Goal: Task Accomplishment & Management: Manage account settings

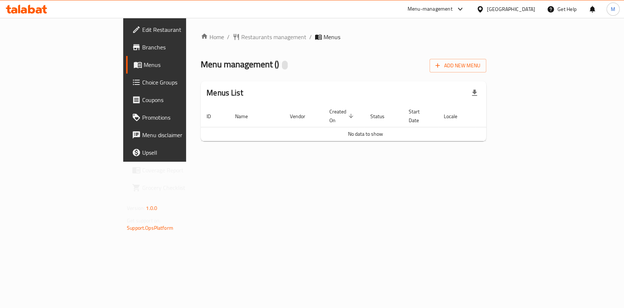
click at [144, 68] on span "Menus" at bounding box center [183, 64] width 78 height 9
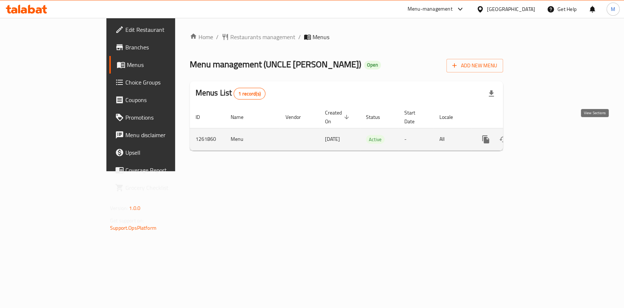
click at [543, 135] on icon "enhanced table" at bounding box center [538, 139] width 9 height 9
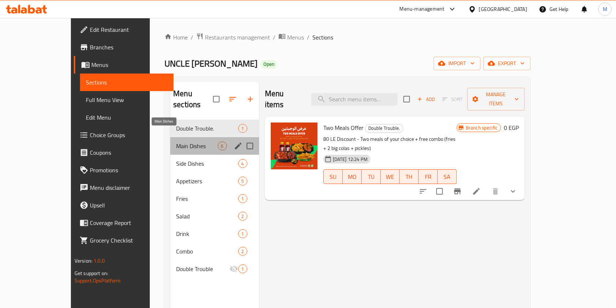
click at [176, 141] on span "Main Dishes" at bounding box center [196, 145] width 41 height 9
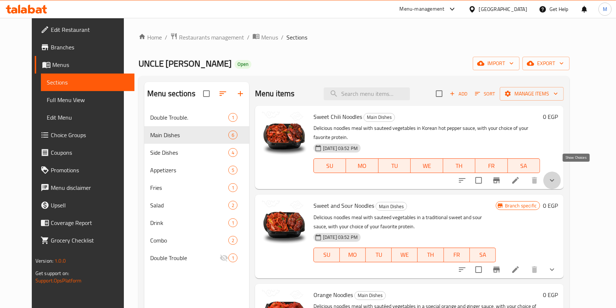
drag, startPoint x: 573, startPoint y: 170, endPoint x: 566, endPoint y: 166, distance: 8.2
click at [557, 176] on icon "show more" at bounding box center [552, 180] width 9 height 9
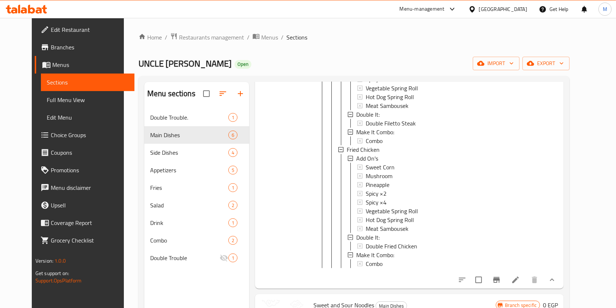
scroll to position [308, 0]
click at [501, 279] on icon "Branch-specific-item" at bounding box center [496, 279] width 9 height 9
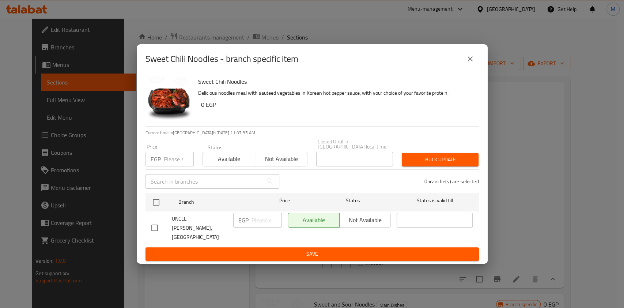
click at [461, 65] on div "Sweet Chili Noodles - branch specific item" at bounding box center [311, 59] width 333 height 18
click at [464, 65] on button "close" at bounding box center [470, 59] width 18 height 18
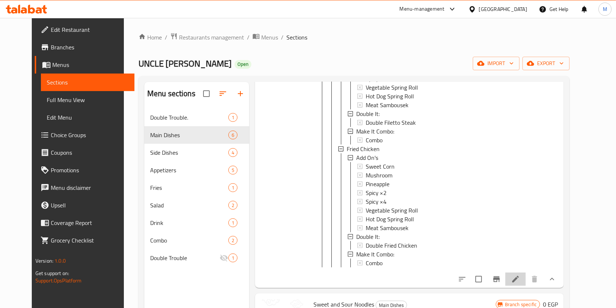
click at [526, 283] on li at bounding box center [516, 278] width 20 height 13
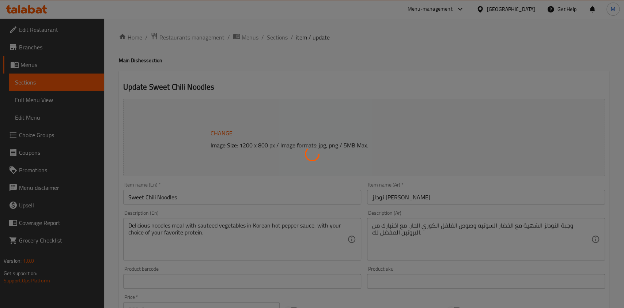
type input "ضاعف الكمية:"
type input "0"
type input "1"
type input "اضافات"
type input "0"
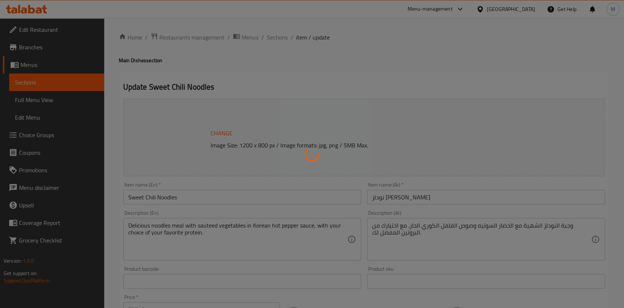
type input "5"
type input "خليها كومبو:"
type input "0"
type input "1"
type input "اضافات"
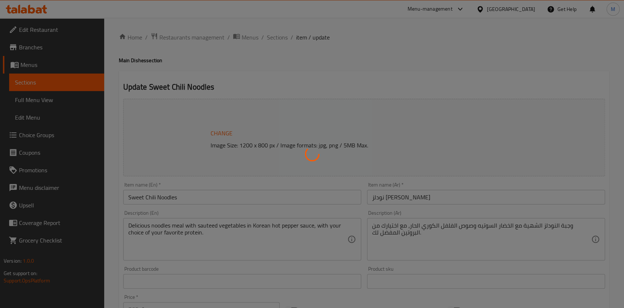
type input "0"
type input "5"
type input "ضاعف الكمية:"
type input "0"
type input "1"
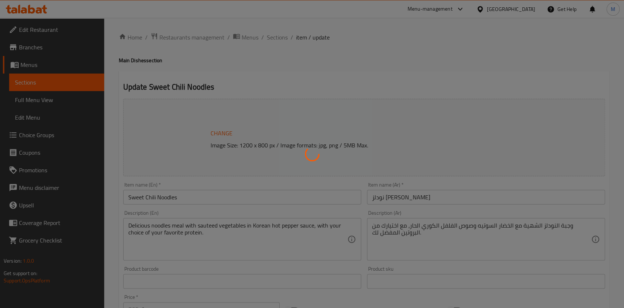
type input "خليها كومبو:"
type input "0"
type input "1"
type input "اضافات"
type input "0"
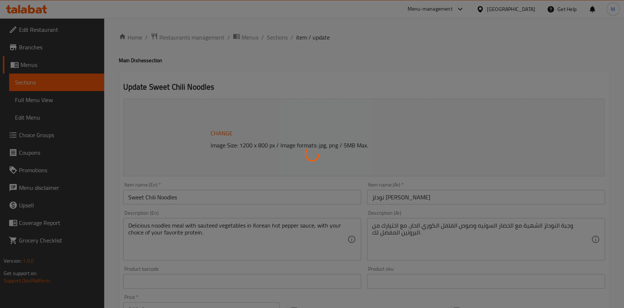
type input "5"
type input "ضاعف الكمية:"
type input "0"
type input "1"
type input "خليها كومبو:"
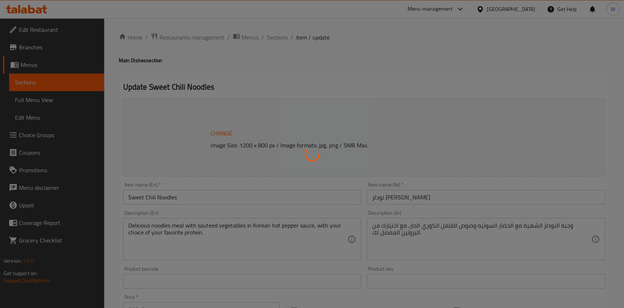
type input "0"
type input "1"
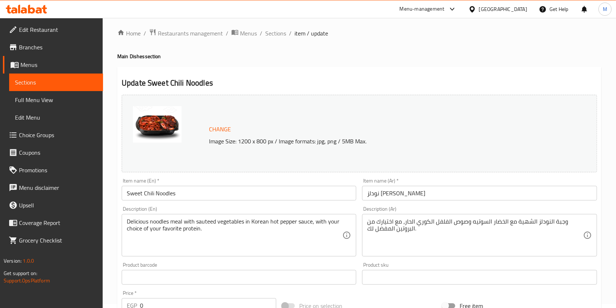
scroll to position [3, 0]
click at [275, 33] on span "Sections" at bounding box center [275, 34] width 21 height 9
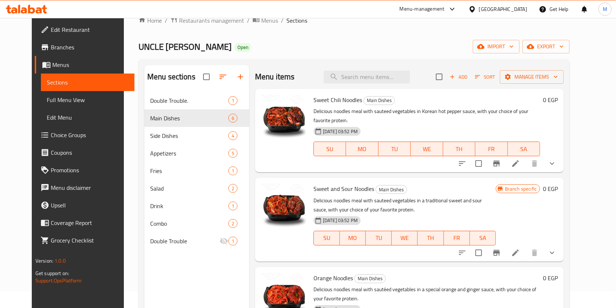
scroll to position [9, 0]
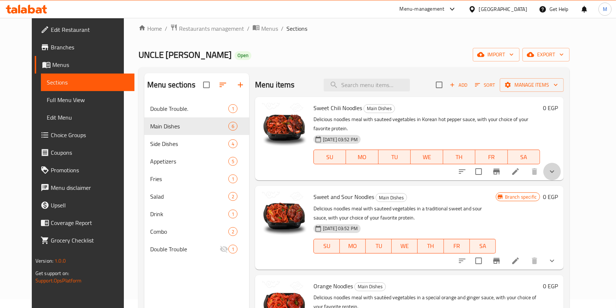
click at [561, 163] on button "show more" at bounding box center [553, 172] width 18 height 18
click at [558, 156] on div "0 EGP" at bounding box center [549, 139] width 18 height 72
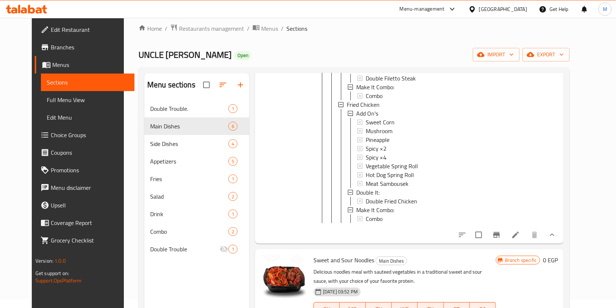
scroll to position [358, 0]
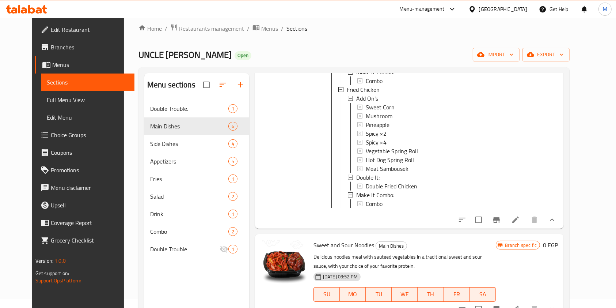
click at [519, 216] on icon at bounding box center [515, 219] width 7 height 7
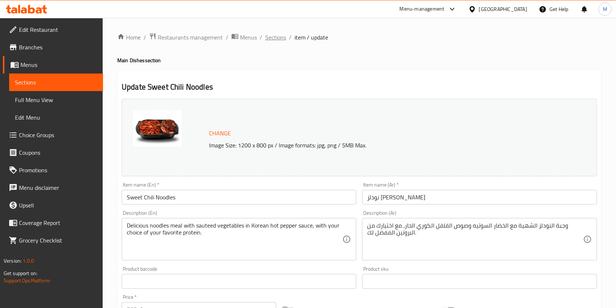
click at [275, 41] on span "Sections" at bounding box center [275, 37] width 21 height 9
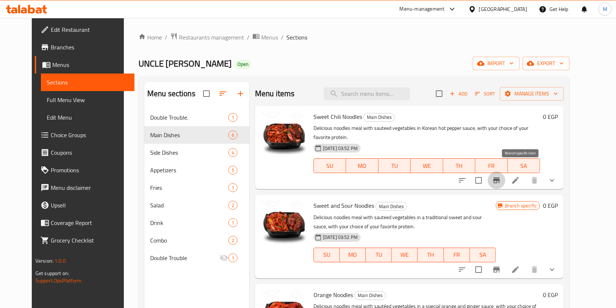
click at [500, 177] on icon "Branch-specific-item" at bounding box center [496, 180] width 7 height 6
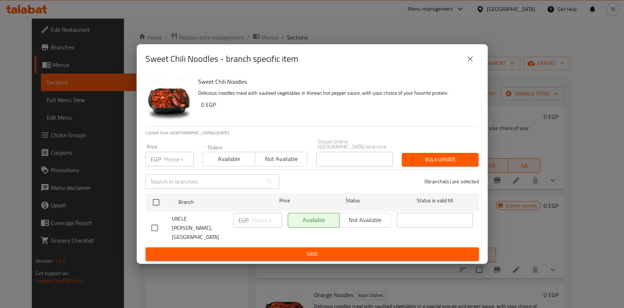
click at [472, 63] on icon "close" at bounding box center [470, 58] width 9 height 9
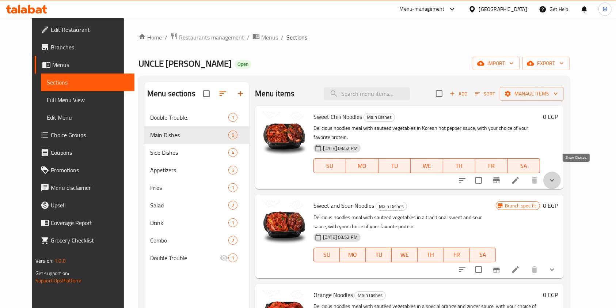
click at [557, 176] on icon "show more" at bounding box center [552, 180] width 9 height 9
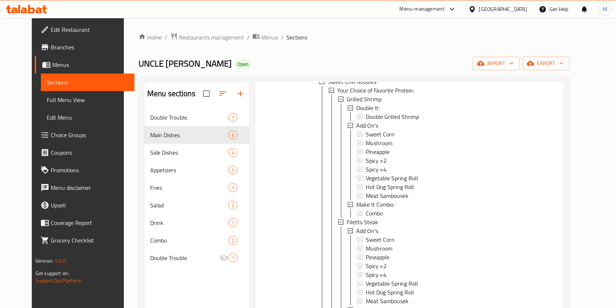
scroll to position [101, 0]
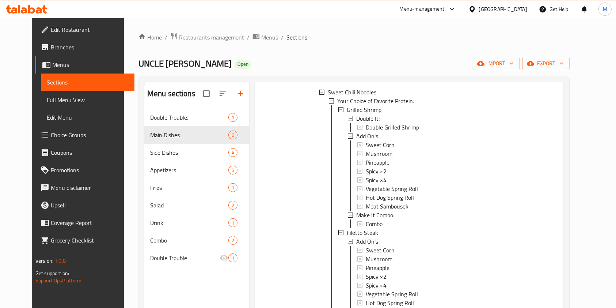
click at [570, 182] on div "Menu sections Double Trouble. 1 Main Dishes 6 Side Dishes 4 Appetizers 5 Fries …" at bounding box center [354, 235] width 431 height 319
click at [402, 105] on div "Grilled Shrimp" at bounding box center [441, 109] width 188 height 9
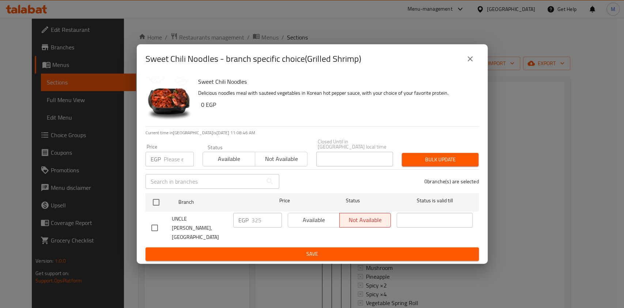
click at [472, 68] on button "close" at bounding box center [470, 59] width 18 height 18
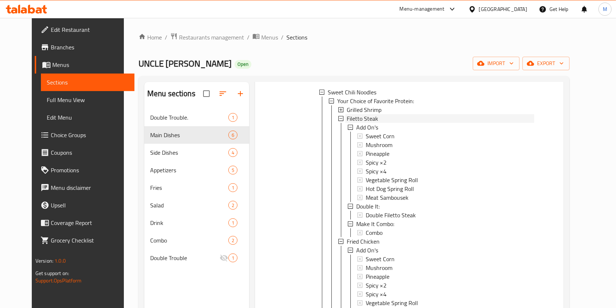
click at [352, 114] on span "Filetto Steak" at bounding box center [362, 118] width 31 height 9
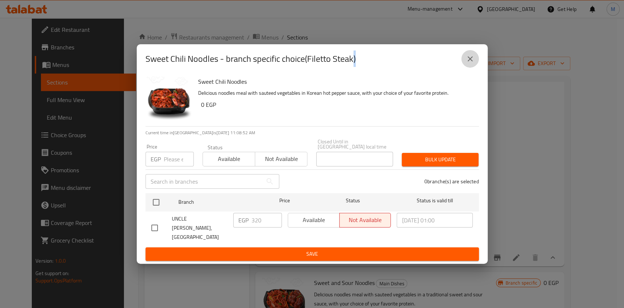
click at [467, 63] on icon "close" at bounding box center [470, 58] width 9 height 9
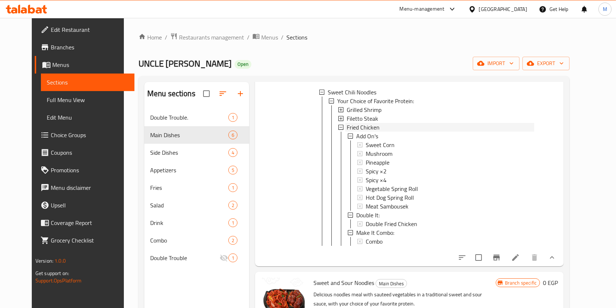
click at [347, 123] on span "Fried Chicken" at bounding box center [363, 127] width 33 height 9
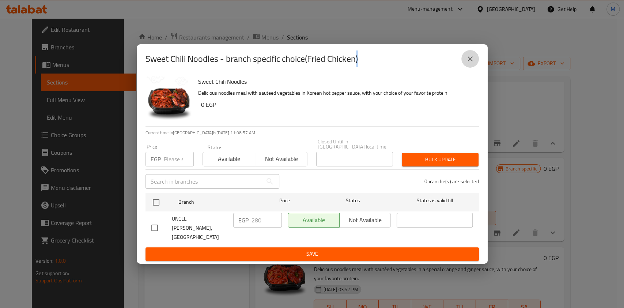
click at [472, 68] on button "close" at bounding box center [470, 59] width 18 height 18
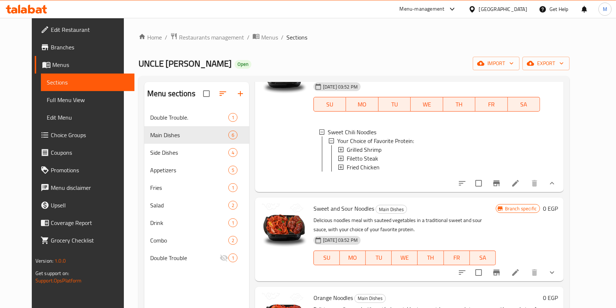
scroll to position [61, 0]
click at [358, 154] on span "Filetto Steak" at bounding box center [362, 158] width 31 height 9
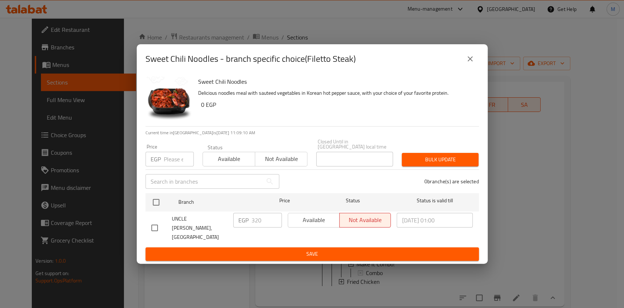
click at [152, 222] on input "checkbox" at bounding box center [154, 227] width 15 height 15
checkbox input "true"
click at [315, 220] on span "Available" at bounding box center [314, 220] width 46 height 11
click at [314, 249] on span "Save" at bounding box center [312, 253] width 322 height 9
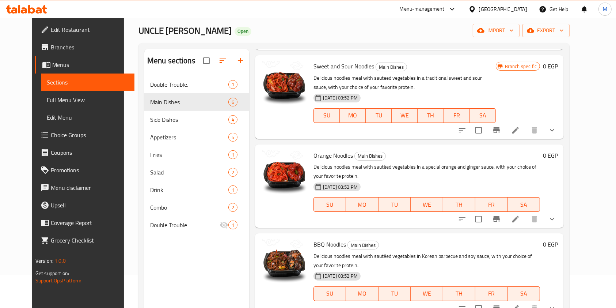
scroll to position [299, 0]
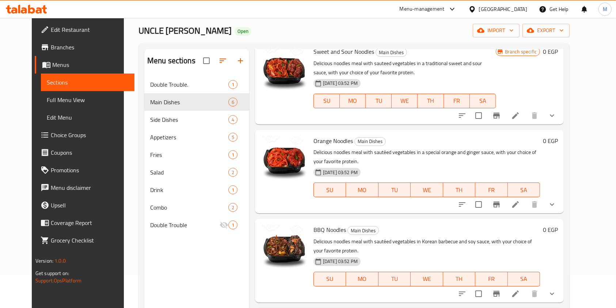
click at [561, 119] on div at bounding box center [507, 116] width 107 height 18
click at [561, 114] on button "show more" at bounding box center [553, 116] width 18 height 18
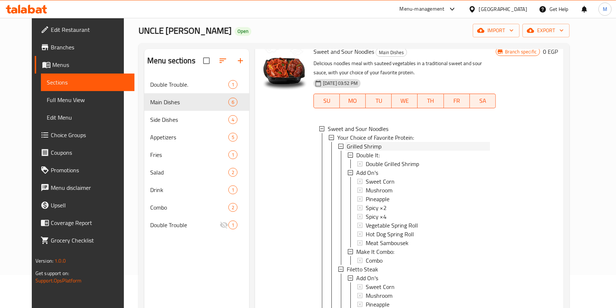
click at [354, 143] on span "Grilled Shrimp" at bounding box center [364, 146] width 35 height 9
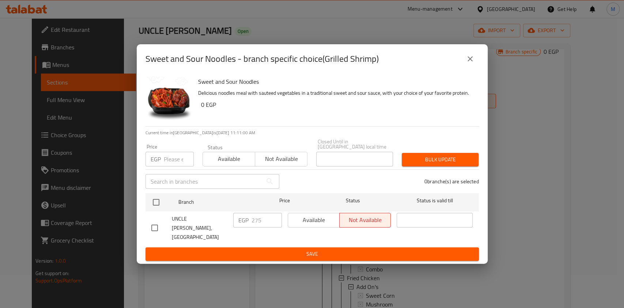
click at [466, 63] on icon "close" at bounding box center [470, 58] width 9 height 9
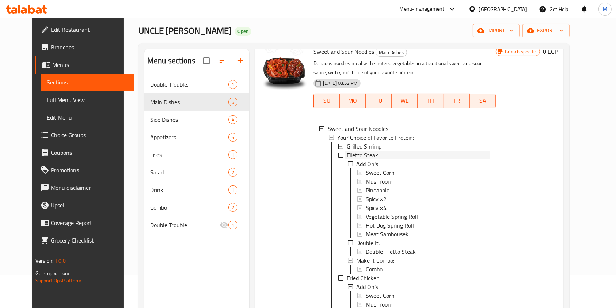
click at [359, 154] on span "Filetto Steak" at bounding box center [362, 155] width 31 height 9
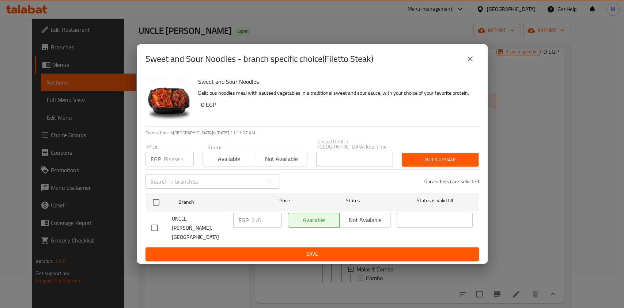
click at [467, 63] on icon "close" at bounding box center [470, 58] width 9 height 9
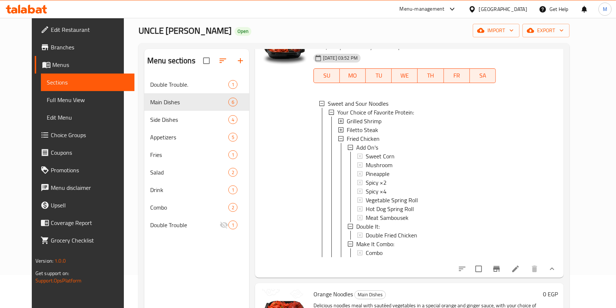
scroll to position [327, 0]
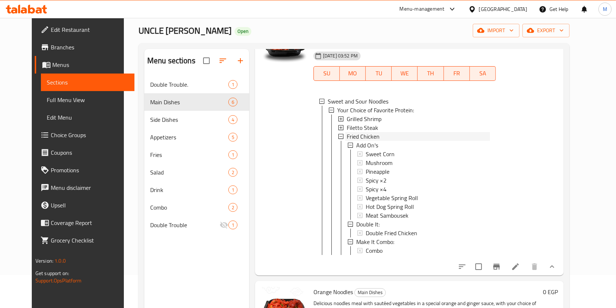
click at [352, 133] on span "Fried Chicken" at bounding box center [363, 136] width 33 height 9
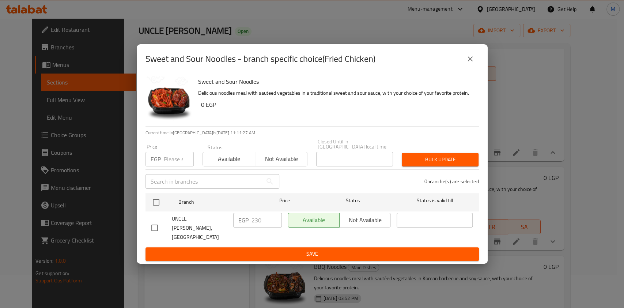
click at [470, 63] on icon "close" at bounding box center [470, 58] width 9 height 9
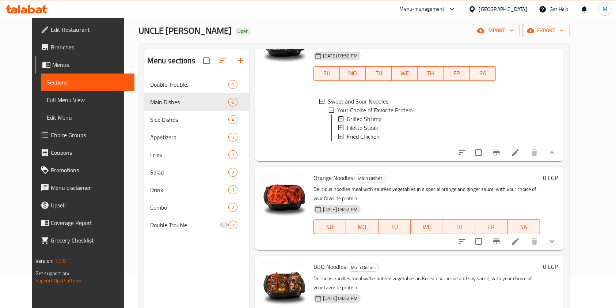
click at [29, 5] on icon at bounding box center [31, 9] width 7 height 9
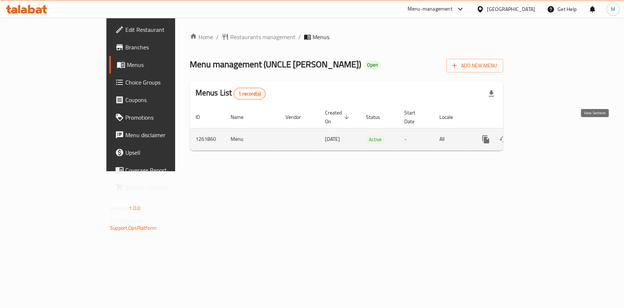
click at [543, 135] on icon "enhanced table" at bounding box center [538, 139] width 9 height 9
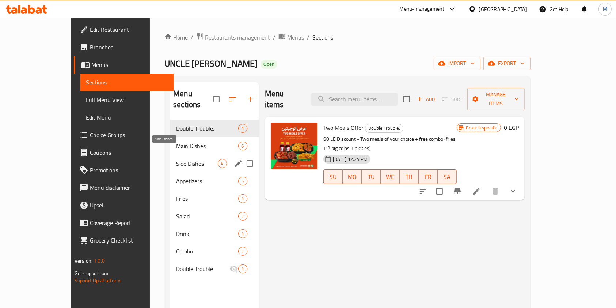
click at [176, 159] on span "Side Dishes" at bounding box center [196, 163] width 41 height 9
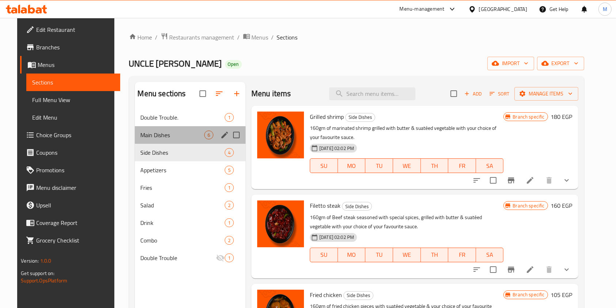
click at [164, 140] on div "Main Dishes 6" at bounding box center [190, 135] width 111 height 18
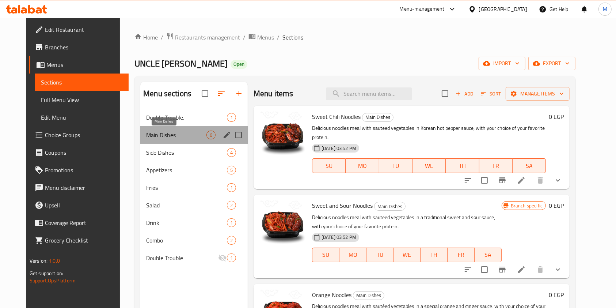
click at [166, 138] on span "Main Dishes" at bounding box center [176, 134] width 60 height 9
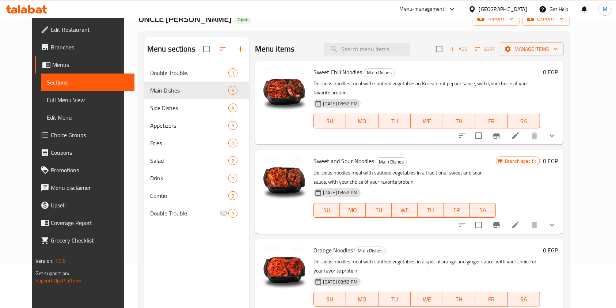
scroll to position [46, 0]
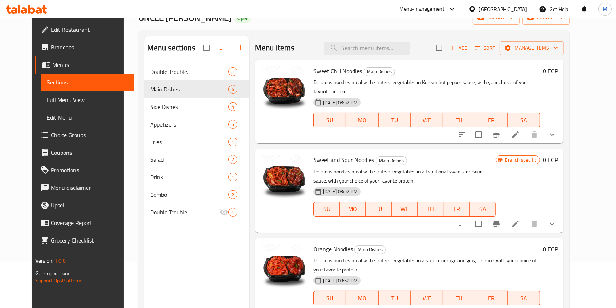
drag, startPoint x: 582, startPoint y: 215, endPoint x: 580, endPoint y: 209, distance: 6.1
click at [561, 215] on button "show more" at bounding box center [553, 224] width 18 height 18
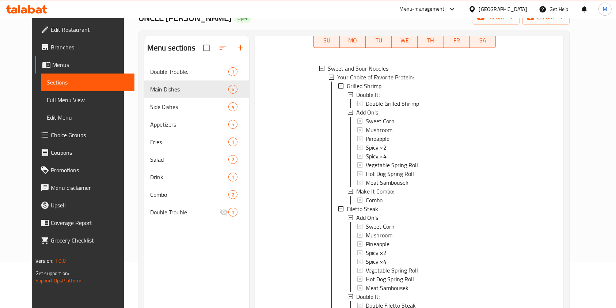
scroll to position [167, 0]
click at [347, 205] on span "Filetto Steak" at bounding box center [362, 209] width 31 height 9
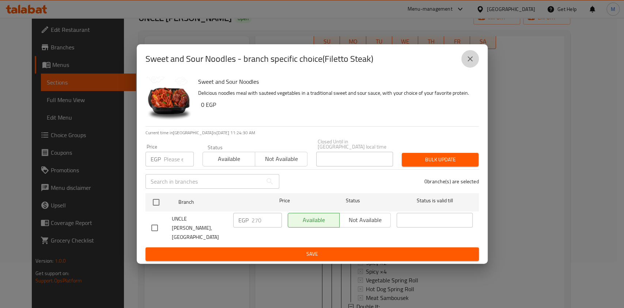
click at [464, 65] on button "close" at bounding box center [470, 59] width 18 height 18
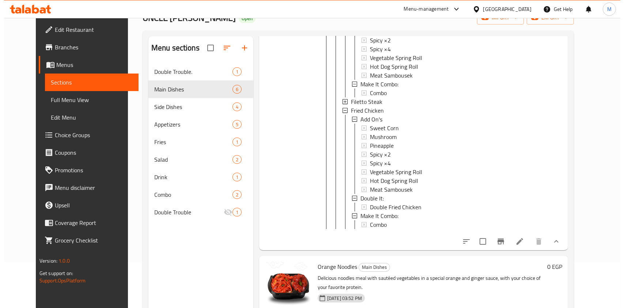
scroll to position [276, 0]
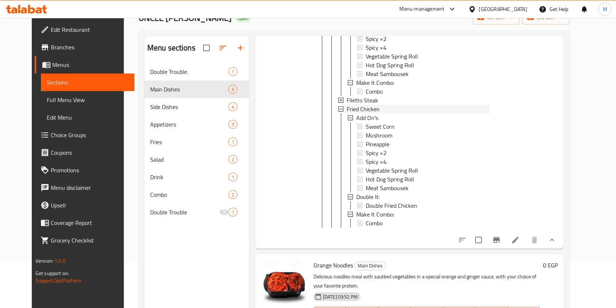
click at [359, 105] on span "Fried Chicken" at bounding box center [363, 109] width 33 height 9
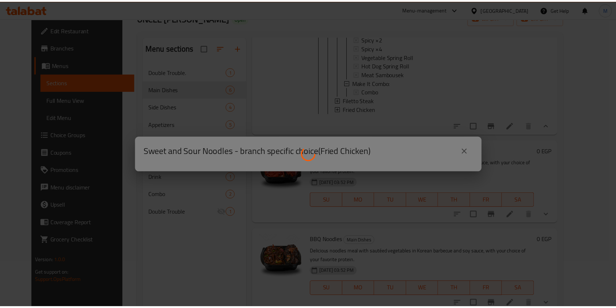
scroll to position [0, 0]
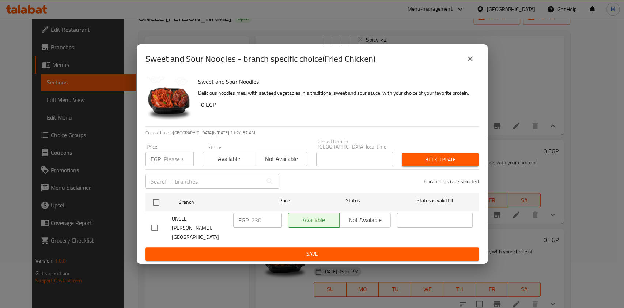
click at [472, 63] on icon "close" at bounding box center [470, 58] width 9 height 9
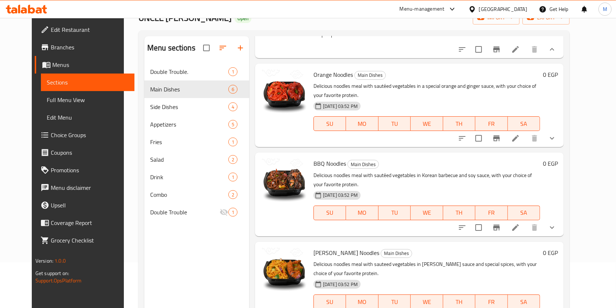
scroll to position [389, 0]
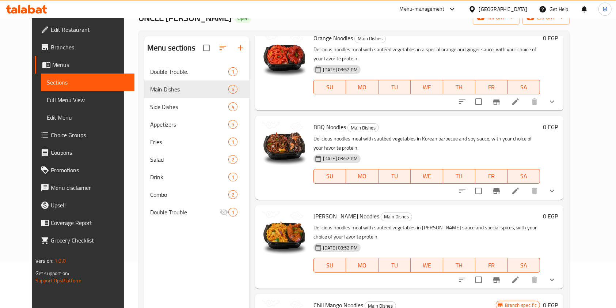
drag, startPoint x: 597, startPoint y: 230, endPoint x: 597, endPoint y: 219, distance: 11.0
click at [570, 219] on div "Menu sections Double Trouble. 1 Main Dishes 6 Side Dishes 4 Appetizers 5 Fries …" at bounding box center [354, 189] width 431 height 319
click at [561, 107] on button "show more" at bounding box center [553, 102] width 18 height 18
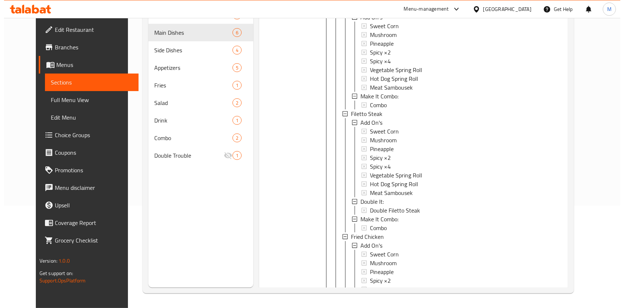
scroll to position [486, 0]
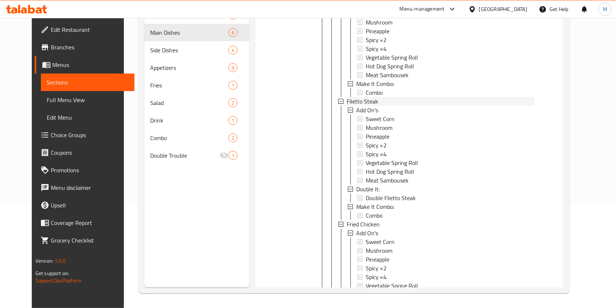
click at [382, 98] on div "Filetto Steak" at bounding box center [441, 101] width 188 height 9
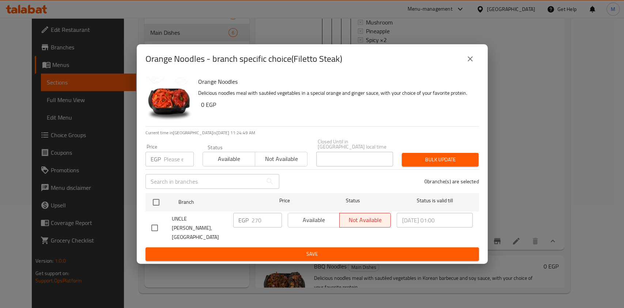
click at [151, 223] on input "checkbox" at bounding box center [154, 227] width 15 height 15
checkbox input "true"
click at [309, 219] on span "Available" at bounding box center [314, 220] width 46 height 11
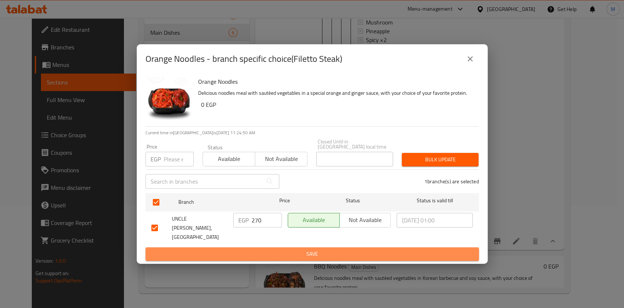
click at [315, 250] on span "Save" at bounding box center [312, 253] width 322 height 9
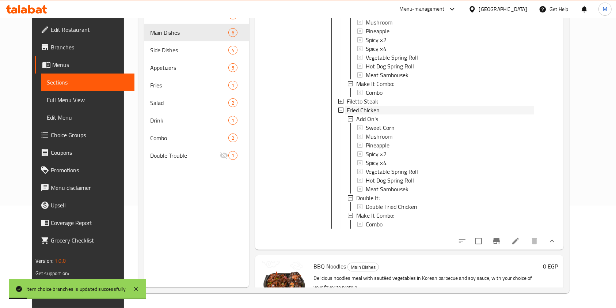
click at [363, 106] on span "Fried Chicken" at bounding box center [363, 110] width 33 height 9
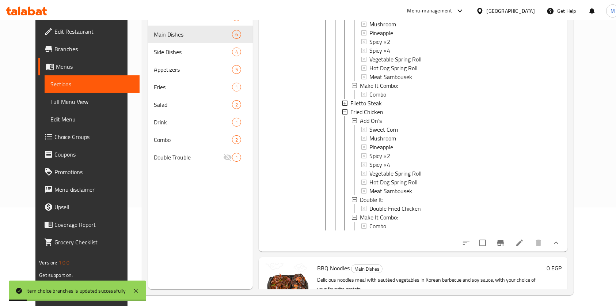
scroll to position [0, 0]
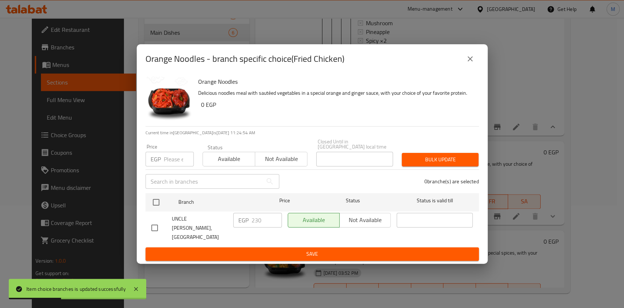
click at [473, 63] on icon "close" at bounding box center [470, 58] width 9 height 9
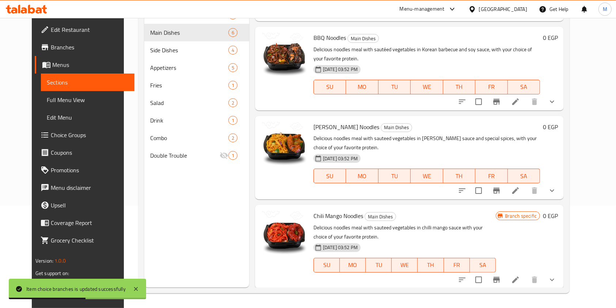
scroll to position [607, 0]
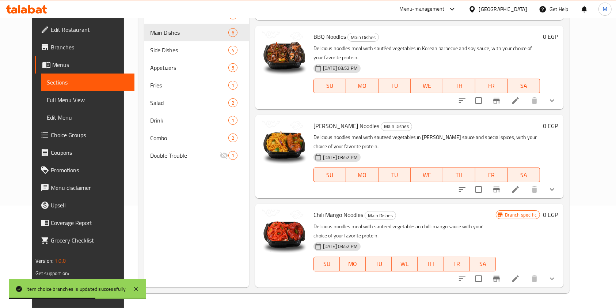
click at [564, 113] on div "Menu items Add Sort Manage items Sweet Chili Noodles Main Dishes Delicious nood…" at bounding box center [406, 134] width 315 height 308
click at [561, 107] on button "show more" at bounding box center [553, 101] width 18 height 18
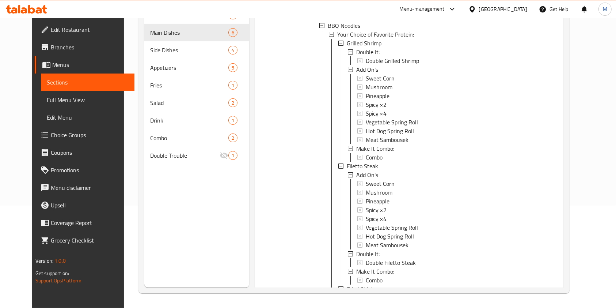
scroll to position [697, 0]
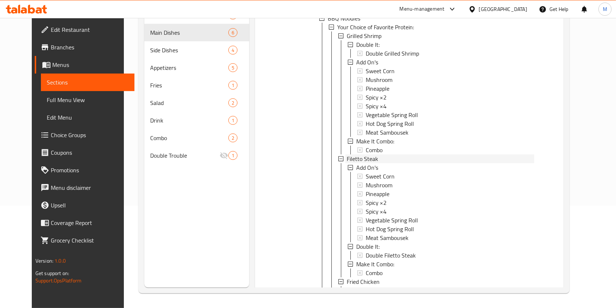
click at [357, 163] on span "Filetto Steak" at bounding box center [362, 158] width 31 height 9
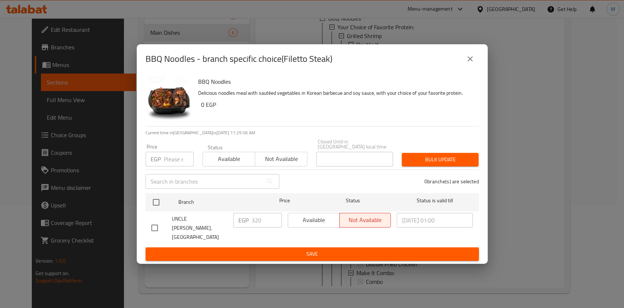
drag, startPoint x: 159, startPoint y: 225, endPoint x: 178, endPoint y: 227, distance: 18.7
click at [159, 225] on input "checkbox" at bounding box center [154, 227] width 15 height 15
checkbox input "true"
click at [315, 224] on span "Available" at bounding box center [314, 220] width 46 height 11
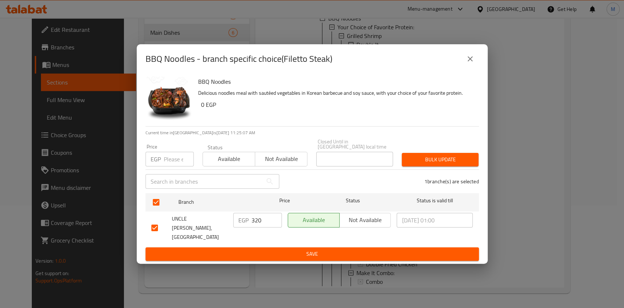
click at [315, 249] on span "Save" at bounding box center [312, 253] width 322 height 9
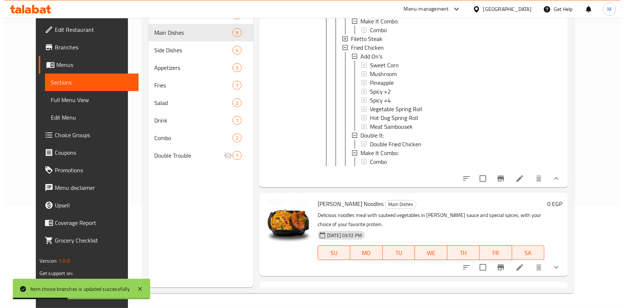
scroll to position [817, 0]
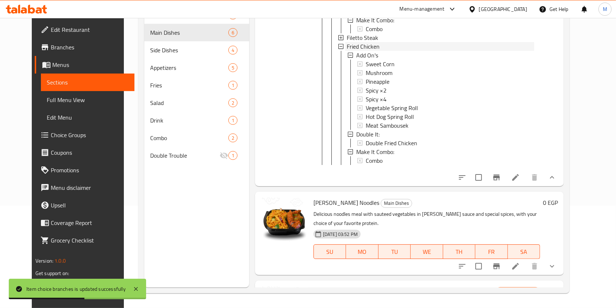
click at [338, 49] on icon at bounding box center [340, 46] width 5 height 5
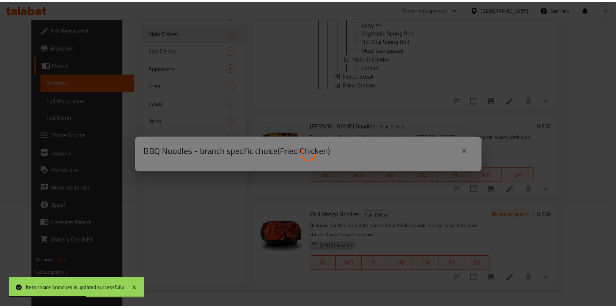
scroll to position [792, 0]
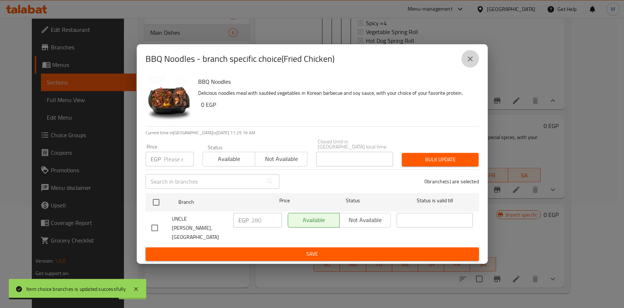
click at [472, 63] on icon "close" at bounding box center [470, 58] width 9 height 9
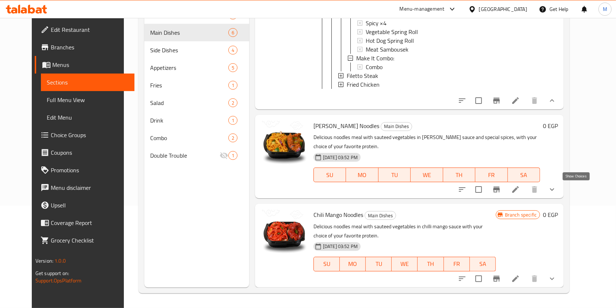
click at [557, 193] on icon "show more" at bounding box center [552, 189] width 9 height 9
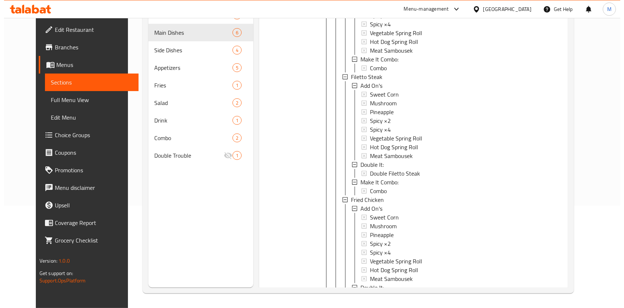
scroll to position [1050, 0]
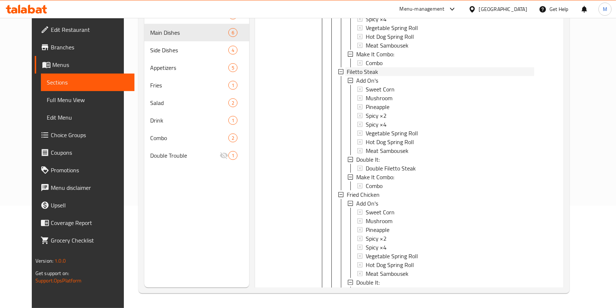
click at [347, 76] on span "Filetto Steak" at bounding box center [362, 71] width 31 height 9
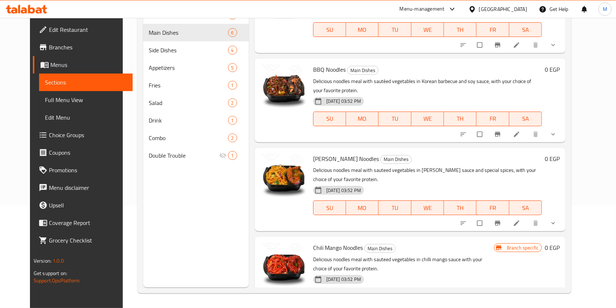
scroll to position [235, 0]
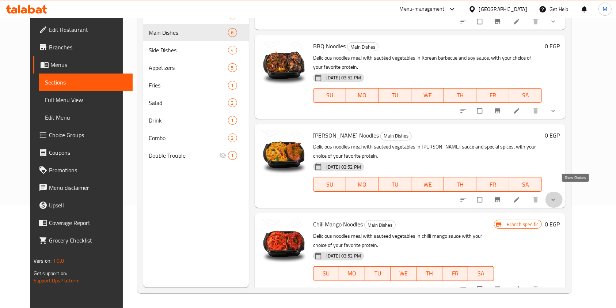
drag, startPoint x: 573, startPoint y: 192, endPoint x: 564, endPoint y: 228, distance: 37.9
click at [557, 196] on icon "show more" at bounding box center [553, 199] width 7 height 7
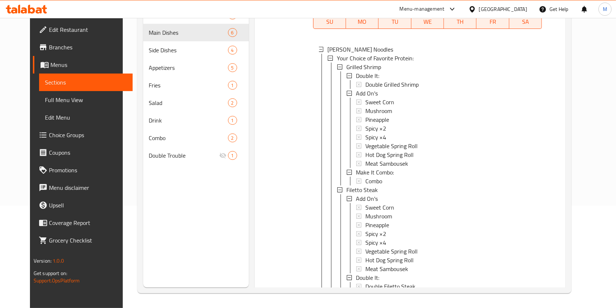
scroll to position [405, 0]
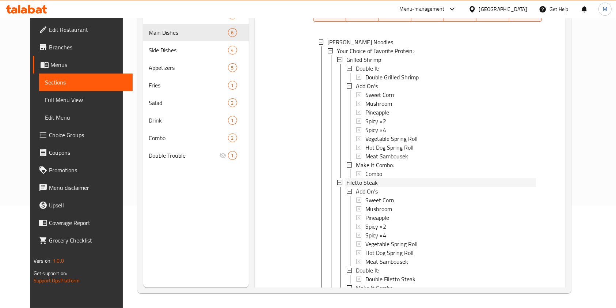
click at [358, 178] on span "Filetto Steak" at bounding box center [362, 182] width 31 height 9
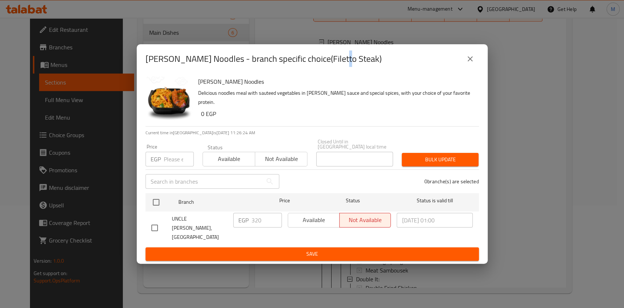
click at [152, 226] on input "checkbox" at bounding box center [154, 227] width 15 height 15
checkbox input "true"
click at [296, 223] on span "Available" at bounding box center [314, 220] width 46 height 11
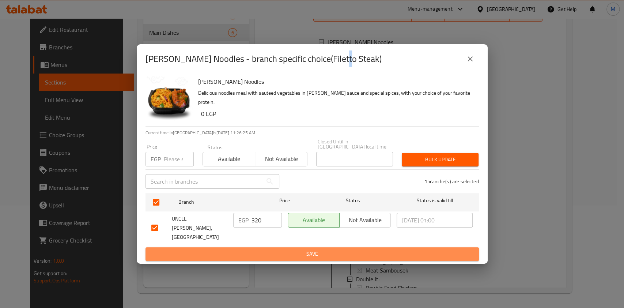
click at [298, 249] on span "Save" at bounding box center [312, 253] width 322 height 9
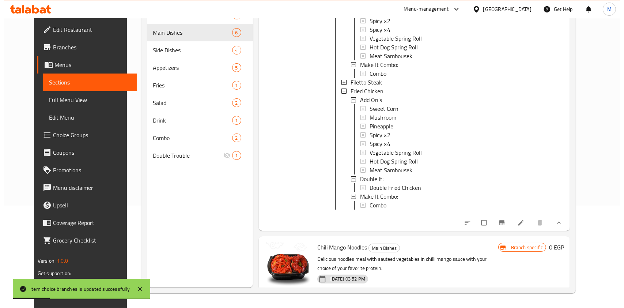
scroll to position [510, 0]
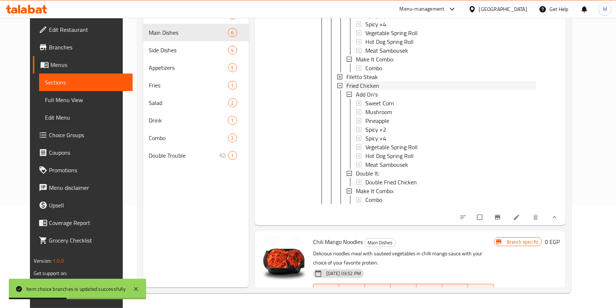
click at [347, 81] on span "Fried Chicken" at bounding box center [363, 85] width 33 height 9
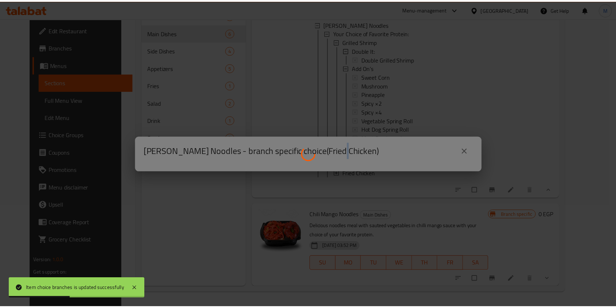
scroll to position [421, 0]
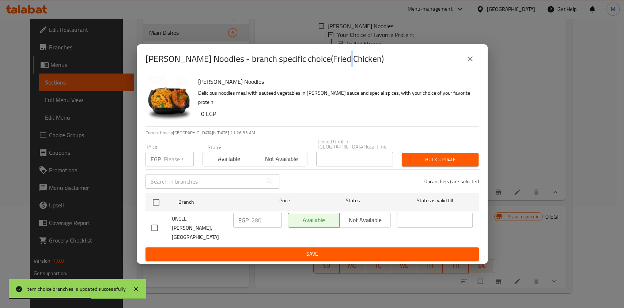
click at [466, 63] on icon "close" at bounding box center [470, 58] width 9 height 9
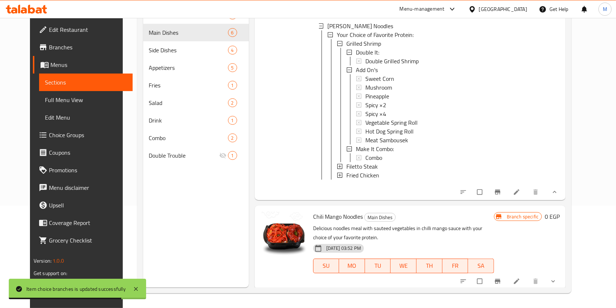
click at [563, 279] on button "show more" at bounding box center [554, 281] width 18 height 16
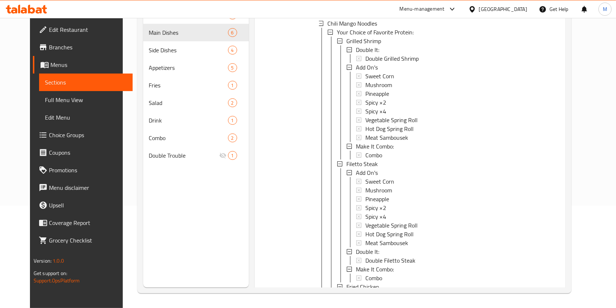
scroll to position [695, 0]
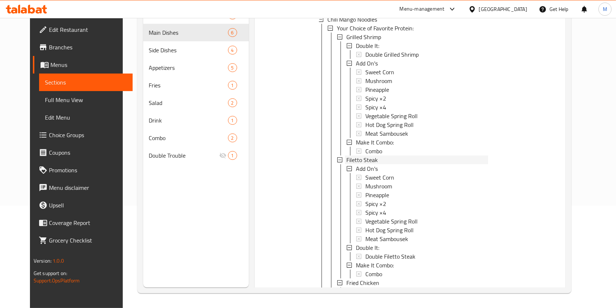
click at [351, 157] on span "Filetto Steak" at bounding box center [362, 159] width 31 height 9
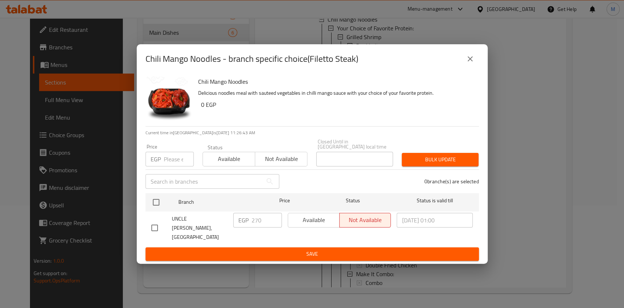
click at [159, 223] on input "checkbox" at bounding box center [154, 227] width 15 height 15
checkbox input "true"
click at [295, 221] on span "Available" at bounding box center [314, 220] width 46 height 11
click at [307, 249] on span "Save" at bounding box center [312, 253] width 322 height 9
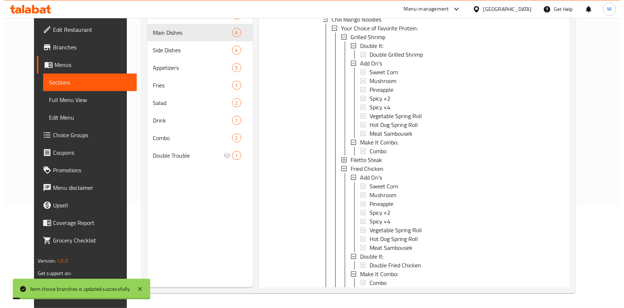
scroll to position [1, 0]
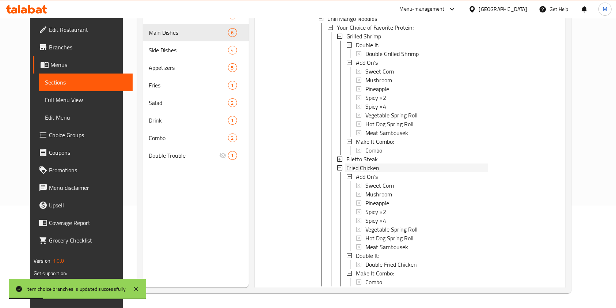
click at [347, 164] on span "Fried Chicken" at bounding box center [363, 167] width 33 height 9
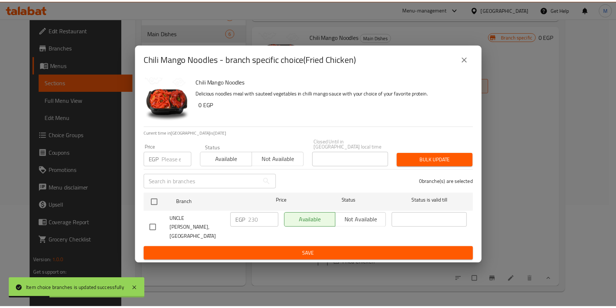
scroll to position [607, 0]
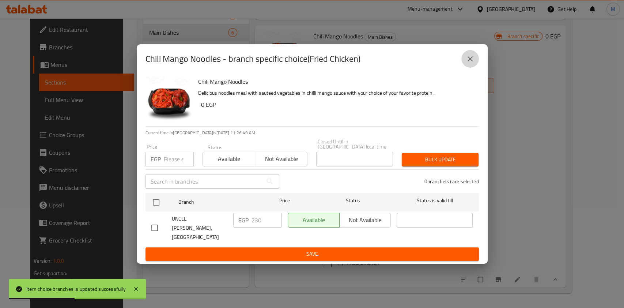
click at [469, 63] on icon "close" at bounding box center [470, 58] width 9 height 9
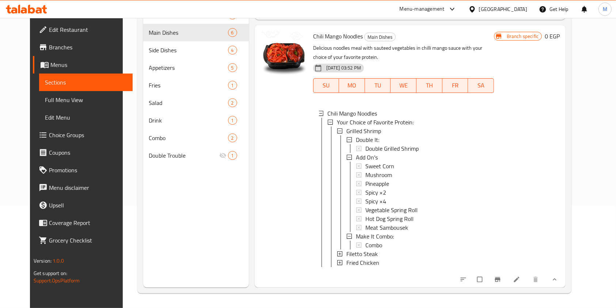
click at [39, 5] on icon at bounding box center [26, 9] width 41 height 9
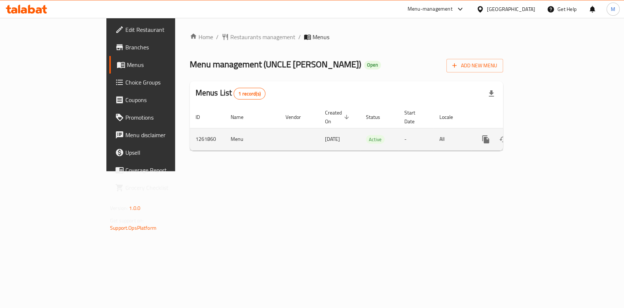
click at [542, 136] on icon "enhanced table" at bounding box center [538, 139] width 7 height 7
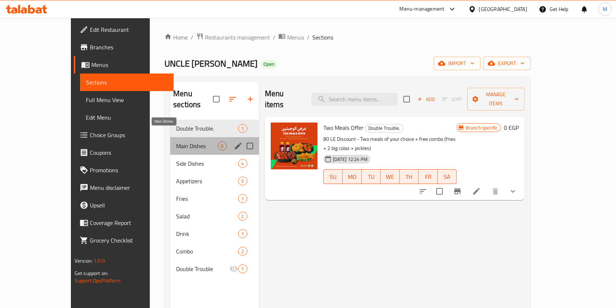
click at [177, 141] on span "Main Dishes" at bounding box center [196, 145] width 41 height 9
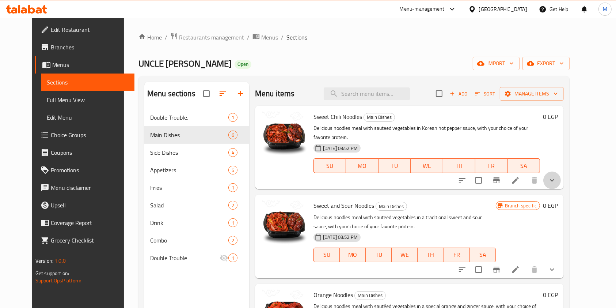
click at [561, 173] on button "show more" at bounding box center [553, 180] width 18 height 18
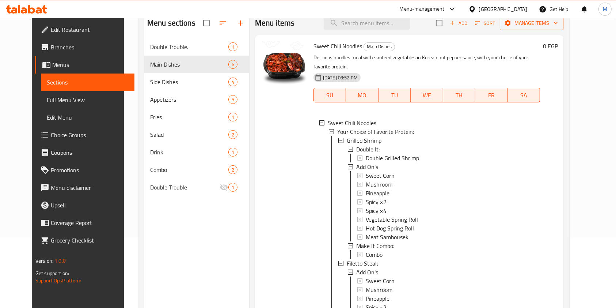
scroll to position [102, 0]
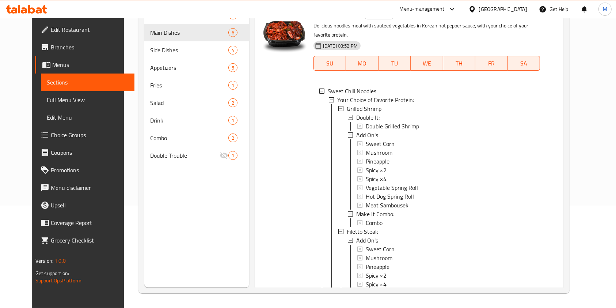
click at [570, 67] on div "Menu sections Double Trouble. 1 Main Dishes 6 Side Dishes 4 Appetizers 5 Fries …" at bounding box center [354, 133] width 431 height 319
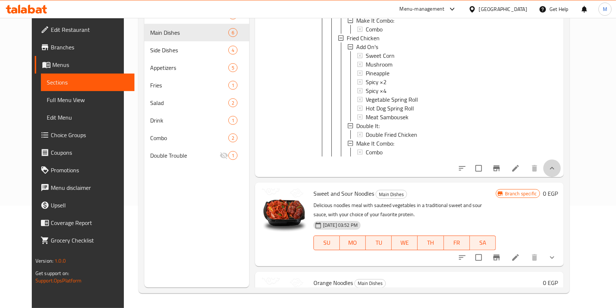
click at [561, 167] on button "show more" at bounding box center [553, 168] width 18 height 18
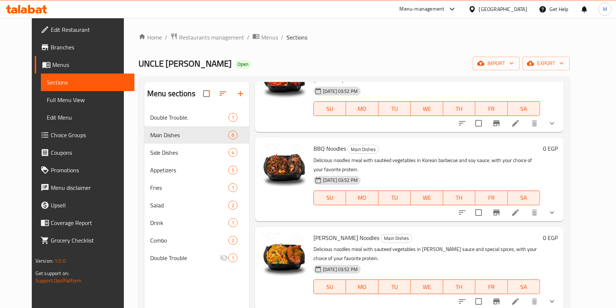
scroll to position [0, 0]
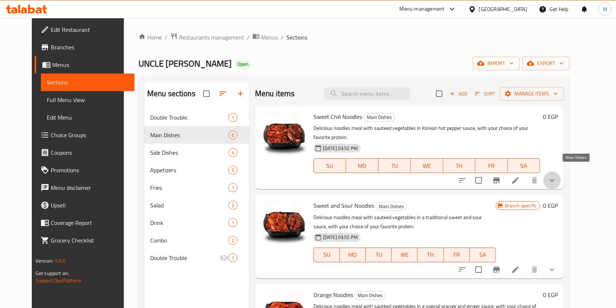
click at [557, 176] on icon "show more" at bounding box center [552, 180] width 9 height 9
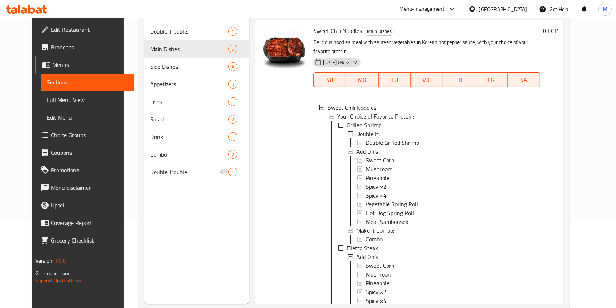
scroll to position [89, 0]
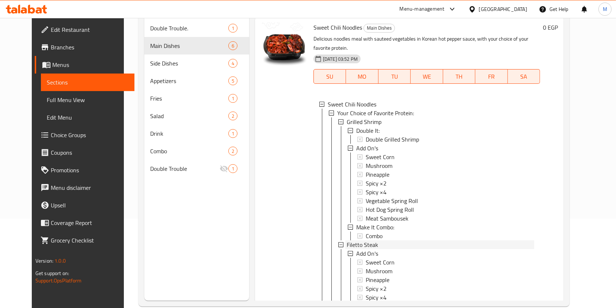
click at [354, 240] on span "Filetto Steak" at bounding box center [362, 244] width 31 height 9
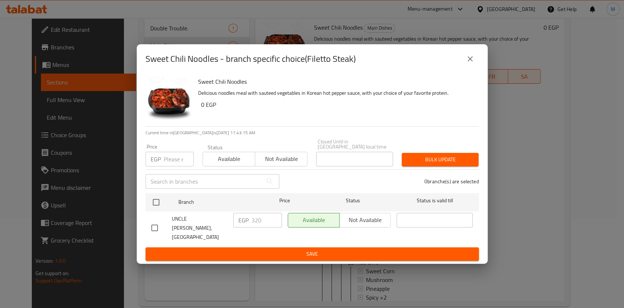
click at [157, 224] on input "checkbox" at bounding box center [154, 227] width 15 height 15
checkbox input "true"
drag, startPoint x: 260, startPoint y: 224, endPoint x: 249, endPoint y: 226, distance: 11.8
click at [249, 226] on div "EGP 320 ​" at bounding box center [257, 220] width 49 height 15
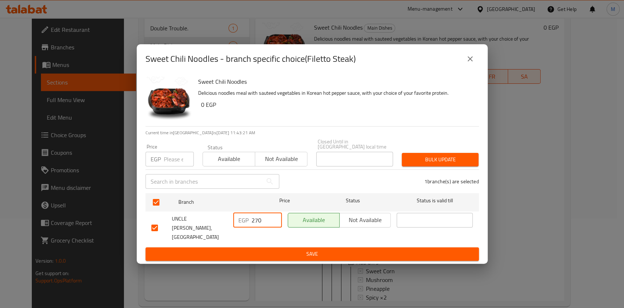
type input "270"
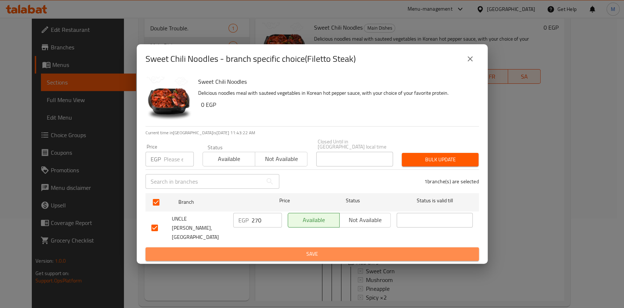
click at [265, 253] on button "Save" at bounding box center [311, 254] width 333 height 14
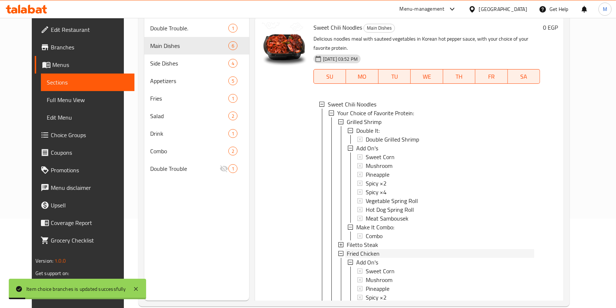
click at [363, 249] on span "Fried Chicken" at bounding box center [363, 253] width 33 height 9
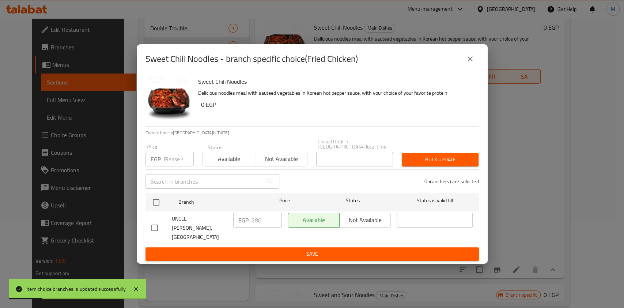
click at [153, 227] on input "checkbox" at bounding box center [154, 227] width 15 height 15
checkbox input "true"
drag, startPoint x: 261, startPoint y: 226, endPoint x: 256, endPoint y: 227, distance: 5.2
click at [256, 227] on input "280" at bounding box center [266, 220] width 30 height 15
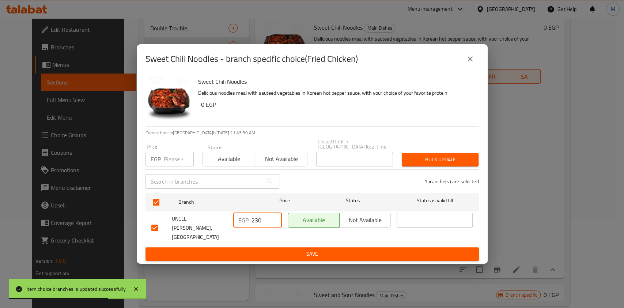
type input "230"
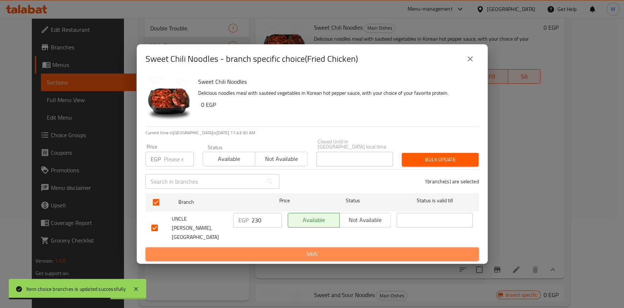
click at [290, 249] on span "Save" at bounding box center [312, 253] width 322 height 9
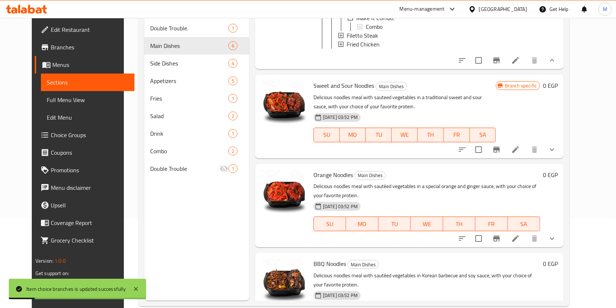
scroll to position [210, 0]
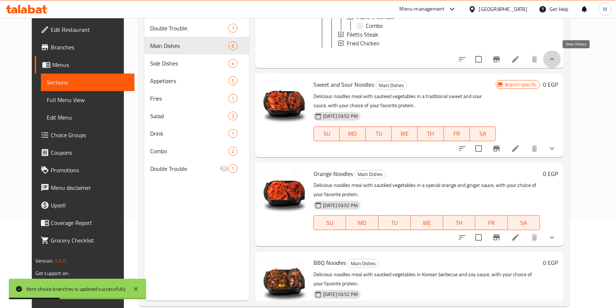
click at [557, 60] on icon "show more" at bounding box center [552, 59] width 9 height 9
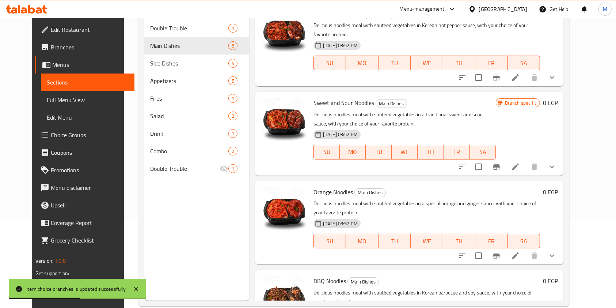
scroll to position [0, 0]
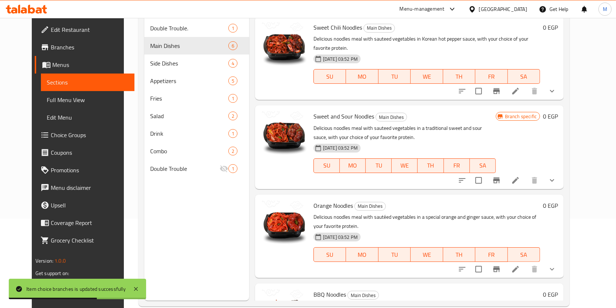
click at [557, 176] on icon "show more" at bounding box center [552, 180] width 9 height 9
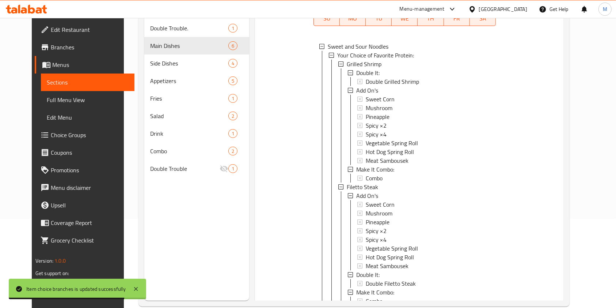
scroll to position [155, 0]
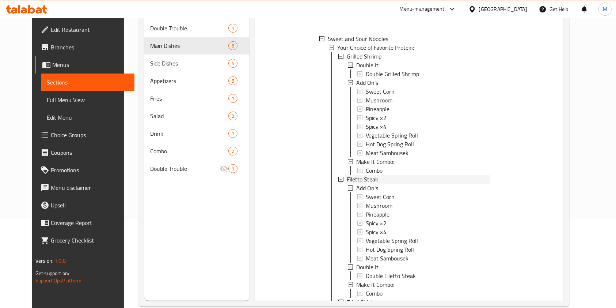
click at [364, 175] on span "Filetto Steak" at bounding box center [362, 179] width 31 height 9
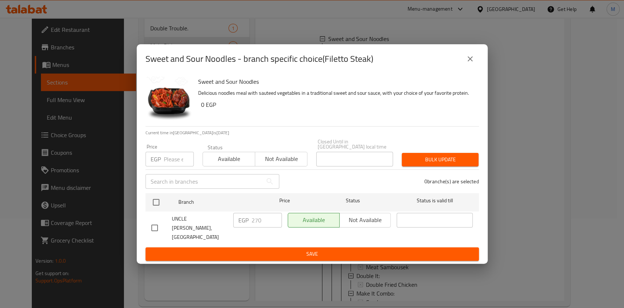
click at [154, 228] on input "checkbox" at bounding box center [154, 227] width 15 height 15
checkbox input "true"
click at [476, 67] on button "close" at bounding box center [470, 59] width 18 height 18
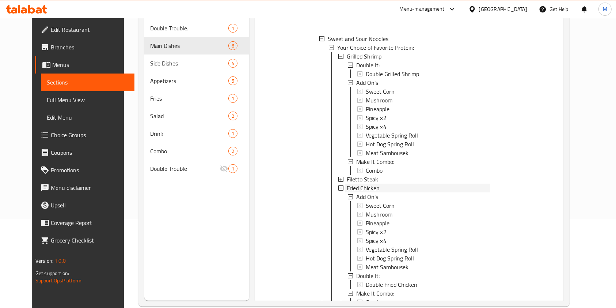
click at [368, 183] on span "Fried Chicken" at bounding box center [363, 187] width 33 height 9
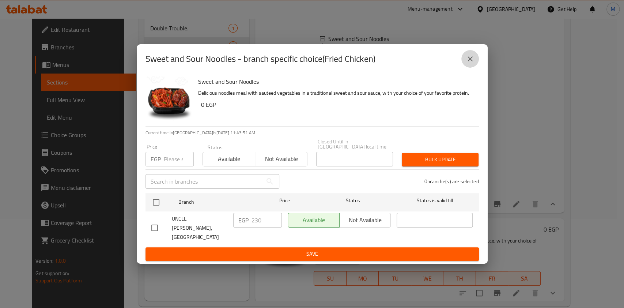
drag, startPoint x: 476, startPoint y: 68, endPoint x: 480, endPoint y: 86, distance: 18.3
click at [474, 68] on button "close" at bounding box center [470, 59] width 18 height 18
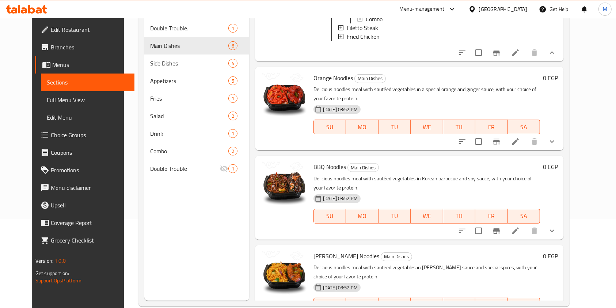
scroll to position [315, 0]
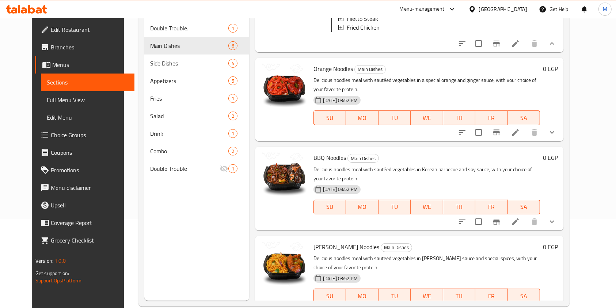
click at [561, 137] on button "show more" at bounding box center [553, 133] width 18 height 18
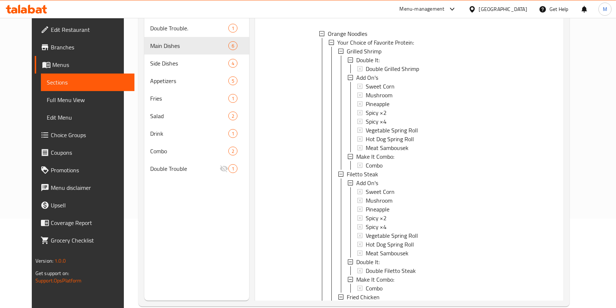
scroll to position [441, 0]
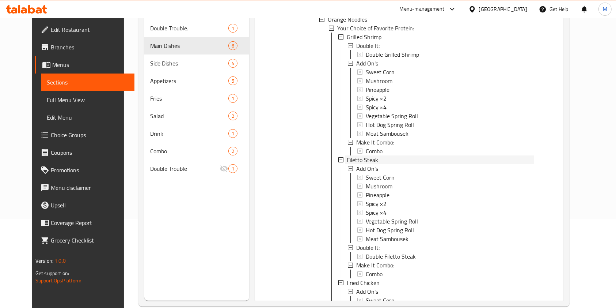
click at [357, 158] on span "Filetto Steak" at bounding box center [362, 159] width 31 height 9
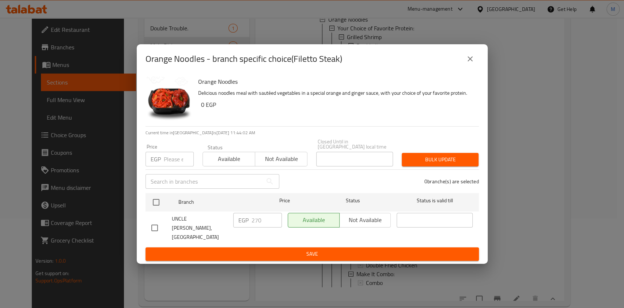
click at [471, 68] on button "close" at bounding box center [470, 59] width 18 height 18
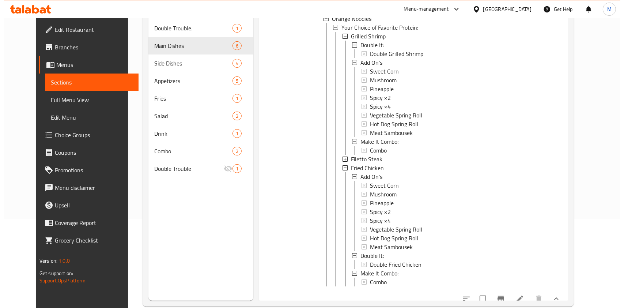
scroll to position [1, 0]
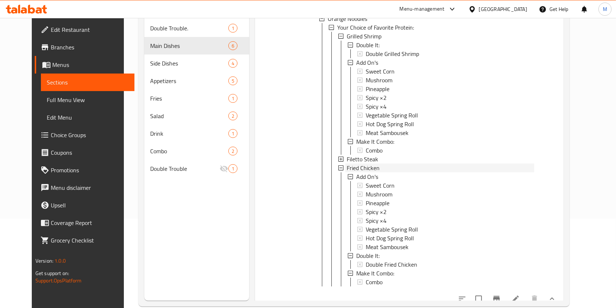
click at [377, 168] on div "Fried Chicken" at bounding box center [441, 167] width 188 height 9
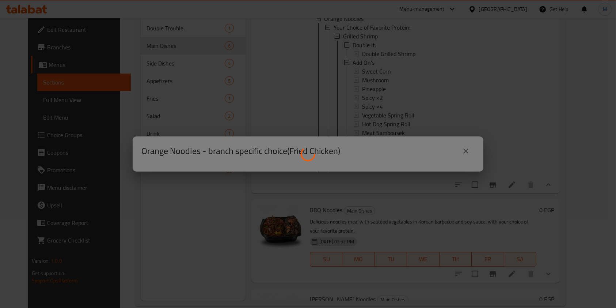
scroll to position [0, 0]
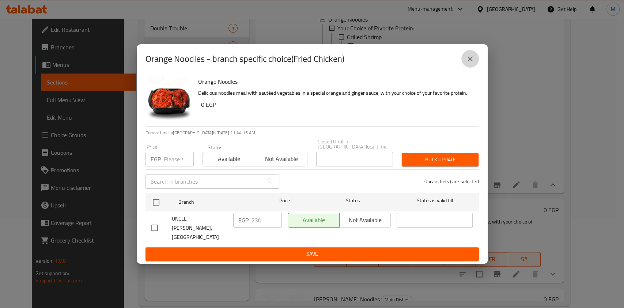
click at [471, 68] on button "close" at bounding box center [470, 59] width 18 height 18
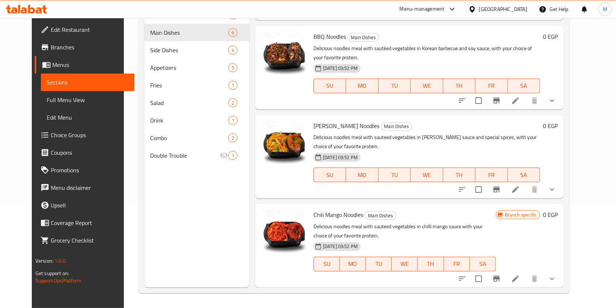
scroll to position [607, 0]
click at [557, 102] on icon "show more" at bounding box center [552, 100] width 9 height 9
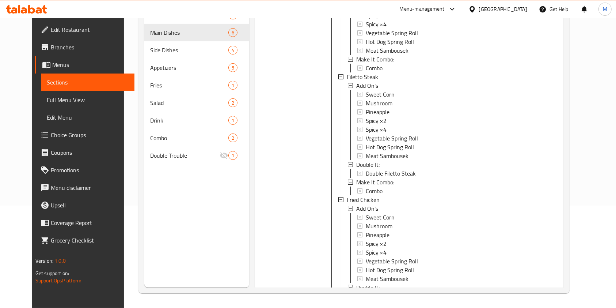
scroll to position [780, 0]
click at [377, 86] on li "Filetto Steak Add On's Sweet Corn Mushroom Pineapple Spicy ×2 Spicy ×4 Vegetabl…" at bounding box center [436, 132] width 196 height 123
click at [351, 75] on span "Filetto Steak" at bounding box center [362, 75] width 31 height 9
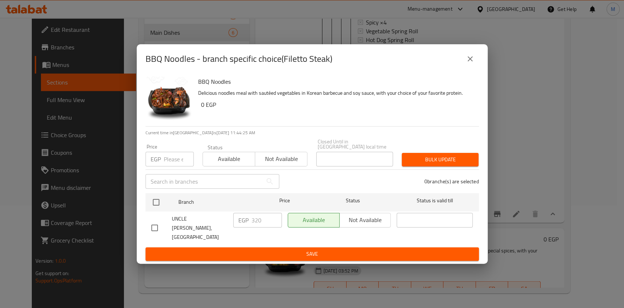
click at [155, 226] on input "checkbox" at bounding box center [154, 227] width 15 height 15
checkbox input "true"
drag, startPoint x: 265, startPoint y: 223, endPoint x: 252, endPoint y: 227, distance: 13.3
click at [252, 227] on input "320" at bounding box center [266, 220] width 30 height 15
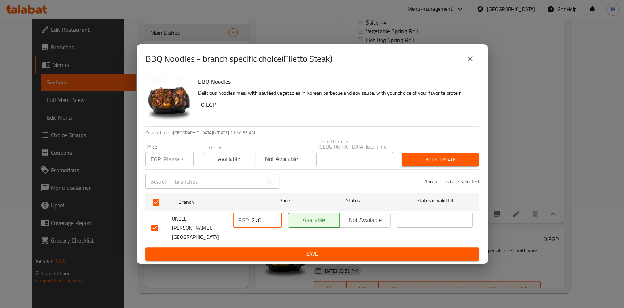
type input "270"
click at [261, 237] on div "EGP 270 ​" at bounding box center [257, 228] width 54 height 36
click at [265, 249] on span "Save" at bounding box center [312, 253] width 322 height 9
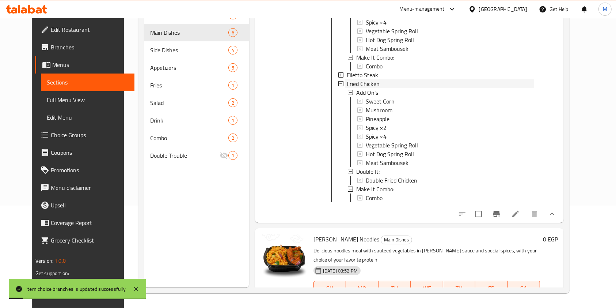
click at [357, 88] on span "Fried Chicken" at bounding box center [363, 83] width 33 height 9
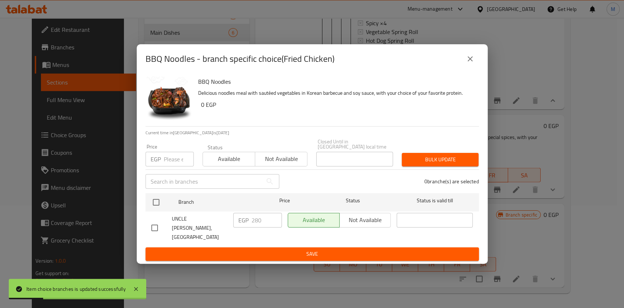
click at [156, 223] on input "checkbox" at bounding box center [154, 227] width 15 height 15
checkbox input "true"
click at [256, 224] on input "280" at bounding box center [266, 220] width 30 height 15
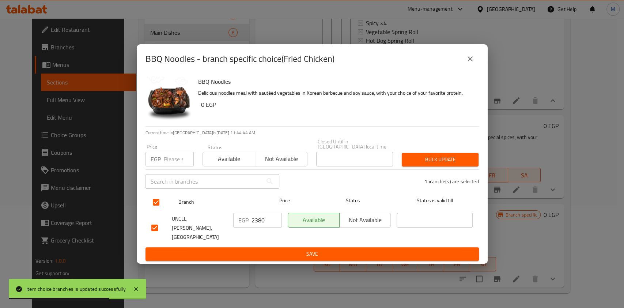
drag, startPoint x: 266, startPoint y: 245, endPoint x: 275, endPoint y: 209, distance: 36.8
click at [275, 209] on form "Branch Price Status Status is valid till UNCLE YONG KITCHEN, El Helw Street EGP…" at bounding box center [311, 225] width 333 height 71
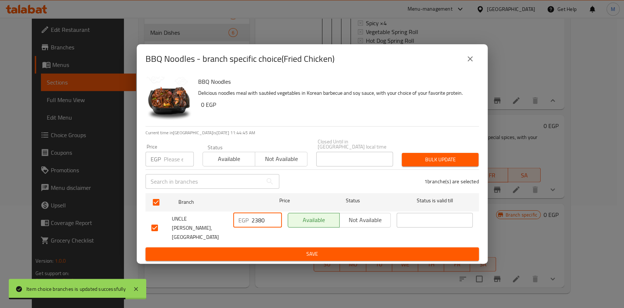
drag, startPoint x: 261, startPoint y: 226, endPoint x: 255, endPoint y: 227, distance: 6.0
click at [255, 227] on input "2380" at bounding box center [266, 220] width 30 height 15
type input "20"
click at [258, 247] on button "Save" at bounding box center [311, 254] width 333 height 14
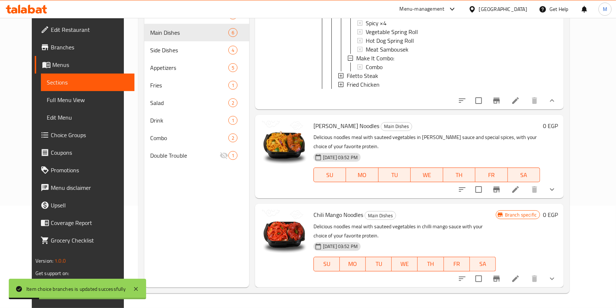
click at [351, 88] on span "Fried Chicken" at bounding box center [363, 84] width 33 height 9
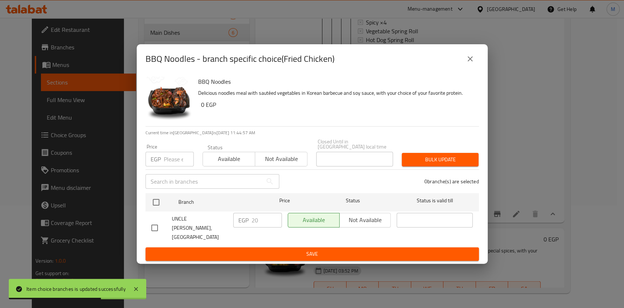
click at [158, 226] on input "checkbox" at bounding box center [154, 227] width 15 height 15
checkbox input "true"
click at [254, 223] on input "20" at bounding box center [266, 220] width 30 height 15
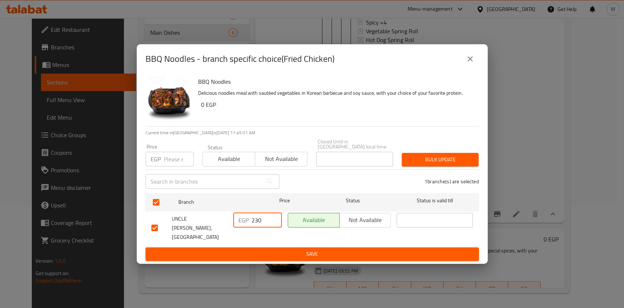
type input "230"
click at [273, 249] on span "Save" at bounding box center [312, 253] width 322 height 9
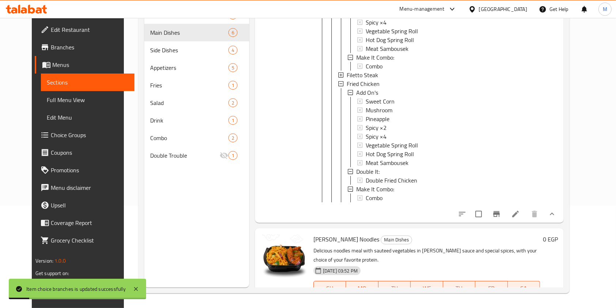
click at [361, 88] on span "Fried Chicken" at bounding box center [363, 83] width 33 height 9
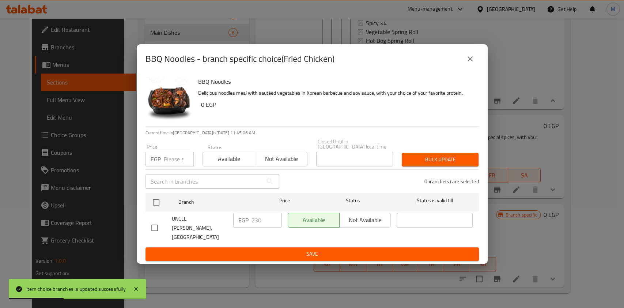
click at [480, 70] on div "BBQ Noodles - branch specific choice(Fried Chicken)" at bounding box center [312, 58] width 351 height 29
click at [476, 68] on button "close" at bounding box center [470, 59] width 18 height 18
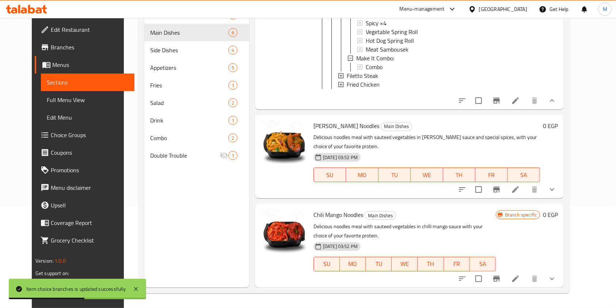
click at [369, 89] on span "Fried Chicken" at bounding box center [363, 84] width 33 height 9
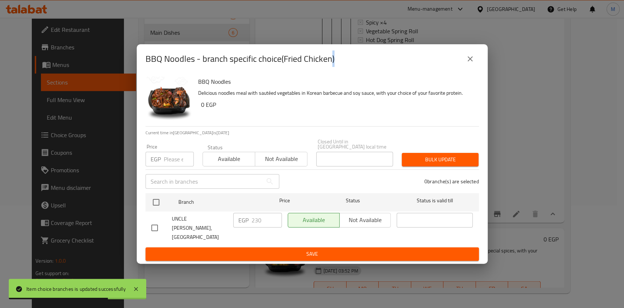
drag, startPoint x: 471, startPoint y: 65, endPoint x: 459, endPoint y: 68, distance: 11.7
click at [471, 63] on icon "close" at bounding box center [470, 58] width 9 height 9
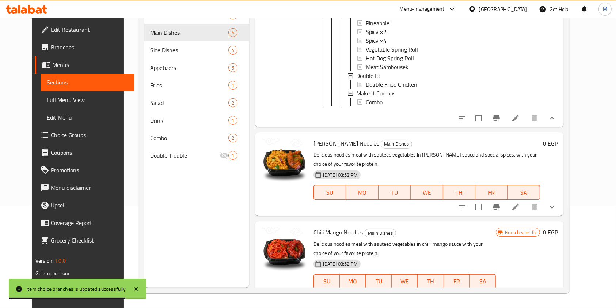
scroll to position [907, 0]
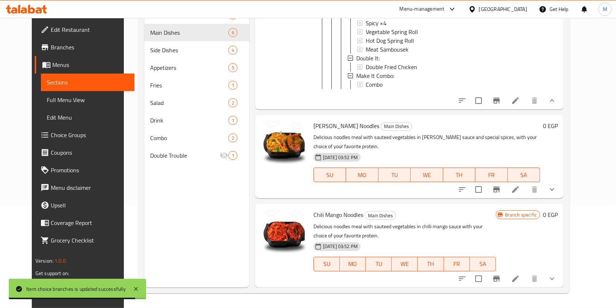
click at [561, 193] on button "show more" at bounding box center [553, 190] width 18 height 18
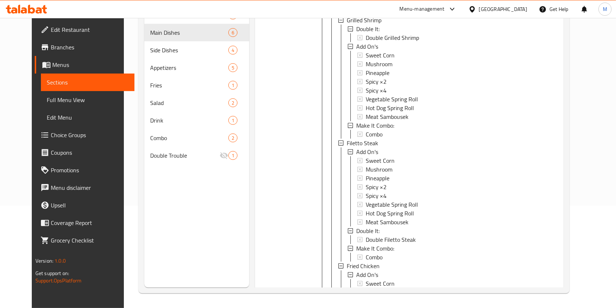
scroll to position [1079, 0]
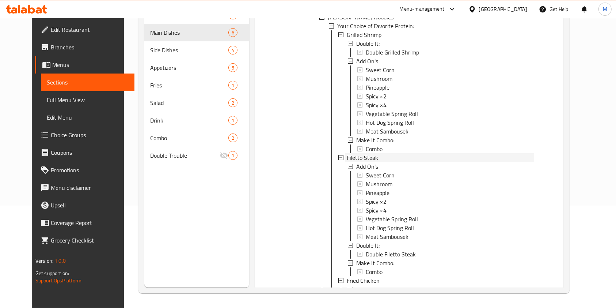
click at [367, 162] on span "Filetto Steak" at bounding box center [362, 157] width 31 height 9
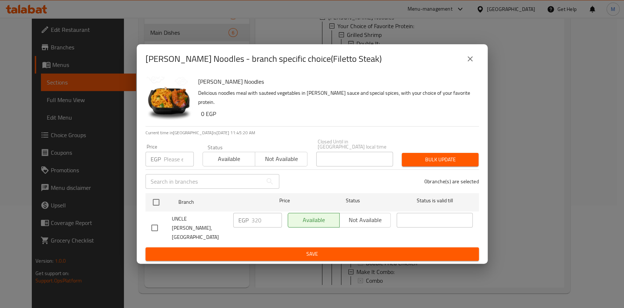
click at [157, 223] on input "checkbox" at bounding box center [154, 227] width 15 height 15
checkbox input "true"
drag, startPoint x: 260, startPoint y: 226, endPoint x: 251, endPoint y: 228, distance: 9.7
click at [251, 227] on div "EGP 320 ​" at bounding box center [257, 220] width 49 height 15
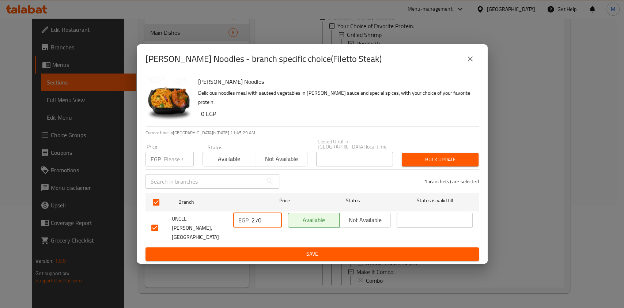
type input "270"
click at [299, 249] on span "Save" at bounding box center [312, 253] width 322 height 9
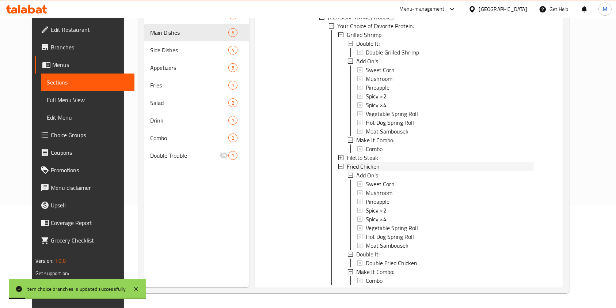
click at [347, 171] on span "Fried Chicken" at bounding box center [363, 166] width 33 height 9
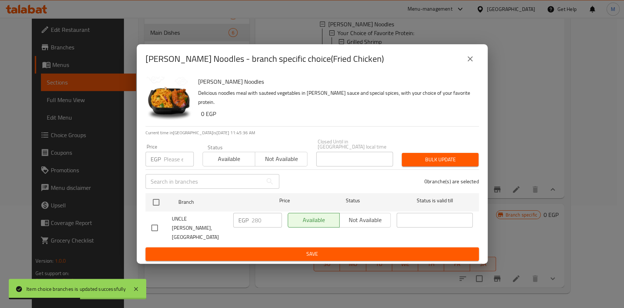
click at [159, 224] on input "checkbox" at bounding box center [154, 227] width 15 height 15
checkbox input "true"
click at [255, 224] on input "280" at bounding box center [266, 220] width 30 height 15
type input "230"
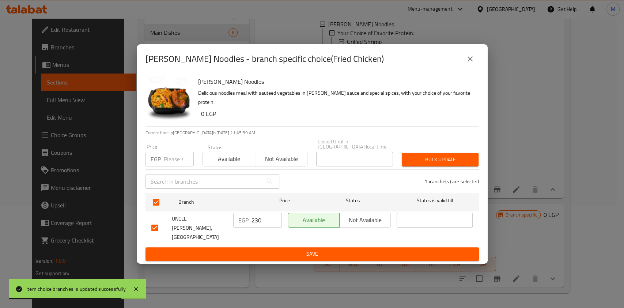
click at [260, 239] on ul "Branch Price Status Status is valid till UNCLE YONG KITCHEN, El Helw Street EGP…" at bounding box center [311, 218] width 333 height 57
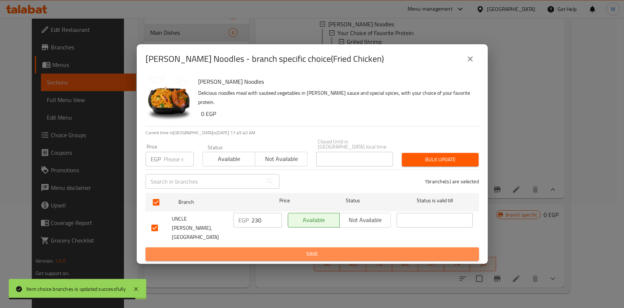
click at [264, 249] on span "Save" at bounding box center [312, 253] width 322 height 9
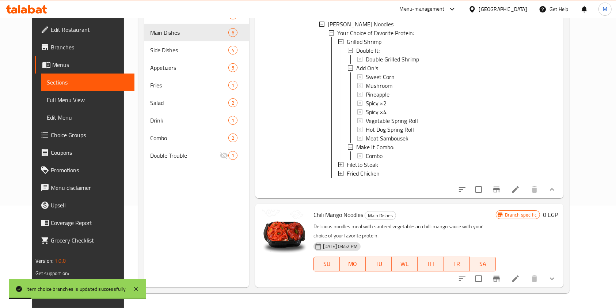
scroll to position [1093, 0]
click at [557, 274] on icon "show more" at bounding box center [552, 278] width 9 height 9
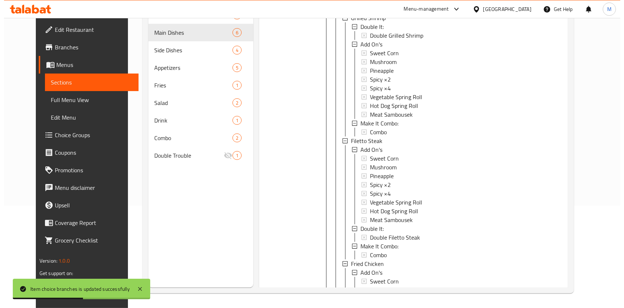
scroll to position [1402, 0]
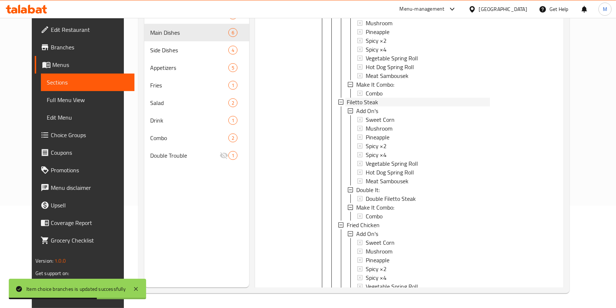
click at [375, 106] on div "Filetto Steak" at bounding box center [418, 102] width 143 height 9
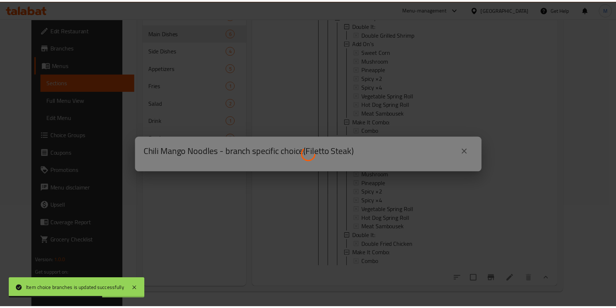
scroll to position [1392, 0]
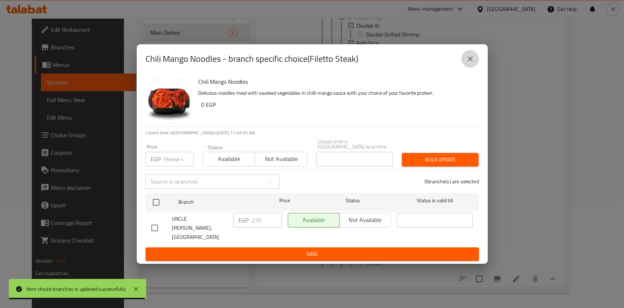
click at [466, 63] on icon "close" at bounding box center [470, 58] width 9 height 9
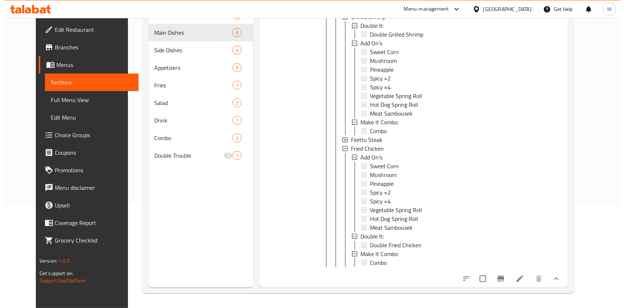
scroll to position [1, 0]
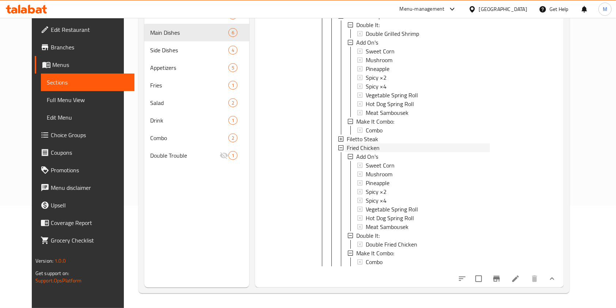
click at [347, 143] on span "Fried Chicken" at bounding box center [363, 147] width 33 height 9
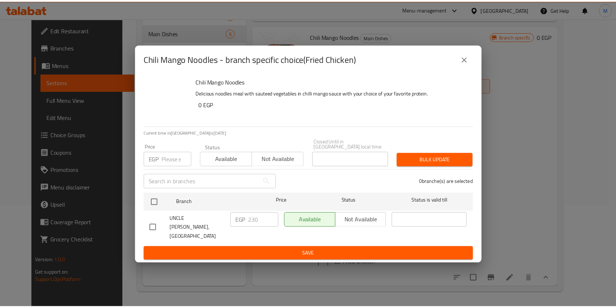
scroll to position [1278, 0]
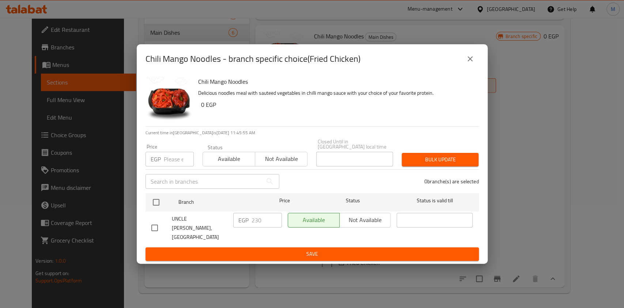
click at [476, 68] on button "close" at bounding box center [470, 59] width 18 height 18
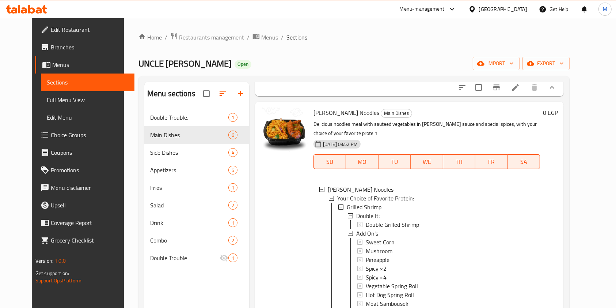
scroll to position [0, 0]
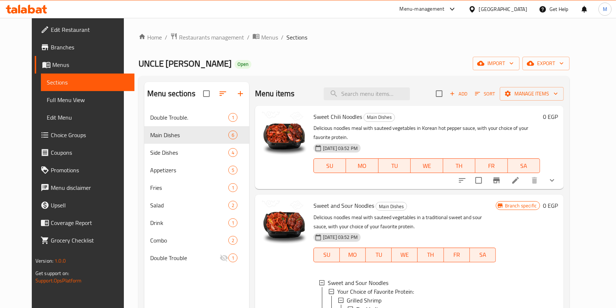
click at [561, 171] on button "show more" at bounding box center [553, 180] width 18 height 18
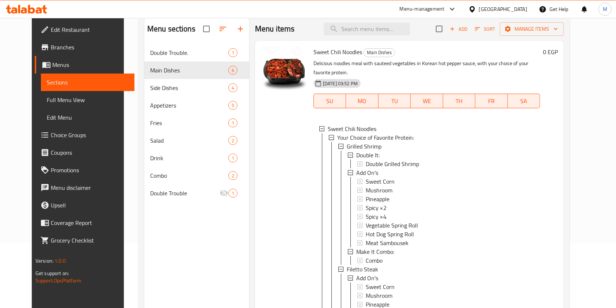
scroll to position [102, 0]
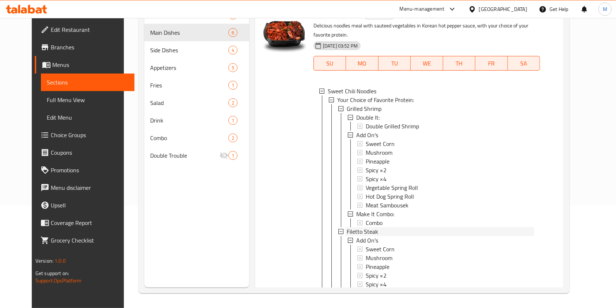
click at [363, 227] on span "Filetto Steak" at bounding box center [362, 231] width 31 height 9
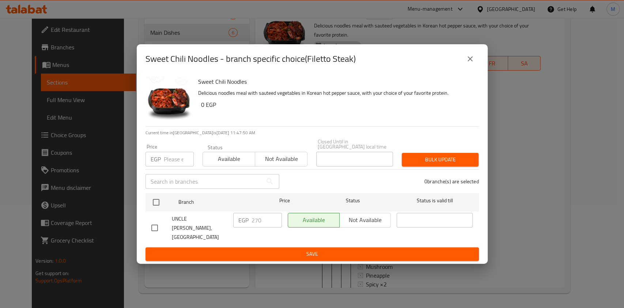
click at [466, 63] on icon "close" at bounding box center [470, 58] width 9 height 9
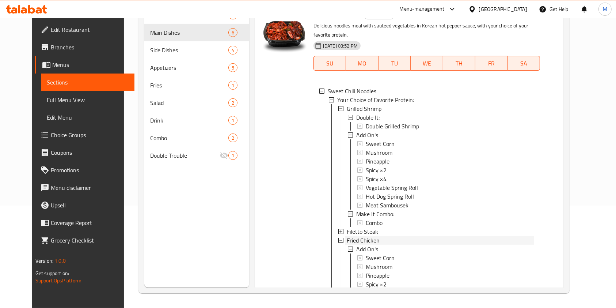
click at [366, 236] on span "Fried Chicken" at bounding box center [363, 240] width 33 height 9
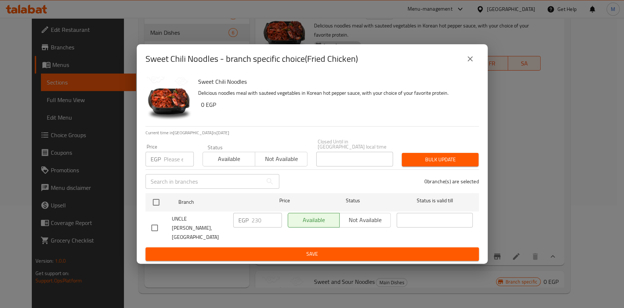
click at [474, 63] on icon "close" at bounding box center [470, 58] width 9 height 9
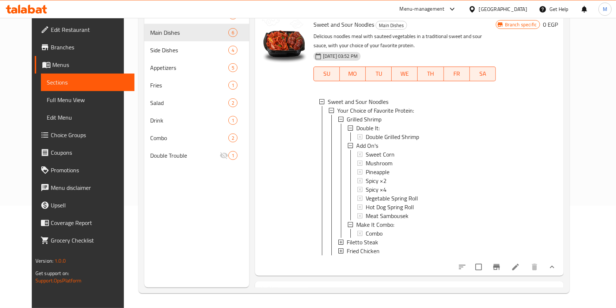
scroll to position [247, 0]
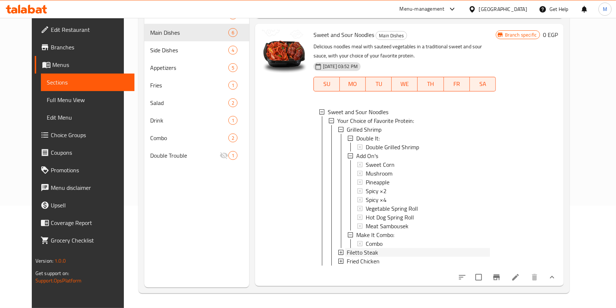
click at [356, 253] on span "Filetto Steak" at bounding box center [362, 252] width 31 height 9
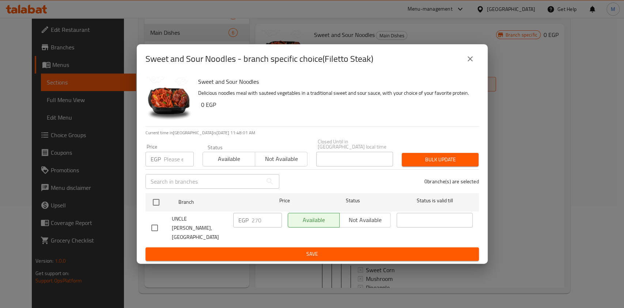
drag, startPoint x: 472, startPoint y: 71, endPoint x: 476, endPoint y: 82, distance: 12.2
click at [471, 68] on button "close" at bounding box center [470, 59] width 18 height 18
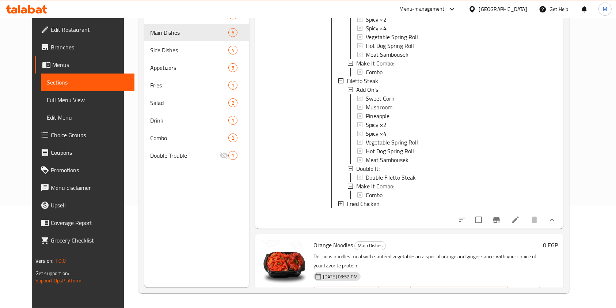
scroll to position [461, 0]
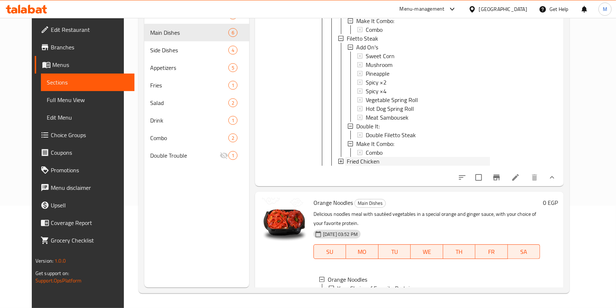
click at [354, 160] on span "Fried Chicken" at bounding box center [363, 161] width 33 height 9
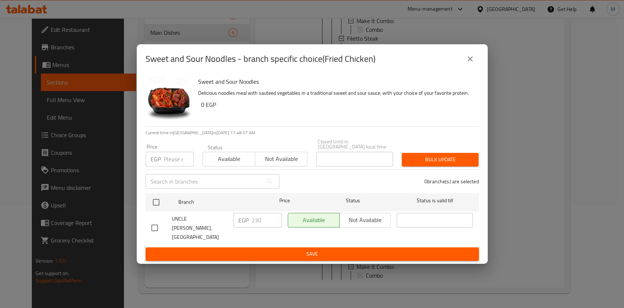
click at [476, 68] on button "close" at bounding box center [470, 59] width 18 height 18
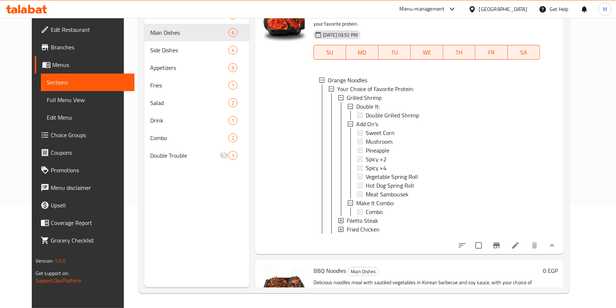
scroll to position [720, 0]
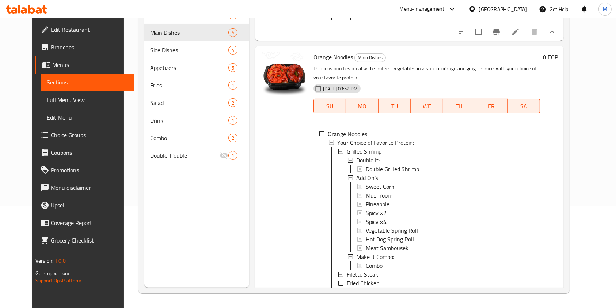
drag, startPoint x: 602, startPoint y: 116, endPoint x: 601, endPoint y: 123, distance: 7.5
click at [584, 125] on div "Home / Restaurants management / Menus / Sections UNCLE YONG KITCHEN Open import…" at bounding box center [354, 112] width 461 height 392
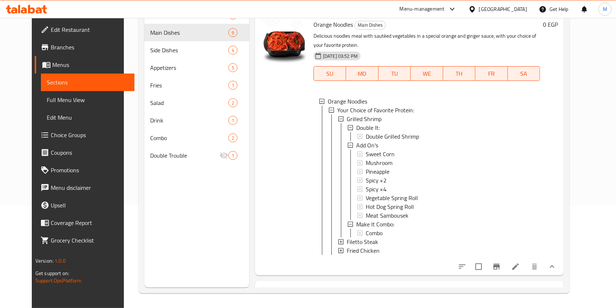
scroll to position [775, 0]
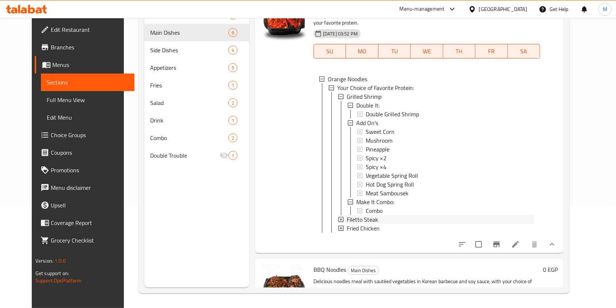
click at [358, 224] on span "Filetto Steak" at bounding box center [362, 219] width 31 height 9
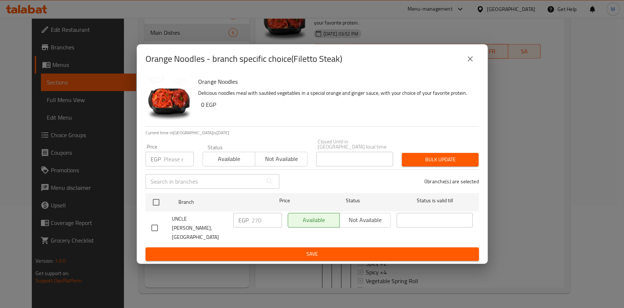
click at [473, 63] on icon "close" at bounding box center [470, 58] width 9 height 9
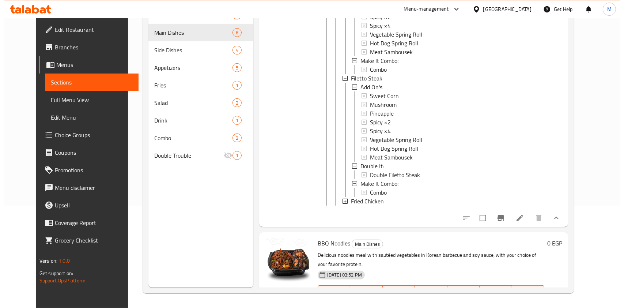
scroll to position [962, 0]
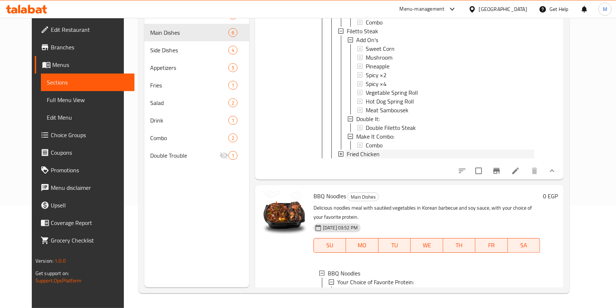
click at [394, 158] on div "Fried Chicken" at bounding box center [441, 154] width 188 height 9
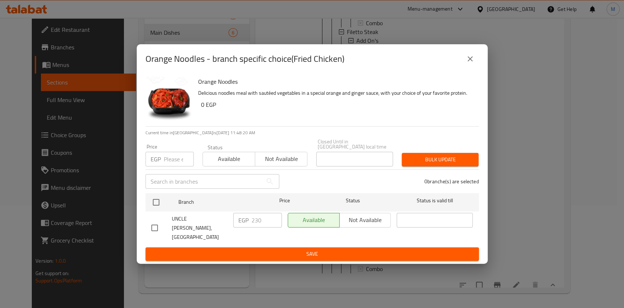
click at [471, 63] on icon "close" at bounding box center [470, 58] width 9 height 9
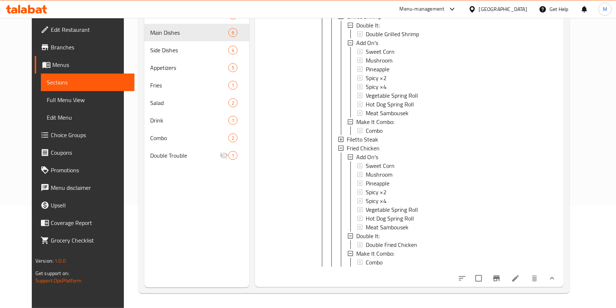
scroll to position [1363, 0]
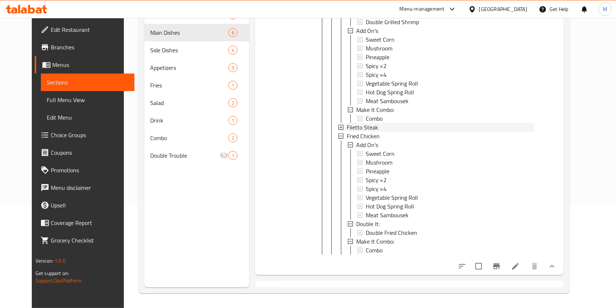
click at [380, 132] on div "Filetto Steak" at bounding box center [441, 127] width 188 height 9
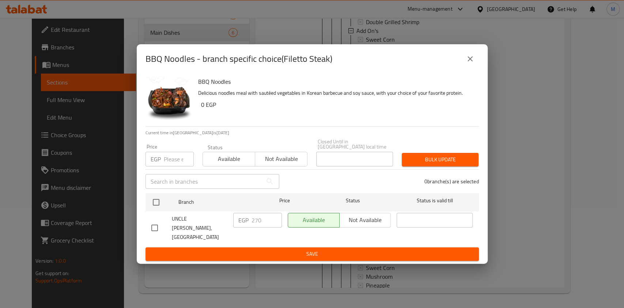
click at [466, 63] on icon "close" at bounding box center [470, 58] width 9 height 9
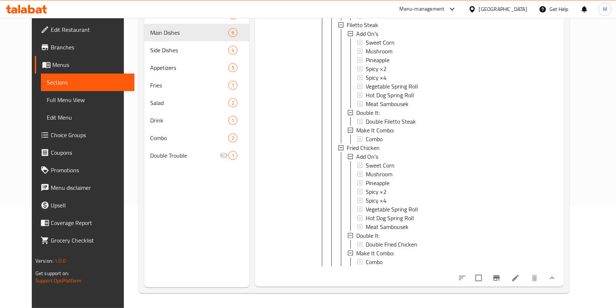
scroll to position [1471, 0]
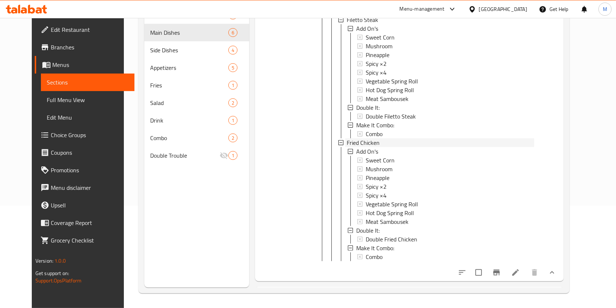
click at [351, 147] on span "Fried Chicken" at bounding box center [363, 142] width 33 height 9
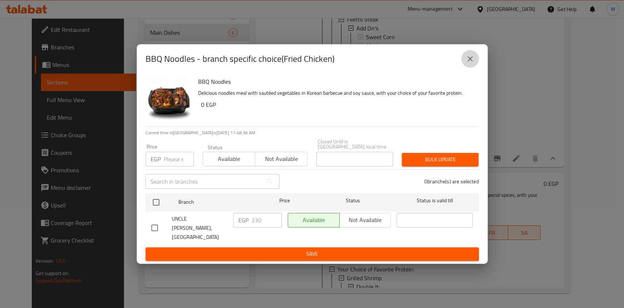
click at [468, 63] on icon "close" at bounding box center [470, 58] width 9 height 9
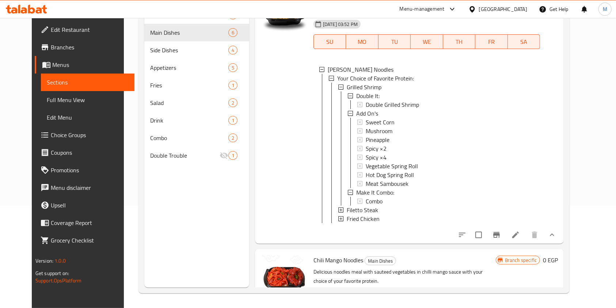
scroll to position [1641, 0]
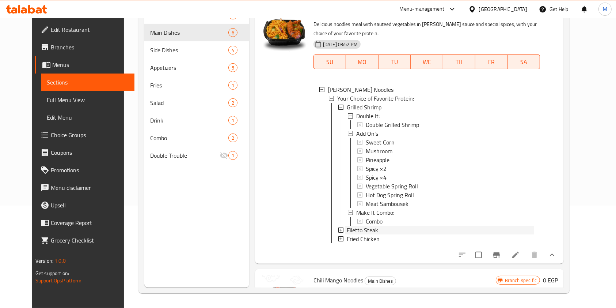
click at [385, 234] on div "Filetto Steak" at bounding box center [441, 230] width 188 height 9
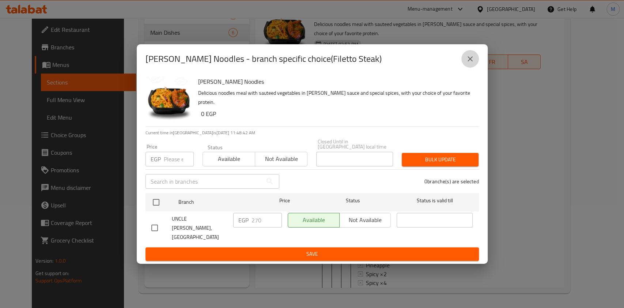
click at [468, 61] on icon "close" at bounding box center [470, 58] width 5 height 5
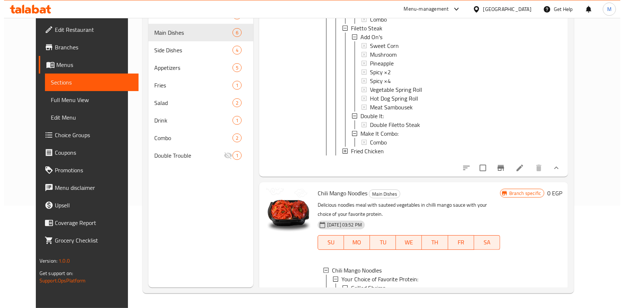
scroll to position [1855, 0]
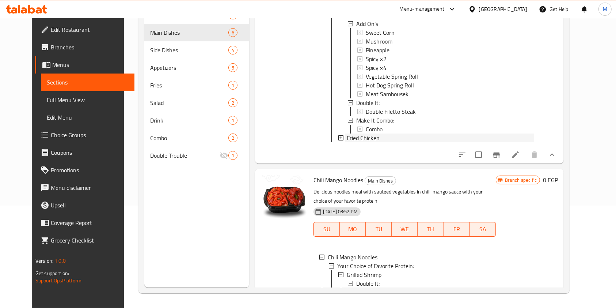
click at [372, 142] on div "Fried Chicken" at bounding box center [441, 137] width 188 height 9
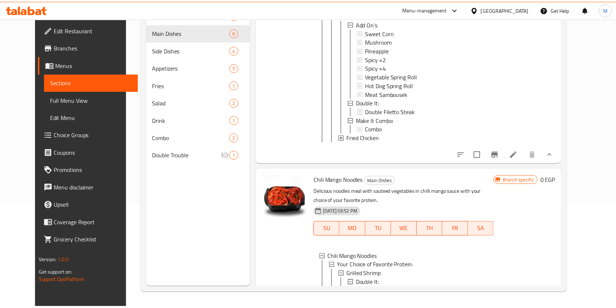
scroll to position [0, 0]
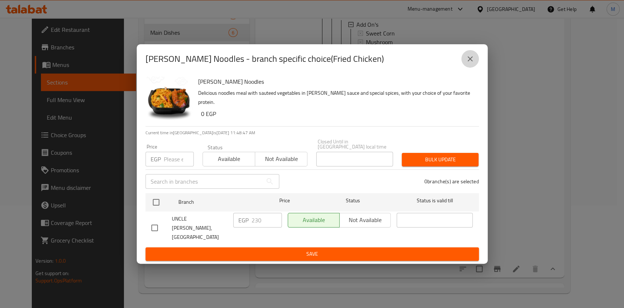
click at [474, 63] on button "close" at bounding box center [470, 59] width 18 height 18
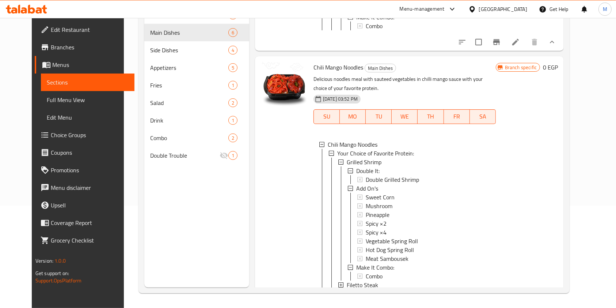
scroll to position [2149, 0]
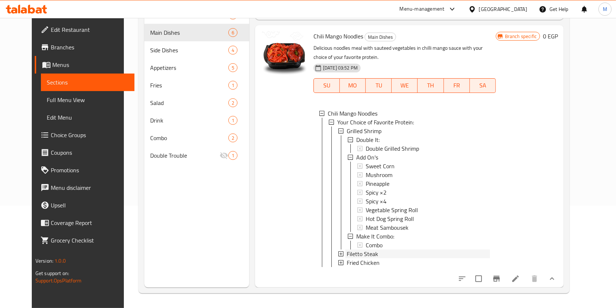
click at [347, 249] on span "Filetto Steak" at bounding box center [362, 253] width 31 height 9
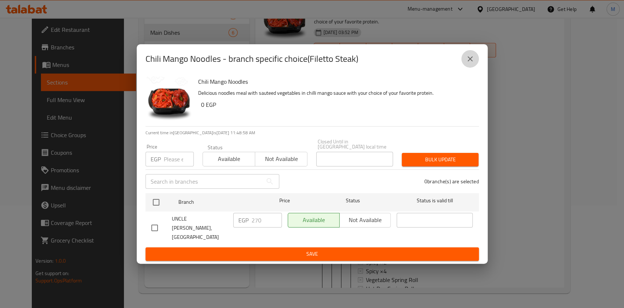
drag, startPoint x: 470, startPoint y: 64, endPoint x: 463, endPoint y: 136, distance: 72.3
click at [469, 63] on icon "close" at bounding box center [470, 58] width 9 height 9
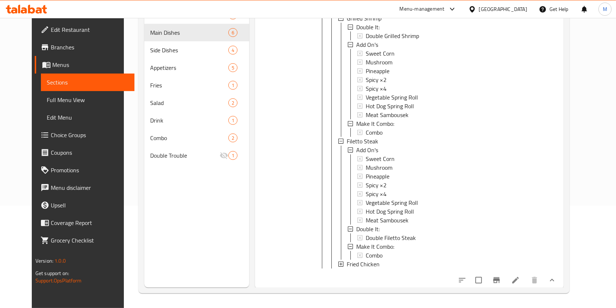
scroll to position [2263, 0]
click at [362, 258] on span "Fried Chicken" at bounding box center [363, 262] width 33 height 9
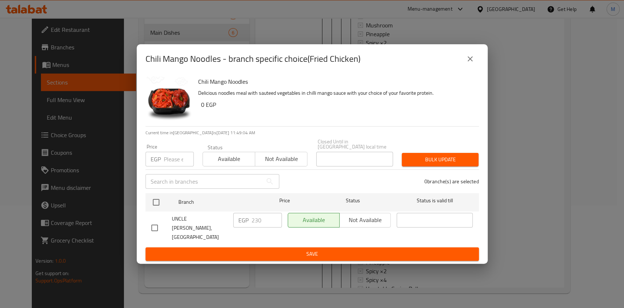
click at [468, 68] on button "close" at bounding box center [470, 59] width 18 height 18
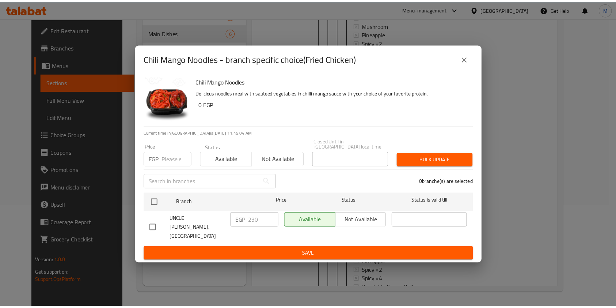
scroll to position [2349, 0]
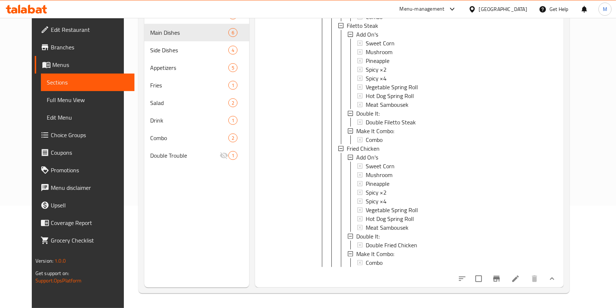
click at [564, 256] on div "Chili Mango Noodles Main Dishes Delicious noodles meal with sauteed vegetables …" at bounding box center [409, 42] width 309 height 490
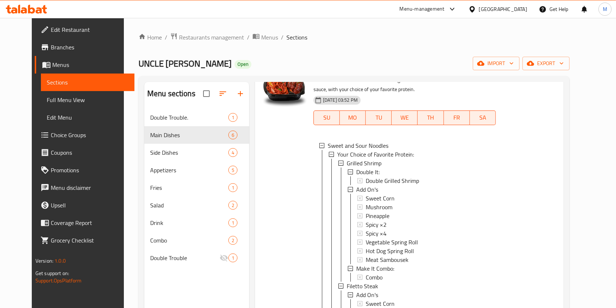
scroll to position [0, 0]
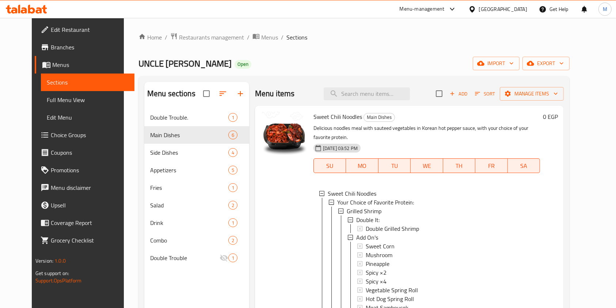
click at [47, 8] on div at bounding box center [26, 9] width 53 height 15
click at [44, 9] on icon at bounding box center [44, 9] width 5 height 8
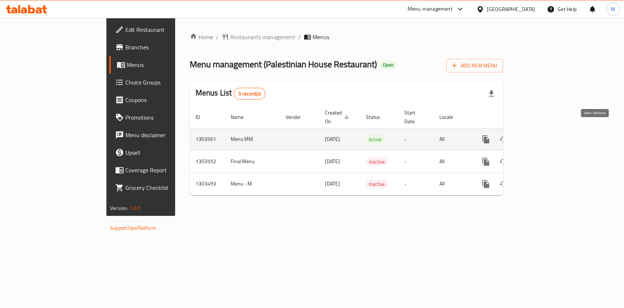
click at [543, 135] on icon "enhanced table" at bounding box center [538, 139] width 9 height 9
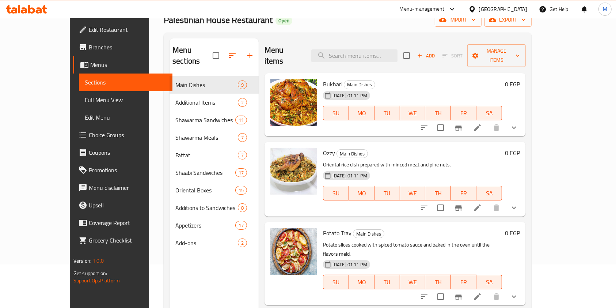
scroll to position [44, 0]
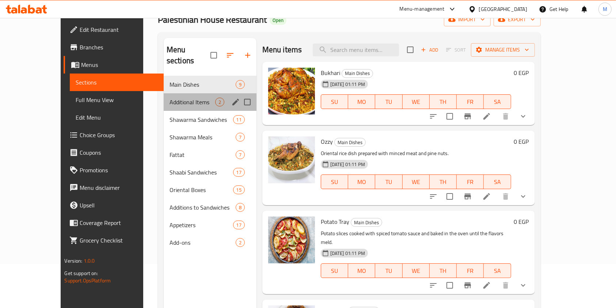
click at [164, 96] on div "Additional Items 2" at bounding box center [210, 102] width 93 height 18
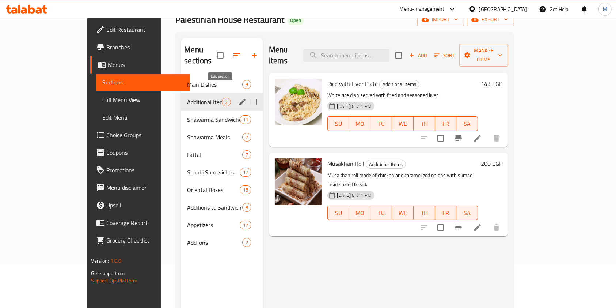
click at [239, 99] on icon "edit" at bounding box center [242, 102] width 7 height 7
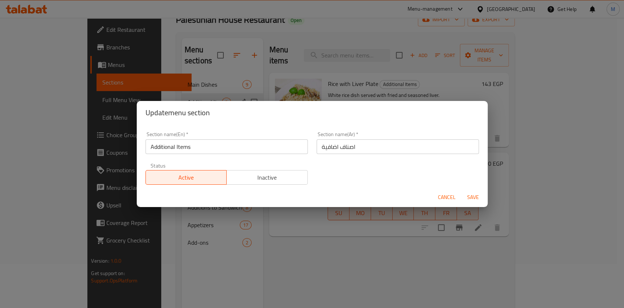
click at [450, 200] on span "Cancel" at bounding box center [447, 197] width 18 height 9
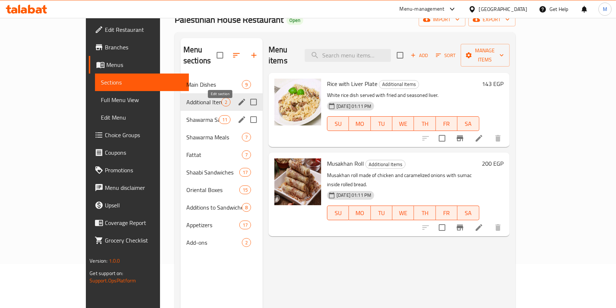
click at [237, 114] on button "edit" at bounding box center [242, 119] width 11 height 11
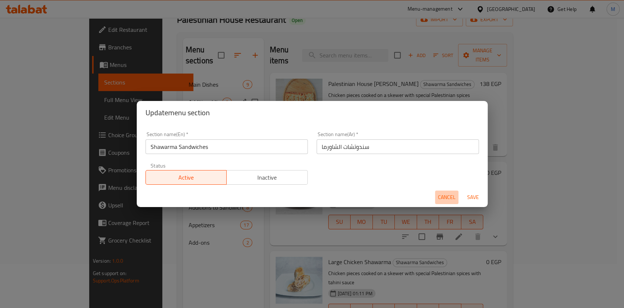
click at [444, 194] on span "Cancel" at bounding box center [447, 197] width 18 height 9
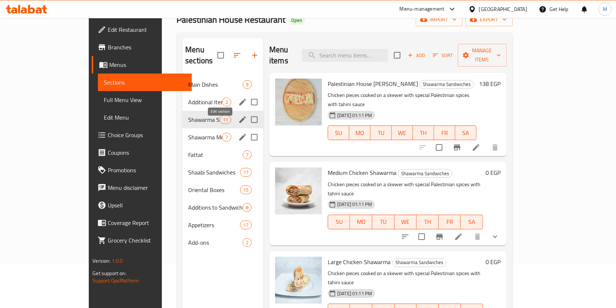
click at [238, 133] on icon "edit" at bounding box center [242, 137] width 9 height 9
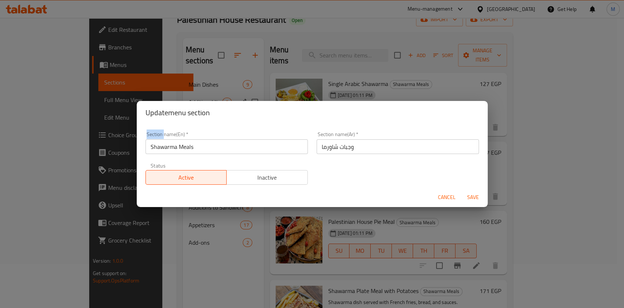
click at [223, 125] on div "Section name(En)   * Shawarma Meals Section name(En) * Section name(Ar)   * وجب…" at bounding box center [312, 155] width 351 height 63
click at [444, 189] on div "Cancel Save" at bounding box center [312, 197] width 351 height 19
click at [446, 193] on span "Cancel" at bounding box center [447, 197] width 18 height 9
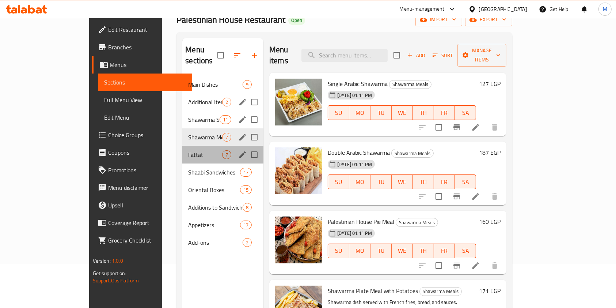
click at [182, 148] on div "Fattat 7" at bounding box center [222, 155] width 81 height 18
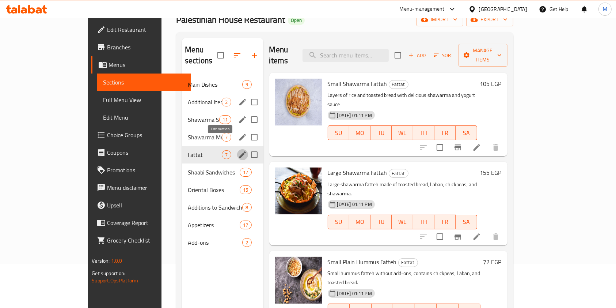
click at [239, 151] on icon "edit" at bounding box center [242, 154] width 7 height 7
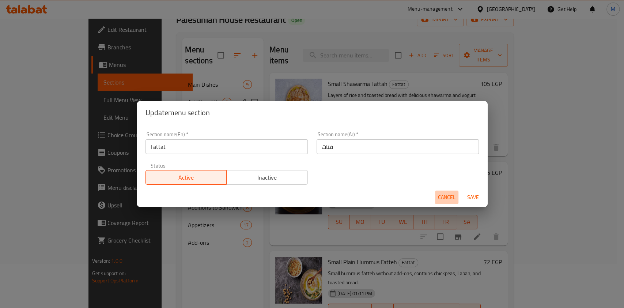
click at [455, 194] on button "Cancel" at bounding box center [446, 197] width 23 height 14
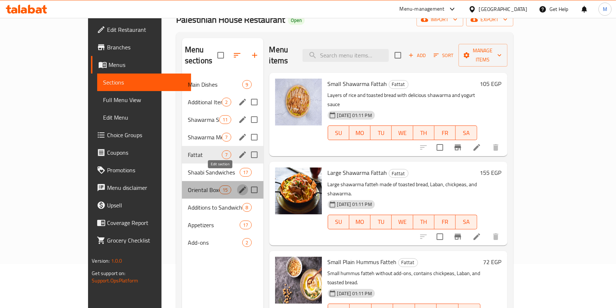
click at [239, 186] on icon "edit" at bounding box center [242, 189] width 7 height 7
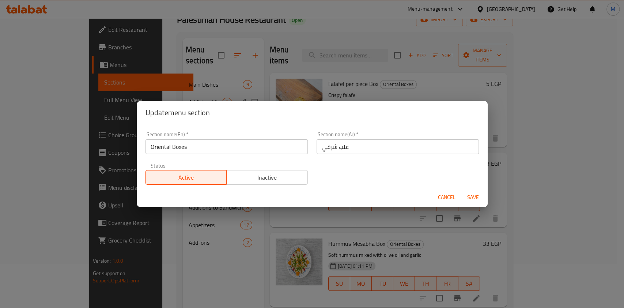
click at [439, 197] on span "Cancel" at bounding box center [447, 197] width 18 height 9
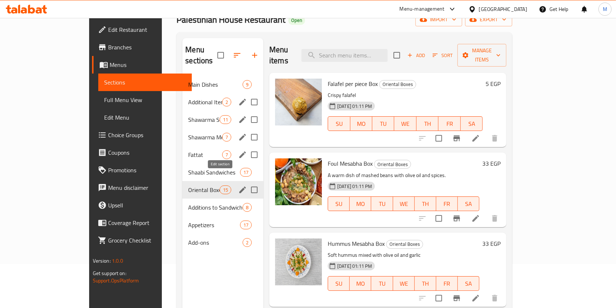
click at [239, 186] on icon "edit" at bounding box center [242, 189] width 7 height 7
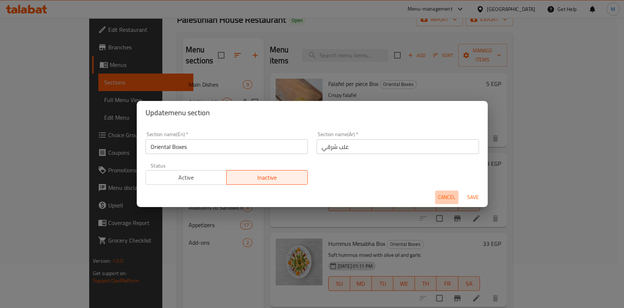
click at [444, 199] on span "Cancel" at bounding box center [447, 197] width 18 height 9
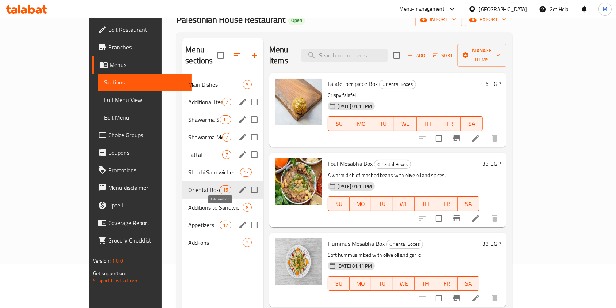
click at [238, 220] on icon "edit" at bounding box center [242, 224] width 9 height 9
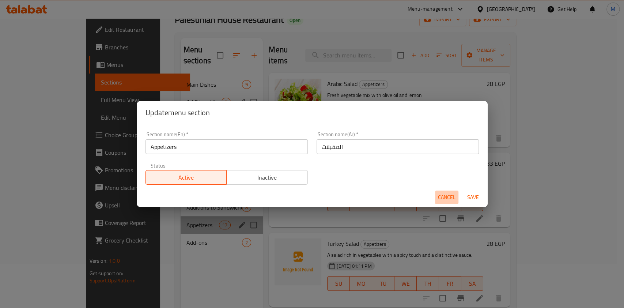
click at [441, 190] on button "Cancel" at bounding box center [446, 197] width 23 height 14
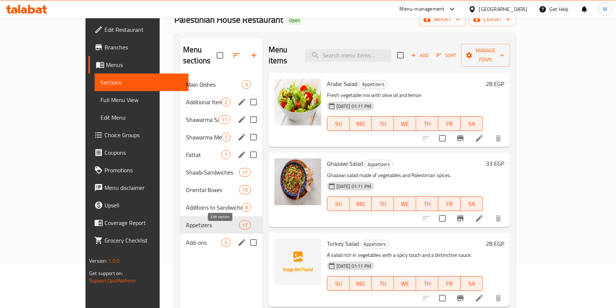
click at [238, 238] on icon "edit" at bounding box center [242, 242] width 9 height 9
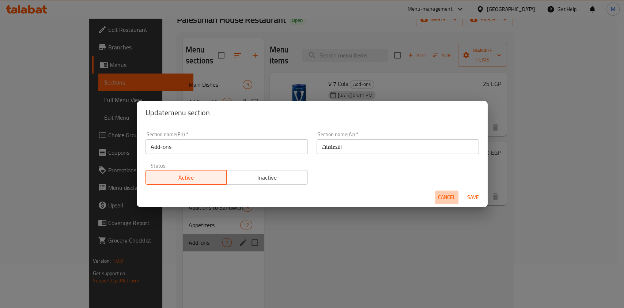
click at [443, 197] on span "Cancel" at bounding box center [447, 197] width 18 height 9
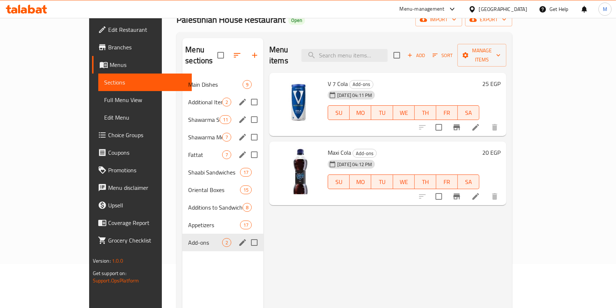
click at [365, 209] on div "Menu items Add Sort Manage items V 7 Cola Add-ons 27-08-2025 04:11 PM SU MO TU …" at bounding box center [385, 192] width 243 height 308
click at [182, 149] on div "Fattat 7" at bounding box center [222, 155] width 81 height 18
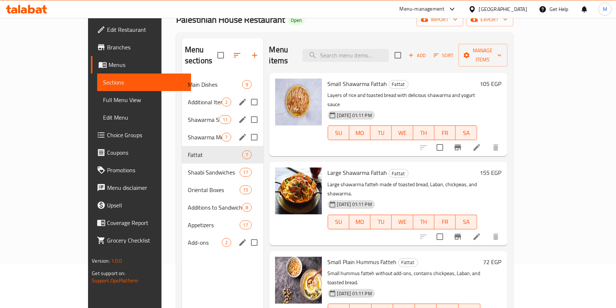
click at [188, 133] on span "Shawarma Meals" at bounding box center [205, 137] width 34 height 9
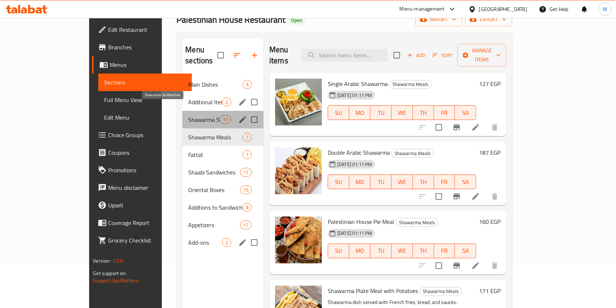
click at [188, 115] on span "Shawarma Sandwiches" at bounding box center [203, 119] width 31 height 9
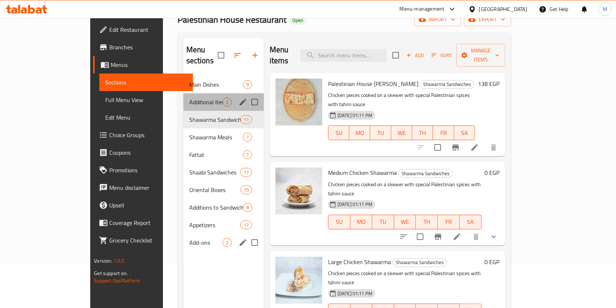
click at [183, 93] on div "Additional Items 2" at bounding box center [223, 102] width 80 height 18
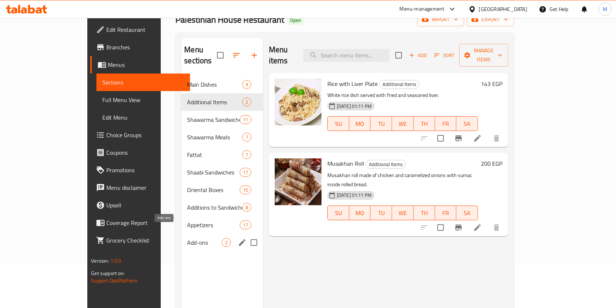
click at [187, 238] on span "Add-ons" at bounding box center [204, 242] width 35 height 9
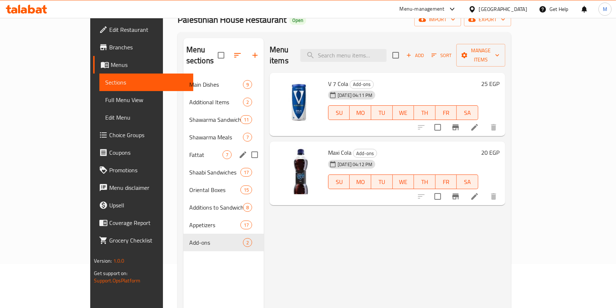
click at [183, 151] on div "Fattat 7" at bounding box center [223, 155] width 80 height 18
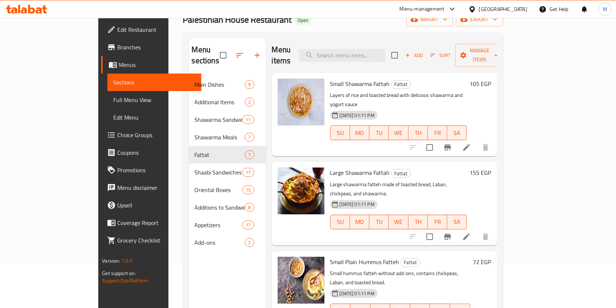
click at [169, 39] on div "Home / Restaurants management / Menus / Sections Palestinian House Restaurant O…" at bounding box center [343, 170] width 349 height 392
click at [169, 103] on div "Home / Restaurants management / Menus / Sections Palestinian House Restaurant O…" at bounding box center [343, 170] width 349 height 392
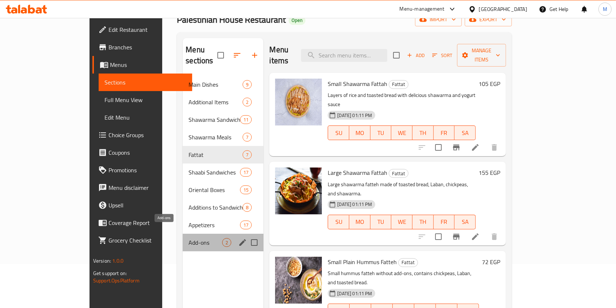
click at [189, 238] on span "Add-ons" at bounding box center [206, 242] width 34 height 9
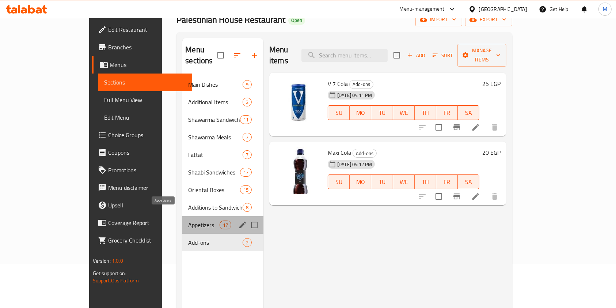
click at [188, 220] on span "Appetizers" at bounding box center [203, 224] width 31 height 9
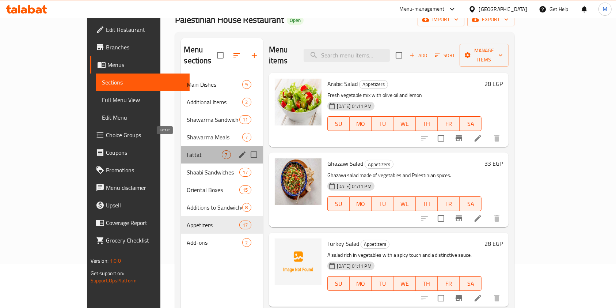
click at [187, 150] on span "Fattat" at bounding box center [204, 154] width 35 height 9
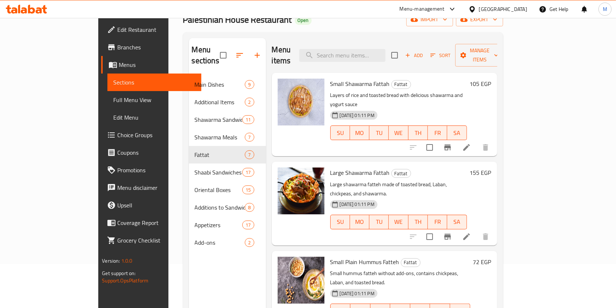
click at [169, 125] on div "Home / Restaurants management / Menus / Sections Palestinian House Restaurant O…" at bounding box center [343, 170] width 349 height 392
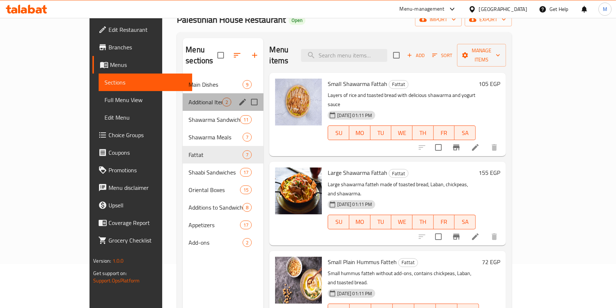
click at [183, 98] on div "Additional Items 2" at bounding box center [223, 102] width 81 height 18
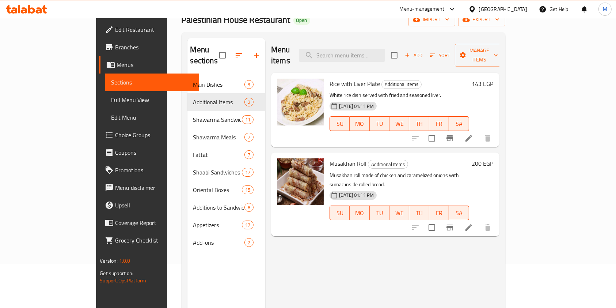
click at [167, 88] on div "Home / Restaurants management / Menus / Sections Palestinian House Restaurant O…" at bounding box center [343, 170] width 353 height 392
click at [284, 186] on img at bounding box center [300, 181] width 47 height 47
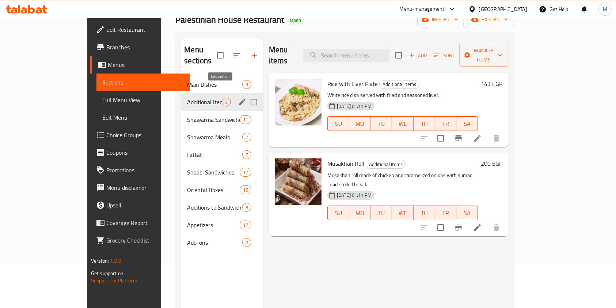
click at [238, 98] on icon "edit" at bounding box center [242, 102] width 9 height 9
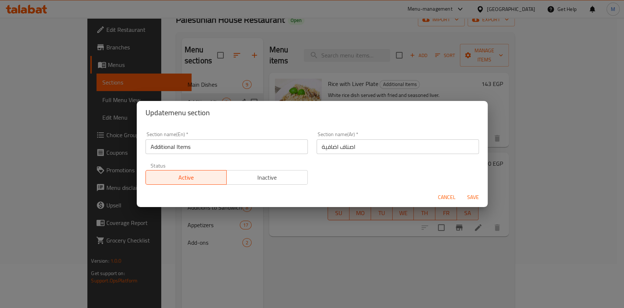
drag, startPoint x: 446, startPoint y: 200, endPoint x: 431, endPoint y: 200, distance: 15.4
click at [445, 200] on span "Cancel" at bounding box center [447, 197] width 18 height 9
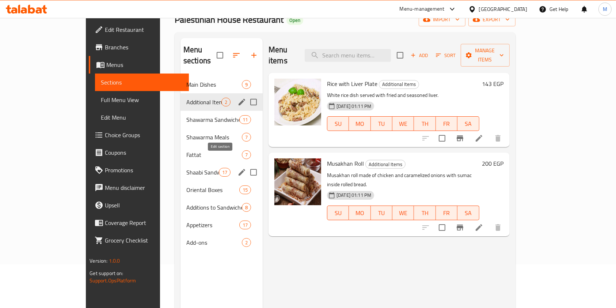
click at [239, 169] on icon "edit" at bounding box center [242, 172] width 7 height 7
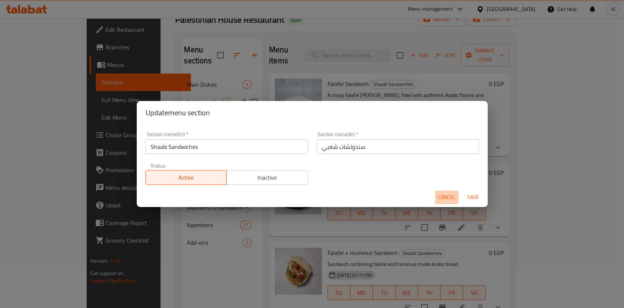
click at [451, 197] on span "Cancel" at bounding box center [447, 197] width 18 height 9
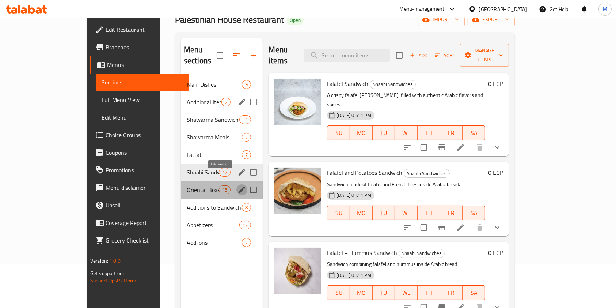
click at [238, 185] on icon "edit" at bounding box center [242, 189] width 9 height 9
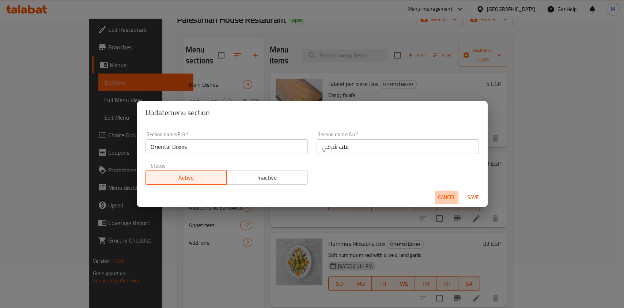
drag, startPoint x: 445, startPoint y: 200, endPoint x: 424, endPoint y: 198, distance: 21.6
click at [445, 200] on span "Cancel" at bounding box center [447, 197] width 18 height 9
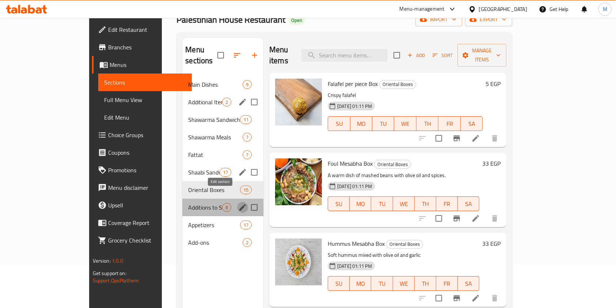
click at [238, 203] on icon "edit" at bounding box center [242, 207] width 9 height 9
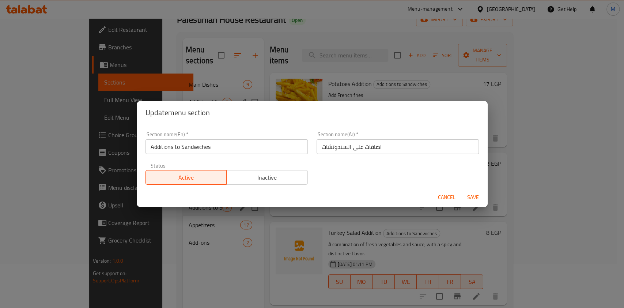
click at [436, 194] on button "Cancel" at bounding box center [446, 197] width 23 height 14
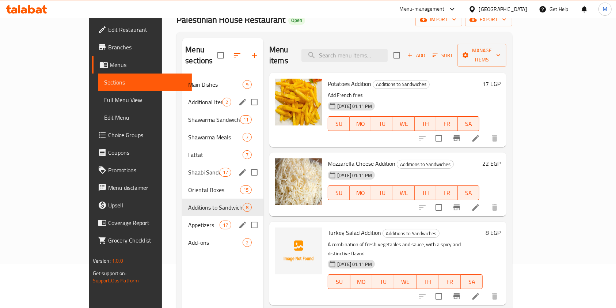
click at [182, 216] on div "Appetizers 17" at bounding box center [222, 225] width 81 height 18
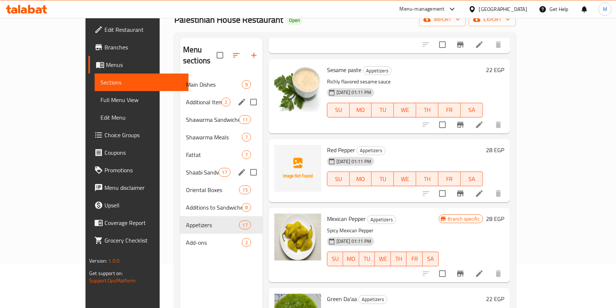
scroll to position [412, 0]
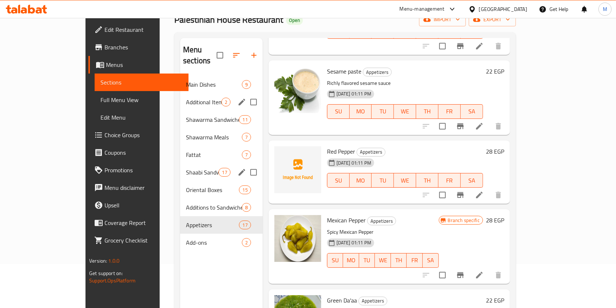
click at [510, 187] on div "Red Pepper Appetizers 30-07-2025 01:11 PM SU MO TU WE TH FR SA 28 EGP" at bounding box center [390, 172] width 242 height 64
click at [490, 120] on li at bounding box center [479, 126] width 20 height 13
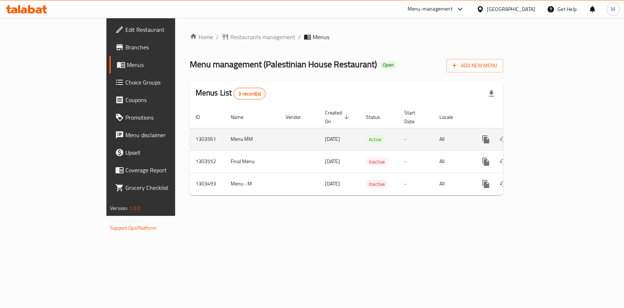
click at [543, 135] on icon "enhanced table" at bounding box center [538, 139] width 9 height 9
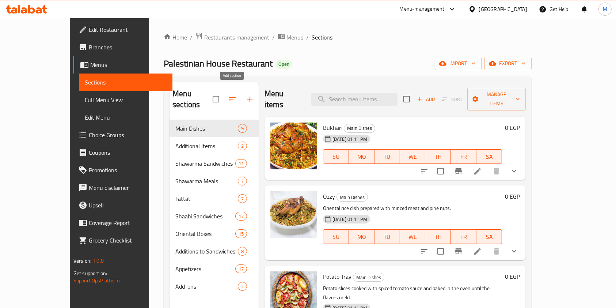
click at [246, 95] on icon "button" at bounding box center [250, 99] width 9 height 9
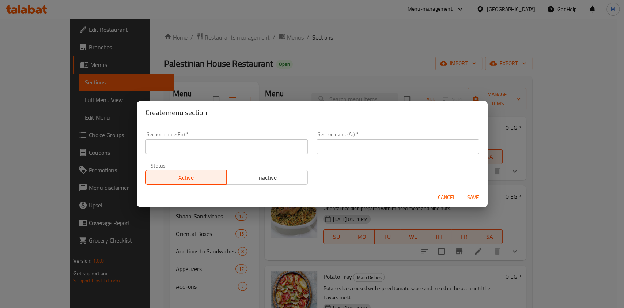
click at [317, 149] on input "text" at bounding box center [398, 146] width 162 height 15
paste input "الصواني"
type input "الصواني"
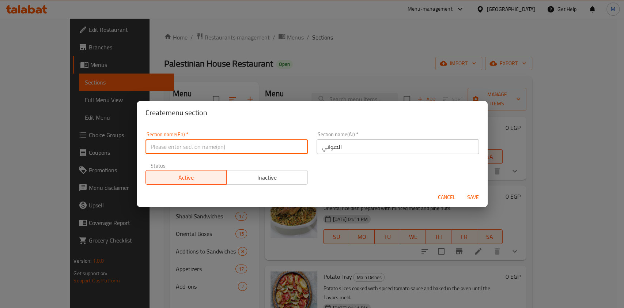
click at [276, 150] on input "text" at bounding box center [226, 146] width 162 height 15
paste input "Trays"
type input "Trays"
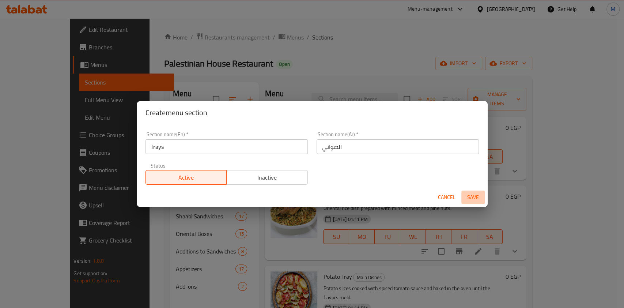
click at [474, 199] on span "Save" at bounding box center [473, 197] width 18 height 9
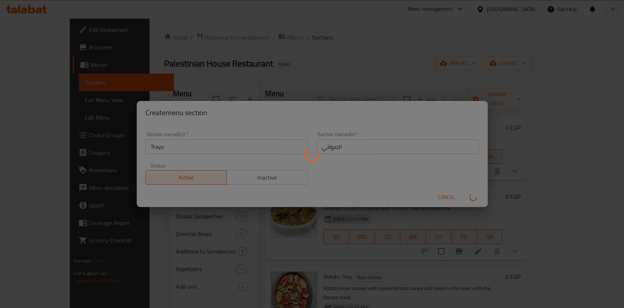
click at [614, 211] on div at bounding box center [312, 154] width 624 height 308
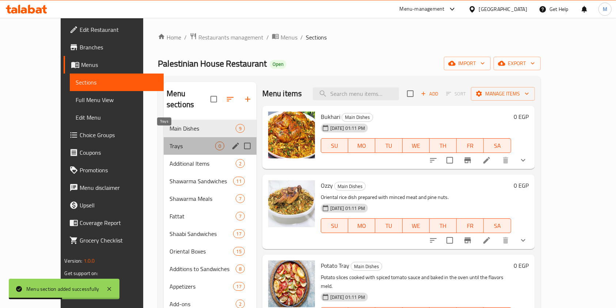
click at [170, 141] on span "Trays" at bounding box center [193, 145] width 46 height 9
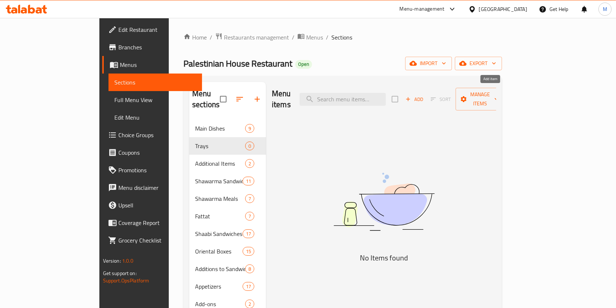
click at [424, 95] on span "Add" at bounding box center [415, 99] width 20 height 8
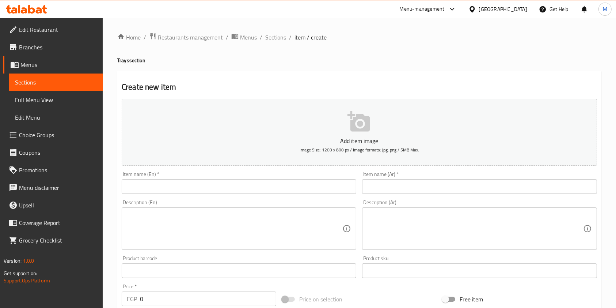
click at [386, 183] on input "text" at bounding box center [479, 186] width 235 height 15
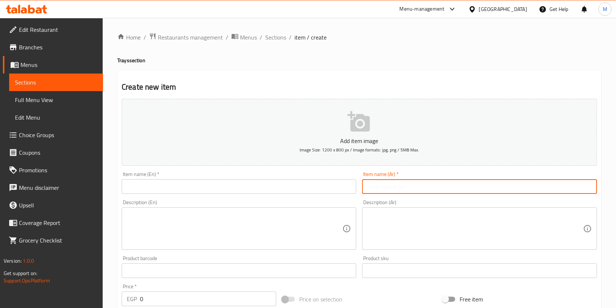
paste input "منسف فرخه ونص"
type input "منسف فرخه ونص"
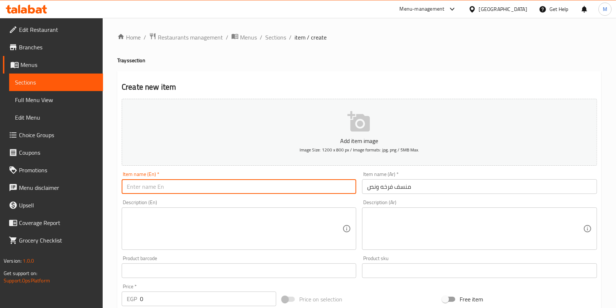
click at [270, 192] on input "text" at bounding box center [239, 186] width 235 height 15
paste input "Mansaf of a Chicken and a Half"
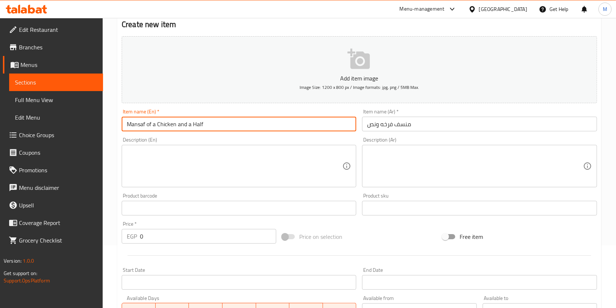
scroll to position [143, 0]
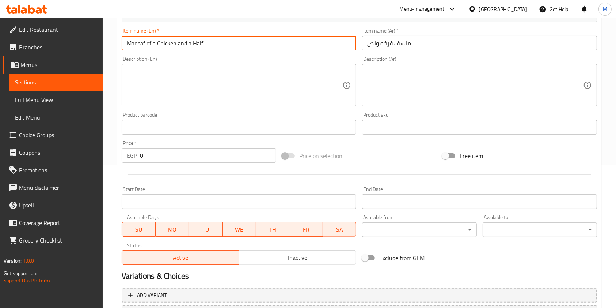
type input "Mansaf of a Chicken and a Half"
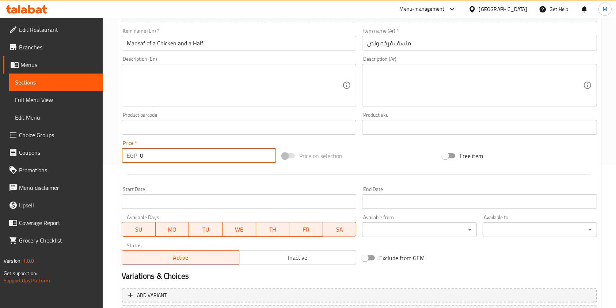
drag, startPoint x: 143, startPoint y: 155, endPoint x: 135, endPoint y: 157, distance: 8.3
click at [135, 157] on div "EGP 0 Price *" at bounding box center [199, 155] width 155 height 15
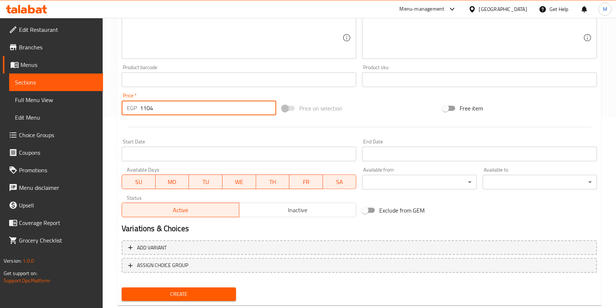
scroll to position [209, 0]
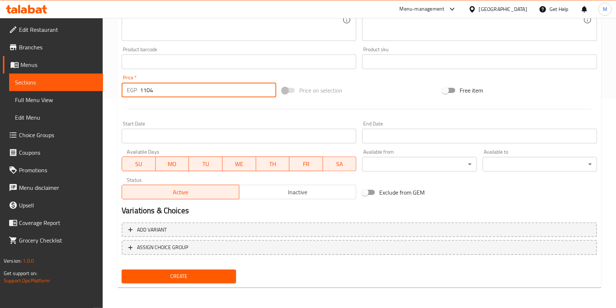
type input "1104"
click at [208, 278] on span "Create" at bounding box center [179, 276] width 103 height 9
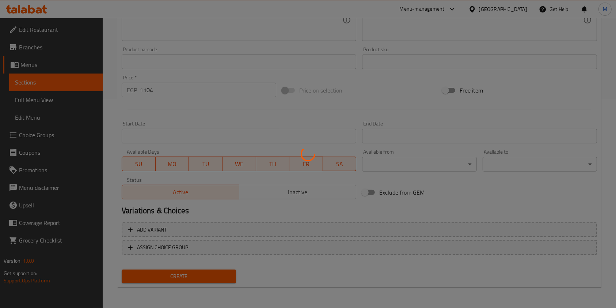
type input "0"
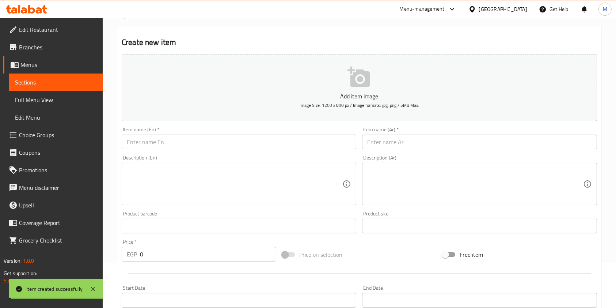
scroll to position [35, 0]
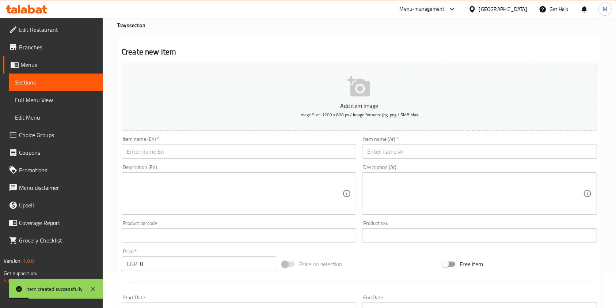
click at [369, 157] on input "text" at bounding box center [479, 151] width 235 height 15
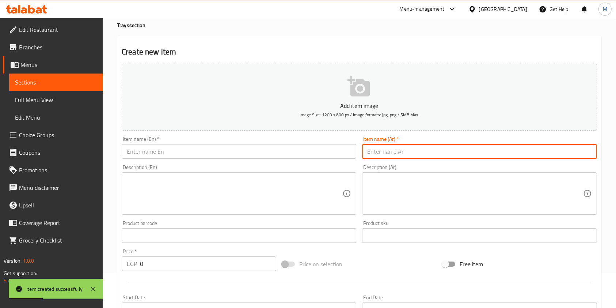
paste input "منسف كيلو ونص لحمه"
type input "منسف كيلو ونص لحمه"
click at [304, 150] on input "text" at bounding box center [239, 151] width 235 height 15
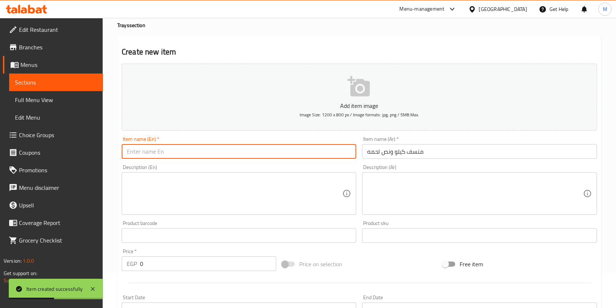
paste input "Mansaf of a Kilo and a Half of Meat"
type input "Mansaf of a Kilo and a Half of Meat"
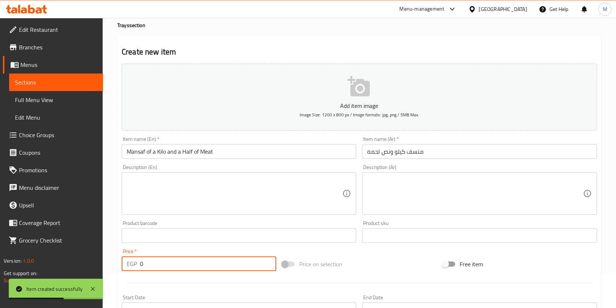
click at [157, 270] on input "0" at bounding box center [208, 263] width 136 height 15
click at [139, 275] on div at bounding box center [359, 283] width 481 height 18
click at [138, 274] on div at bounding box center [359, 283] width 481 height 18
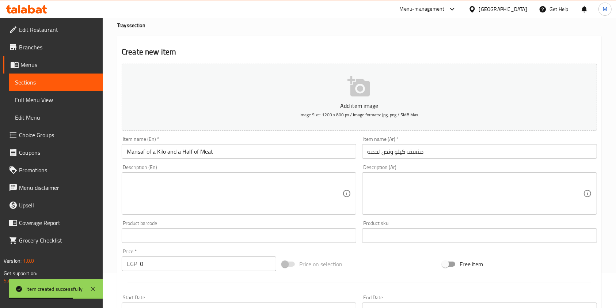
click at [132, 268] on p "EGP" at bounding box center [132, 263] width 10 height 9
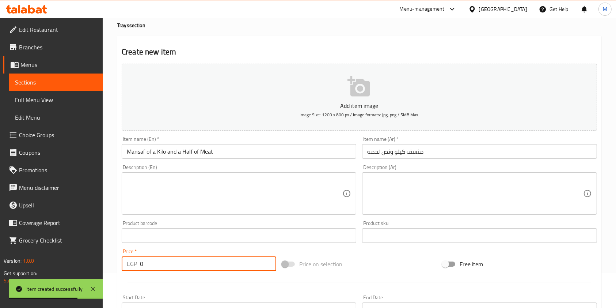
click at [145, 265] on input "0" at bounding box center [208, 263] width 136 height 15
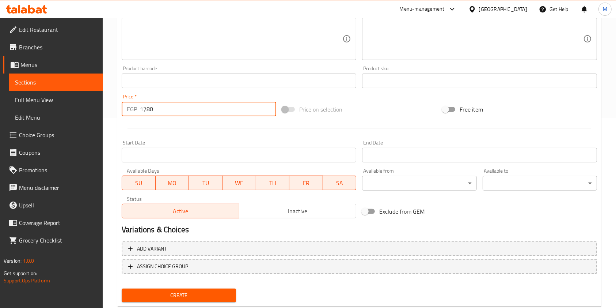
scroll to position [209, 0]
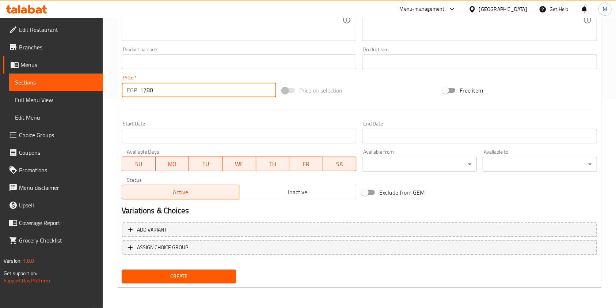
type input "1780"
click at [215, 279] on span "Create" at bounding box center [179, 276] width 103 height 9
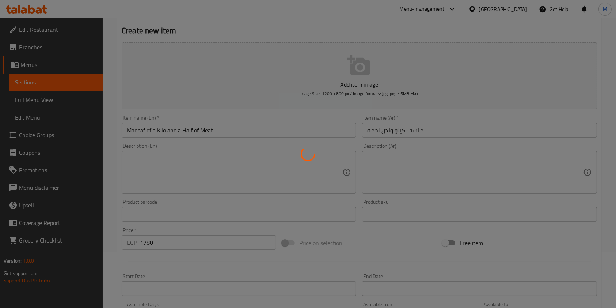
scroll to position [0, 0]
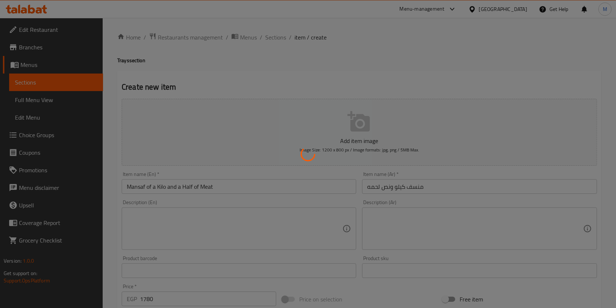
type input "0"
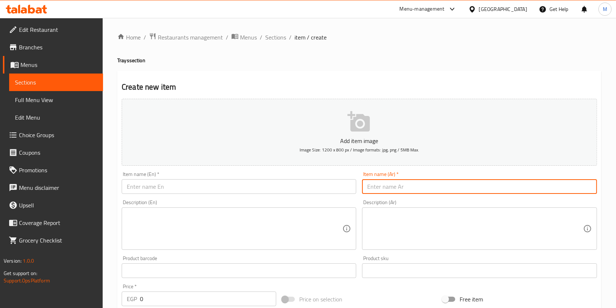
click at [518, 187] on input "text" at bounding box center [479, 186] width 235 height 15
paste input "مقلوبه فرخه ونص"
type input "مقلوبه فرخه ونص"
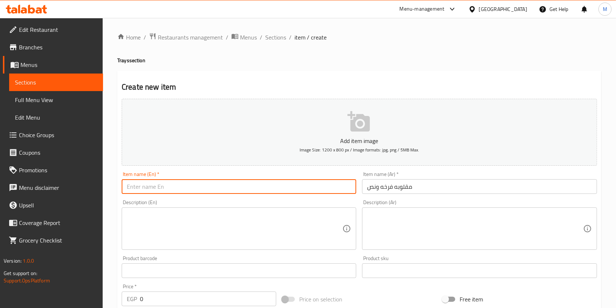
click at [268, 188] on input "text" at bounding box center [239, 186] width 235 height 15
paste input "Maqluba of one and a half chicken"
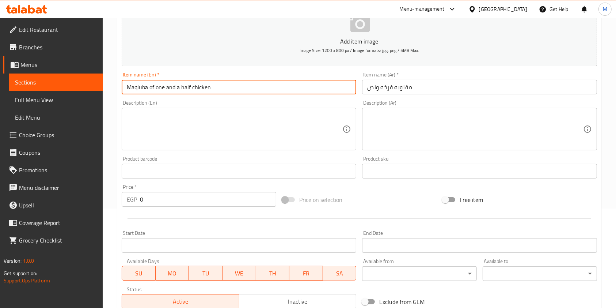
scroll to position [102, 0]
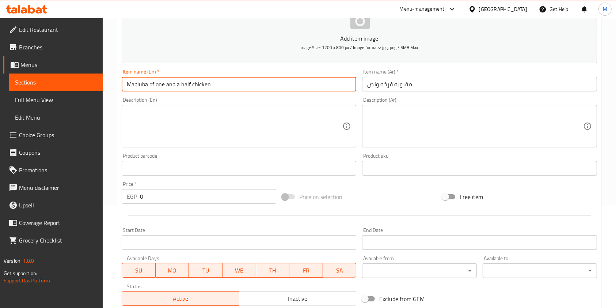
type input "Maqluba of one and a half chicken"
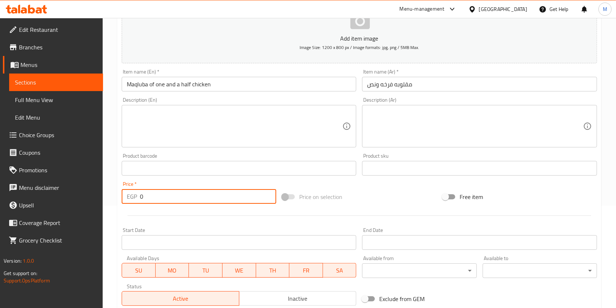
drag, startPoint x: 156, startPoint y: 198, endPoint x: 138, endPoint y: 203, distance: 19.4
click at [138, 203] on div "EGP 0 Price *" at bounding box center [199, 196] width 155 height 15
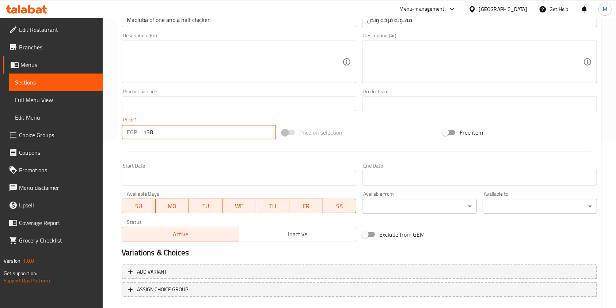
scroll to position [209, 0]
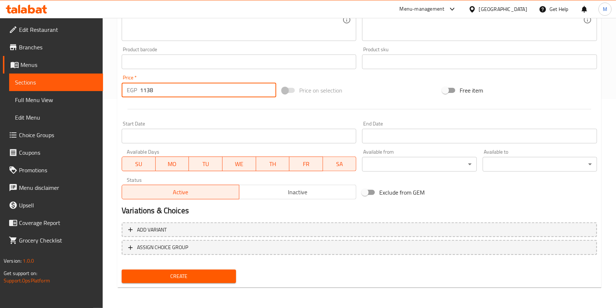
type input "1138"
click at [194, 276] on span "Create" at bounding box center [179, 276] width 103 height 9
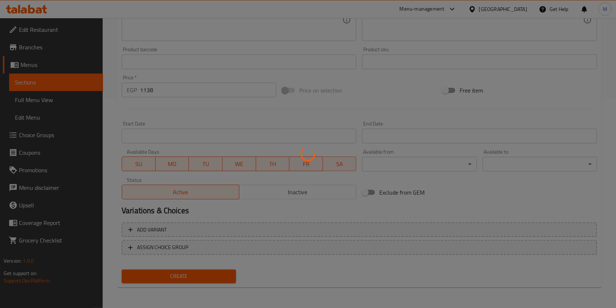
type input "0"
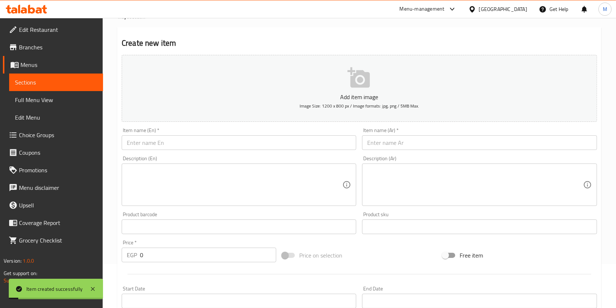
scroll to position [40, 0]
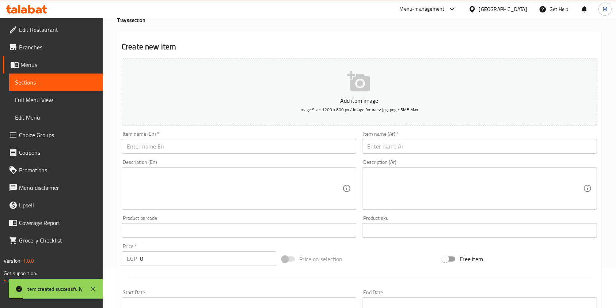
click at [189, 151] on input "text" at bounding box center [239, 146] width 235 height 15
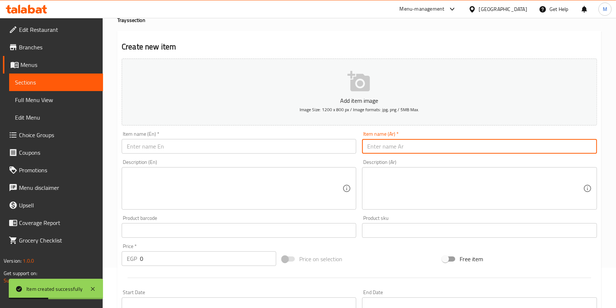
click at [404, 150] on input "text" at bounding box center [479, 146] width 235 height 15
paste input "مقلوبه كيلو ونص لحمه"
type input "مقلوبه كيلو ونص لحمه"
click at [313, 141] on input "text" at bounding box center [239, 146] width 235 height 15
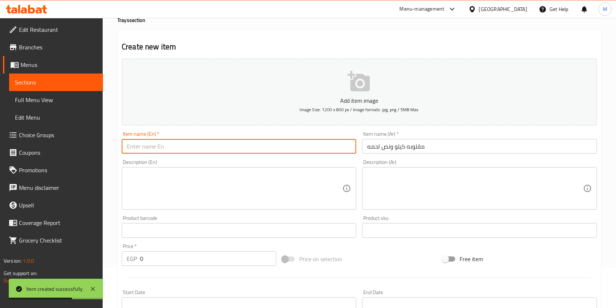
paste input "Maqluba of one and a half kilos of meat"
type input "Maqluba of one and a half kilos of meat"
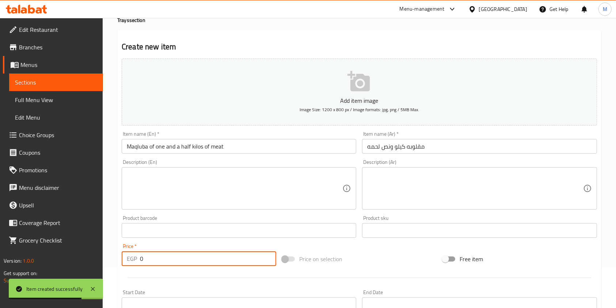
drag, startPoint x: 153, startPoint y: 262, endPoint x: 133, endPoint y: 264, distance: 20.2
click at [133, 264] on div "EGP 0 Price *" at bounding box center [199, 258] width 155 height 15
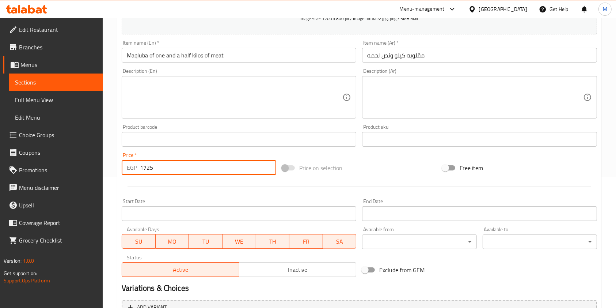
scroll to position [209, 0]
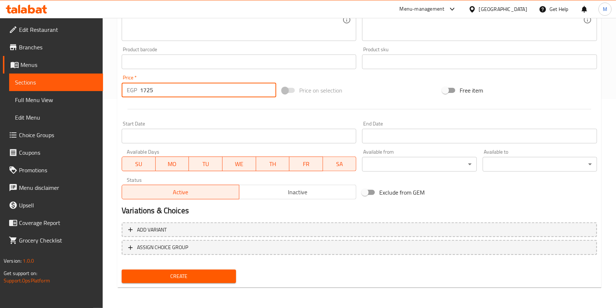
type input "1725"
click at [228, 273] on span "Create" at bounding box center [179, 276] width 103 height 9
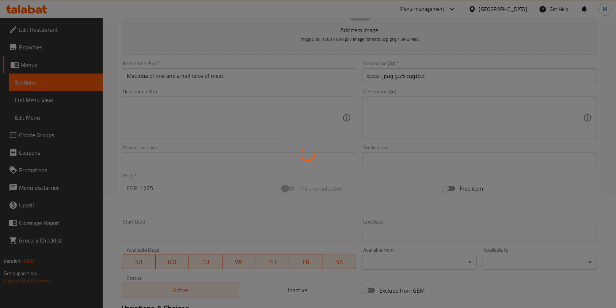
scroll to position [0, 0]
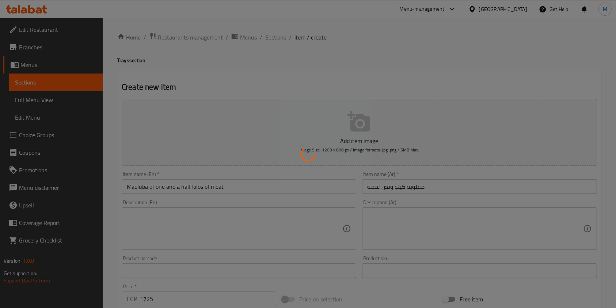
type input "0"
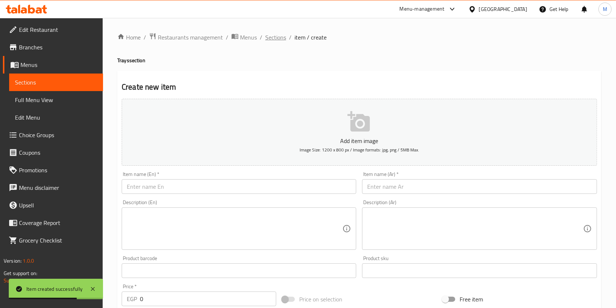
click at [277, 34] on span "Sections" at bounding box center [275, 37] width 21 height 9
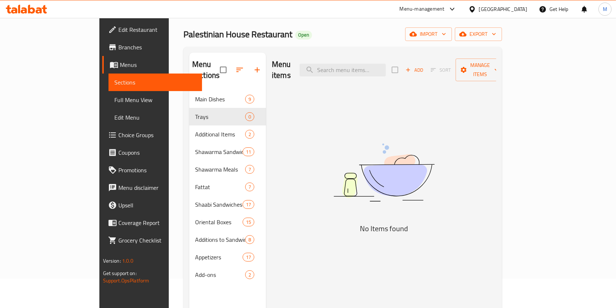
scroll to position [30, 0]
click at [496, 197] on div "Menu items Add Sort Manage items No Items found" at bounding box center [381, 206] width 230 height 308
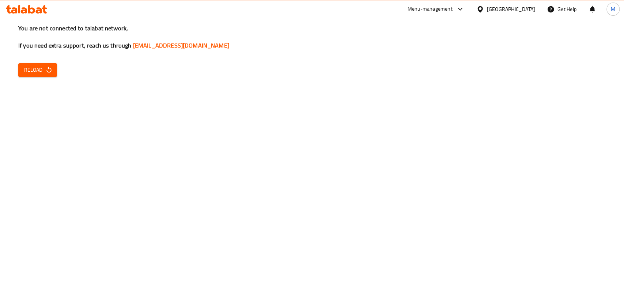
click at [30, 10] on icon at bounding box center [26, 9] width 41 height 9
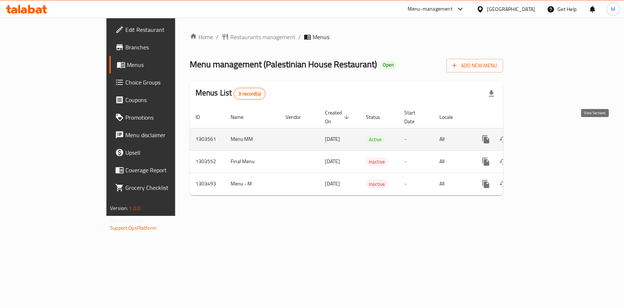
click at [543, 135] on icon "enhanced table" at bounding box center [538, 139] width 9 height 9
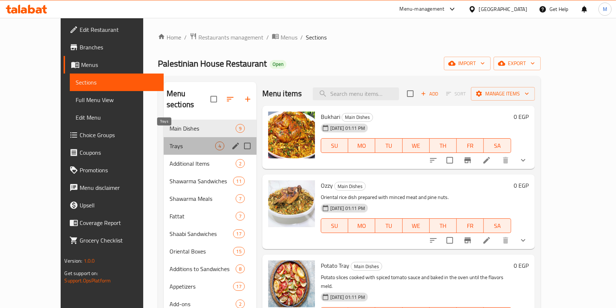
click at [181, 141] on span "Trays" at bounding box center [193, 145] width 46 height 9
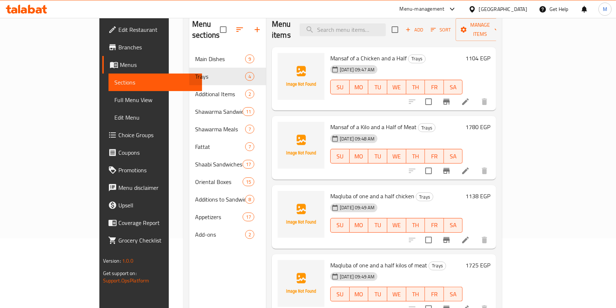
scroll to position [88, 0]
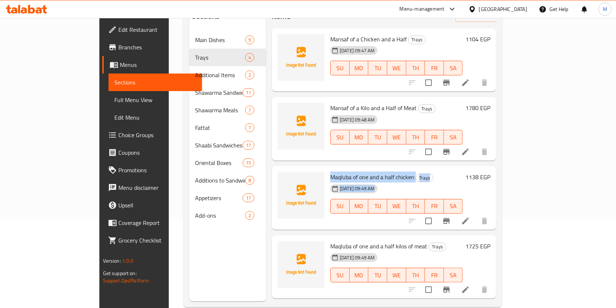
drag, startPoint x: 306, startPoint y: 165, endPoint x: 383, endPoint y: 173, distance: 77.1
click at [383, 173] on div "Maqluba of one and a half chicken Trays [DATE] 09:49 AM SU MO TU WE TH FR SA" at bounding box center [397, 198] width 138 height 58
click at [386, 171] on span "Maqluba of one and a half chicken" at bounding box center [372, 176] width 84 height 11
click at [378, 171] on span "Maqluba of one and a half chicken" at bounding box center [372, 176] width 84 height 11
drag, startPoint x: 388, startPoint y: 167, endPoint x: 327, endPoint y: 168, distance: 60.7
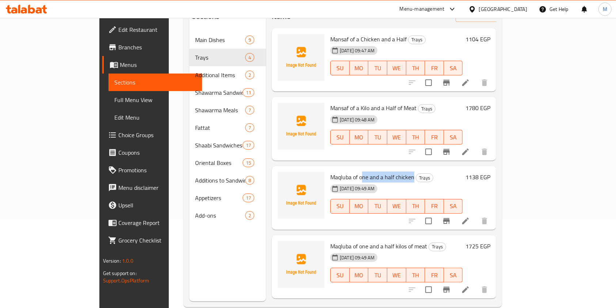
click at [331, 171] on span "Maqluba of one and a half chicken" at bounding box center [372, 176] width 84 height 11
click at [330, 171] on span "Maqluba of one and a half chicken" at bounding box center [372, 176] width 84 height 11
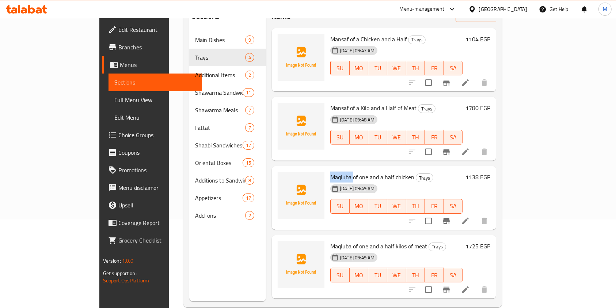
click at [330, 171] on span "Maqluba of one and a half chicken" at bounding box center [372, 176] width 84 height 11
click at [476, 214] on li at bounding box center [465, 220] width 20 height 13
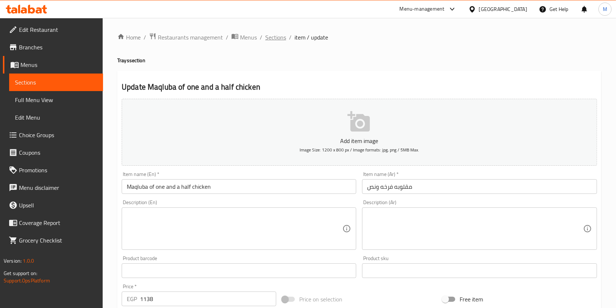
click at [280, 36] on span "Sections" at bounding box center [275, 37] width 21 height 9
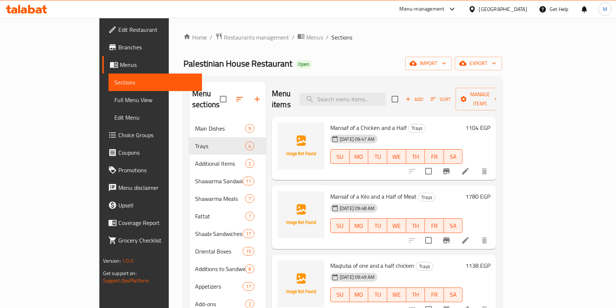
scroll to position [102, 0]
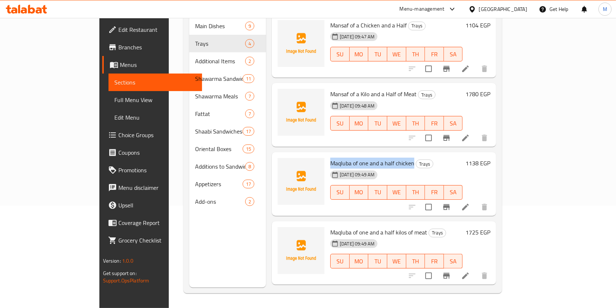
drag, startPoint x: 305, startPoint y: 151, endPoint x: 389, endPoint y: 153, distance: 83.7
click at [389, 158] on h6 "Maqluba of one and a half chicken Trays" at bounding box center [396, 163] width 132 height 10
copy span "Maqluba of one and a half chicken"
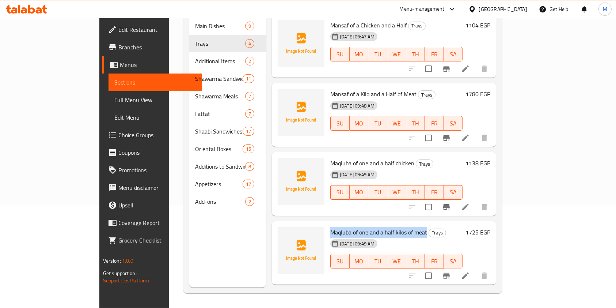
drag, startPoint x: 304, startPoint y: 219, endPoint x: 401, endPoint y: 219, distance: 96.9
click at [401, 224] on div "Maqluba of one and a half kilos of meat Trays 02-09-2025 09:49 AM SU MO TU WE T…" at bounding box center [397, 253] width 138 height 58
copy span "Maqluba of one and a half kilos of meat"
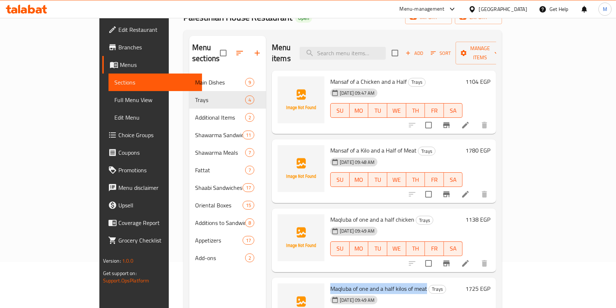
scroll to position [0, 0]
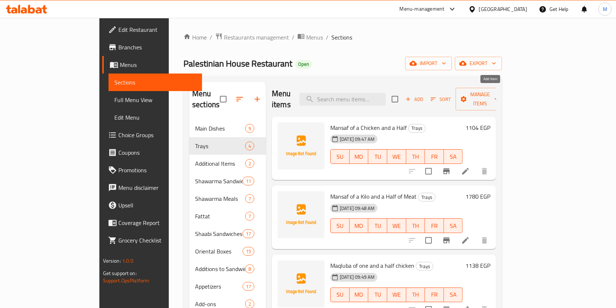
click at [424, 97] on span "Add" at bounding box center [415, 99] width 20 height 8
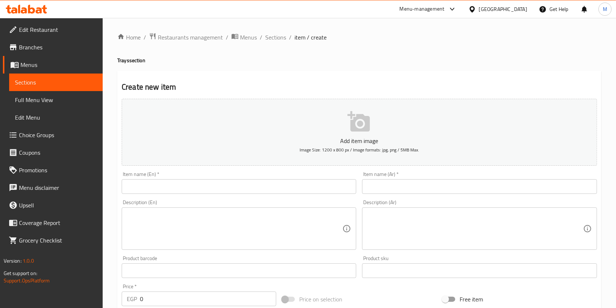
click at [424, 189] on input "text" at bounding box center [479, 186] width 235 height 15
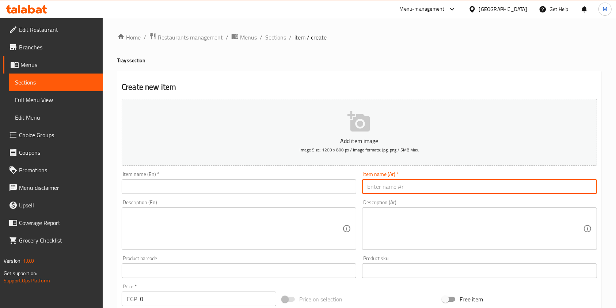
click at [215, 185] on input "text" at bounding box center [239, 186] width 235 height 15
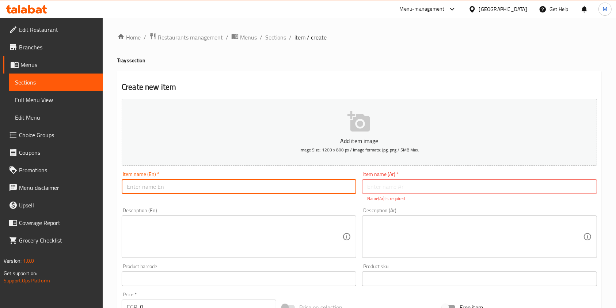
paste input "Maqluba of one and a half chicken"
drag, startPoint x: 147, startPoint y: 187, endPoint x: 124, endPoint y: 193, distance: 23.9
click at [124, 193] on input "Maqluba of one and a half chicken" at bounding box center [239, 186] width 235 height 15
paste input "Kabs"
type input "Kabsa of one and a half chicken"
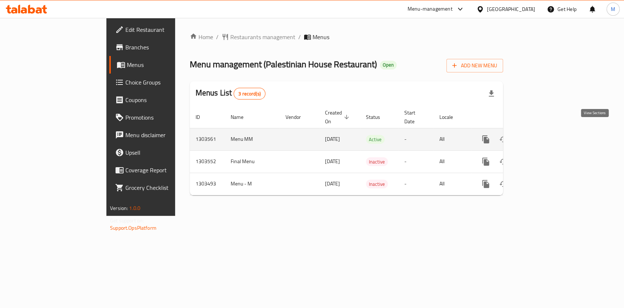
click at [543, 135] on icon "enhanced table" at bounding box center [538, 139] width 9 height 9
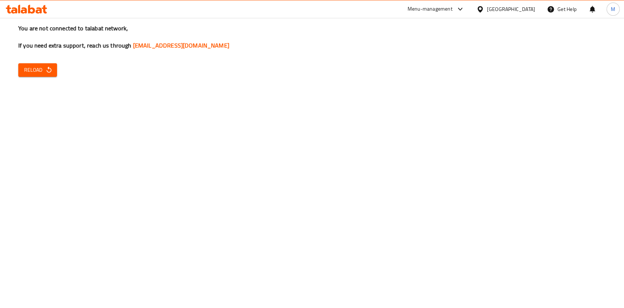
click at [41, 15] on div at bounding box center [26, 9] width 53 height 15
click at [35, 9] on icon at bounding box center [26, 9] width 41 height 9
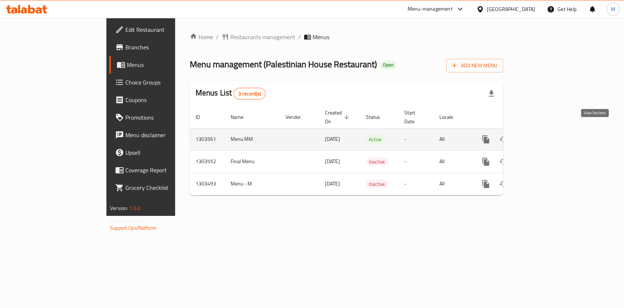
click at [543, 135] on icon "enhanced table" at bounding box center [538, 139] width 9 height 9
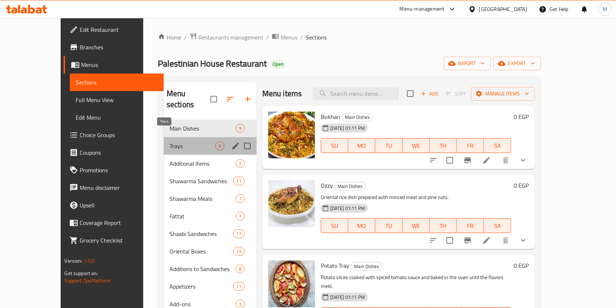
click at [170, 141] on span "Trays" at bounding box center [193, 145] width 46 height 9
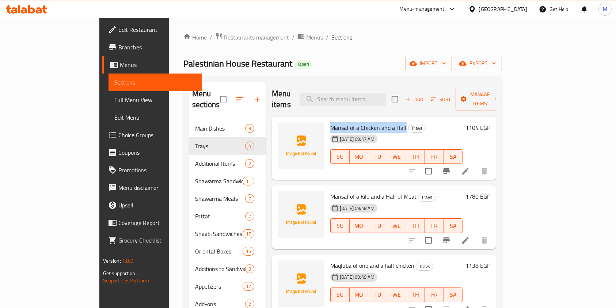
drag, startPoint x: 306, startPoint y: 113, endPoint x: 381, endPoint y: 116, distance: 74.6
click at [381, 120] on div "Mansaf of a Chicken and a Half Trays 02-09-2025 09:47 AM SU MO TU WE TH FR SA" at bounding box center [397, 149] width 138 height 58
copy span "Mansaf of a Chicken and a Half"
drag, startPoint x: 304, startPoint y: 186, endPoint x: 391, endPoint y: 189, distance: 87.4
click at [391, 189] on div "Mansaf of a Kilo and a Half of Meat Trays 02-09-2025 09:48 AM SU MO TU WE TH FR…" at bounding box center [397, 217] width 138 height 58
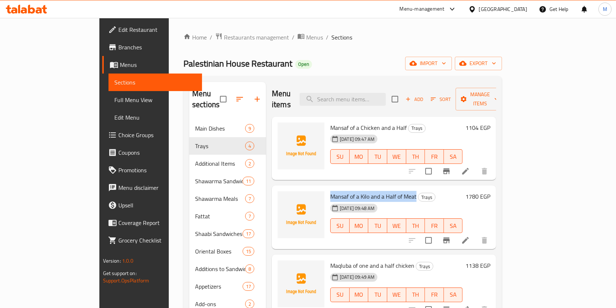
copy span "Mansaf of a Kilo and a Half of Meat"
click at [426, 98] on button "Add" at bounding box center [414, 99] width 23 height 11
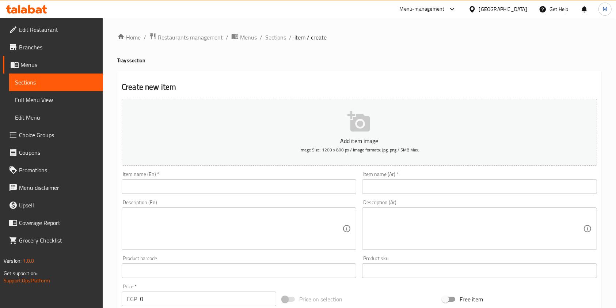
click at [295, 188] on input "text" at bounding box center [239, 186] width 235 height 15
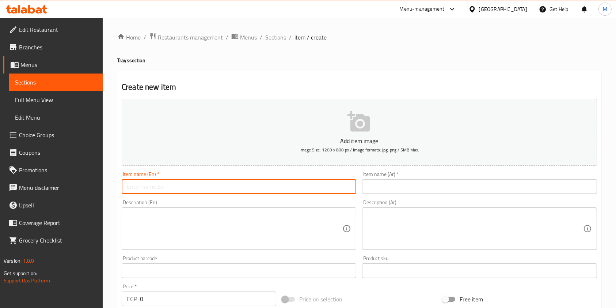
paste input "Mansaf of a Kilo and a Half of Meat"
drag, startPoint x: 144, startPoint y: 188, endPoint x: 123, endPoint y: 189, distance: 21.6
click at [123, 189] on input "Mansaf of a Kilo and a Half of Meat" at bounding box center [239, 186] width 235 height 15
paste input "Kabsa"
type input "Kabsa of a Kilo and a Half of Meat"
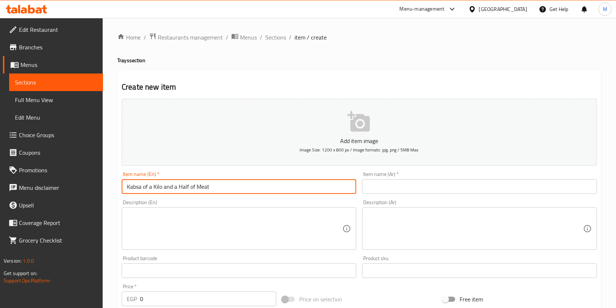
click at [408, 190] on input "text" at bounding box center [479, 186] width 235 height 15
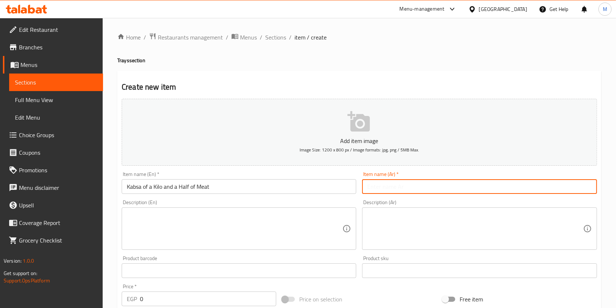
paste input "كبسه كيلو ونص لحمه"
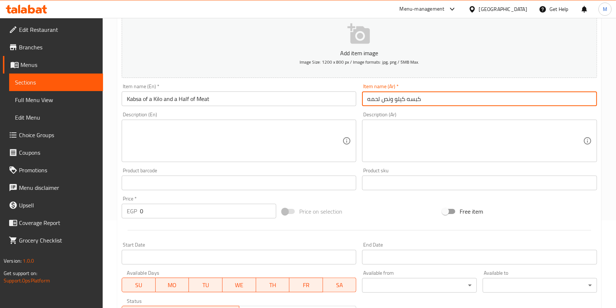
scroll to position [88, 0]
type input "كبسه كيلو ونص لحمه"
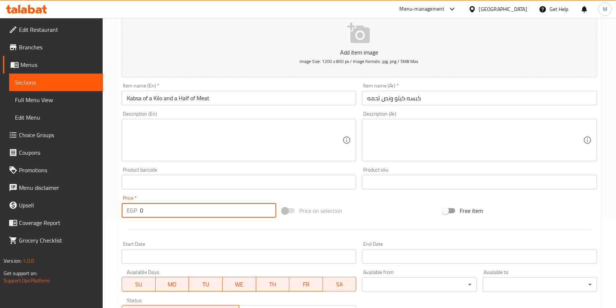
drag, startPoint x: 152, startPoint y: 215, endPoint x: 136, endPoint y: 217, distance: 15.9
click at [136, 217] on div "EGP 0 Price *" at bounding box center [199, 210] width 155 height 15
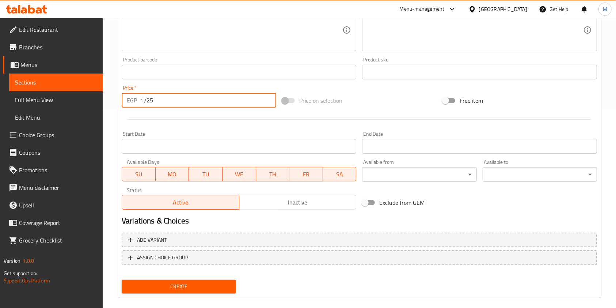
scroll to position [208, 0]
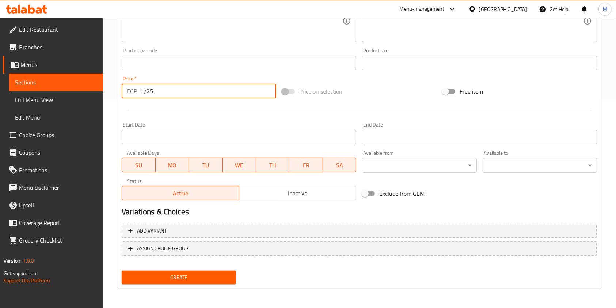
type input "1725"
click at [230, 273] on span "Create" at bounding box center [179, 277] width 103 height 9
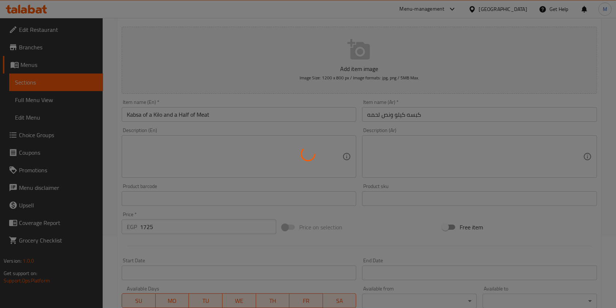
scroll to position [71, 0]
type input "0"
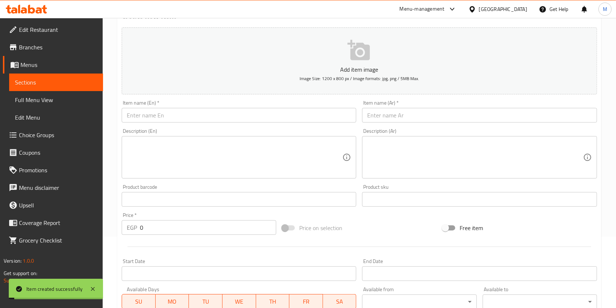
click at [184, 119] on input "text" at bounding box center [239, 115] width 235 height 15
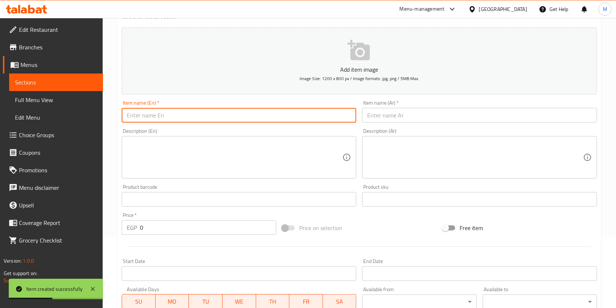
paste input "Mansaf of a Chicken and a Half"
drag, startPoint x: 146, startPoint y: 114, endPoint x: 128, endPoint y: 118, distance: 18.2
click at [128, 118] on input "Mansaf of a Chicken and a Half" at bounding box center [239, 115] width 235 height 15
paste input "Kabsa"
type input "Kabsa of a Chicken and a Half"
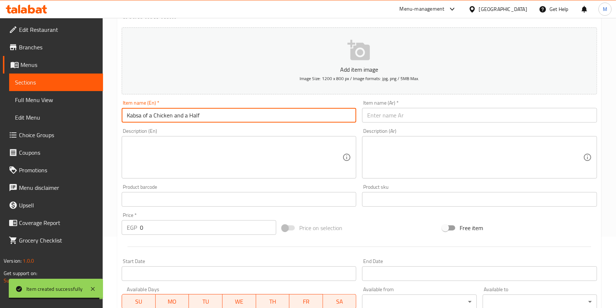
click at [396, 114] on input "text" at bounding box center [479, 115] width 235 height 15
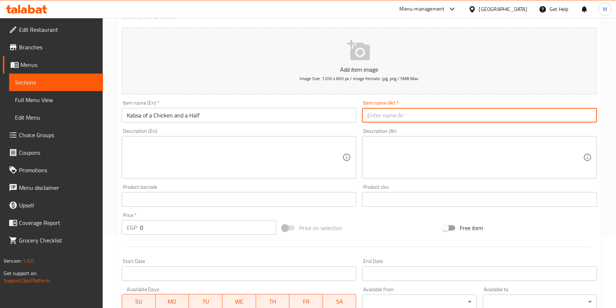
paste input "كبسه فرخه ونص"
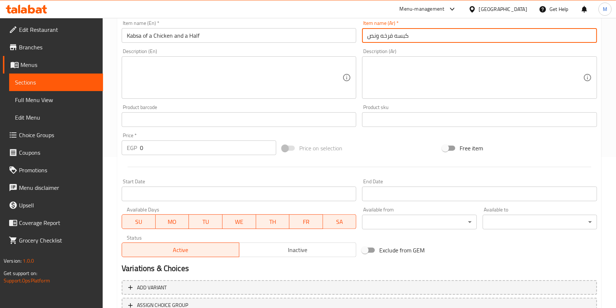
type input "كبسه فرخه ونص"
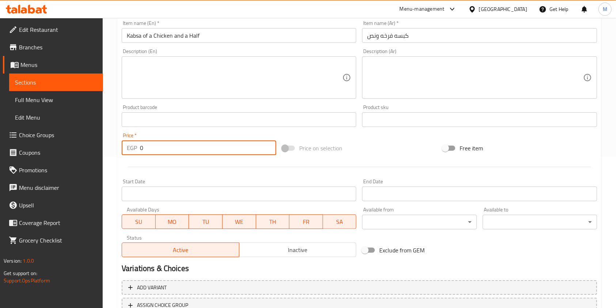
drag, startPoint x: 141, startPoint y: 151, endPoint x: 146, endPoint y: 152, distance: 5.2
click at [146, 152] on input "0" at bounding box center [208, 147] width 136 height 15
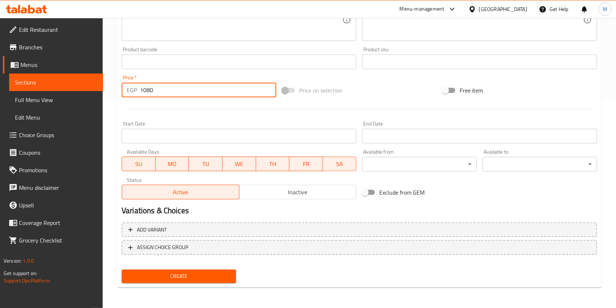
type input "1080"
click at [208, 282] on button "Create" at bounding box center [179, 276] width 114 height 14
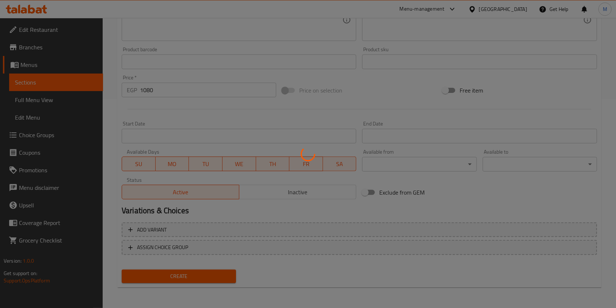
type input "0"
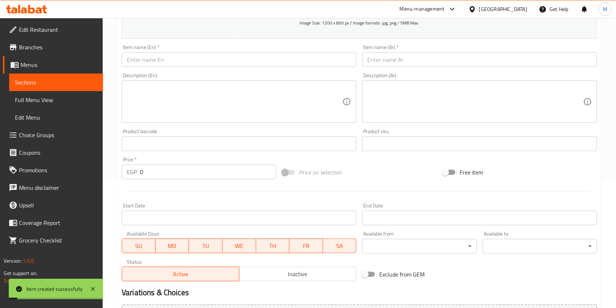
scroll to position [0, 0]
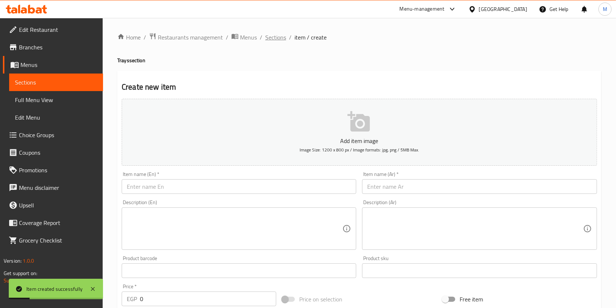
click at [283, 38] on span "Sections" at bounding box center [275, 37] width 21 height 9
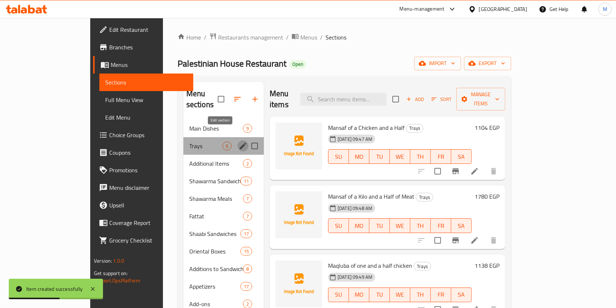
click at [239, 141] on icon "edit" at bounding box center [243, 145] width 9 height 9
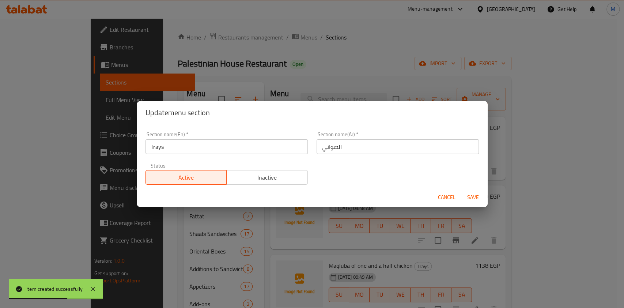
click at [261, 174] on span "Inactive" at bounding box center [267, 177] width 75 height 11
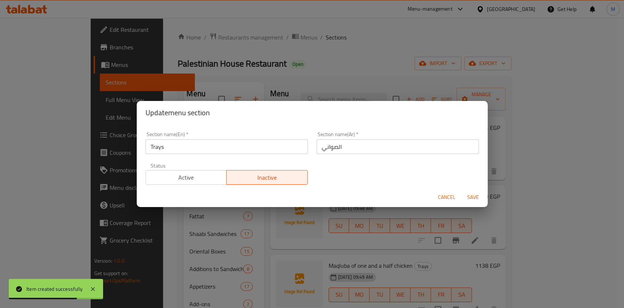
click at [478, 200] on span "Save" at bounding box center [473, 197] width 18 height 9
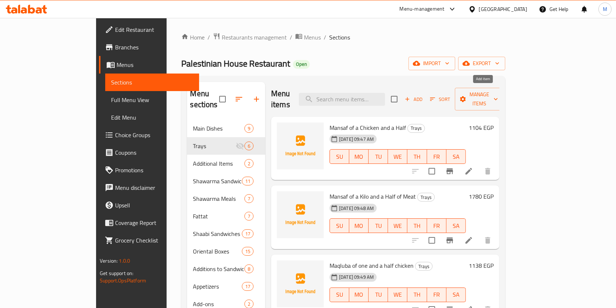
click at [424, 95] on span "Add" at bounding box center [414, 99] width 20 height 8
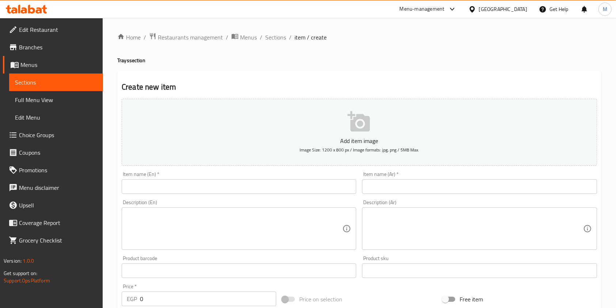
click at [398, 184] on input "text" at bounding box center [479, 186] width 235 height 15
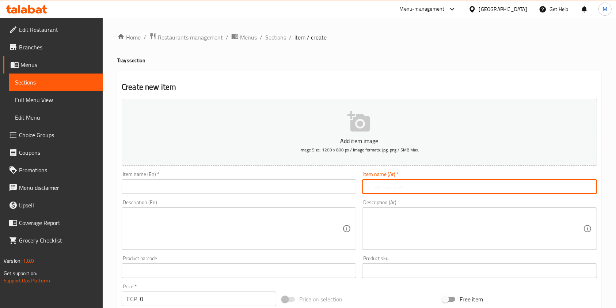
paste input "بخاري فرخه ونص"
type input "بخاري فرخه ونص"
click at [287, 190] on input "text" at bounding box center [239, 186] width 235 height 15
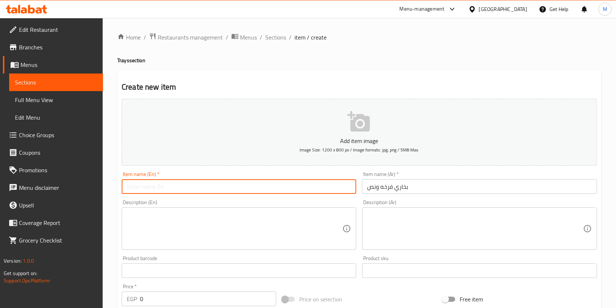
paste input "Bukhari chicken and a half"
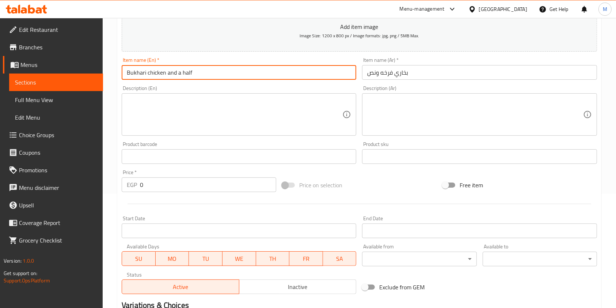
scroll to position [120, 0]
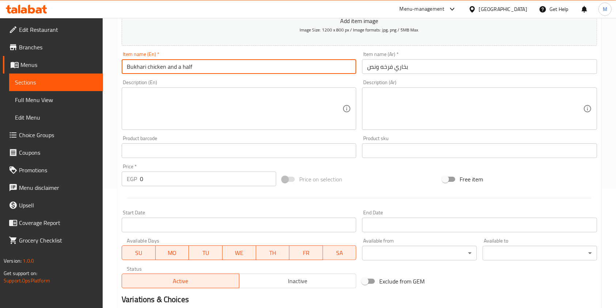
type input "Bukhari chicken and a half"
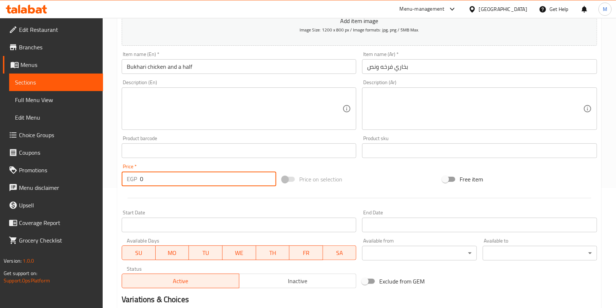
drag, startPoint x: 163, startPoint y: 177, endPoint x: 134, endPoint y: 187, distance: 31.4
click at [134, 187] on div "Price   * EGP 0 Price *" at bounding box center [199, 175] width 160 height 28
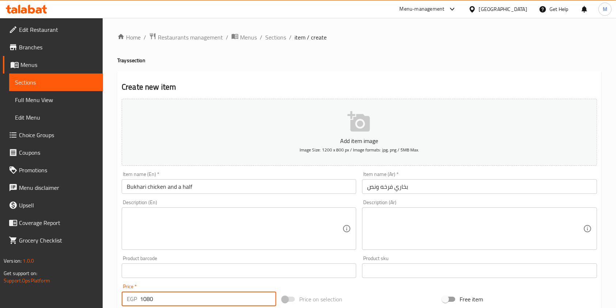
scroll to position [209, 0]
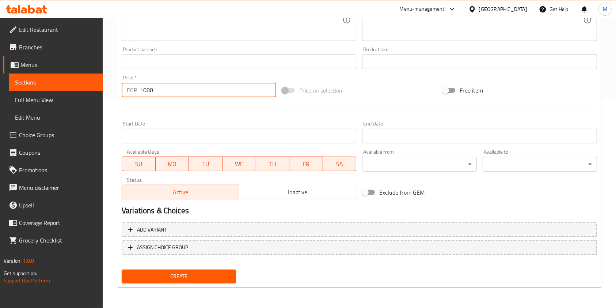
type input "1080"
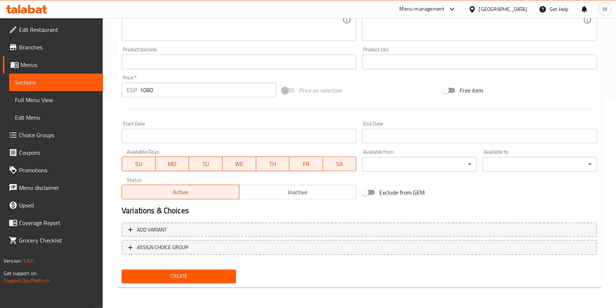
click at [236, 268] on div "Create" at bounding box center [179, 275] width 120 height 19
drag, startPoint x: 236, startPoint y: 268, endPoint x: 226, endPoint y: 278, distance: 14.0
click at [235, 269] on div "Create" at bounding box center [179, 275] width 120 height 19
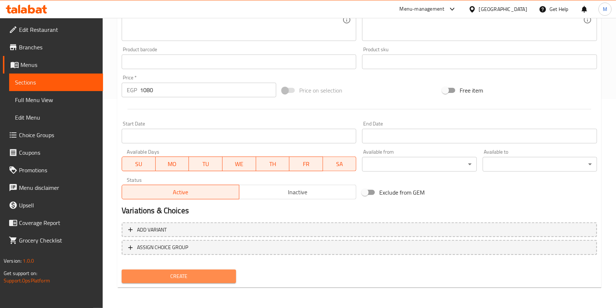
click at [226, 278] on span "Create" at bounding box center [179, 276] width 103 height 9
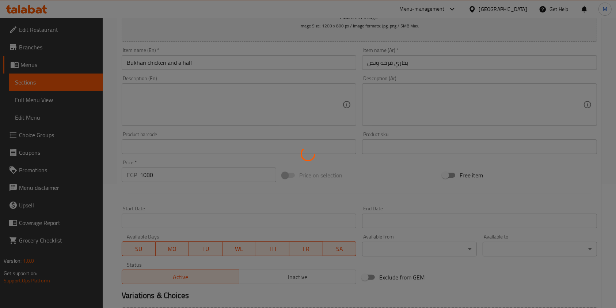
scroll to position [102, 0]
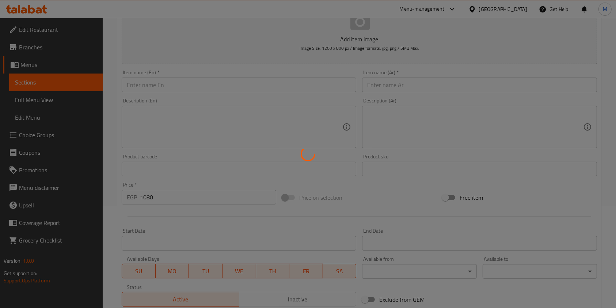
type input "0"
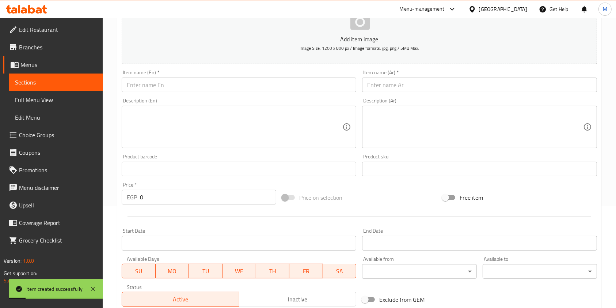
scroll to position [0, 0]
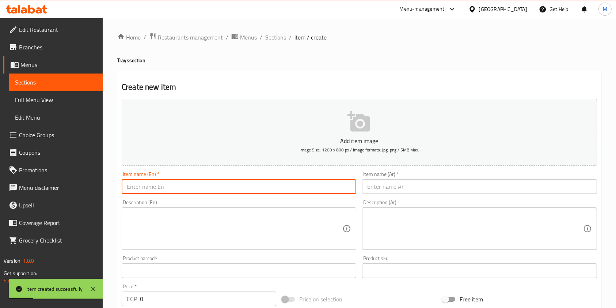
click at [268, 189] on input "text" at bounding box center [239, 186] width 235 height 15
paste input "Bukhari meat, one and a half kilos"
type input "Bukhari meat, one and a half kilos"
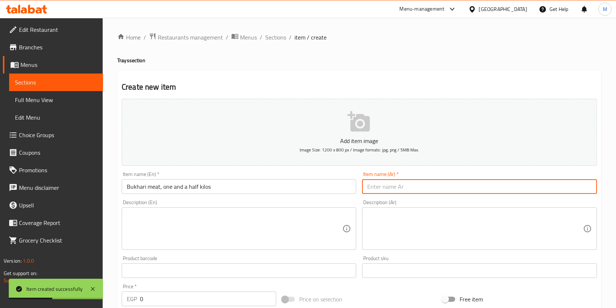
click at [380, 191] on input "text" at bounding box center [479, 186] width 235 height 15
paste input "بخاري لحم كيلو ونص"
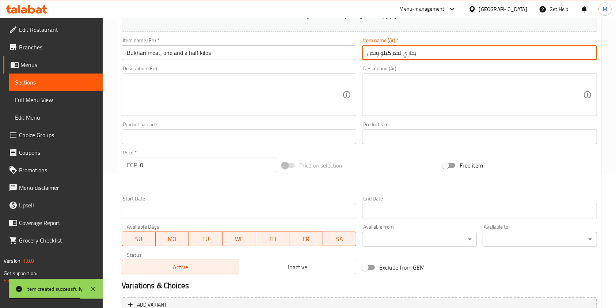
scroll to position [164, 0]
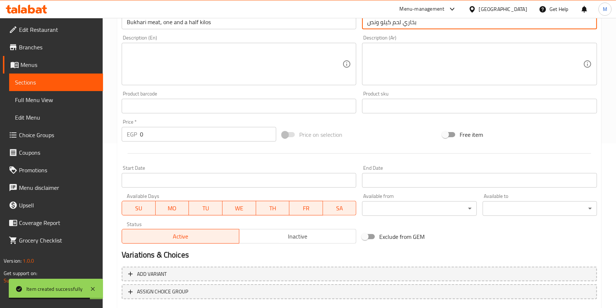
type input "بخاري لحم كيلو ونص"
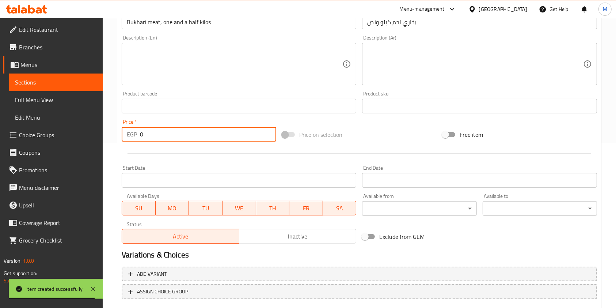
drag, startPoint x: 153, startPoint y: 135, endPoint x: 136, endPoint y: 141, distance: 18.1
click at [136, 141] on div "EGP 0 Price *" at bounding box center [199, 134] width 155 height 15
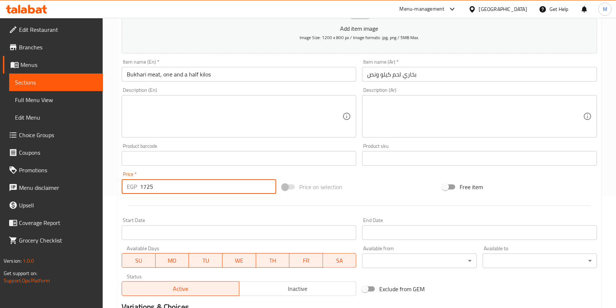
scroll to position [209, 0]
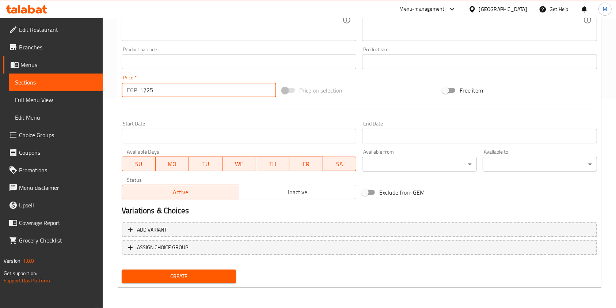
type input "1725"
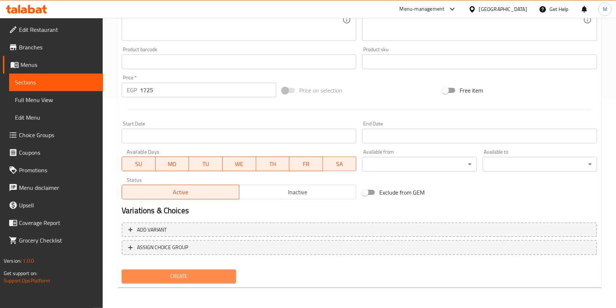
click at [221, 281] on button "Create" at bounding box center [179, 276] width 114 height 14
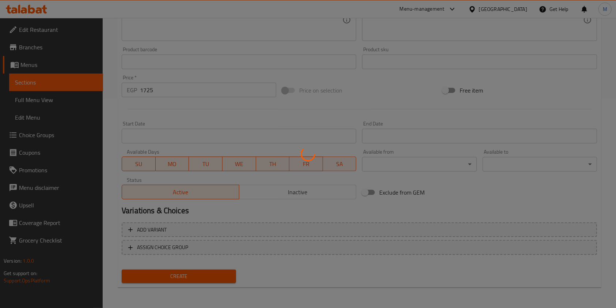
type input "0"
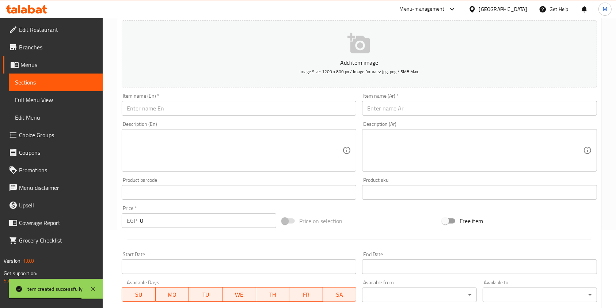
scroll to position [76, 0]
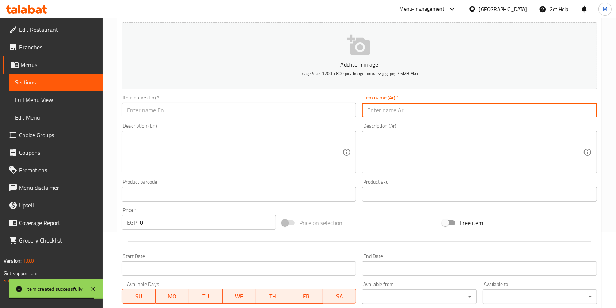
click at [395, 111] on input "text" at bounding box center [479, 110] width 235 height 15
paste input "الاوزى فرخه ونص"
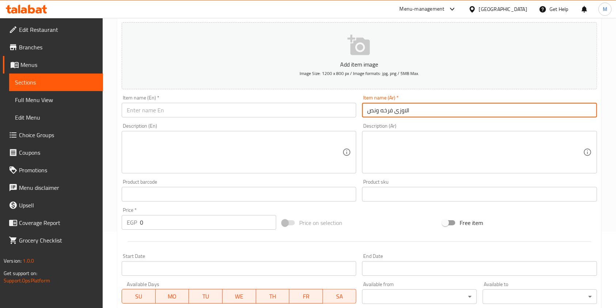
type input "الاوزى فرخه ونص"
click at [281, 109] on input "text" at bounding box center [239, 110] width 235 height 15
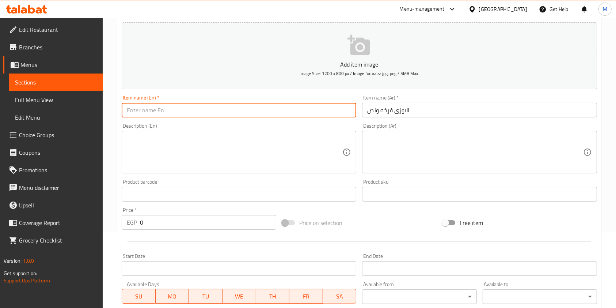
paste input "A goose: one and a half chickens"
drag, startPoint x: 148, startPoint y: 112, endPoint x: 139, endPoint y: 113, distance: 8.9
click at [140, 113] on input "A goose: one and a half chickens" at bounding box center [239, 110] width 235 height 15
click at [128, 114] on input "A goose: one and a half chickens" at bounding box center [239, 110] width 235 height 15
drag, startPoint x: 148, startPoint y: 110, endPoint x: 124, endPoint y: 111, distance: 23.8
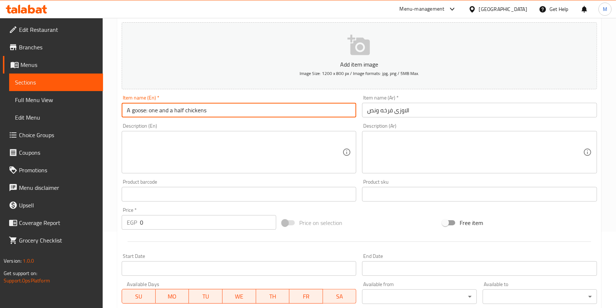
click at [124, 111] on input "A goose: one and a half chickens" at bounding box center [239, 110] width 235 height 15
type input "Ouzi one and a half chickens"
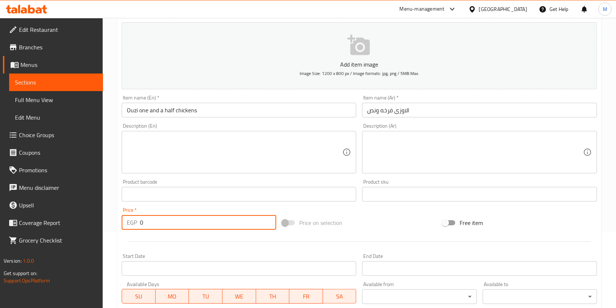
drag, startPoint x: 195, startPoint y: 225, endPoint x: 143, endPoint y: 226, distance: 51.9
click at [148, 226] on input "0" at bounding box center [208, 222] width 136 height 15
click at [143, 225] on input "0" at bounding box center [208, 222] width 136 height 15
type input "1"
type input "1080"
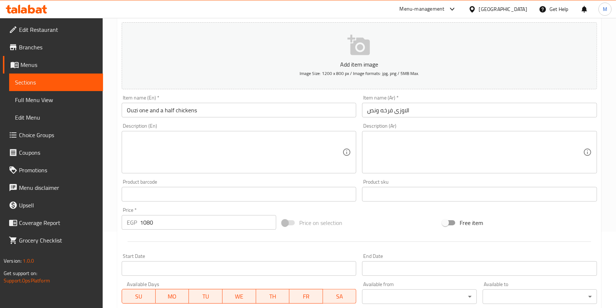
drag, startPoint x: 598, startPoint y: 220, endPoint x: 597, endPoint y: 226, distance: 5.9
click at [597, 226] on div "Free item" at bounding box center [520, 223] width 160 height 20
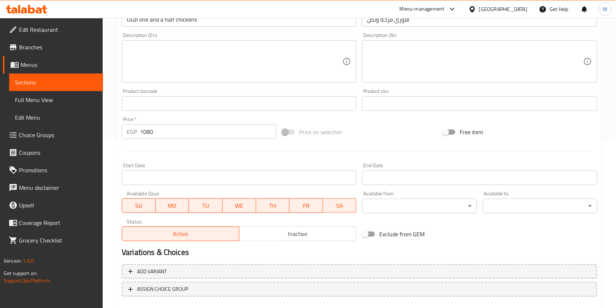
scroll to position [209, 0]
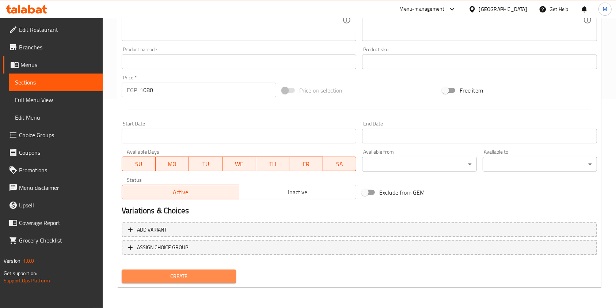
click at [210, 280] on span "Create" at bounding box center [179, 276] width 103 height 9
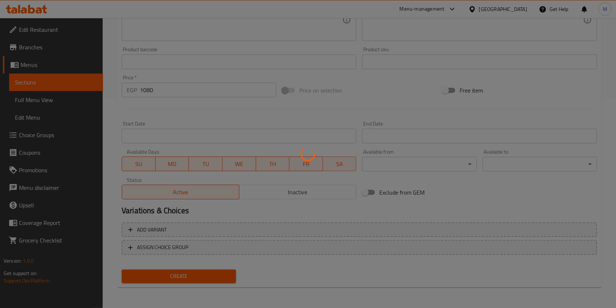
scroll to position [81, 0]
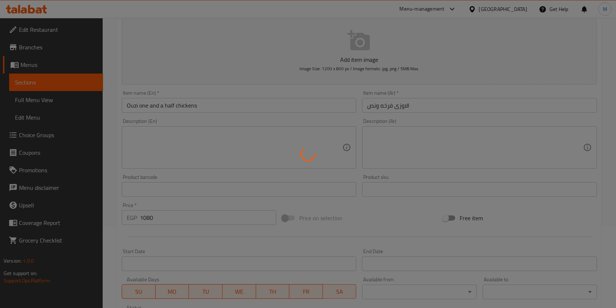
type input "0"
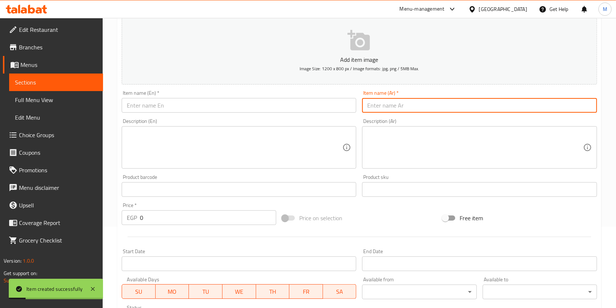
click at [405, 111] on input "text" at bounding box center [479, 105] width 235 height 15
paste input "الاوزي كيلو ونص لحمه"
type input "الاوزي كيلو ونص لحمه"
click at [275, 109] on input "text" at bounding box center [239, 105] width 235 height 15
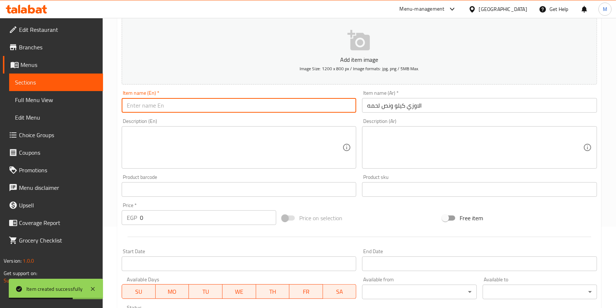
paste input "A goose: one and a half kilos of meat"
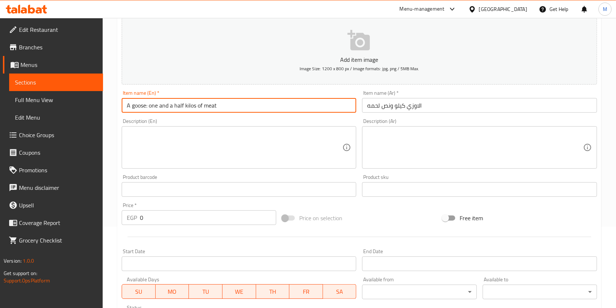
drag, startPoint x: 147, startPoint y: 106, endPoint x: 120, endPoint y: 108, distance: 27.5
click at [120, 108] on div "Item name (En)   * A goose: one and a half kilos of meat Item name (En) *" at bounding box center [239, 101] width 241 height 28
type input "Ouzi one and a half kilos of meat"
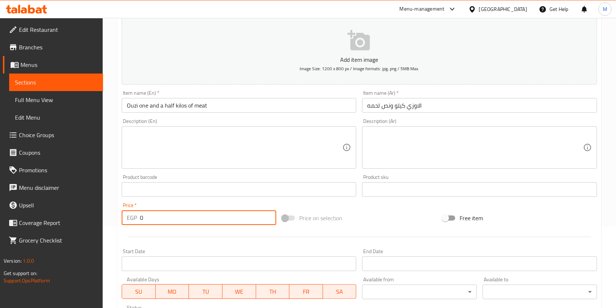
drag, startPoint x: 146, startPoint y: 220, endPoint x: 136, endPoint y: 223, distance: 10.6
click at [136, 223] on div "EGP 0 Price *" at bounding box center [199, 217] width 155 height 15
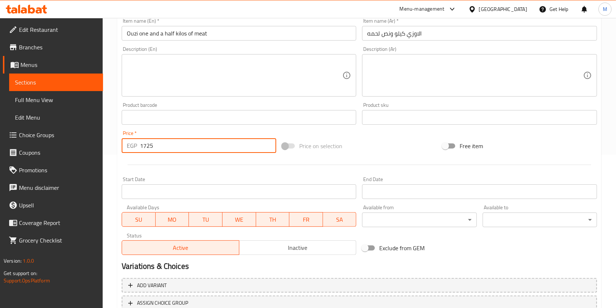
scroll to position [209, 0]
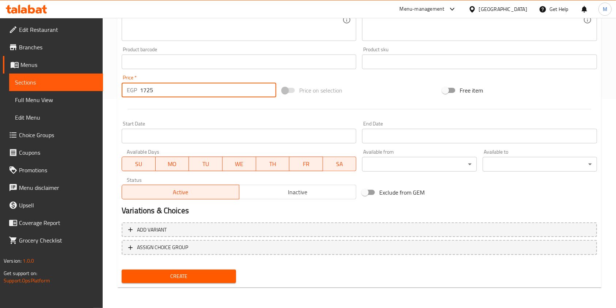
type input "1725"
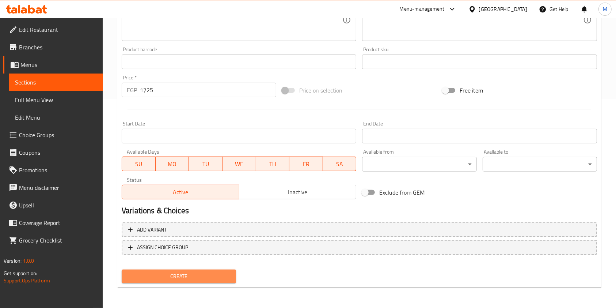
click at [170, 270] on button "Create" at bounding box center [179, 276] width 114 height 14
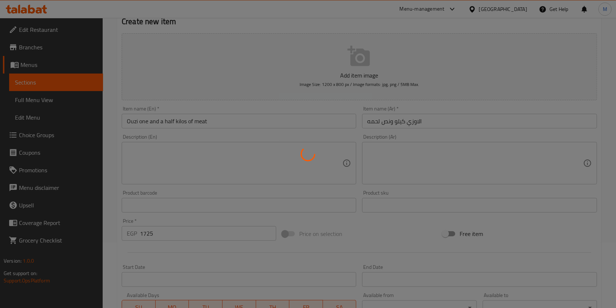
scroll to position [9, 0]
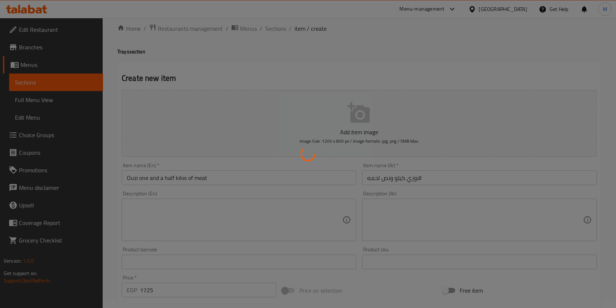
type input "0"
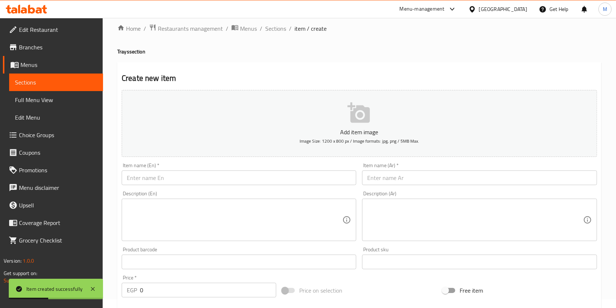
click at [384, 172] on input "text" at bounding box center [479, 177] width 235 height 15
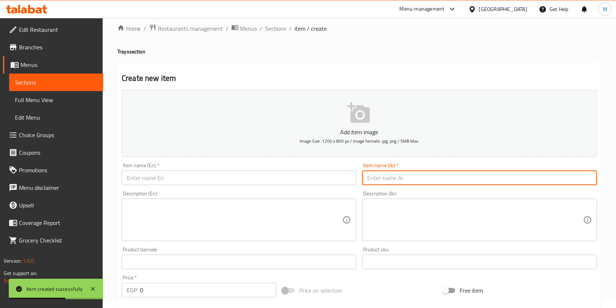
paste input "بريانى فرخه ونص"
type input "بريانى فرخه ونص"
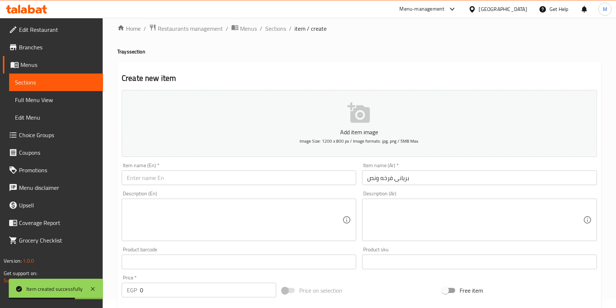
drag, startPoint x: 283, startPoint y: 166, endPoint x: 281, endPoint y: 175, distance: 9.6
click at [283, 166] on div "Item name (En)   * Item name (En) *" at bounding box center [239, 174] width 235 height 22
click at [281, 177] on input "text" at bounding box center [239, 177] width 235 height 15
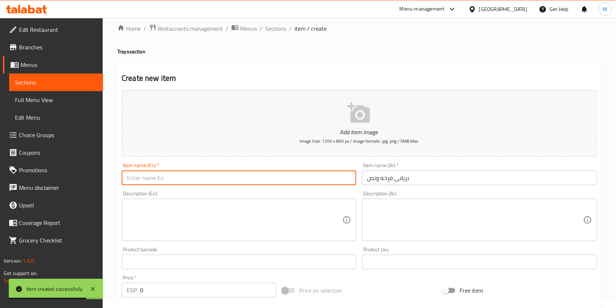
paste input "Chicken and a Half Biryani"
type input "Chicken and a Half Biryani"
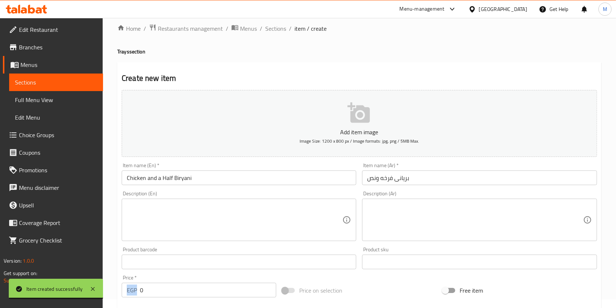
drag, startPoint x: 138, startPoint y: 292, endPoint x: 143, endPoint y: 291, distance: 5.7
click at [145, 290] on div "EGP 0 Price *" at bounding box center [199, 290] width 155 height 15
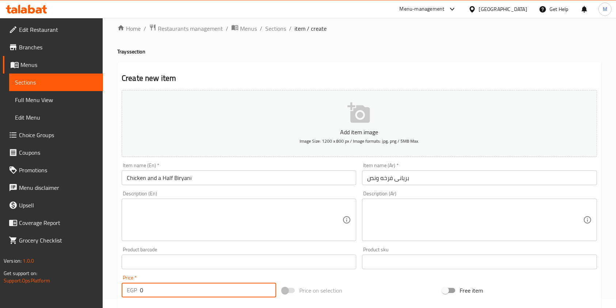
click at [143, 291] on input "0" at bounding box center [208, 290] width 136 height 15
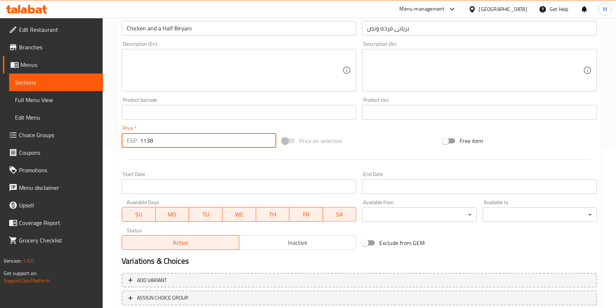
scroll to position [209, 0]
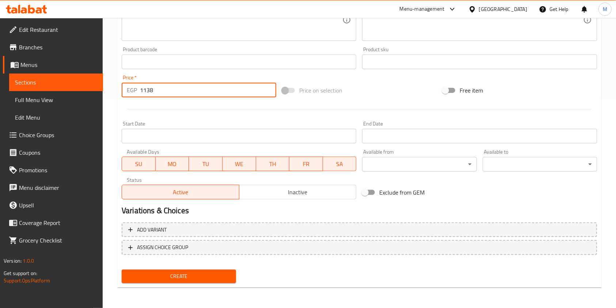
type input "1138"
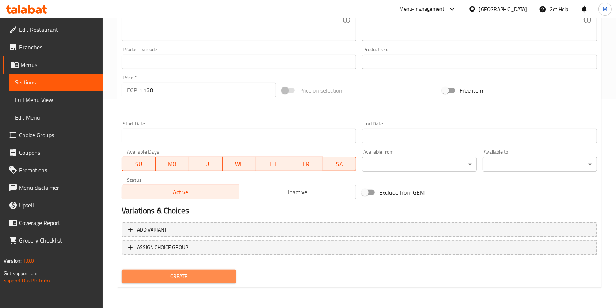
drag, startPoint x: 213, startPoint y: 278, endPoint x: 186, endPoint y: 221, distance: 63.4
click at [214, 279] on span "Create" at bounding box center [179, 276] width 103 height 9
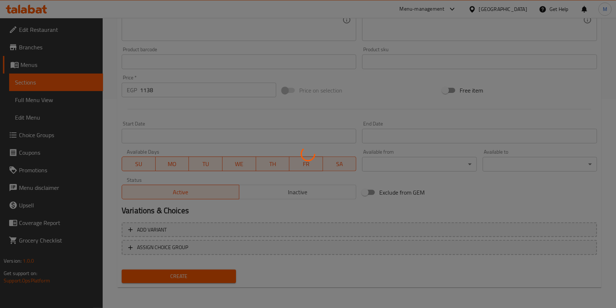
type input "0"
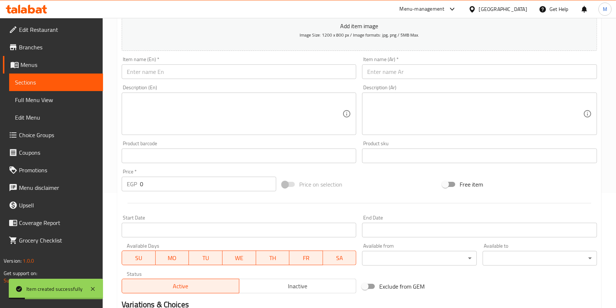
scroll to position [35, 0]
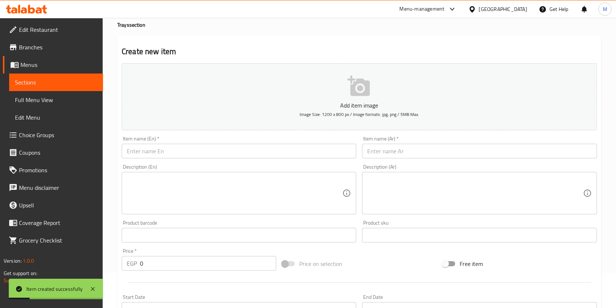
click at [404, 156] on input "text" at bounding box center [479, 151] width 235 height 15
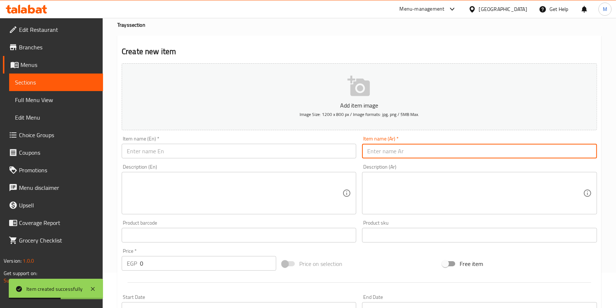
paste input "بريانى كيلو ونص لحمه"
type input "بريانى كيلو ونص لحمه"
click at [313, 154] on input "text" at bounding box center [239, 151] width 235 height 15
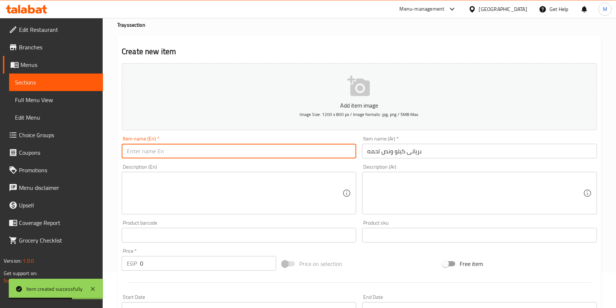
click at [313, 154] on input "text" at bounding box center [239, 151] width 235 height 15
click at [234, 154] on input "text" at bounding box center [239, 151] width 235 height 15
paste input "Kilo and a Half Meat Biryani"
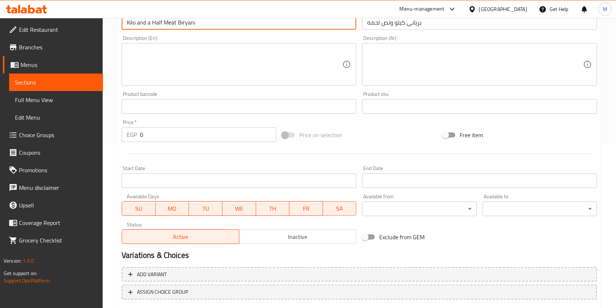
scroll to position [178, 0]
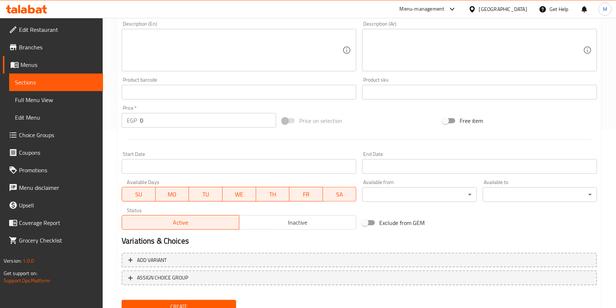
type input "Kilo and a Half Meat Biryani"
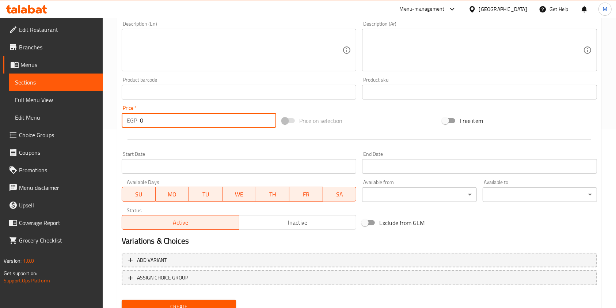
drag, startPoint x: 148, startPoint y: 123, endPoint x: 140, endPoint y: 125, distance: 8.5
click at [140, 125] on input "0" at bounding box center [208, 120] width 136 height 15
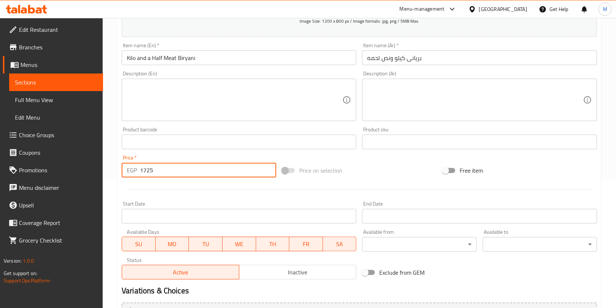
scroll to position [209, 0]
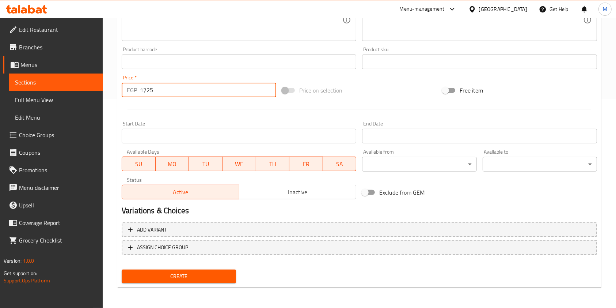
type input "1725"
click at [217, 276] on span "Create" at bounding box center [179, 276] width 103 height 9
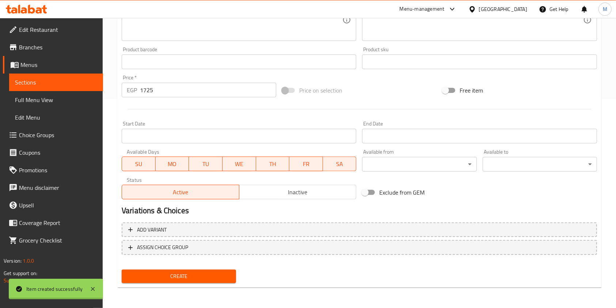
type input "0"
drag, startPoint x: 616, startPoint y: 243, endPoint x: 619, endPoint y: 239, distance: 5.8
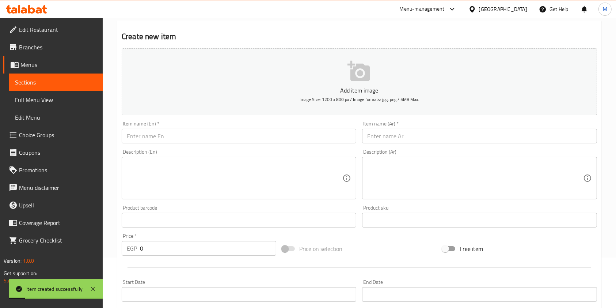
scroll to position [0, 0]
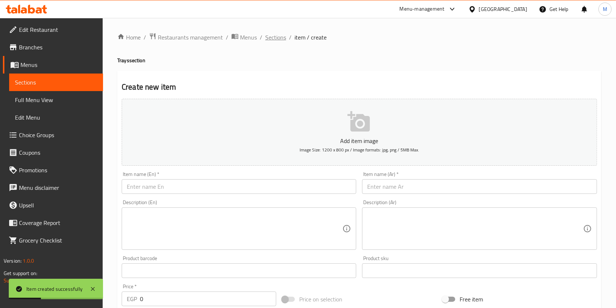
click at [281, 37] on span "Sections" at bounding box center [275, 37] width 21 height 9
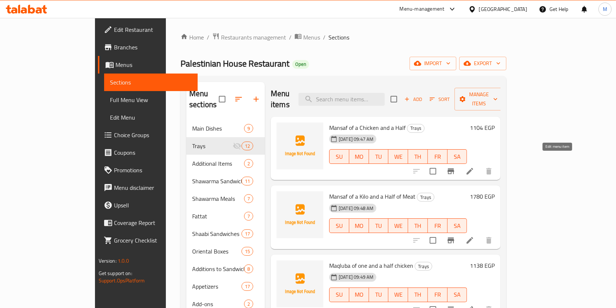
click at [474, 167] on icon at bounding box center [470, 171] width 9 height 9
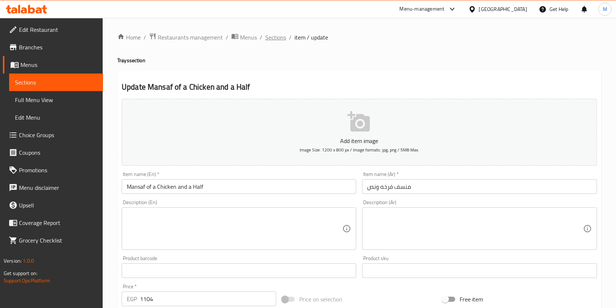
click at [283, 40] on span "Sections" at bounding box center [275, 37] width 21 height 9
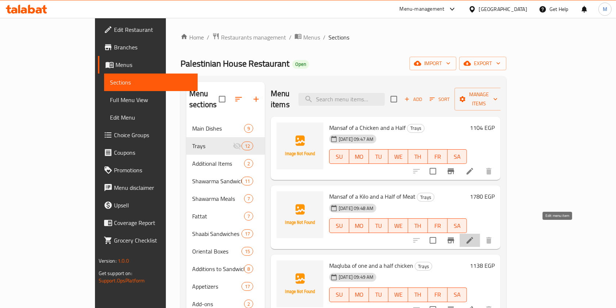
click at [474, 236] on icon at bounding box center [470, 240] width 9 height 9
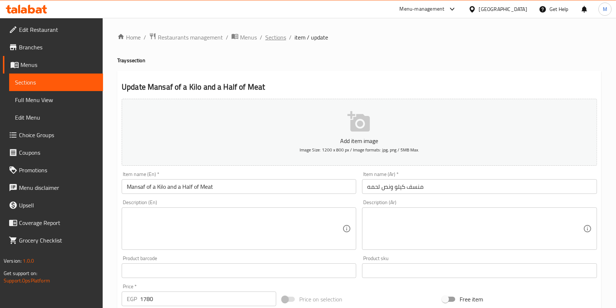
click at [279, 41] on span "Sections" at bounding box center [275, 37] width 21 height 9
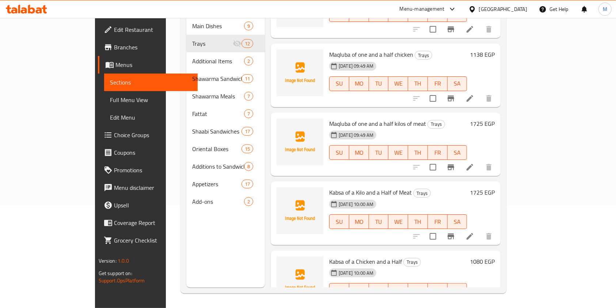
scroll to position [114, 0]
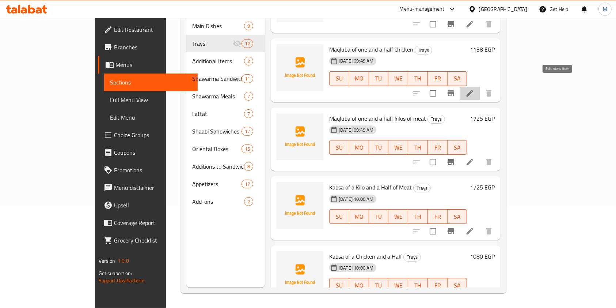
click at [474, 89] on icon at bounding box center [470, 93] width 9 height 9
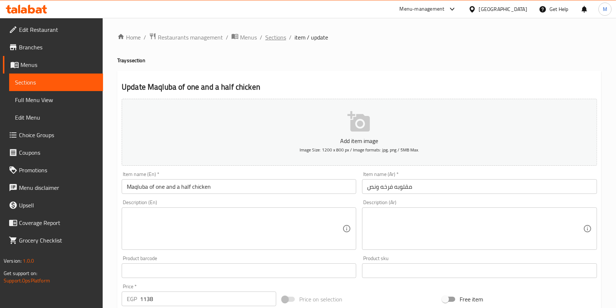
click at [283, 38] on span "Sections" at bounding box center [275, 37] width 21 height 9
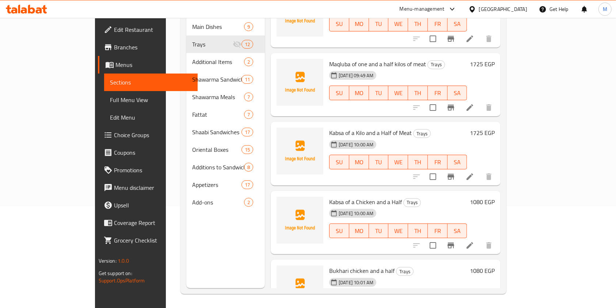
scroll to position [171, 0]
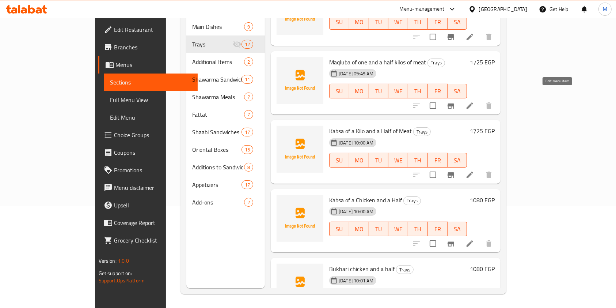
click at [474, 101] on icon at bounding box center [470, 105] width 9 height 9
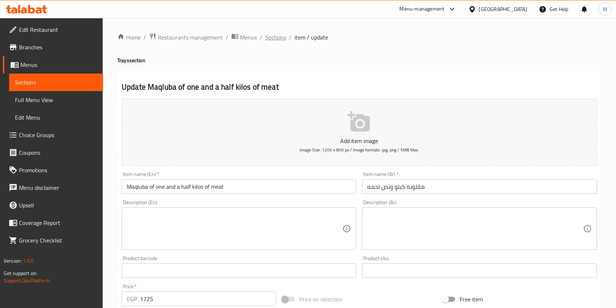
click at [280, 37] on span "Sections" at bounding box center [275, 37] width 21 height 9
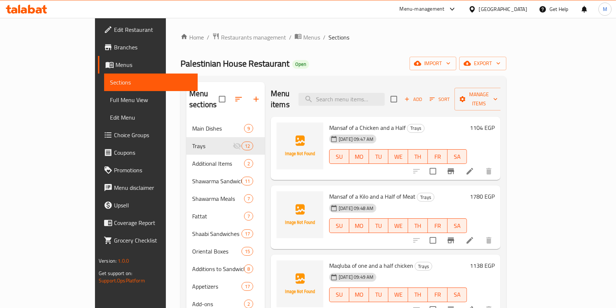
drag, startPoint x: 605, startPoint y: 139, endPoint x: 612, endPoint y: 148, distance: 11.2
click at [521, 148] on div "Home / Restaurants management / Menus / Sections Palestinian House Restaurant O…" at bounding box center [343, 214] width 355 height 392
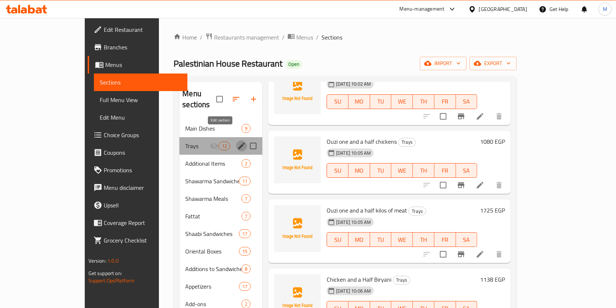
click at [237, 141] on icon "edit" at bounding box center [241, 145] width 9 height 9
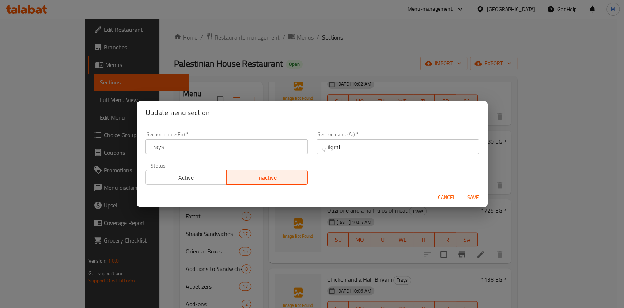
click at [213, 177] on span "Active" at bounding box center [186, 177] width 75 height 11
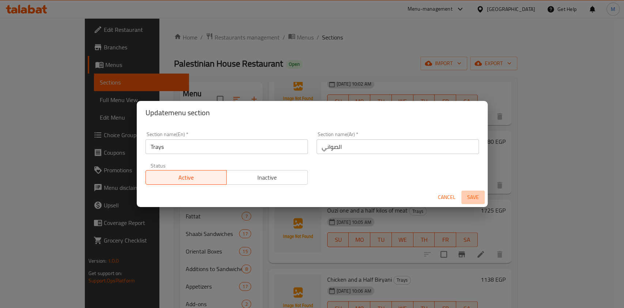
click at [481, 197] on span "Save" at bounding box center [473, 197] width 18 height 9
click at [481, 197] on div "Menu sections" at bounding box center [312, 154] width 624 height 308
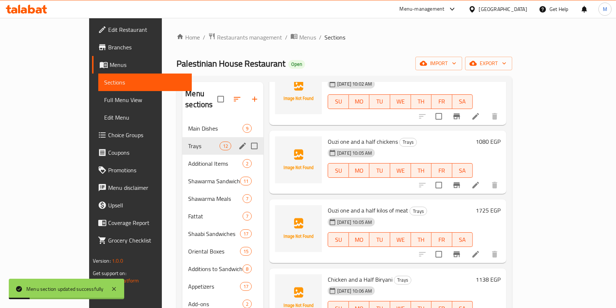
scroll to position [59, 0]
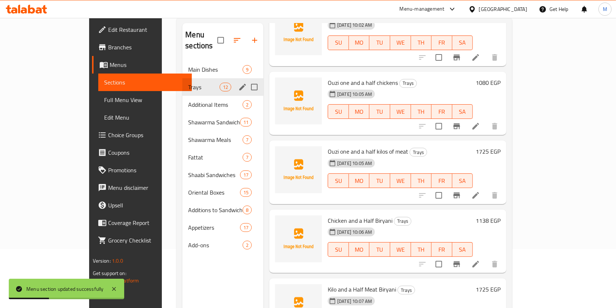
click at [162, 154] on div "Home / Restaurants management / Menus / Sections Palestinian House Restaurant O…" at bounding box center [344, 155] width 365 height 392
click at [182, 133] on div "Shawarma Meals 7" at bounding box center [222, 140] width 81 height 18
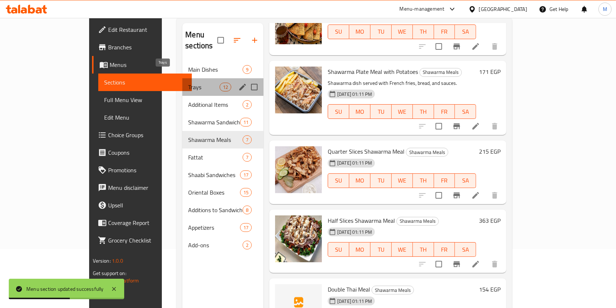
click at [188, 83] on span "Trays" at bounding box center [203, 87] width 31 height 9
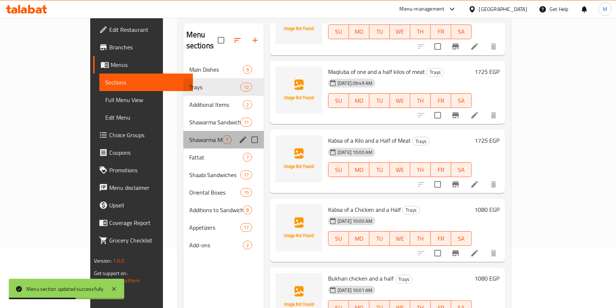
click at [183, 131] on div "Shawarma Meals 7" at bounding box center [223, 140] width 80 height 18
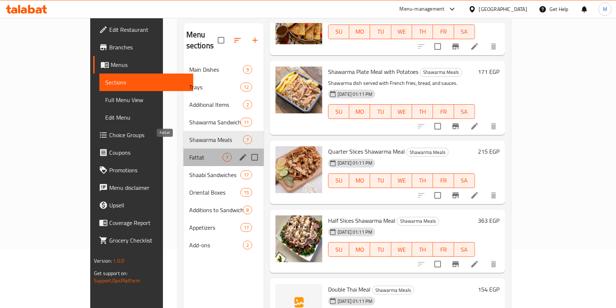
click at [189, 153] on span "Fattat" at bounding box center [205, 157] width 33 height 9
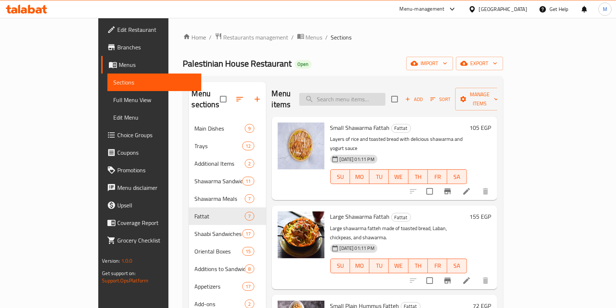
drag, startPoint x: 352, startPoint y: 100, endPoint x: 368, endPoint y: 90, distance: 18.9
click at [353, 100] on div "Menu items Add Sort Manage items" at bounding box center [385, 99] width 226 height 35
click at [368, 93] on input "search" at bounding box center [342, 99] width 86 height 13
type input "ل"
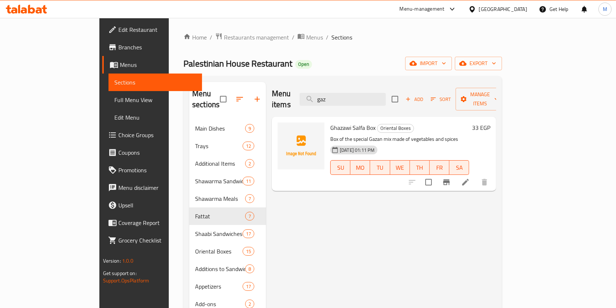
type input "gaz"
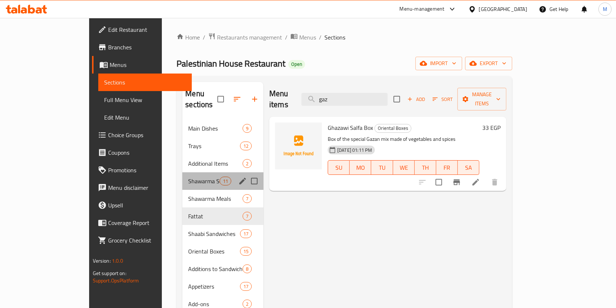
click at [182, 175] on div "Shawarma Sandwiches 11" at bounding box center [222, 181] width 81 height 18
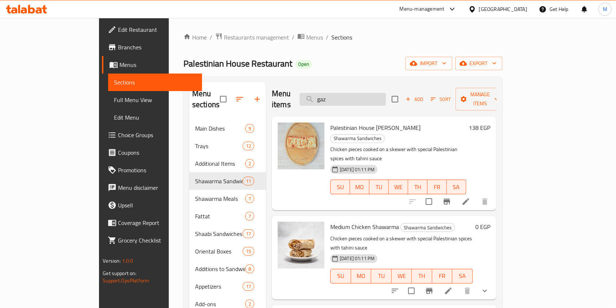
click at [386, 96] on input "gaz" at bounding box center [343, 99] width 86 height 13
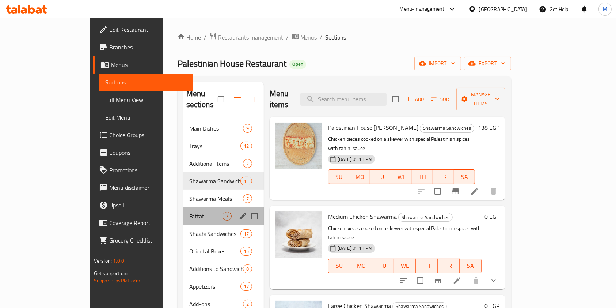
click at [183, 209] on div "Fattat 7" at bounding box center [223, 216] width 80 height 18
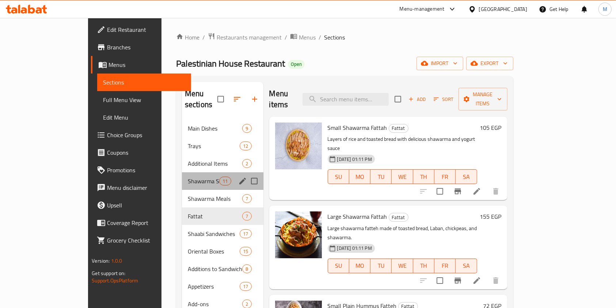
click at [185, 172] on div "Shawarma Sandwiches 11" at bounding box center [223, 181] width 82 height 18
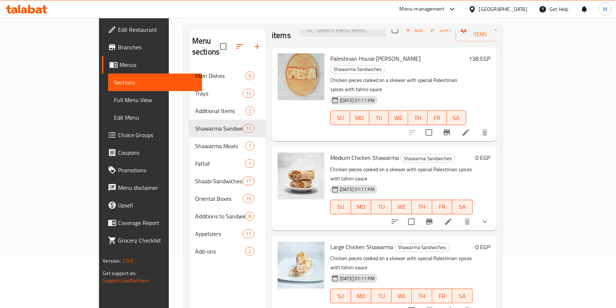
scroll to position [60, 0]
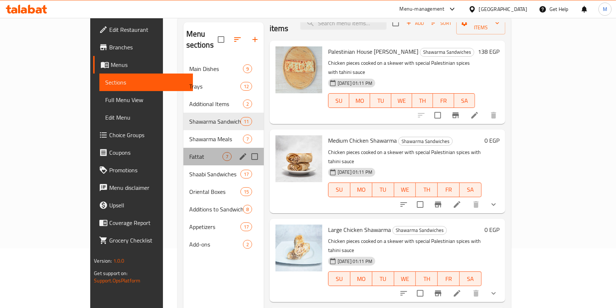
click at [183, 148] on div "Fattat 7" at bounding box center [223, 157] width 80 height 18
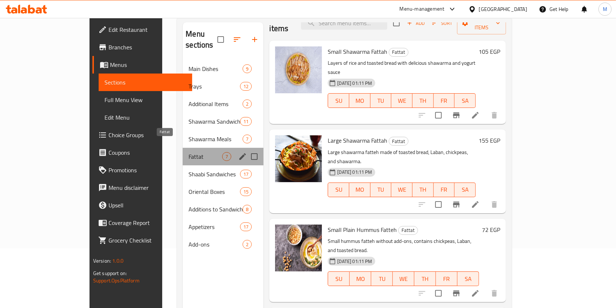
click at [189, 152] on span "Fattat" at bounding box center [206, 156] width 34 height 9
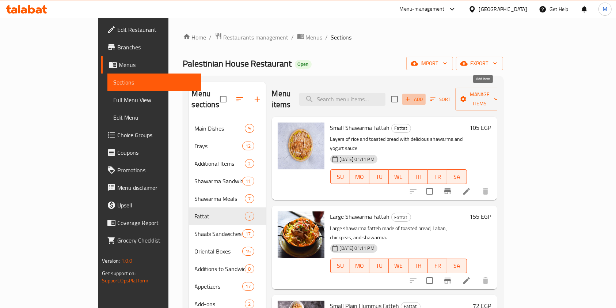
click at [424, 98] on span "Add" at bounding box center [414, 99] width 20 height 8
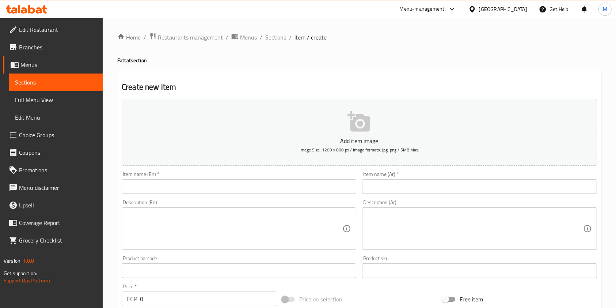
click at [383, 184] on input "text" at bounding box center [479, 186] width 235 height 15
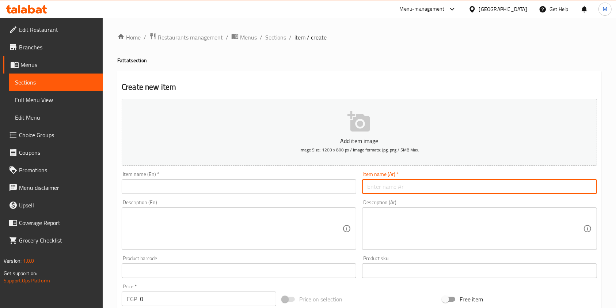
paste input "Fatteh Ghazwai Breast"
click at [405, 183] on input "Fatteh Ghazwai Breast" at bounding box center [479, 186] width 235 height 15
paste input "فته غزواى صدر"
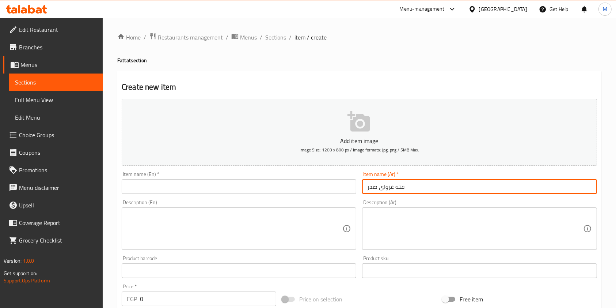
type input "فته غزواى صدر"
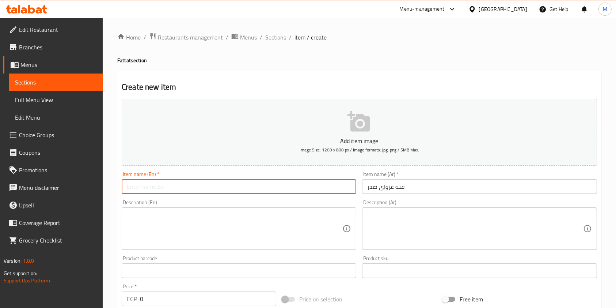
click at [299, 184] on input "text" at bounding box center [239, 186] width 235 height 15
paste input "Fatteh Ghazwai Breast"
type input "Fatteh Ghazwai Breast"
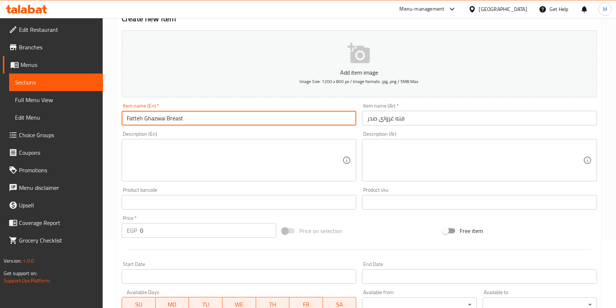
scroll to position [70, 0]
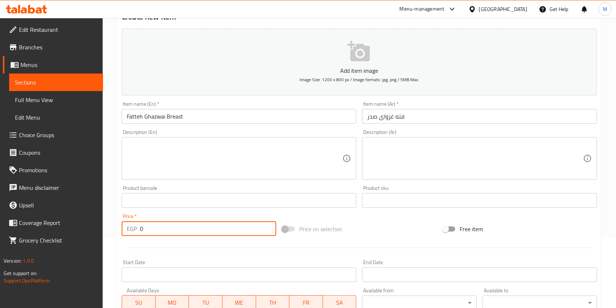
drag, startPoint x: 160, startPoint y: 227, endPoint x: 139, endPoint y: 232, distance: 22.1
click at [139, 232] on div "EGP 0 Price *" at bounding box center [199, 228] width 155 height 15
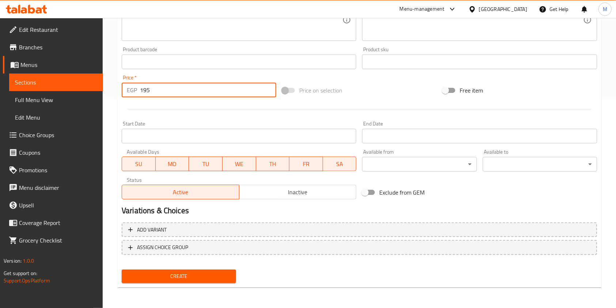
type input "195"
click at [208, 278] on span "Create" at bounding box center [179, 276] width 103 height 9
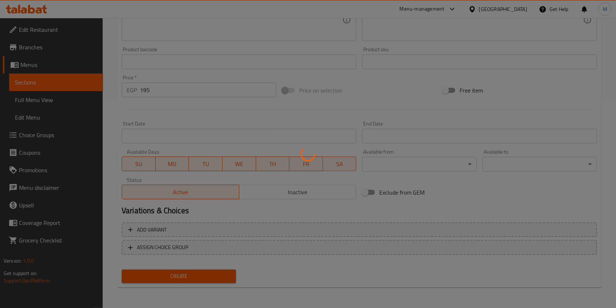
type input "0"
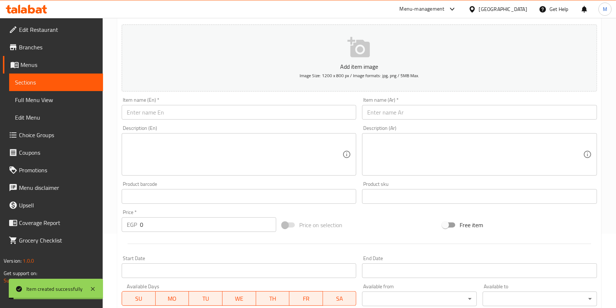
scroll to position [0, 0]
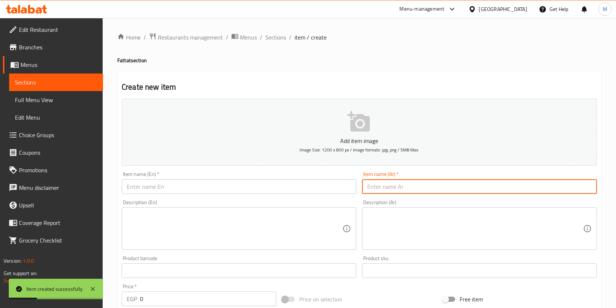
click at [443, 186] on input "text" at bounding box center [479, 186] width 235 height 15
paste input "فته غزواى ورك"
type input "فته غزواى ورك"
click at [330, 184] on input "text" at bounding box center [239, 186] width 235 height 15
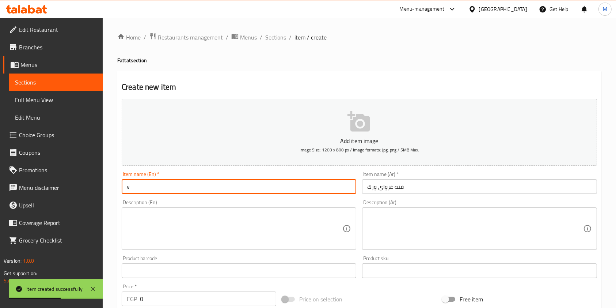
type input "v"
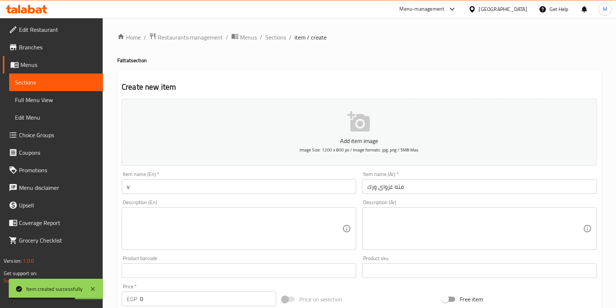
click at [132, 190] on input "v" at bounding box center [239, 186] width 235 height 15
click at [131, 190] on input "v" at bounding box center [239, 186] width 235 height 15
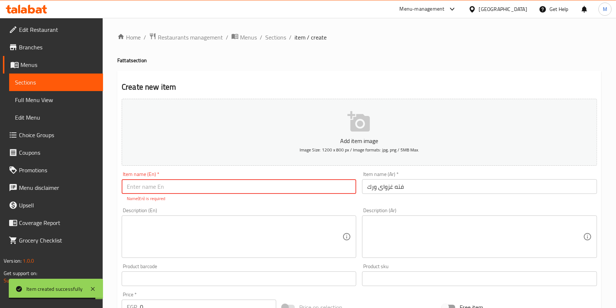
paste input "Fatteh Ghazwai Leg"
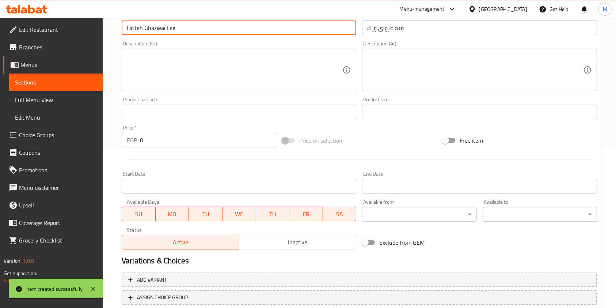
scroll to position [169, 0]
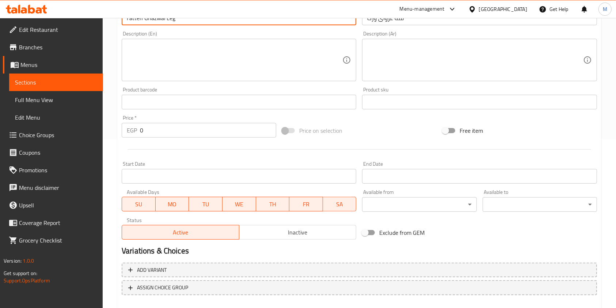
type input "Fatteh Ghazwai Leg"
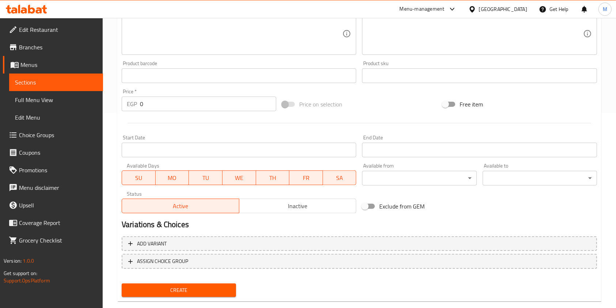
scroll to position [197, 0]
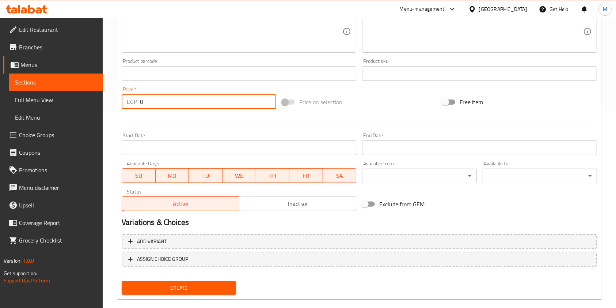
click at [141, 107] on input "0" at bounding box center [208, 101] width 136 height 15
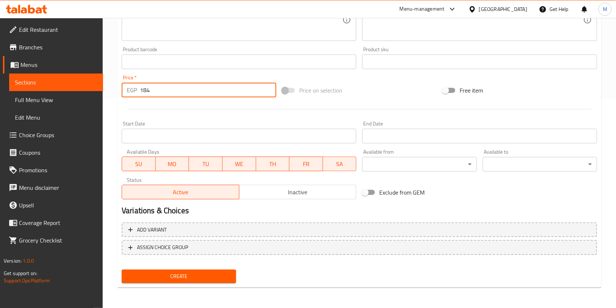
type input "184"
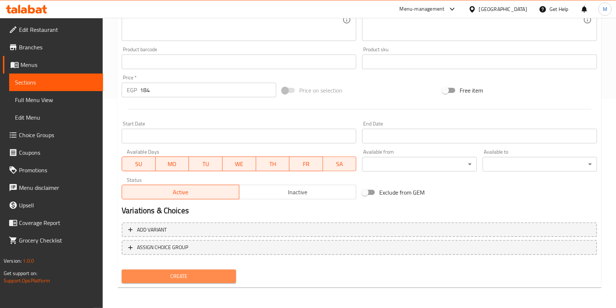
click at [232, 278] on button "Create" at bounding box center [179, 276] width 114 height 14
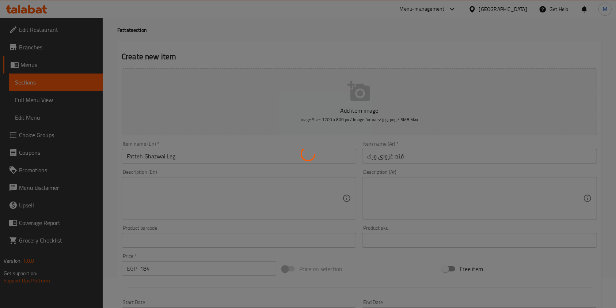
scroll to position [0, 0]
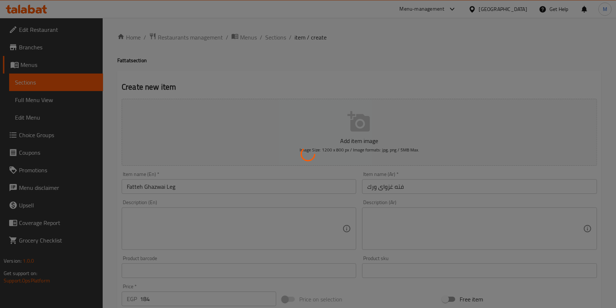
type input "0"
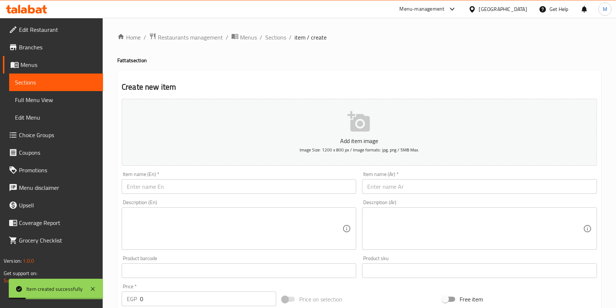
click at [370, 186] on input "text" at bounding box center [479, 186] width 235 height 15
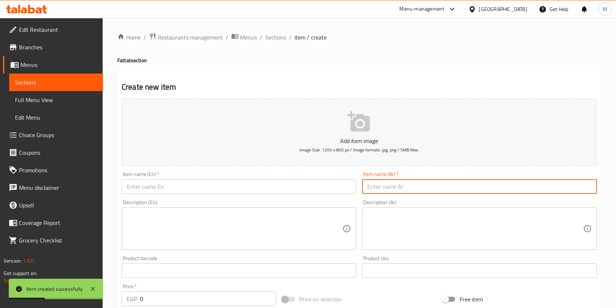
paste input "فته غزواى نص فرخه"
type input "فته غزواى نص فرخه"
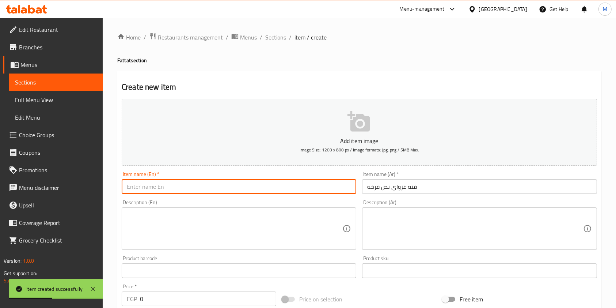
click at [304, 190] on input "text" at bounding box center [239, 186] width 235 height 15
paste input "Fatteh Ghazwai Half Chicken"
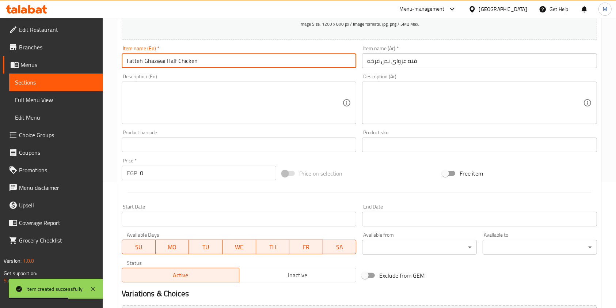
scroll to position [133, 0]
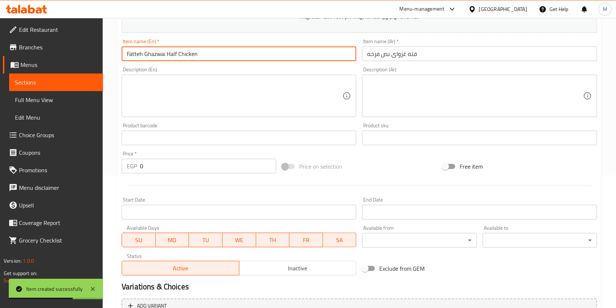
type input "Fatteh Ghazwai Half Chicken"
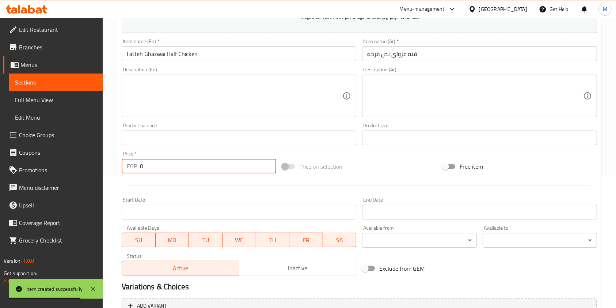
drag, startPoint x: 160, startPoint y: 168, endPoint x: 135, endPoint y: 170, distance: 26.0
click at [135, 170] on div "EGP 0 Price *" at bounding box center [199, 166] width 155 height 15
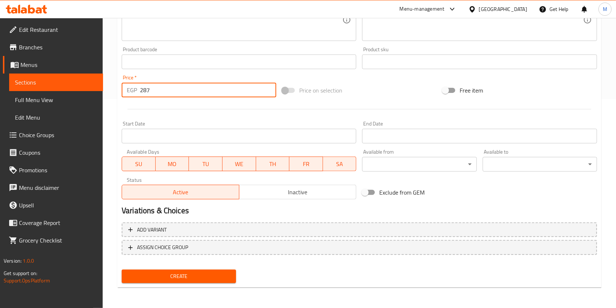
type input "287"
click at [209, 285] on div "Create" at bounding box center [179, 275] width 120 height 19
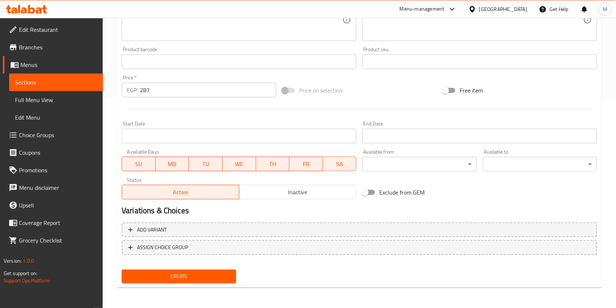
click at [208, 283] on div "Create" at bounding box center [179, 275] width 120 height 19
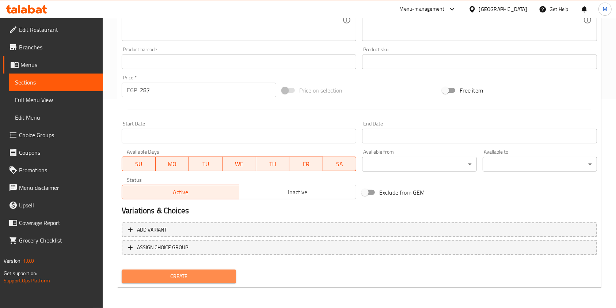
click at [209, 282] on button "Create" at bounding box center [179, 276] width 114 height 14
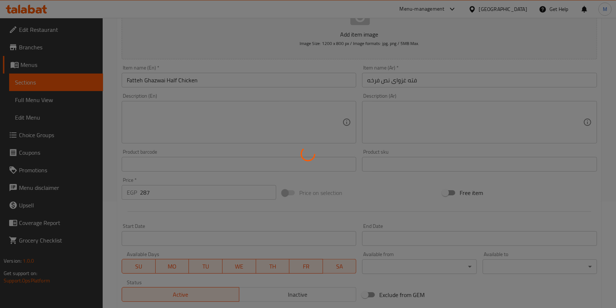
type input "0"
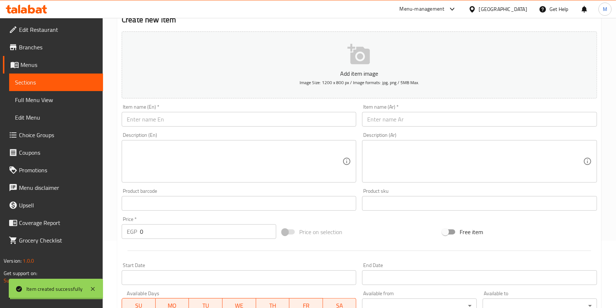
scroll to position [55, 0]
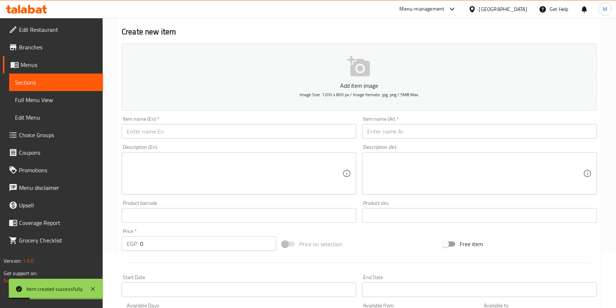
click at [392, 129] on input "text" at bounding box center [479, 131] width 235 height 15
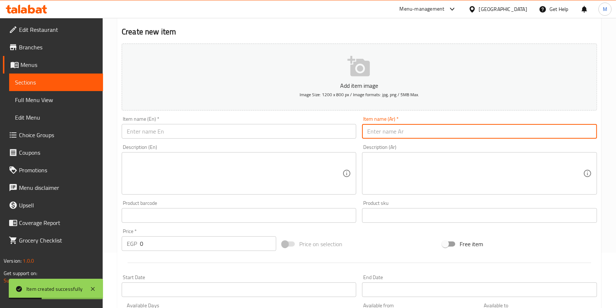
paste input "فته غزواى ربع لحمه"
type input "فته غزواى ربع لحمه"
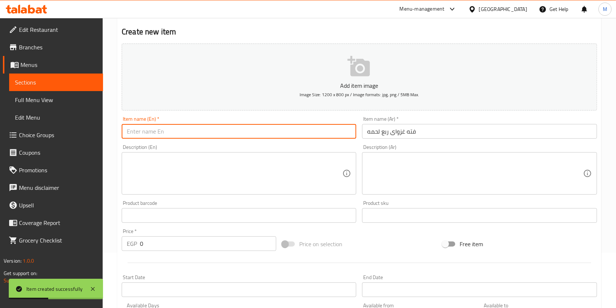
click at [307, 137] on input "text" at bounding box center [239, 131] width 235 height 15
paste input "Fatteh Ghazwai Quarter Meat"
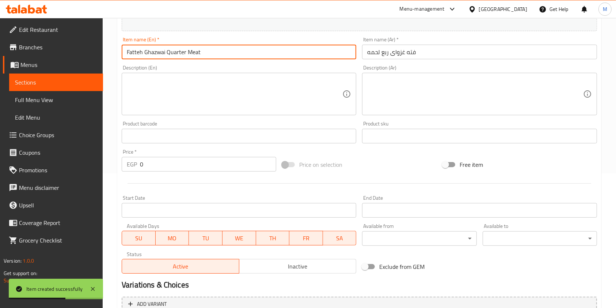
scroll to position [136, 0]
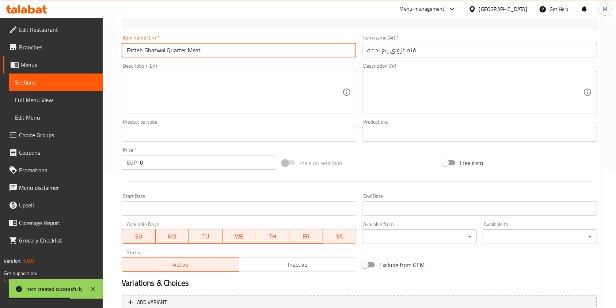
type input "Fatteh Ghazwai Quarter Meat"
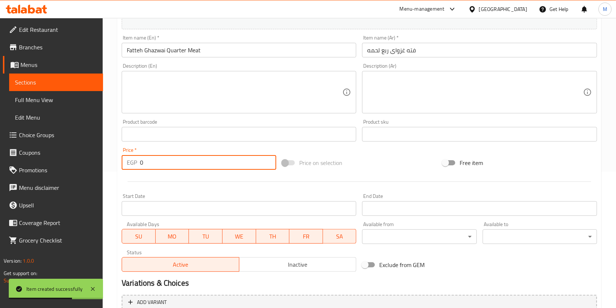
drag, startPoint x: 149, startPoint y: 158, endPoint x: 137, endPoint y: 163, distance: 13.0
click at [137, 163] on div "EGP 0 Price *" at bounding box center [199, 162] width 155 height 15
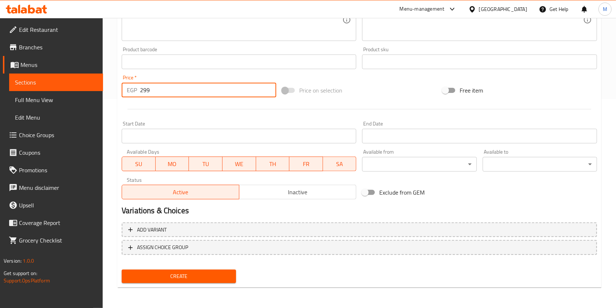
type input "299"
click at [199, 279] on span "Create" at bounding box center [179, 276] width 103 height 9
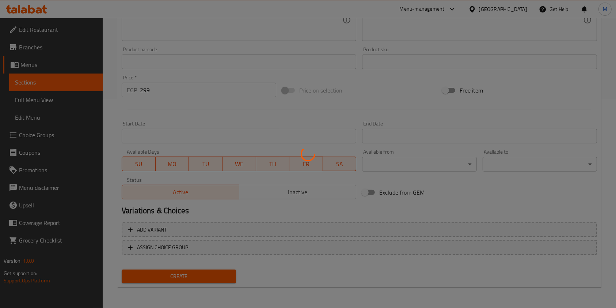
type input "0"
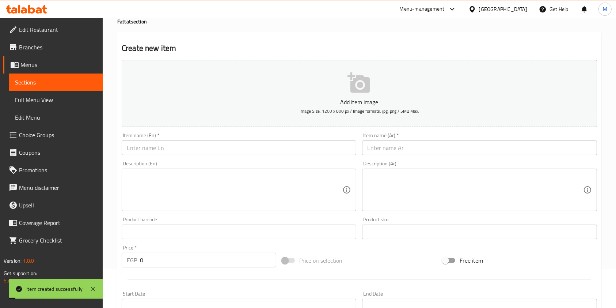
scroll to position [0, 0]
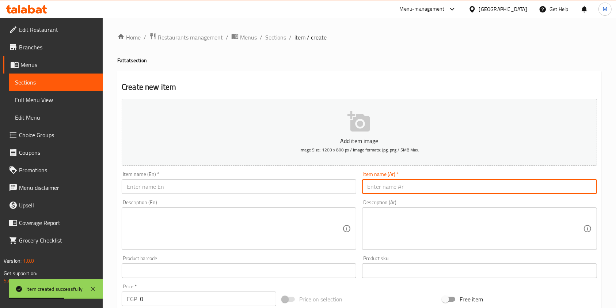
click at [390, 189] on input "text" at bounding box center [479, 186] width 235 height 15
paste input "فته غزواى نص لحمه"
type input "فته غزواى نص لحمه"
click at [313, 183] on input "text" at bounding box center [239, 186] width 235 height 15
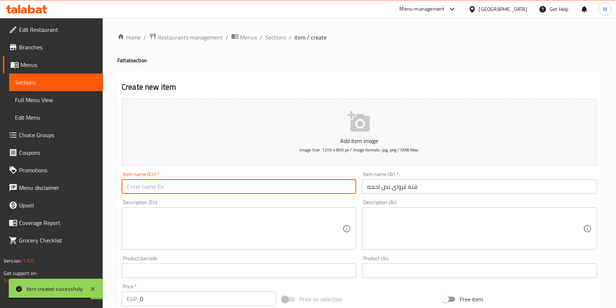
paste input "Fatteh Ghazwai Half Meat"
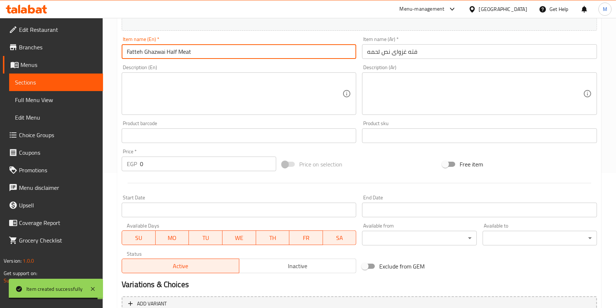
scroll to position [140, 0]
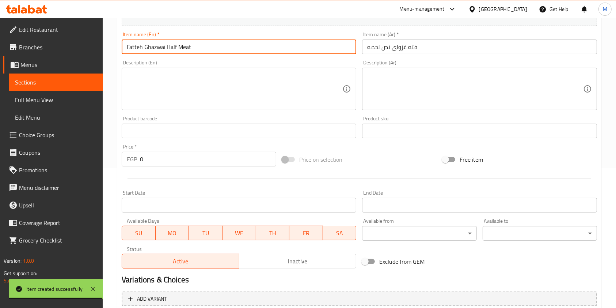
type input "Fatteh Ghazwai Half Meat"
click at [133, 155] on p "EGP" at bounding box center [132, 159] width 10 height 9
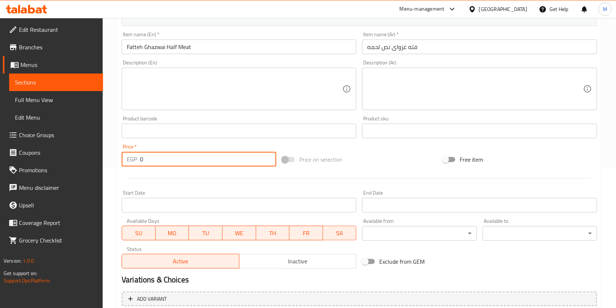
drag, startPoint x: 146, startPoint y: 163, endPoint x: 137, endPoint y: 166, distance: 9.2
click at [137, 166] on div "EGP 0 Price *" at bounding box center [199, 159] width 155 height 15
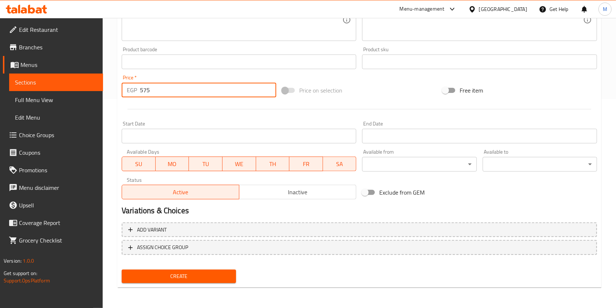
type input "575"
click at [209, 269] on button "Create" at bounding box center [179, 276] width 114 height 14
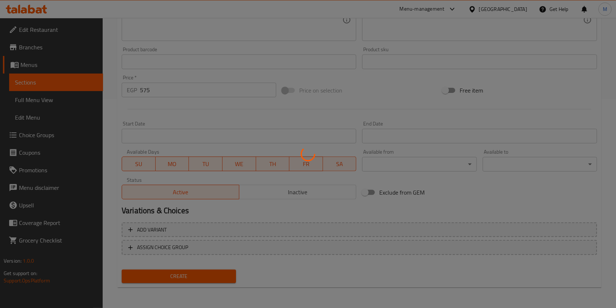
type input "0"
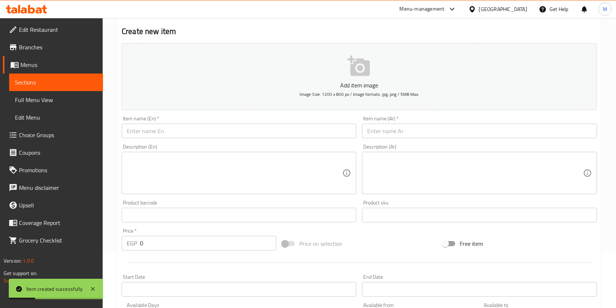
scroll to position [54, 0]
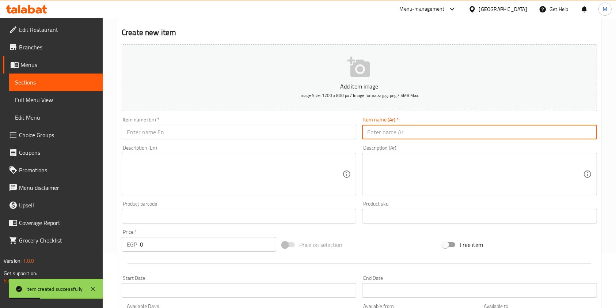
click at [415, 129] on input "text" at bounding box center [479, 132] width 235 height 15
paste input "صنيه فته غزواى فرخه ونص"
type input "صنيه فته غزواى فرخه ونص"
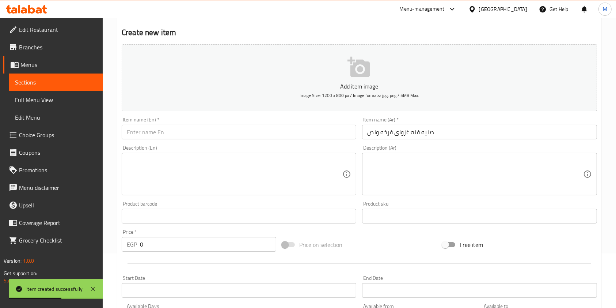
click at [263, 140] on div "Item name (En)   * Item name (En) *" at bounding box center [239, 128] width 241 height 28
click at [265, 131] on input "text" at bounding box center [239, 132] width 235 height 15
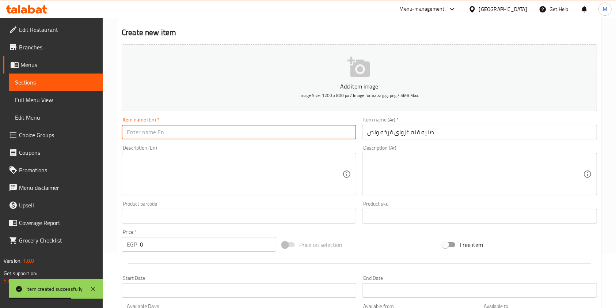
paste input "Fatteh Ghazwai Half Meat"
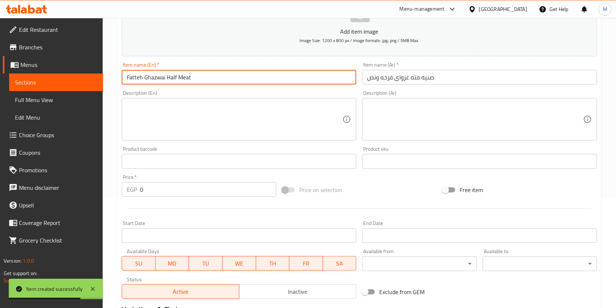
scroll to position [123, 0]
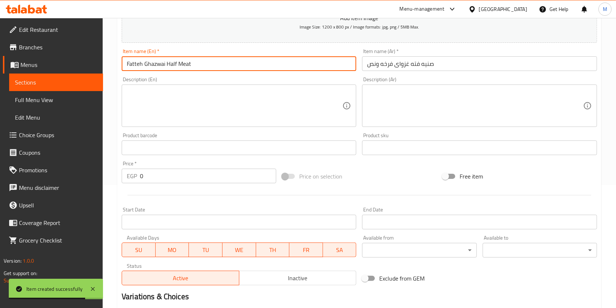
type input "Fatteh Ghazwai Half Meat"
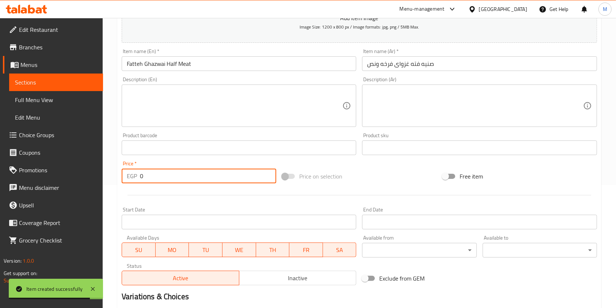
drag, startPoint x: 150, startPoint y: 172, endPoint x: 137, endPoint y: 177, distance: 14.3
click at [137, 177] on div "EGP 0 Price *" at bounding box center [199, 176] width 155 height 15
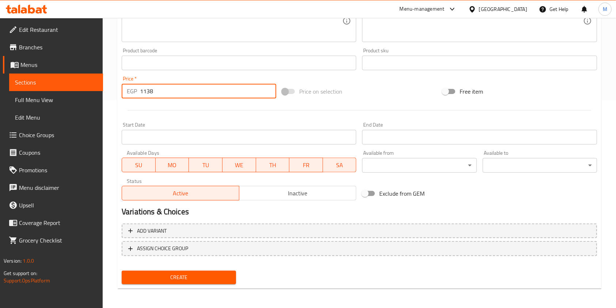
scroll to position [209, 0]
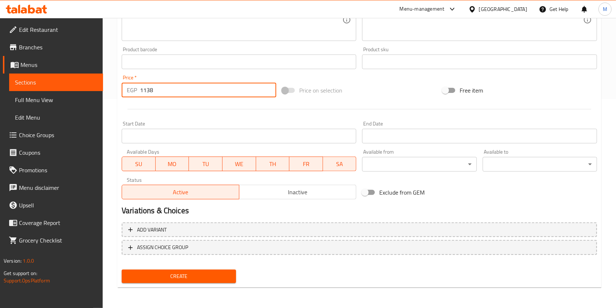
type input "1138"
click at [226, 278] on span "Create" at bounding box center [179, 276] width 103 height 9
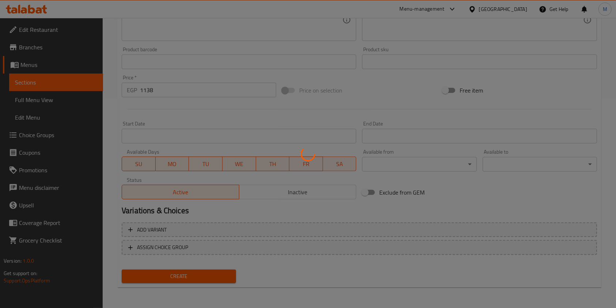
type input "0"
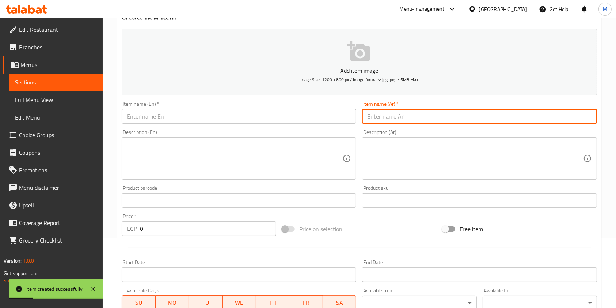
click at [419, 113] on input "text" at bounding box center [479, 116] width 235 height 15
paste input "صنيه فته غزواى كيلو ونص لحمه"
type input "صنيه فته غزواى كيلو ونص لحمه"
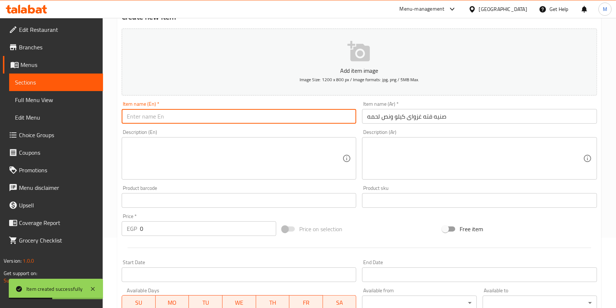
click at [295, 117] on input "text" at bounding box center [239, 116] width 235 height 15
paste input "Fatteh Ghazwai Tray of a Chicken and a Half"
type input "Fatteh Ghazwai Tray of a Chicken and a Half"
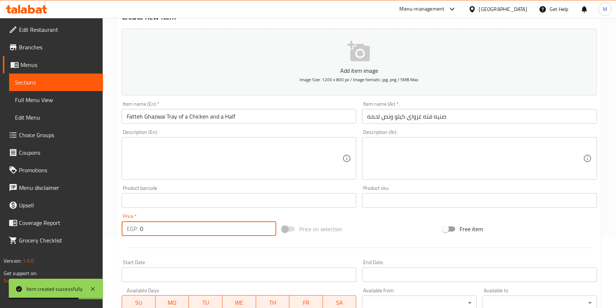
drag, startPoint x: 150, startPoint y: 235, endPoint x: 135, endPoint y: 237, distance: 15.1
click at [135, 237] on div "Price   * EGP 0 Price *" at bounding box center [199, 225] width 160 height 28
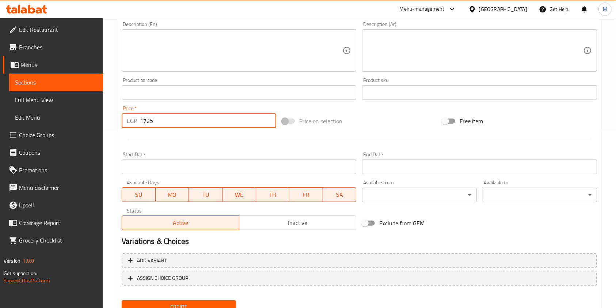
scroll to position [180, 0]
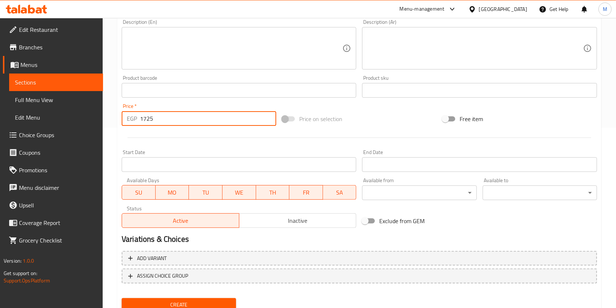
type input "1725"
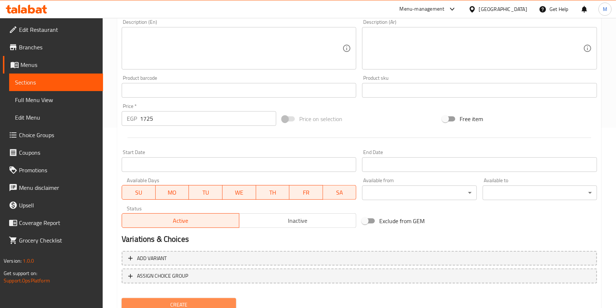
click at [230, 299] on button "Create" at bounding box center [179, 305] width 114 height 14
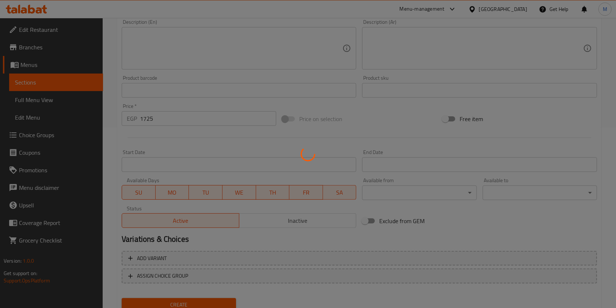
type input "0"
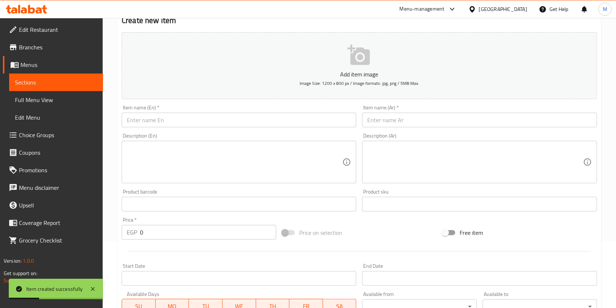
scroll to position [7, 0]
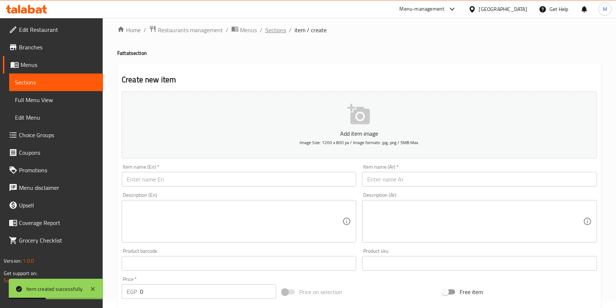
click at [281, 31] on span "Sections" at bounding box center [275, 30] width 21 height 9
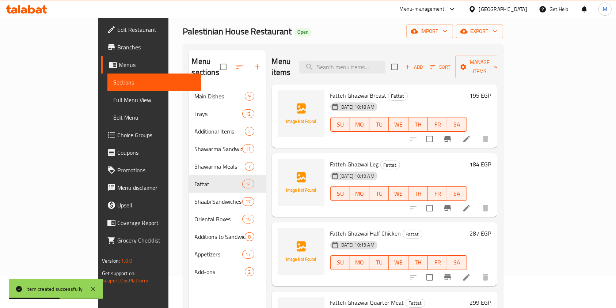
scroll to position [34, 0]
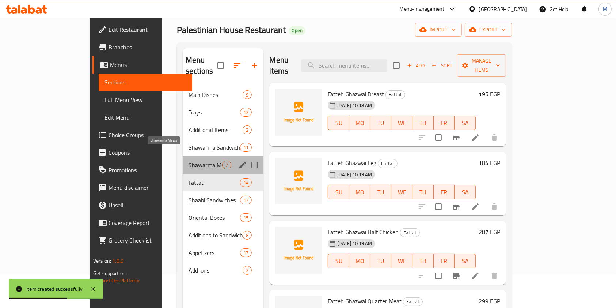
click at [189, 160] on span "Shawarma Meals" at bounding box center [206, 164] width 34 height 9
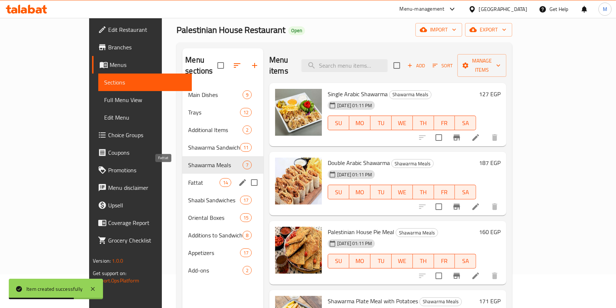
click at [188, 178] on span "Fattat" at bounding box center [203, 182] width 31 height 9
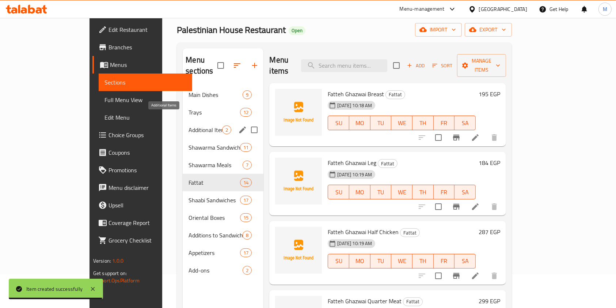
click at [189, 125] on span "Additional Items" at bounding box center [206, 129] width 34 height 9
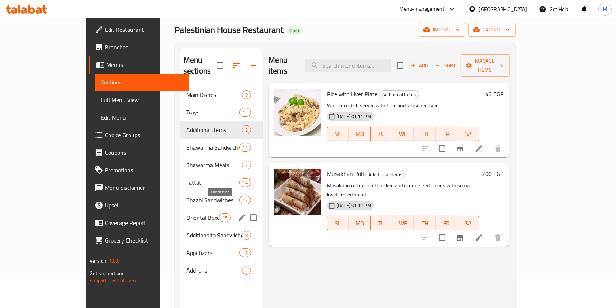
click at [239, 214] on icon "edit" at bounding box center [242, 217] width 7 height 7
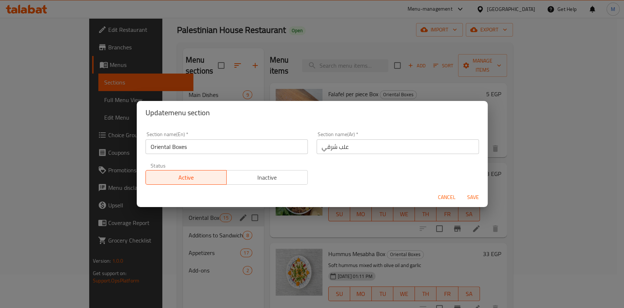
click at [452, 195] on span "Cancel" at bounding box center [447, 197] width 18 height 9
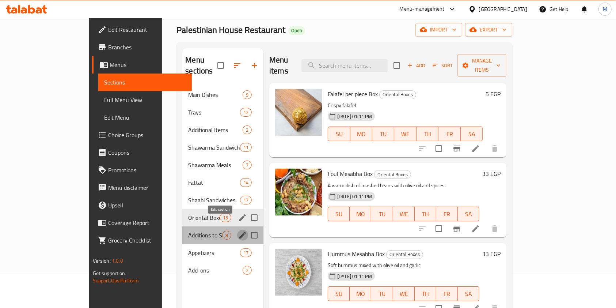
click at [237, 230] on button "edit" at bounding box center [242, 235] width 11 height 11
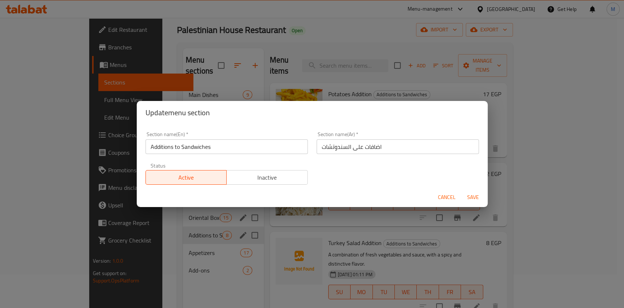
click at [455, 194] on button "Cancel" at bounding box center [446, 197] width 23 height 14
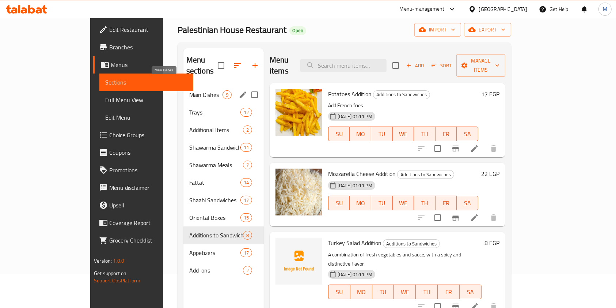
click at [189, 90] on span "Main Dishes" at bounding box center [205, 94] width 33 height 9
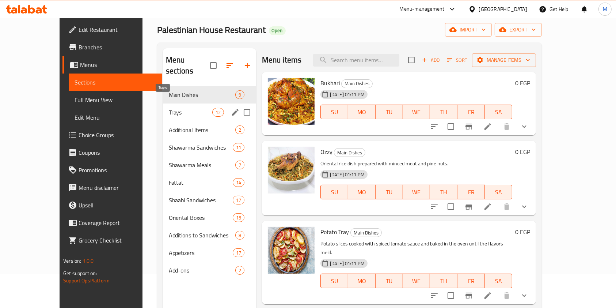
click at [169, 108] on span "Trays" at bounding box center [190, 112] width 43 height 9
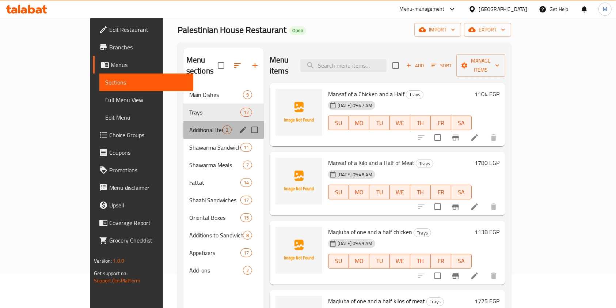
click at [183, 121] on div "Additional Items 2" at bounding box center [223, 130] width 80 height 18
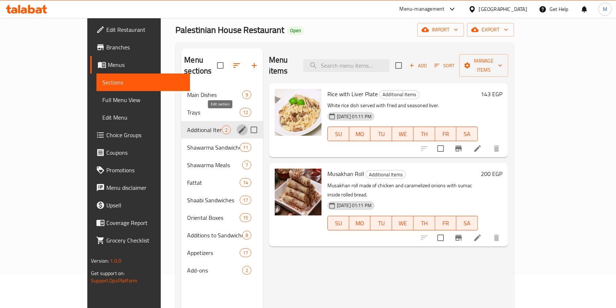
click at [237, 124] on button "edit" at bounding box center [242, 129] width 11 height 11
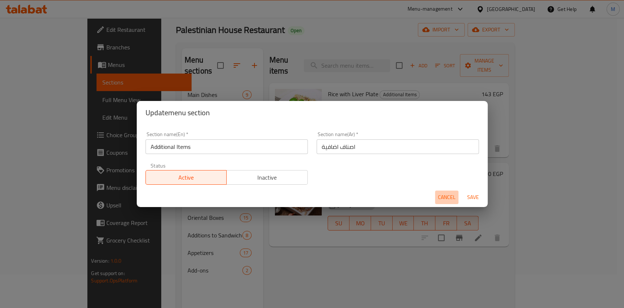
click at [435, 194] on button "Cancel" at bounding box center [446, 197] width 23 height 14
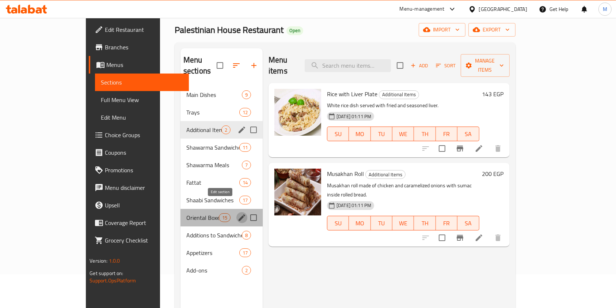
click at [238, 213] on icon "edit" at bounding box center [242, 217] width 9 height 9
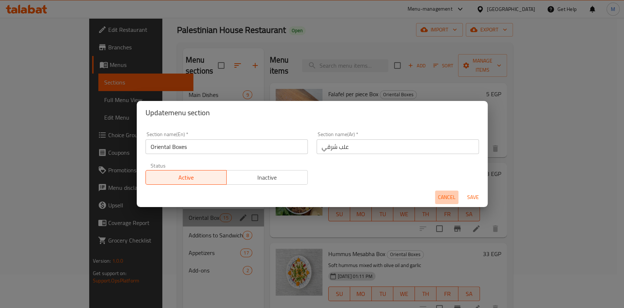
click at [453, 191] on button "Cancel" at bounding box center [446, 197] width 23 height 14
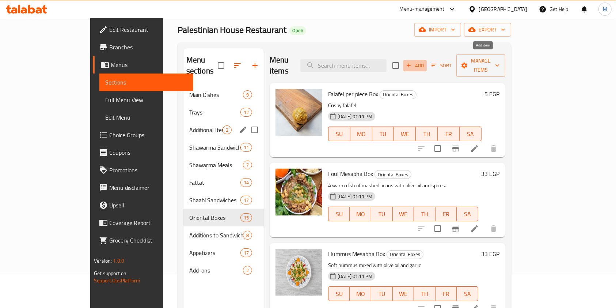
click at [425, 61] on span "Add" at bounding box center [415, 65] width 20 height 8
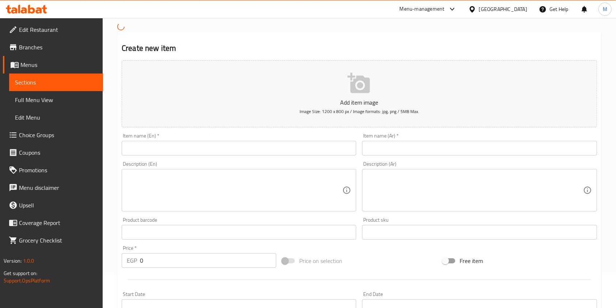
click at [378, 152] on input "text" at bounding box center [479, 148] width 235 height 15
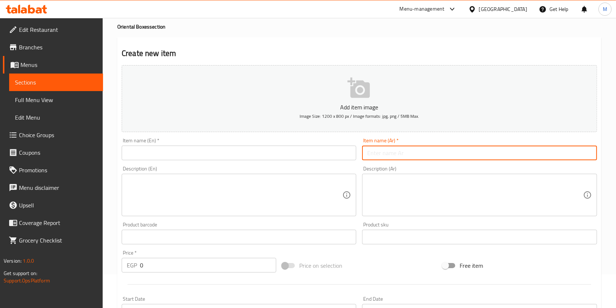
paste input "بابا غنوج"
type input "بابا غنوج"
click at [293, 158] on input "text" at bounding box center [239, 152] width 235 height 15
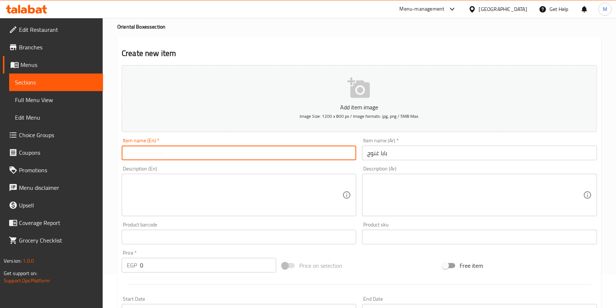
paste input "Baba Ghanoush"
type input "Baba Ghanoush"
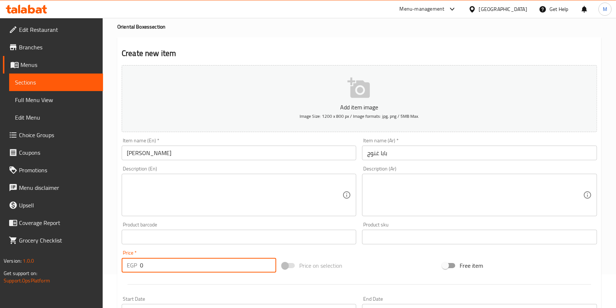
drag, startPoint x: 148, startPoint y: 265, endPoint x: 140, endPoint y: 268, distance: 8.0
click at [140, 268] on input "0" at bounding box center [208, 265] width 136 height 15
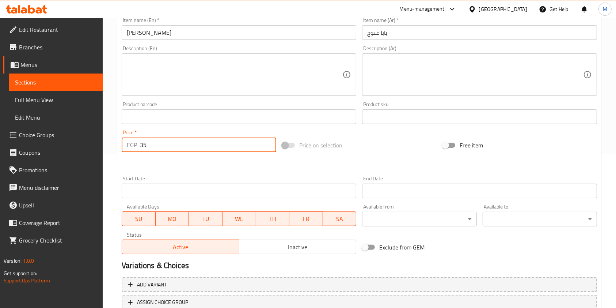
scroll to position [209, 0]
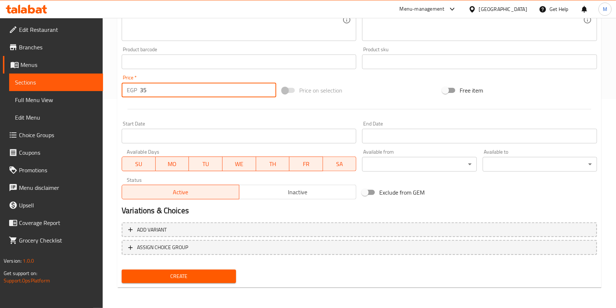
type input "35"
click at [239, 273] on div "Create" at bounding box center [359, 275] width 481 height 19
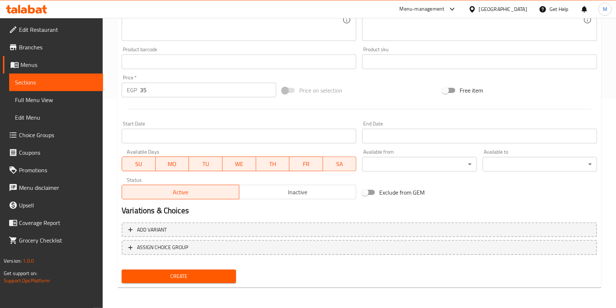
click at [239, 273] on div "Create" at bounding box center [359, 275] width 481 height 19
click at [235, 274] on button "Create" at bounding box center [179, 276] width 114 height 14
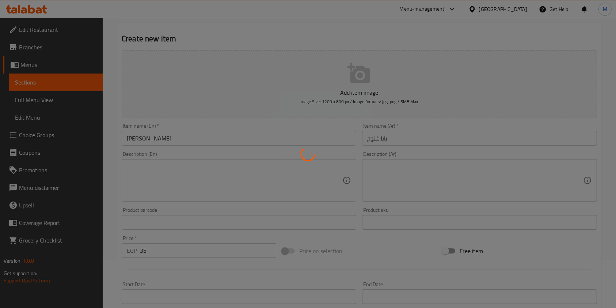
scroll to position [47, 0]
type input "0"
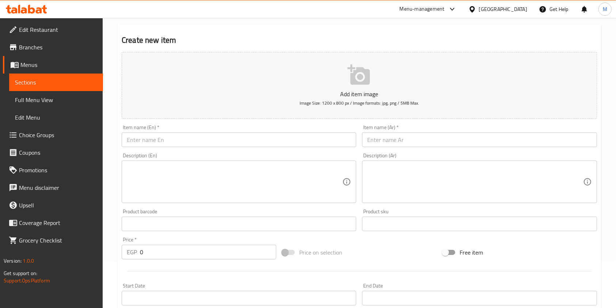
click at [391, 142] on input "text" at bounding box center [479, 139] width 235 height 15
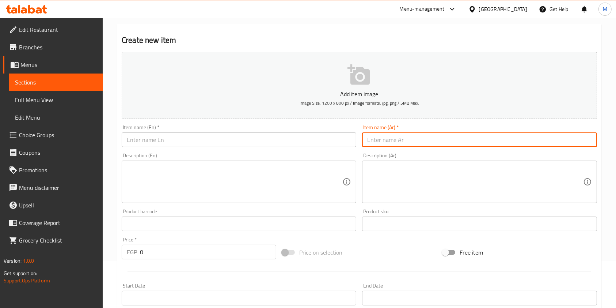
paste input "Shakshouka"
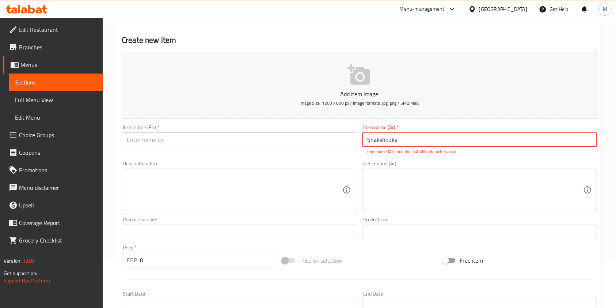
type input "Shakshouka"
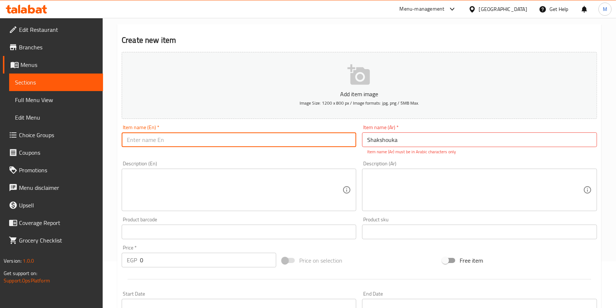
click at [303, 144] on input "text" at bounding box center [239, 139] width 235 height 15
paste input "Shakshouka"
type input "Shakshouka"
click at [371, 139] on input "Shakshouka" at bounding box center [479, 139] width 235 height 15
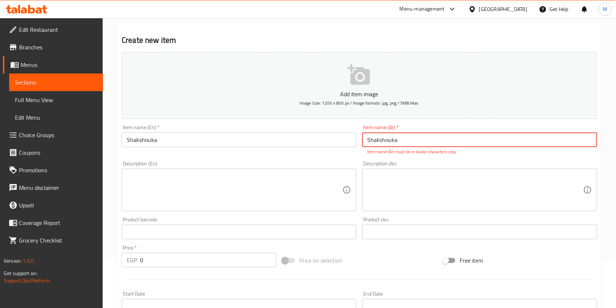
click at [371, 139] on input "Shakshouka" at bounding box center [479, 139] width 235 height 15
paste input "شكشوكه"
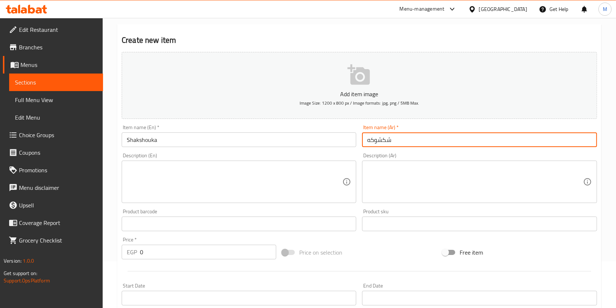
drag, startPoint x: 370, startPoint y: 142, endPoint x: 366, endPoint y: 143, distance: 4.2
click at [366, 143] on input "شكشوكه" at bounding box center [479, 139] width 235 height 15
type input "شكشوكة"
click at [610, 186] on div "Home / Restaurants management / Menus / Sections / item / create Oriental Boxes…" at bounding box center [360, 220] width 514 height 499
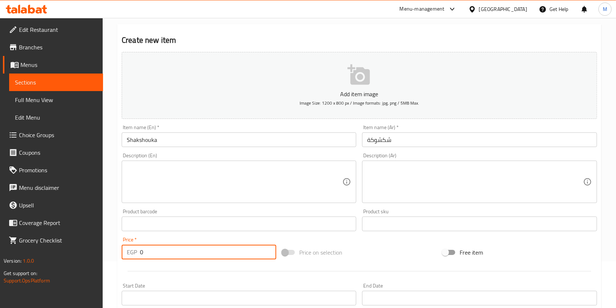
drag, startPoint x: 146, startPoint y: 252, endPoint x: 139, endPoint y: 253, distance: 7.0
click at [139, 253] on div "EGP 0 Price *" at bounding box center [199, 252] width 155 height 15
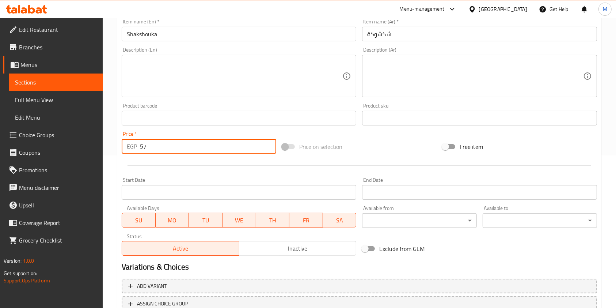
scroll to position [209, 0]
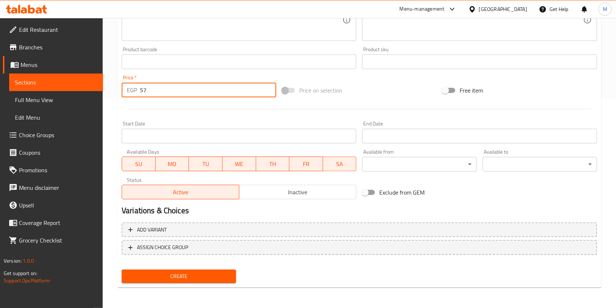
type input "57"
click at [226, 277] on span "Create" at bounding box center [179, 276] width 103 height 9
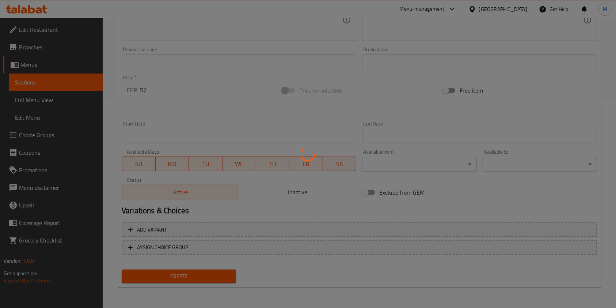
type input "0"
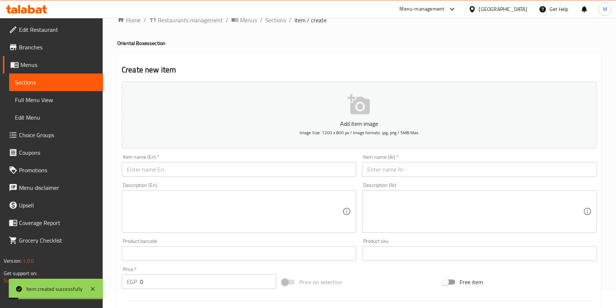
scroll to position [0, 0]
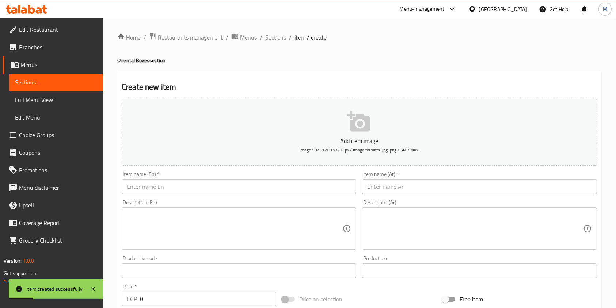
click at [284, 38] on span "Sections" at bounding box center [275, 37] width 21 height 9
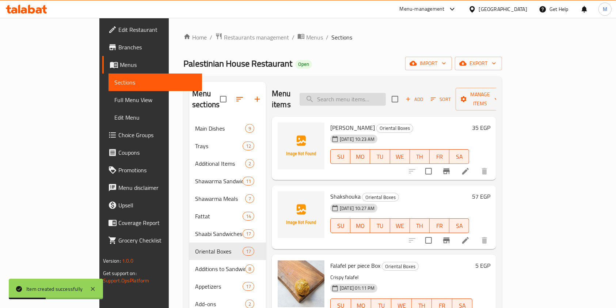
click at [368, 93] on input "search" at bounding box center [343, 99] width 86 height 13
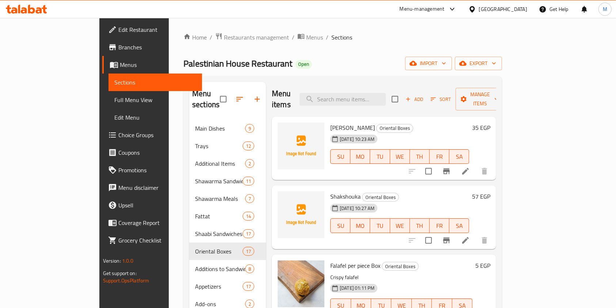
drag, startPoint x: 29, startPoint y: 3, endPoint x: 29, endPoint y: 13, distance: 9.9
click at [29, 10] on div at bounding box center [26, 9] width 53 height 15
click at [30, 13] on div at bounding box center [26, 9] width 41 height 9
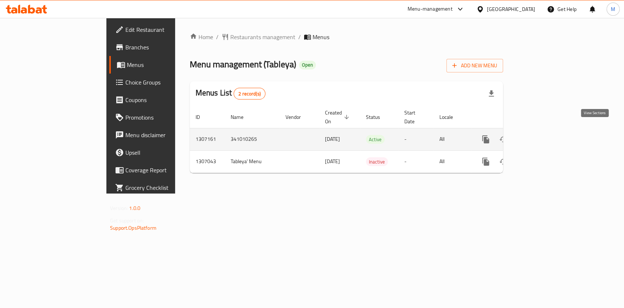
click at [542, 136] on icon "enhanced table" at bounding box center [538, 139] width 7 height 7
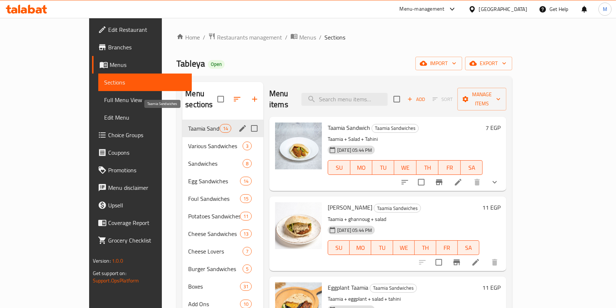
click at [188, 124] on span "Taamia Sandwiches" at bounding box center [203, 128] width 31 height 9
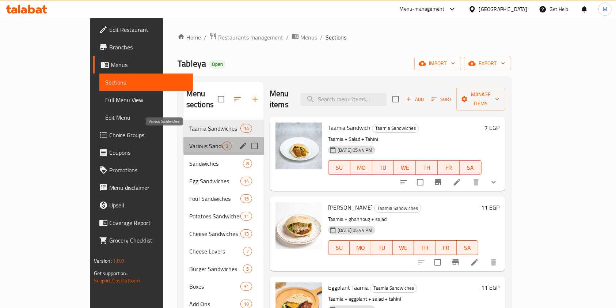
click at [189, 141] on span "Various Sandwiches" at bounding box center [205, 145] width 33 height 9
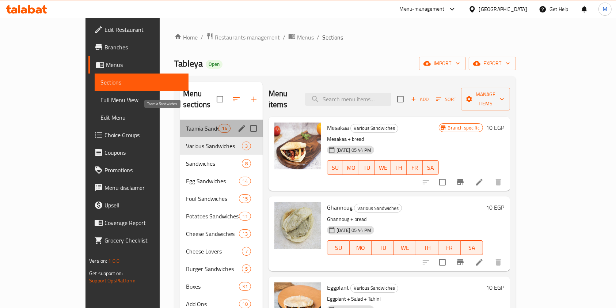
click at [186, 124] on span "Taamia Sandwiches" at bounding box center [202, 128] width 33 height 9
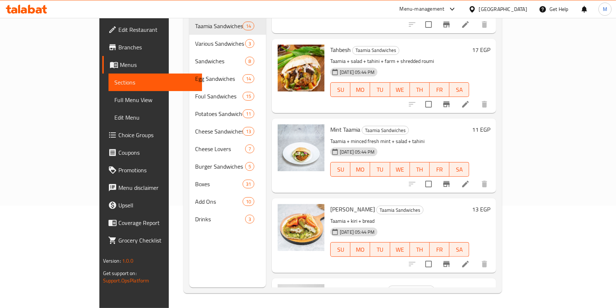
scroll to position [768, 0]
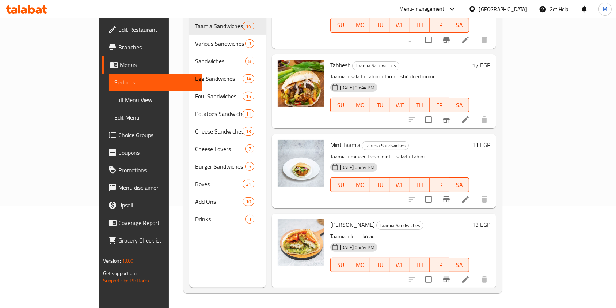
click at [517, 230] on div "Home / Restaurants management / Menus / Sections Tableya Open import export Men…" at bounding box center [343, 112] width 348 height 392
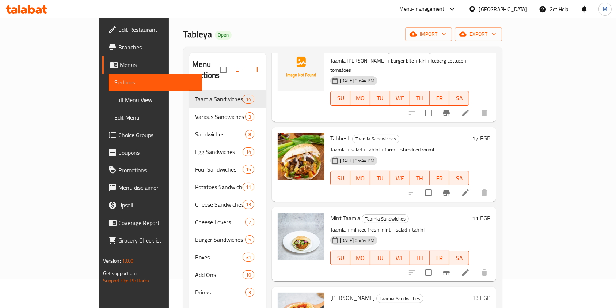
scroll to position [26, 0]
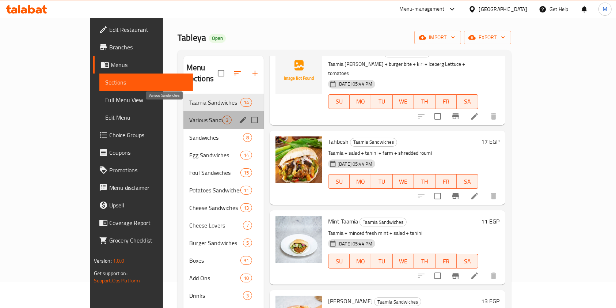
click at [189, 116] on span "Various Sandwiches" at bounding box center [205, 120] width 33 height 9
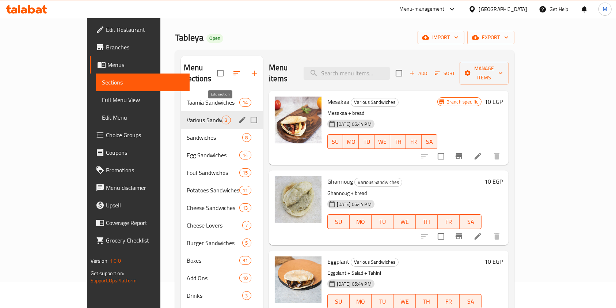
click at [238, 116] on icon "edit" at bounding box center [242, 120] width 9 height 9
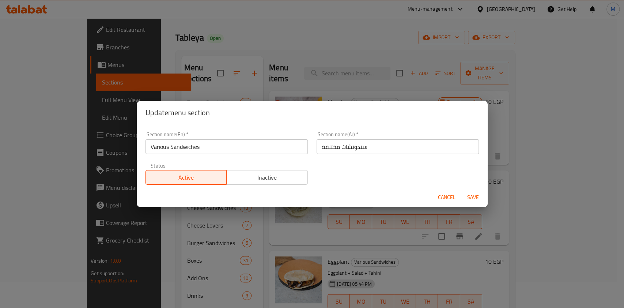
click at [451, 197] on span "Cancel" at bounding box center [447, 197] width 18 height 9
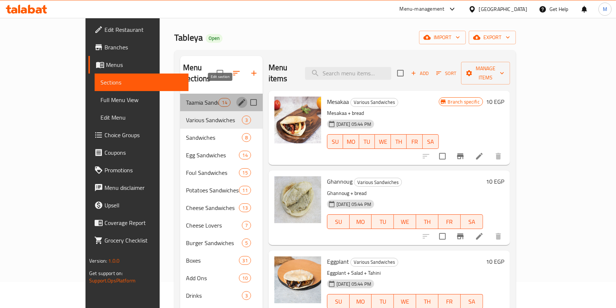
click at [239, 99] on icon "edit" at bounding box center [242, 102] width 7 height 7
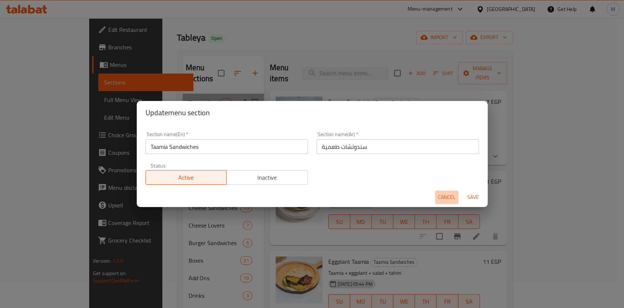
drag, startPoint x: 442, startPoint y: 193, endPoint x: 394, endPoint y: 181, distance: 49.4
click at [442, 193] on span "Cancel" at bounding box center [447, 197] width 18 height 9
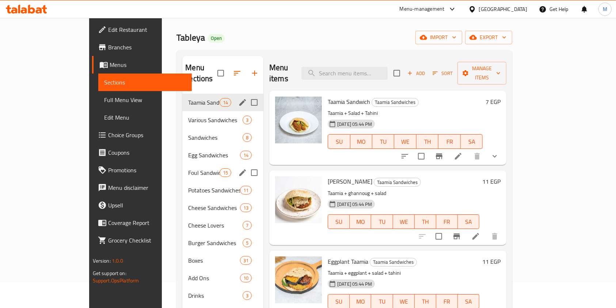
click at [238, 168] on icon "edit" at bounding box center [242, 172] width 9 height 9
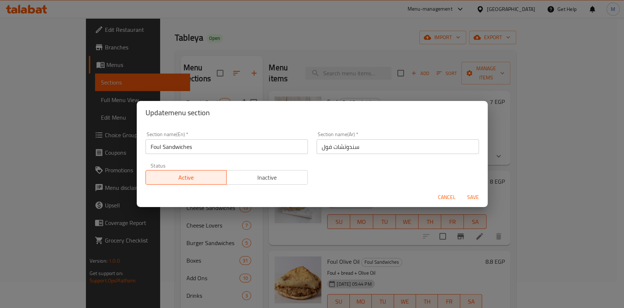
click at [434, 196] on div "Cancel Save" at bounding box center [312, 197] width 351 height 19
click at [435, 196] on div "Cancel Save" at bounding box center [312, 197] width 351 height 19
drag, startPoint x: 440, startPoint y: 196, endPoint x: 431, endPoint y: 196, distance: 9.2
click at [439, 197] on span "Cancel" at bounding box center [447, 197] width 18 height 9
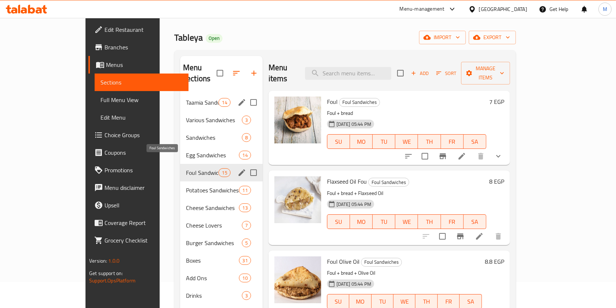
click at [186, 168] on span "Foul Sandwiches" at bounding box center [202, 172] width 33 height 9
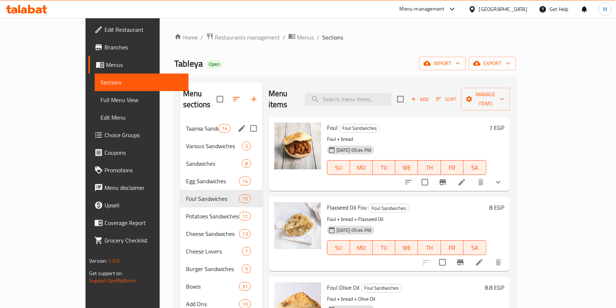
click at [284, 48] on div "Home / Restaurants management / Menus / Sections Tableya Open import export Men…" at bounding box center [345, 214] width 342 height 363
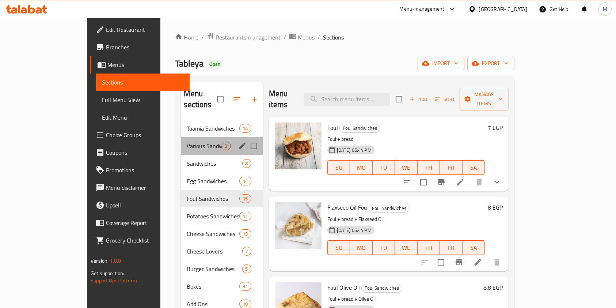
click at [187, 141] on span "Various Sandwiches" at bounding box center [204, 145] width 35 height 9
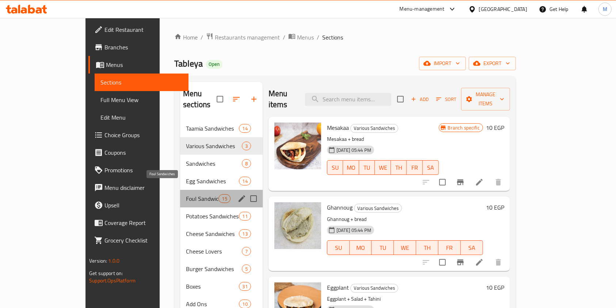
click at [186, 194] on span "Foul Sandwiches" at bounding box center [202, 198] width 33 height 9
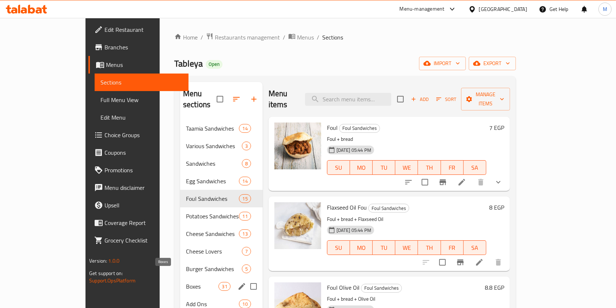
click at [186, 282] on span "Boxes" at bounding box center [202, 286] width 33 height 9
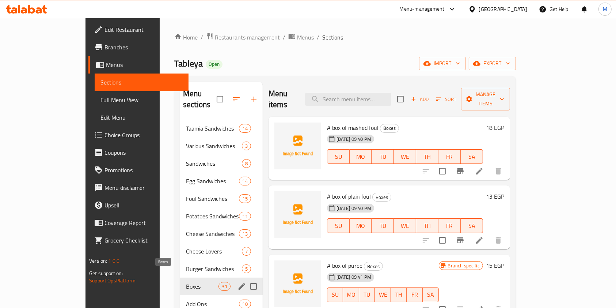
click at [186, 282] on span "Boxes" at bounding box center [202, 286] width 33 height 9
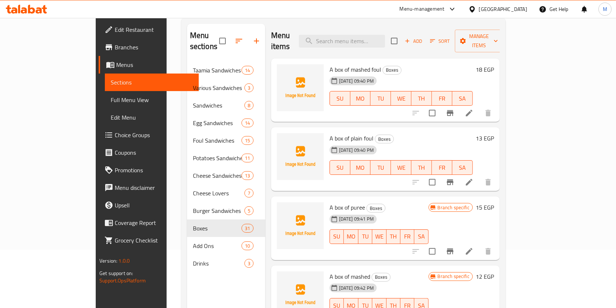
scroll to position [30, 0]
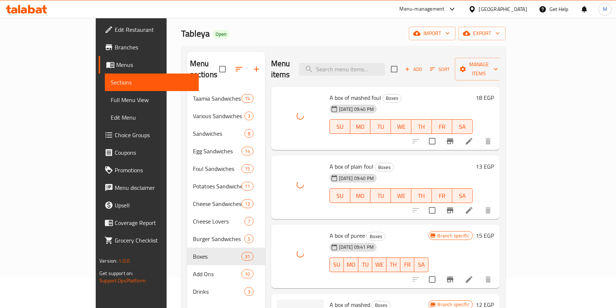
click at [521, 247] on div "Home / Restaurants management / Menus / Sections Tableya Open import export Men…" at bounding box center [344, 184] width 354 height 392
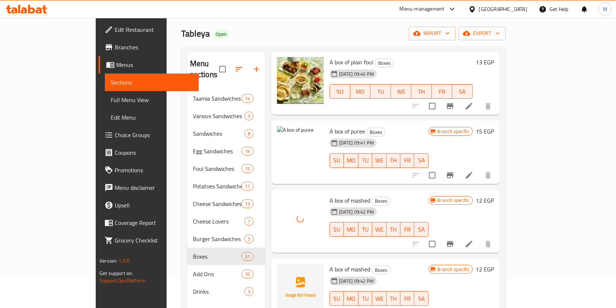
scroll to position [94, 0]
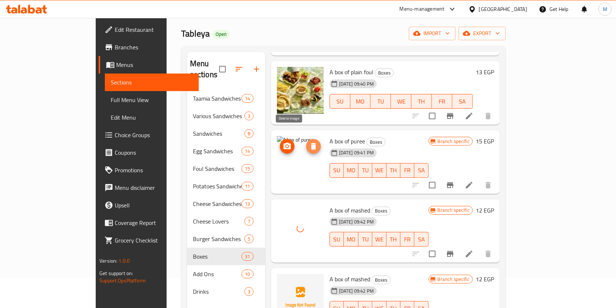
click at [306, 139] on button "delete image" at bounding box center [313, 146] width 15 height 15
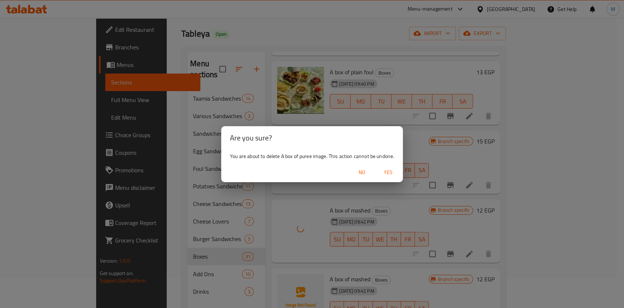
click at [392, 174] on span "Yes" at bounding box center [388, 172] width 18 height 9
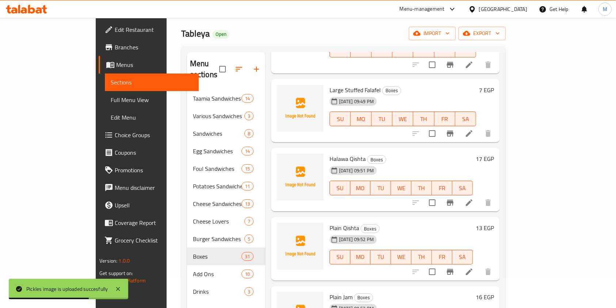
scroll to position [1047, 0]
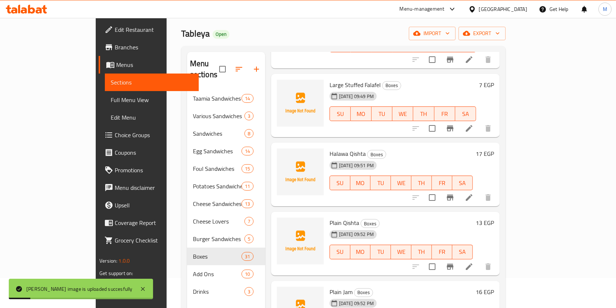
click at [277, 80] on div at bounding box center [300, 103] width 47 height 47
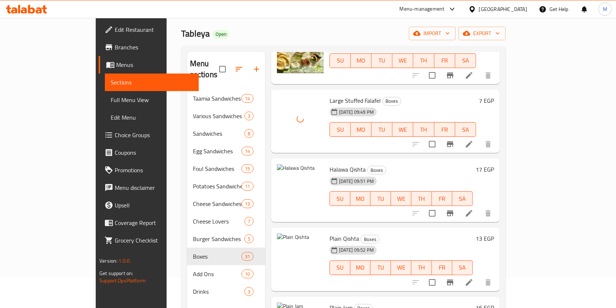
scroll to position [1026, 0]
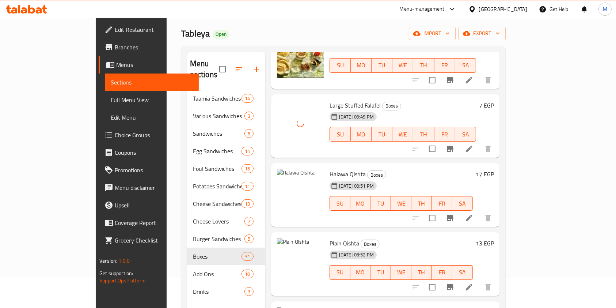
click at [521, 205] on div "Home / Restaurants management / Menus / Sections Tableya Open import export Men…" at bounding box center [344, 184] width 354 height 392
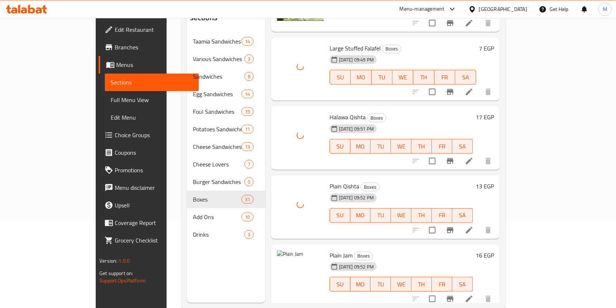
scroll to position [90, 0]
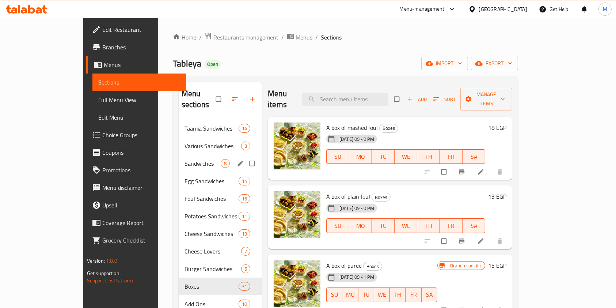
click at [179, 158] on div "Sandwiches 8" at bounding box center [220, 164] width 83 height 18
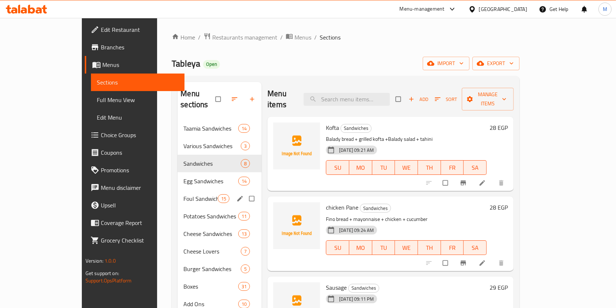
click at [183, 194] on span "Foul Sandwiches" at bounding box center [200, 198] width 34 height 9
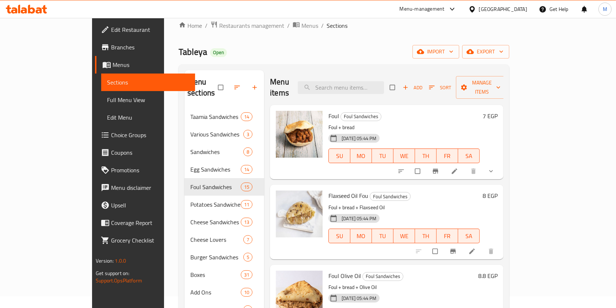
scroll to position [9, 0]
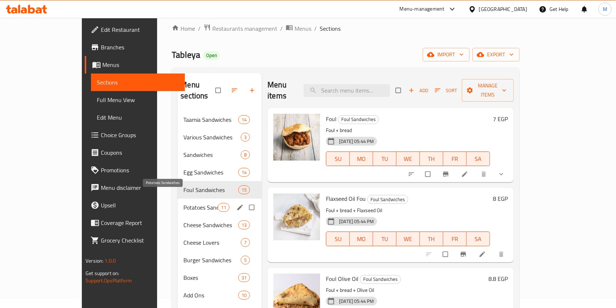
click at [183, 203] on span "Potatoes Sandwiches" at bounding box center [200, 207] width 34 height 9
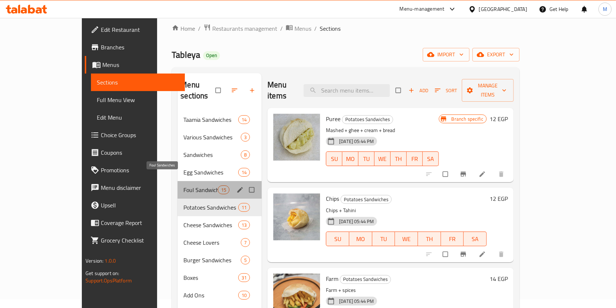
click at [183, 185] on span "Foul Sandwiches" at bounding box center [200, 189] width 34 height 9
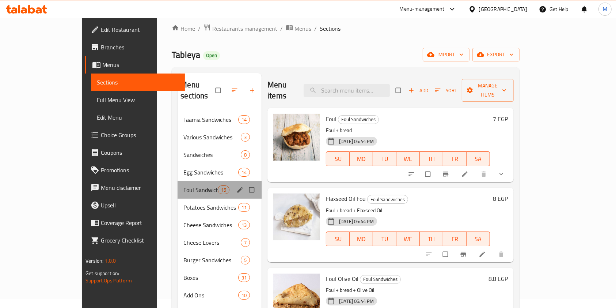
click at [220, 183] on div "Foul Sandwiches 15" at bounding box center [220, 190] width 84 height 18
click at [237, 186] on icon "edit" at bounding box center [240, 189] width 7 height 7
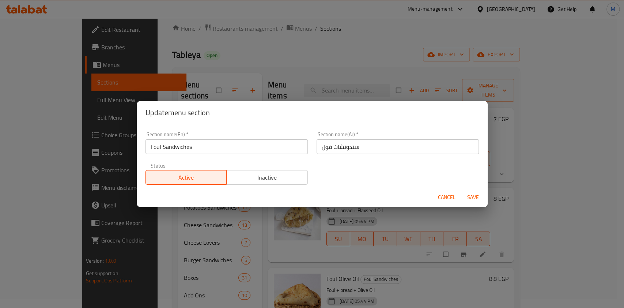
click at [442, 196] on span "Cancel" at bounding box center [447, 197] width 18 height 9
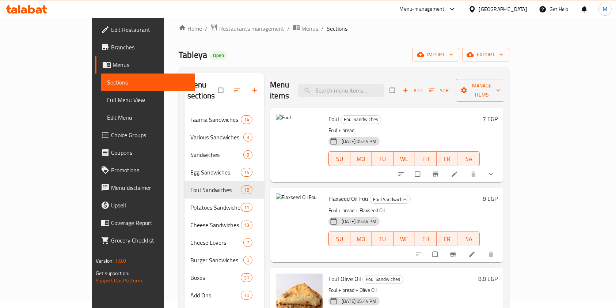
drag, startPoint x: 564, startPoint y: 249, endPoint x: 555, endPoint y: 246, distance: 9.7
click at [501, 246] on div at bounding box center [456, 254] width 90 height 16
click at [476, 250] on icon at bounding box center [472, 253] width 7 height 7
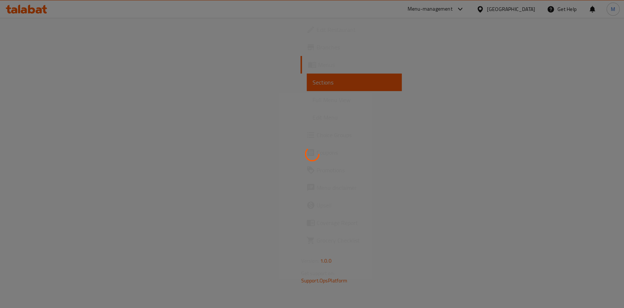
click at [539, 212] on div at bounding box center [312, 154] width 624 height 308
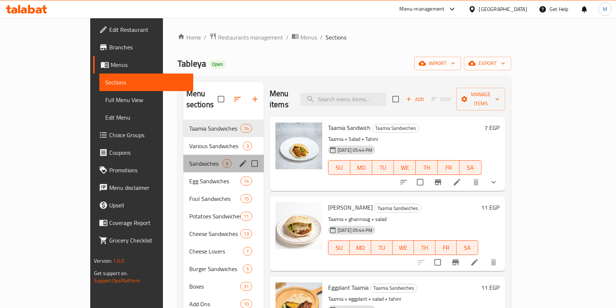
click at [183, 155] on div "Sandwiches 8" at bounding box center [223, 164] width 80 height 18
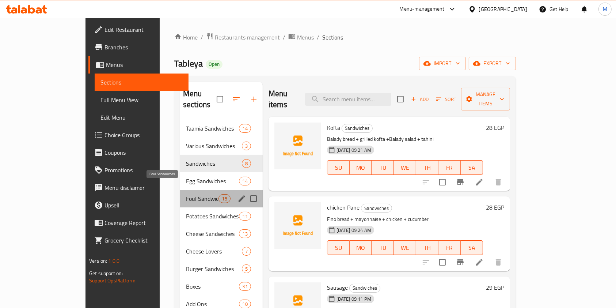
drag, startPoint x: 140, startPoint y: 191, endPoint x: 190, endPoint y: 183, distance: 50.4
click at [186, 194] on span "Foul Sandwiches" at bounding box center [202, 198] width 33 height 9
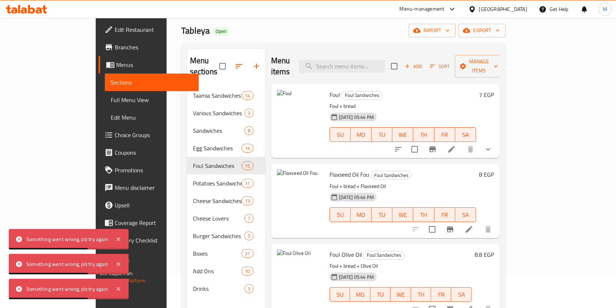
click at [39, 10] on icon at bounding box center [26, 9] width 41 height 9
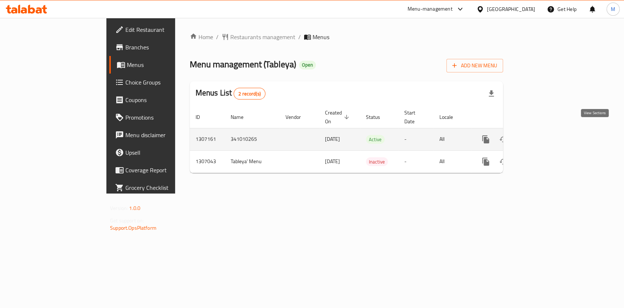
click at [547, 130] on link "enhanced table" at bounding box center [539, 139] width 18 height 18
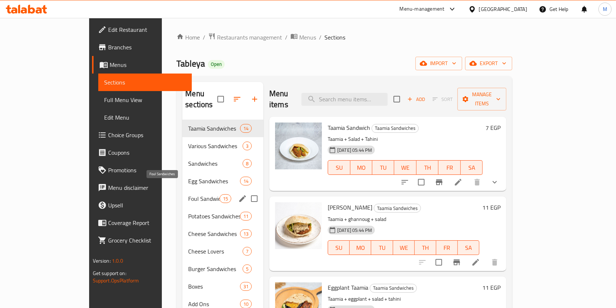
click at [188, 194] on span "Foul Sandwiches" at bounding box center [203, 198] width 31 height 9
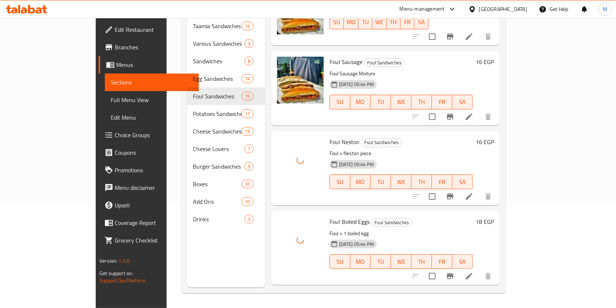
scroll to position [864, 0]
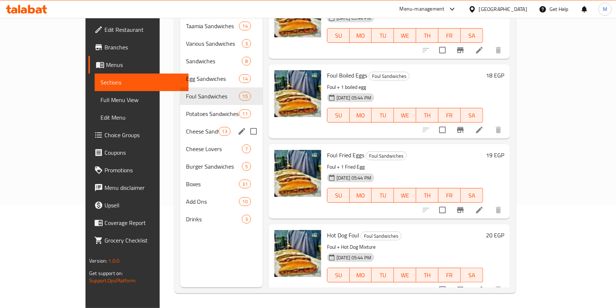
click at [180, 122] on div "Cheese Sandwiches 13" at bounding box center [221, 131] width 83 height 18
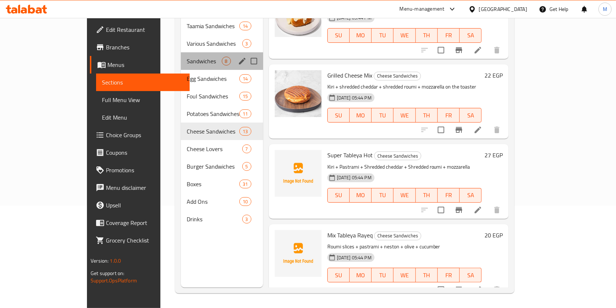
click at [181, 57] on div "Sandwiches 8" at bounding box center [222, 61] width 82 height 18
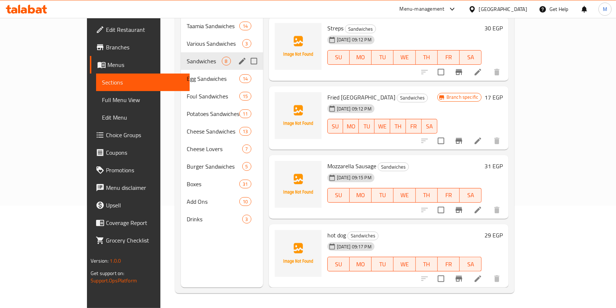
scroll to position [284, 0]
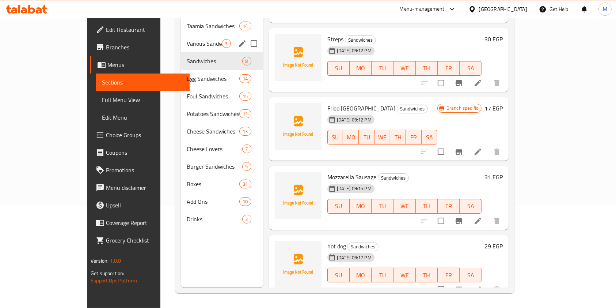
click at [181, 39] on div "Various Sandwiches 3" at bounding box center [222, 44] width 82 height 18
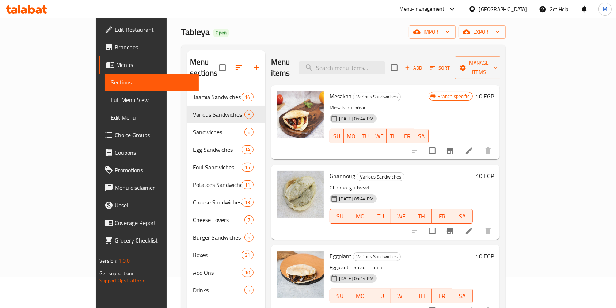
scroll to position [26, 0]
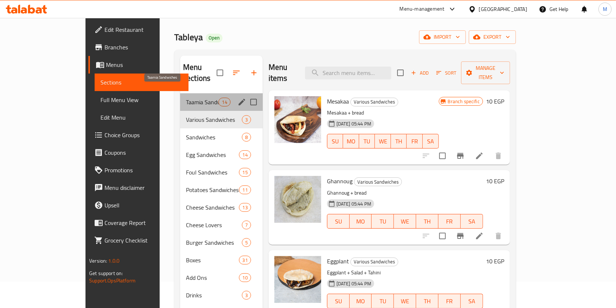
click at [186, 98] on span "Taamia Sandwiches" at bounding box center [202, 102] width 33 height 9
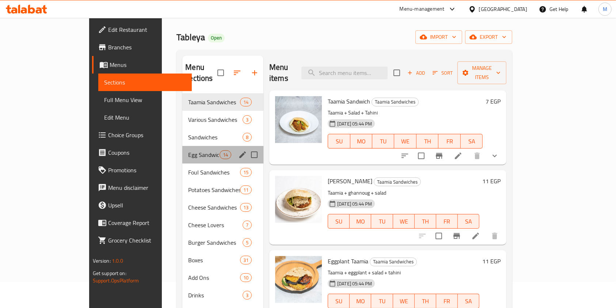
click at [182, 151] on div "Egg Sandwiches 14" at bounding box center [222, 155] width 81 height 18
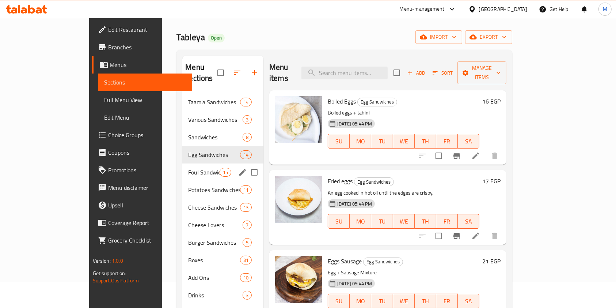
click at [182, 163] on div "Foul Sandwiches 15" at bounding box center [222, 172] width 81 height 18
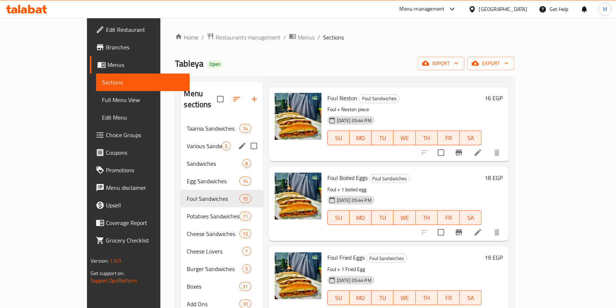
click at [181, 137] on div "Various Sandwiches 3" at bounding box center [222, 146] width 82 height 18
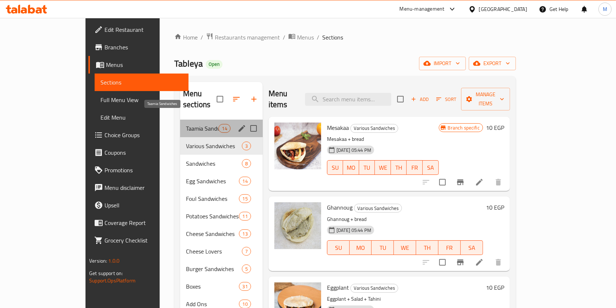
click at [186, 124] on span "Taamia Sandwiches" at bounding box center [202, 128] width 33 height 9
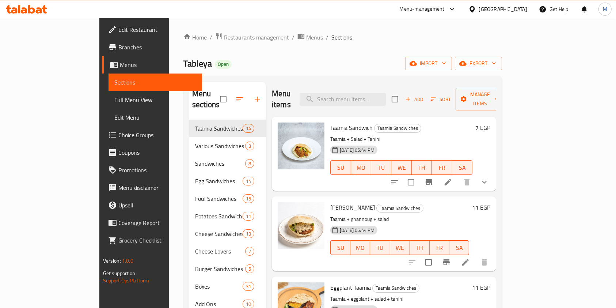
click at [493, 173] on button "show more" at bounding box center [485, 182] width 18 height 18
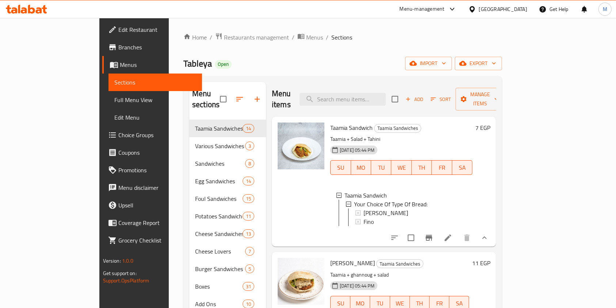
click at [489, 233] on icon "show more" at bounding box center [484, 237] width 9 height 9
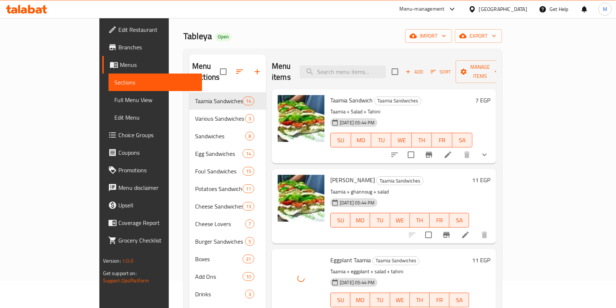
scroll to position [19, 0]
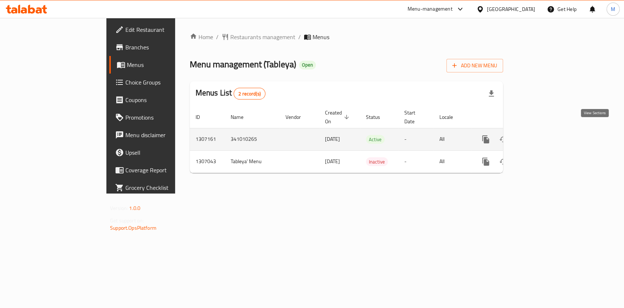
click at [547, 136] on link "enhanced table" at bounding box center [539, 139] width 18 height 18
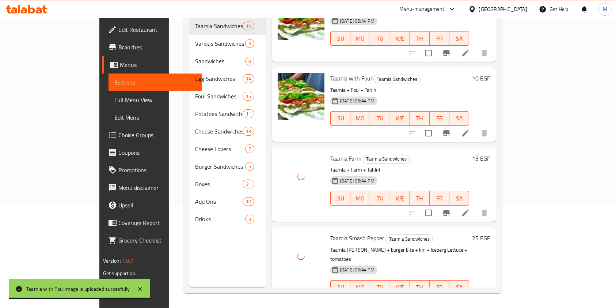
scroll to position [492, 0]
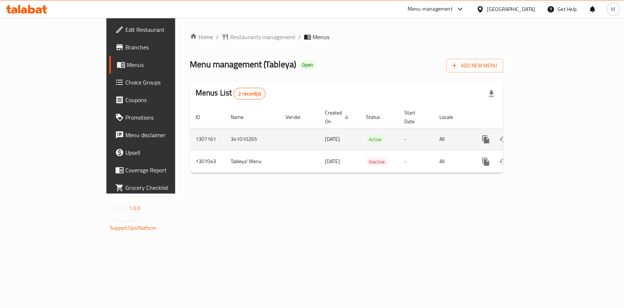
click at [543, 135] on icon "enhanced table" at bounding box center [538, 139] width 9 height 9
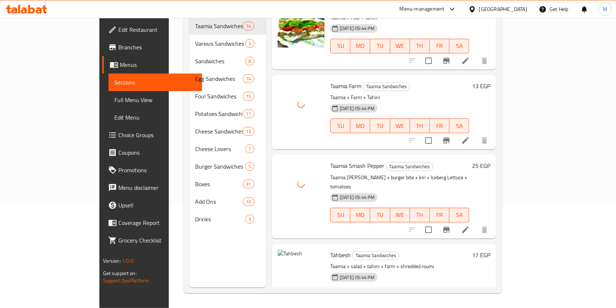
scroll to position [587, 0]
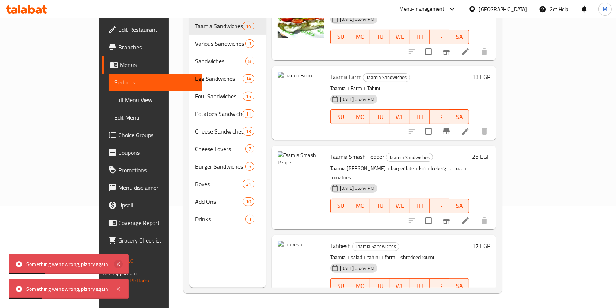
click at [122, 260] on icon at bounding box center [118, 264] width 9 height 9
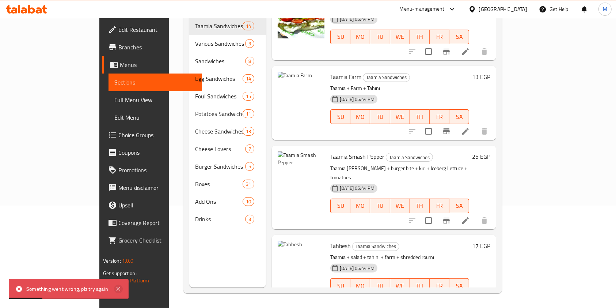
click at [121, 288] on icon at bounding box center [118, 288] width 9 height 9
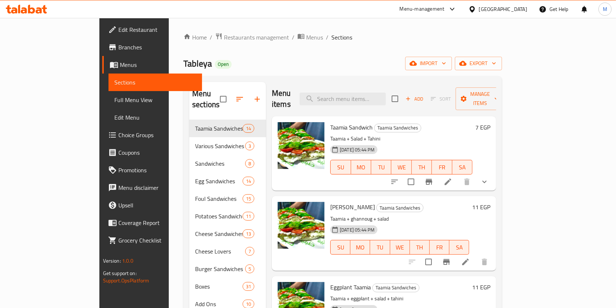
scroll to position [0, 0]
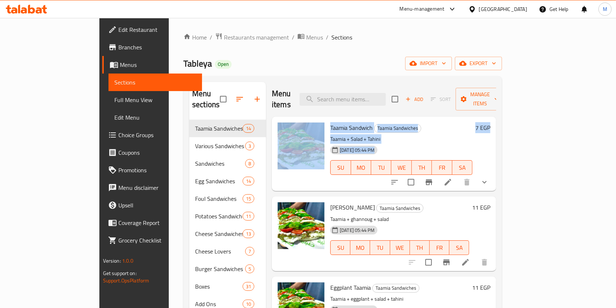
drag, startPoint x: 613, startPoint y: 88, endPoint x: 623, endPoint y: 92, distance: 11.1
click at [616, 133] on html "​ Menu-management [GEOGRAPHIC_DATA] Get Help M Edit Restaurant Branches Menus S…" at bounding box center [308, 154] width 616 height 308
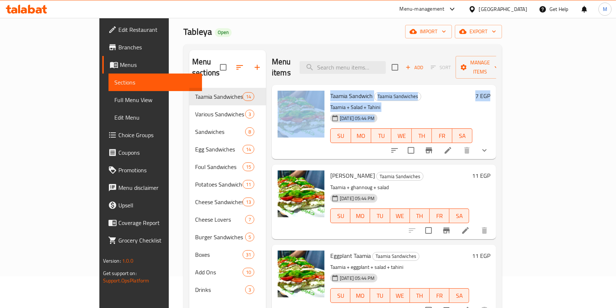
click at [517, 97] on div "Home / Restaurants management / Menus / Sections Tableya Open import export Men…" at bounding box center [343, 182] width 348 height 392
click at [517, 95] on div "Home / Restaurants management / Menus / Sections Tableya Open import export Men…" at bounding box center [343, 182] width 348 height 392
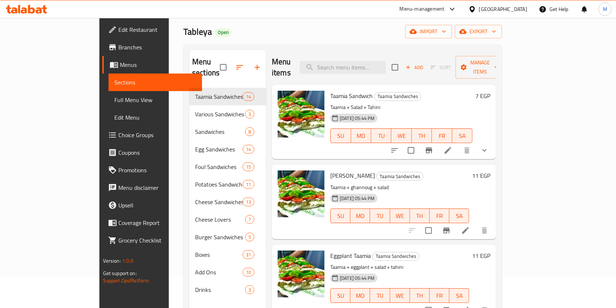
click at [493, 141] on button "show more" at bounding box center [485, 150] width 18 height 18
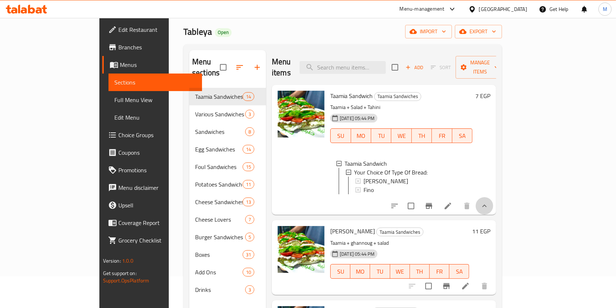
click at [493, 208] on button "show more" at bounding box center [485, 206] width 18 height 18
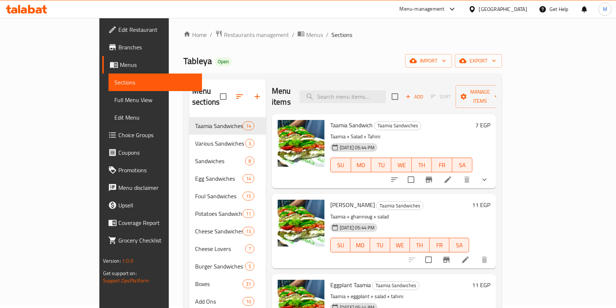
scroll to position [0, 0]
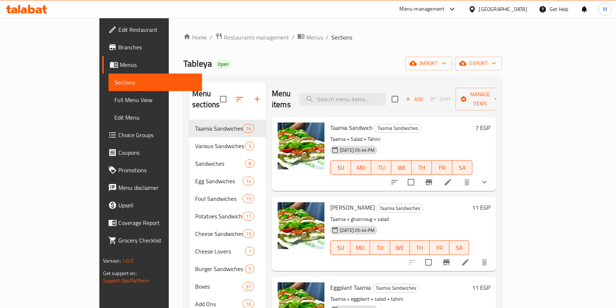
click at [19, 8] on icon at bounding box center [19, 9] width 2 height 8
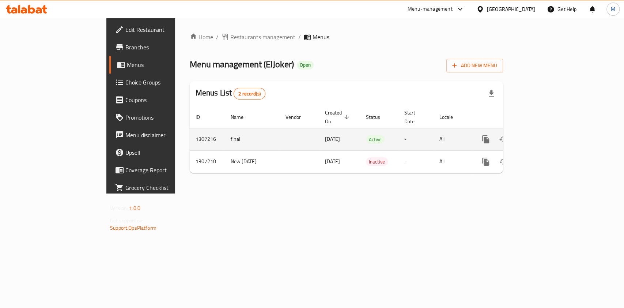
click at [543, 135] on icon "enhanced table" at bounding box center [538, 139] width 9 height 9
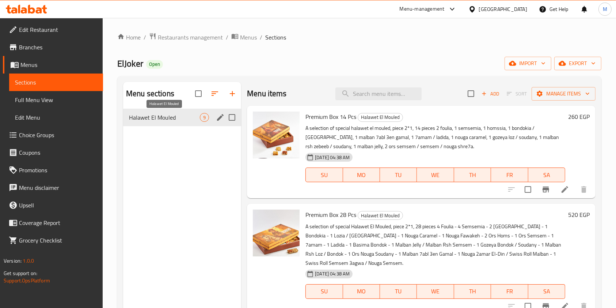
click at [185, 118] on span "Halawet El Mouled" at bounding box center [164, 117] width 71 height 9
click at [562, 189] on icon at bounding box center [565, 189] width 7 height 7
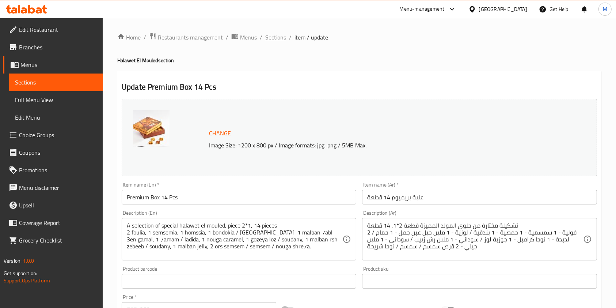
click at [282, 37] on span "Sections" at bounding box center [275, 37] width 21 height 9
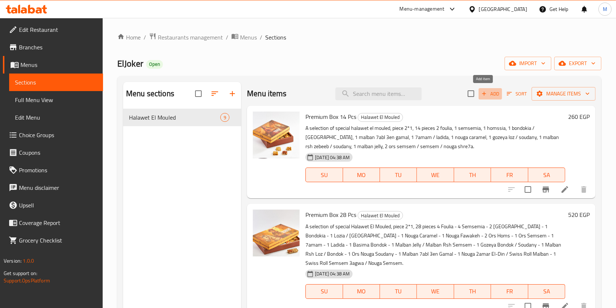
click at [482, 98] on span "Add" at bounding box center [491, 94] width 20 height 8
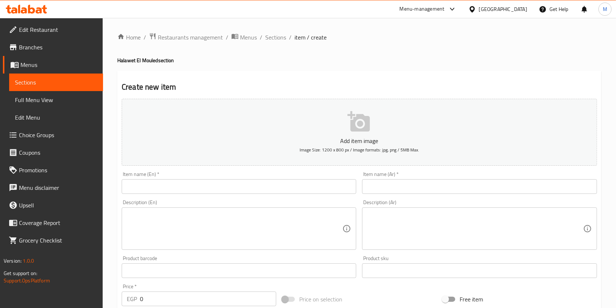
click at [412, 184] on input "text" at bounding box center [479, 186] width 235 height 15
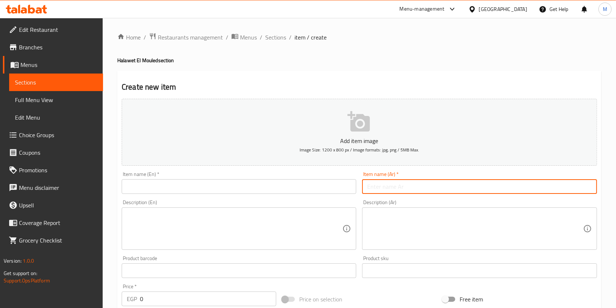
paste input "علبة عروسة 1ك"
type input "علبة عروسة 1ك"
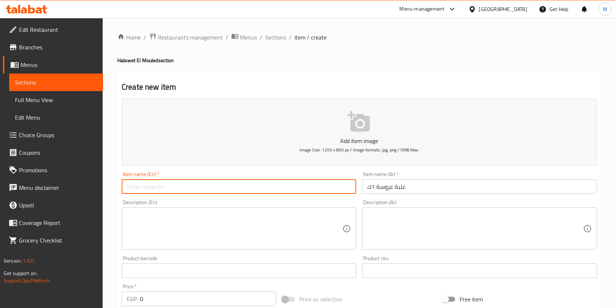
click at [289, 183] on input "text" at bounding box center [239, 186] width 235 height 15
paste input "1kg bride box"
drag, startPoint x: 148, startPoint y: 188, endPoint x: 137, endPoint y: 192, distance: 11.1
click at [137, 192] on input "1kg bride box" at bounding box center [239, 186] width 235 height 15
type input "1kg arousa box"
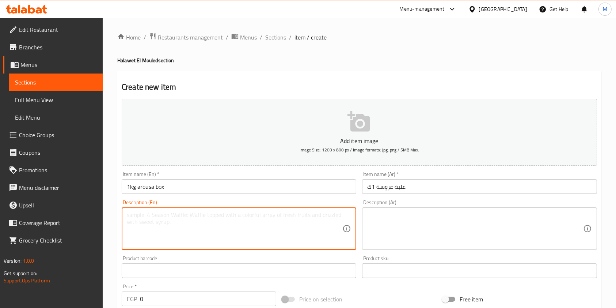
click at [295, 215] on textarea at bounding box center [235, 228] width 216 height 35
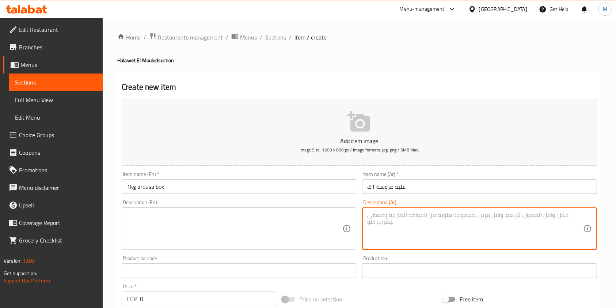
click at [379, 225] on textarea at bounding box center [475, 228] width 216 height 35
paste textarea "قرص حمص (3)، قرص سمسم (3)، نوجا شريحه (3)، فوليه (3)، علف حمص (2)، علف سمسم (3)…"
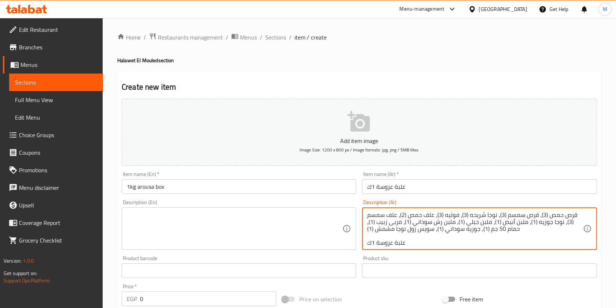
scroll to position [2, 0]
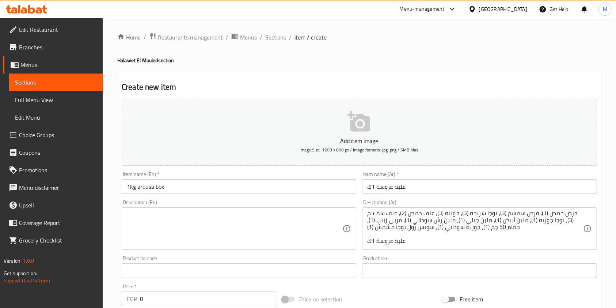
drag, startPoint x: 408, startPoint y: 247, endPoint x: 379, endPoint y: 244, distance: 29.1
click at [373, 242] on div "قرص حمص (3)، قرص سمسم (3)، نوجا شريحه (3)، فوليه (3)، علف حمص (2)، علف سمسم (3)…" at bounding box center [479, 228] width 235 height 42
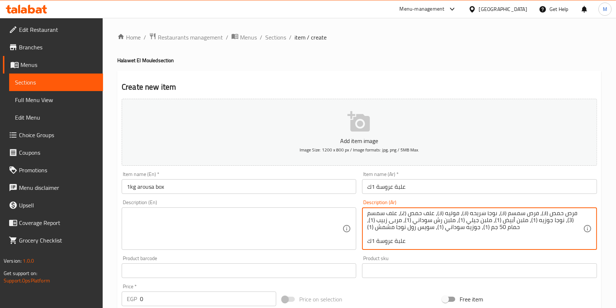
drag, startPoint x: 406, startPoint y: 243, endPoint x: 371, endPoint y: 243, distance: 35.1
click at [371, 243] on textarea "قرص حمص (3)، قرص سمسم (3)، نوجا شريحه (3)، فوليه (3)، علف حمص (2)، علف سمسم (3)…" at bounding box center [475, 228] width 216 height 35
click at [372, 243] on textarea "قرص حمص (3)، قرص سمسم (3)، نوجا شريحه (3)، فوليه (3)، علف حمص (2)، علف سمسم (3)…" at bounding box center [475, 228] width 216 height 35
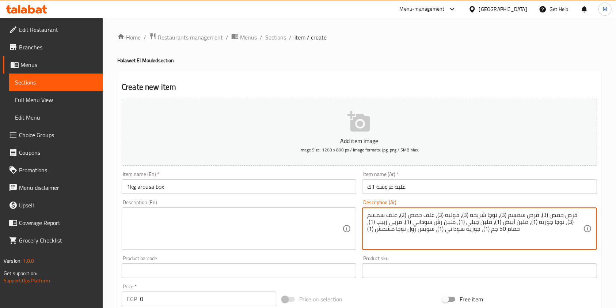
scroll to position [0, 0]
type textarea "قرص حمص (3)، قرص سمسم (3)، نوجا شريحه (3)، فوليه (3)، علف حمص (2)، علف سمسم (3)…"
click at [239, 230] on textarea at bounding box center [235, 228] width 216 height 35
paste textarea "Hummus disc (3), sesame disc (3), nougat slice (3), peanuts (3), chickpea feed …"
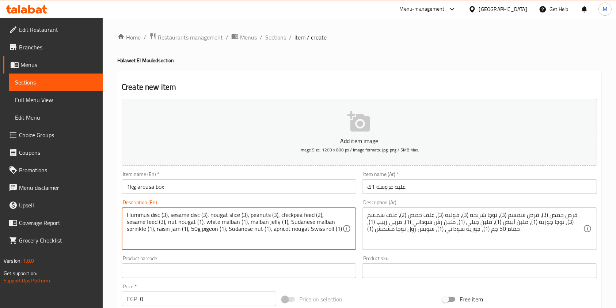
drag, startPoint x: 302, startPoint y: 214, endPoint x: 313, endPoint y: 215, distance: 11.4
click at [313, 215] on textarea "Hummus disc (3), sesame disc (3), nougat slice (3), peanuts (3), chickpea feed …" at bounding box center [235, 228] width 216 height 35
drag, startPoint x: 137, startPoint y: 223, endPoint x: 125, endPoint y: 223, distance: 11.7
click at [125, 223] on div "Hummus disc (3), sesame disc (3), nougat slice (3), peanuts (3), chickpea (2), …" at bounding box center [239, 228] width 235 height 42
drag, startPoint x: 292, startPoint y: 223, endPoint x: 313, endPoint y: 226, distance: 20.6
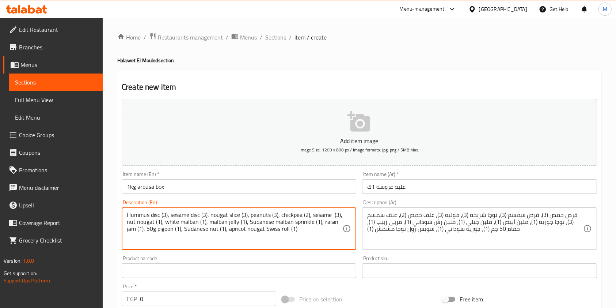
click at [312, 226] on textarea "Hummus disc (3), sesame disc (3), nougat slice (3), peanuts (3), chickpea (2), …" at bounding box center [235, 228] width 216 height 35
drag, startPoint x: 154, startPoint y: 231, endPoint x: 138, endPoint y: 234, distance: 15.6
click at [138, 234] on textarea "Hummus disc (3), sesame disc (3), nougat slice (3), peanuts (3), chickpea (2), …" at bounding box center [235, 228] width 216 height 35
click at [139, 231] on textarea "Hummus disc (3), sesame disc (3), nougat slice (3), peanuts (3), chickpea (2), …" at bounding box center [235, 228] width 216 height 35
type textarea "Hummus disc (3), sesame disc (3), nougat slice (3), peanuts (3), chickpea (2), …"
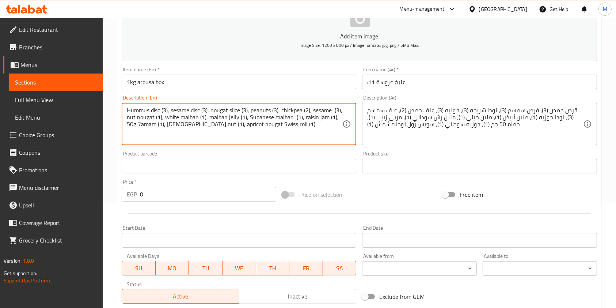
scroll to position [106, 0]
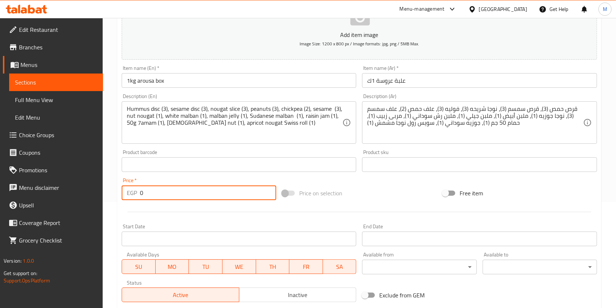
drag, startPoint x: 155, startPoint y: 188, endPoint x: 140, endPoint y: 194, distance: 16.5
click at [140, 194] on input "0" at bounding box center [208, 192] width 136 height 15
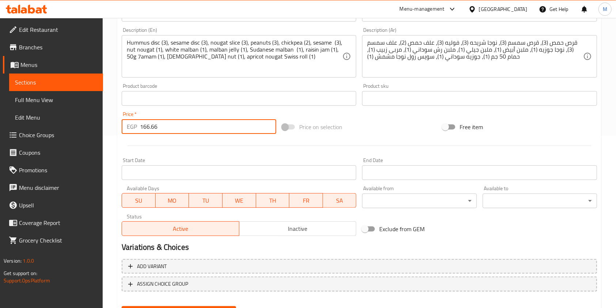
scroll to position [209, 0]
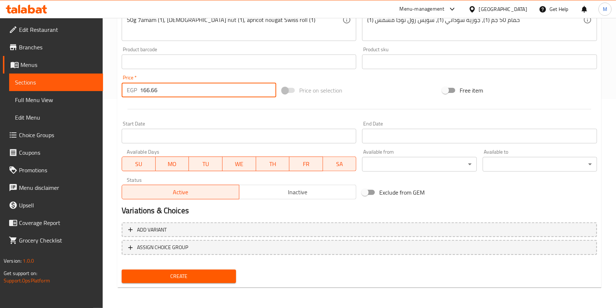
type input "166.66"
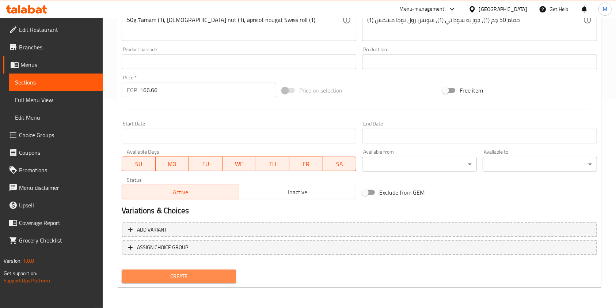
click at [228, 272] on span "Create" at bounding box center [179, 276] width 103 height 9
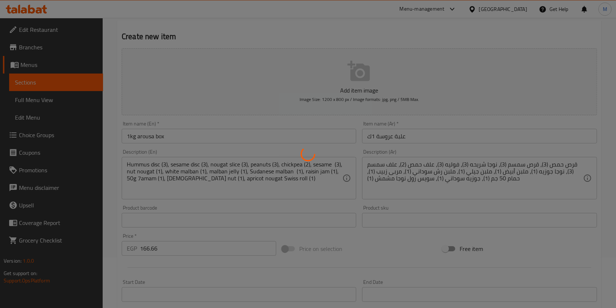
scroll to position [0, 0]
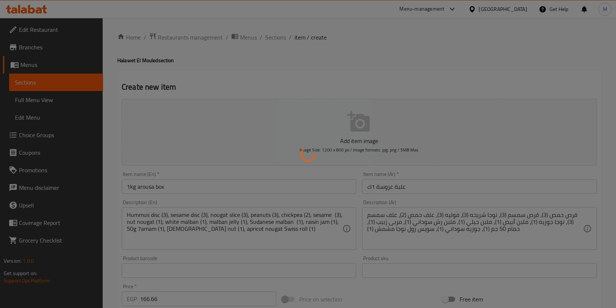
type input "0"
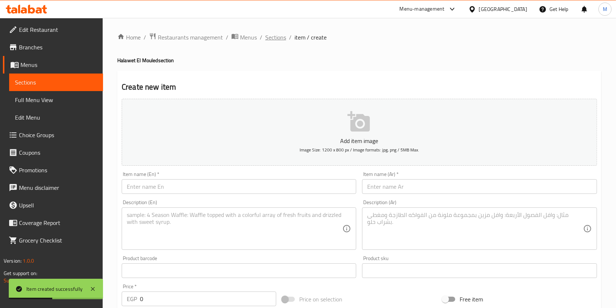
click at [283, 35] on span "Sections" at bounding box center [275, 37] width 21 height 9
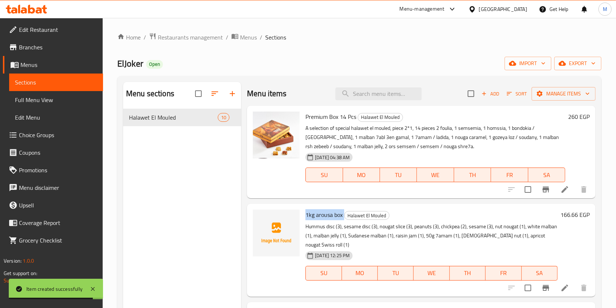
drag, startPoint x: 306, startPoint y: 215, endPoint x: 343, endPoint y: 216, distance: 36.9
click at [343, 216] on h6 "1kg arousa box Halawet El Mouled" at bounding box center [432, 214] width 252 height 10
copy h6 "1kg arousa box"
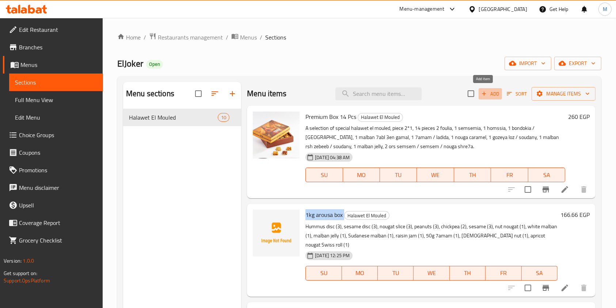
click at [485, 93] on span "Add" at bounding box center [491, 94] width 20 height 8
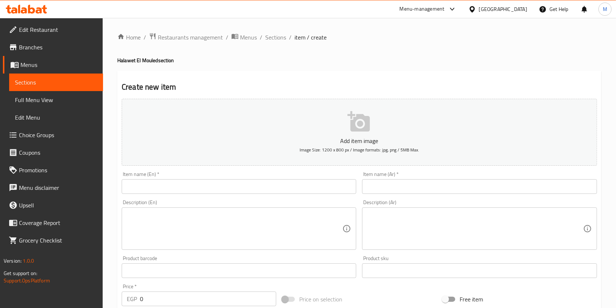
click at [380, 185] on input "text" at bounding box center [479, 186] width 235 height 15
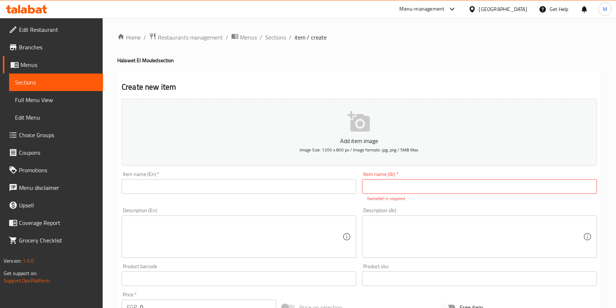
click at [166, 190] on input "text" at bounding box center [239, 186] width 235 height 15
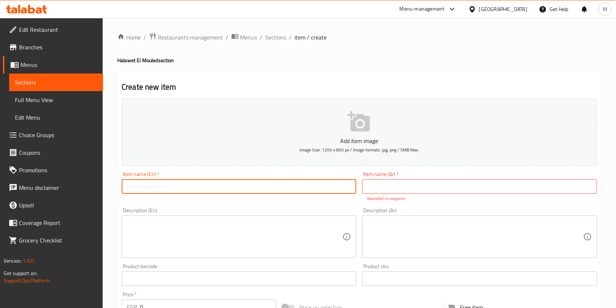
paste input "1kg arousa box"
drag, startPoint x: 131, startPoint y: 190, endPoint x: 127, endPoint y: 192, distance: 3.9
click at [127, 192] on input "1kg arousa box" at bounding box center [239, 186] width 235 height 15
type input "2kg arousa box"
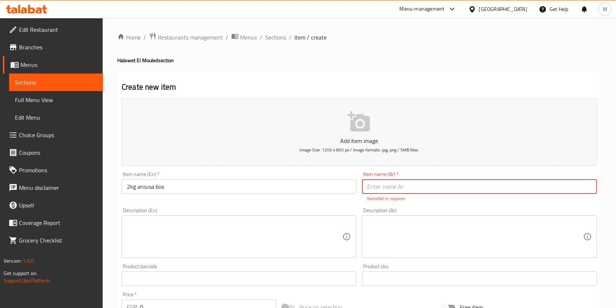
click at [390, 186] on input "text" at bounding box center [479, 186] width 235 height 15
paste input "علبة عروسة 2ك"
type input "علبة عروسة 2ك"
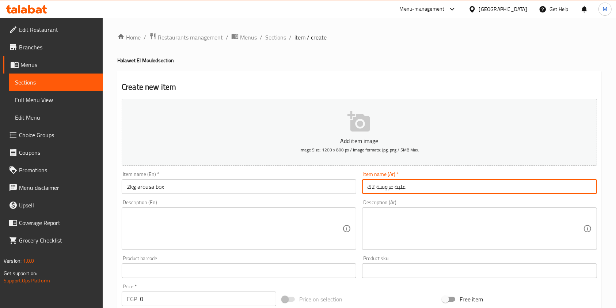
click at [398, 232] on textarea at bounding box center [475, 228] width 216 height 35
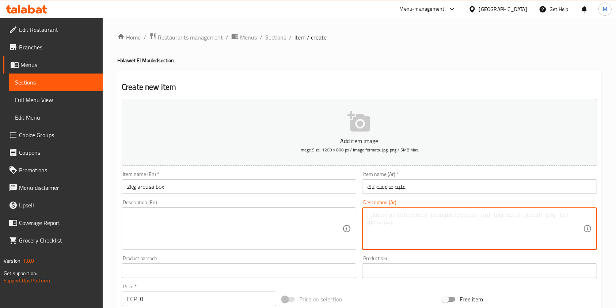
paste textarea "قرص حمص (6)، قرص سمسم (5)، نوجا شريحه (6)، فوليه (6)، علف سمسم (6)، علف حمص (5)…"
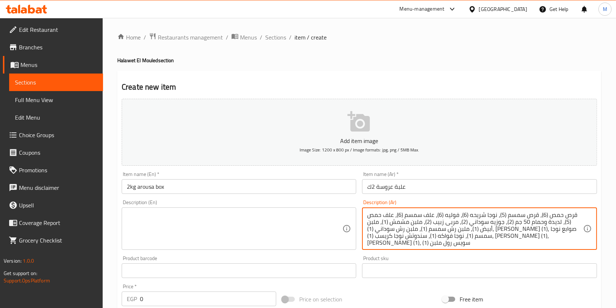
scroll to position [2, 0]
type textarea "قرص حمص (6)، قرص سمسم (5)، نوجا شريحه (6)، فوليه (6)، علف سمسم (6)، علف حمص (5)…"
click at [201, 209] on div "Description (En)" at bounding box center [239, 228] width 235 height 42
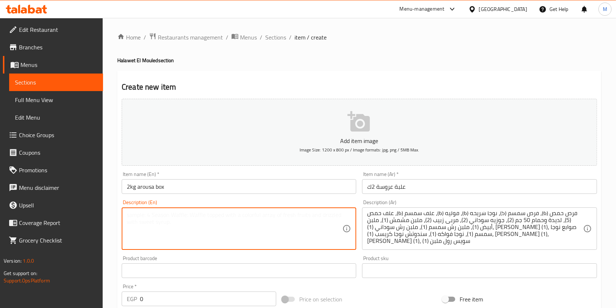
paste textarea "Hummus disc (6), sesame disc (5), nougat slice (6), peanuts (6), sesame feed (6…"
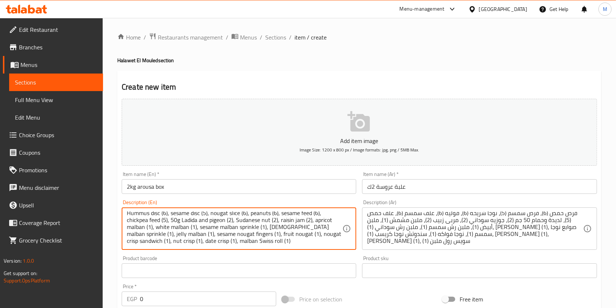
scroll to position [0, 0]
drag, startPoint x: 160, startPoint y: 215, endPoint x: 154, endPoint y: 221, distance: 8.5
click at [154, 221] on textarea "Hummus disc (6), sesame disc (5), nougat slice (6), peanuts (6), sesame feed (6…" at bounding box center [235, 228] width 216 height 35
click at [184, 218] on textarea "Hummus disc (6), sesame disc (5), nougat slice (6), peanuts (6), sesame feed (6…" at bounding box center [235, 228] width 216 height 35
click at [234, 217] on textarea "Hummus disc (6), sesame disc (5), nougat slice (6), peanuts (6), sesame feed (6…" at bounding box center [235, 228] width 216 height 35
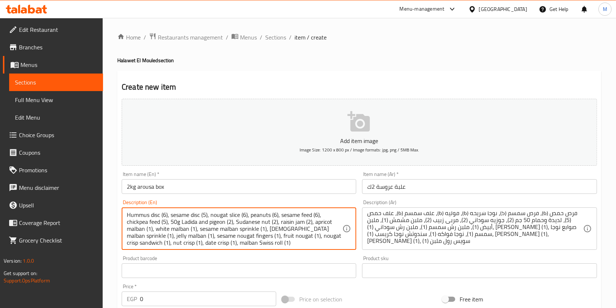
drag, startPoint x: 301, startPoint y: 215, endPoint x: 311, endPoint y: 215, distance: 10.2
click at [311, 215] on textarea "Hummus disc (6), sesame disc (5), nougat slice (6), peanuts (6), sesame feed (6…" at bounding box center [235, 228] width 216 height 35
drag, startPoint x: 137, startPoint y: 223, endPoint x: 127, endPoint y: 227, distance: 10.8
click at [127, 227] on textarea "Hummus disc (6), sesame disc (5), nougat slice (6), peanuts (6), sesame (6), ch…" at bounding box center [235, 228] width 216 height 35
drag, startPoint x: 189, startPoint y: 222, endPoint x: 175, endPoint y: 224, distance: 14.7
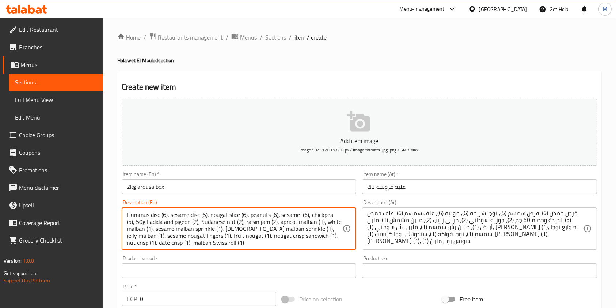
click at [175, 224] on textarea "Hummus disc (6), sesame disc (5), nougat slice (6), peanuts (6), sesame (6), ch…" at bounding box center [235, 228] width 216 height 35
drag, startPoint x: 228, startPoint y: 229, endPoint x: 212, endPoint y: 231, distance: 16.1
click at [212, 231] on textarea "Hummus disc (6), sesame disc (5), nougat slice (6), peanuts (6), sesame (6), ch…" at bounding box center [235, 228] width 216 height 35
click at [213, 232] on textarea "Hummus disc (6), sesame disc (5), nougat slice (6), peanuts (6), sesame (6), ch…" at bounding box center [235, 228] width 216 height 35
drag, startPoint x: 284, startPoint y: 230, endPoint x: 266, endPoint y: 234, distance: 18.0
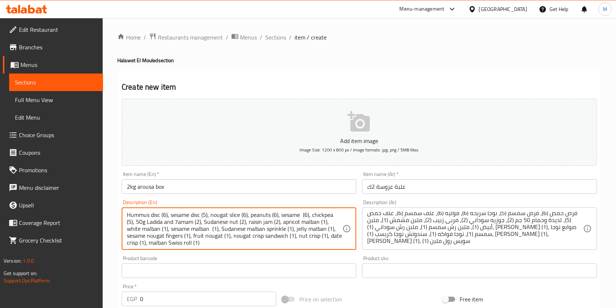
click at [266, 234] on textarea "Hummus disc (6), sesame disc (5), nougat slice (6), peanuts (6), sesame (6), ch…" at bounding box center [235, 228] width 216 height 35
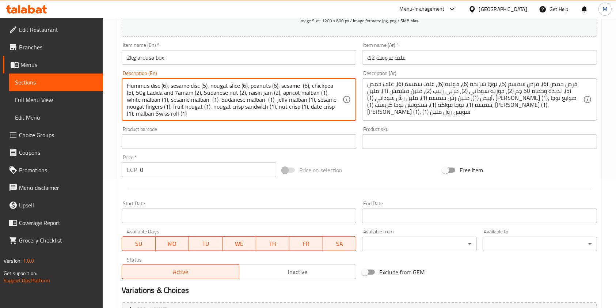
scroll to position [148, 0]
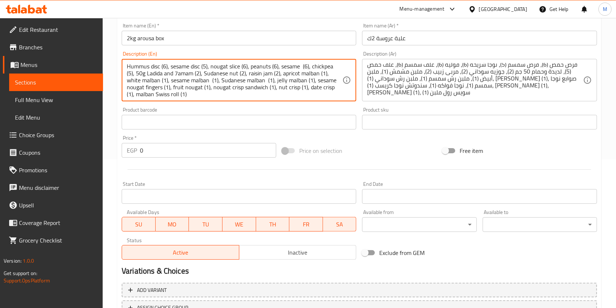
type textarea "Hummus disc (6), sesame disc (5), nougat slice (6), peanuts (6), sesame (6), ch…"
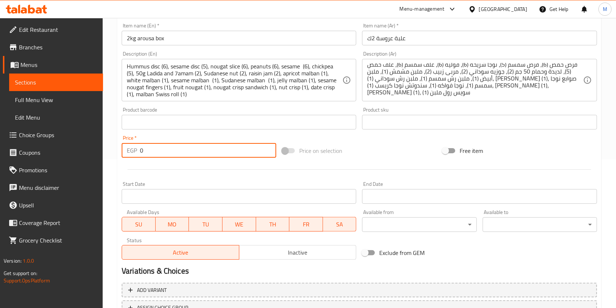
drag, startPoint x: 147, startPoint y: 150, endPoint x: 138, endPoint y: 153, distance: 9.8
click at [138, 153] on div "EGP 0 Price *" at bounding box center [199, 150] width 155 height 15
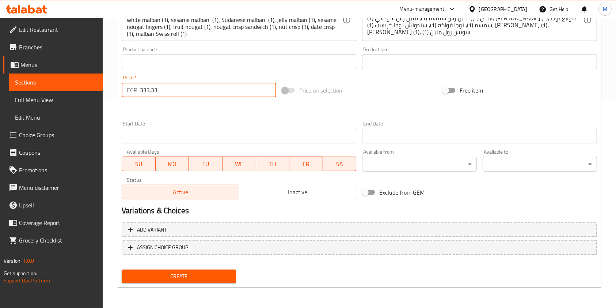
type input "333.33"
click at [229, 286] on div "Create new item Add item image Image Size: 1200 x 800 px / Image formats: jpg, …" at bounding box center [359, 74] width 484 height 425
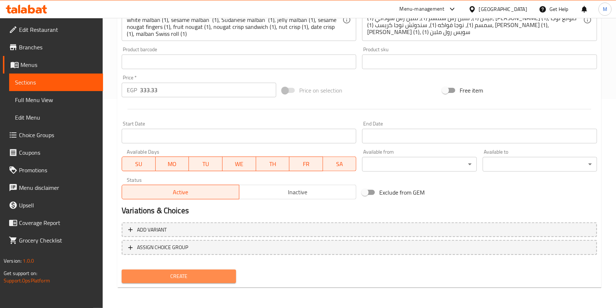
click at [227, 282] on button "Create" at bounding box center [179, 276] width 114 height 14
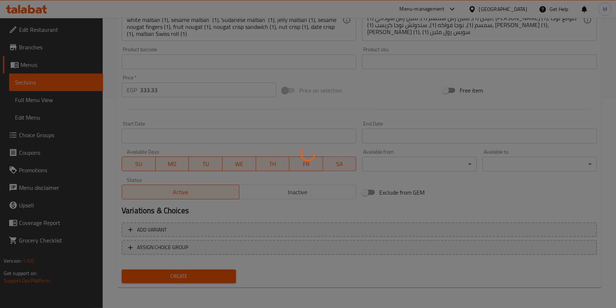
type input "0"
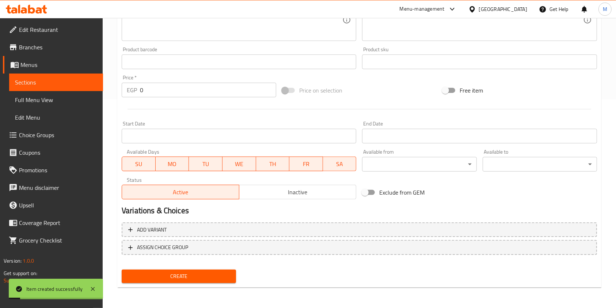
scroll to position [0, 0]
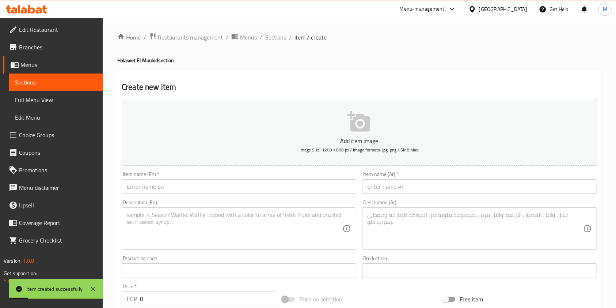
drag, startPoint x: 277, startPoint y: 37, endPoint x: 332, endPoint y: 56, distance: 58.7
click at [277, 37] on span "Sections" at bounding box center [275, 37] width 21 height 9
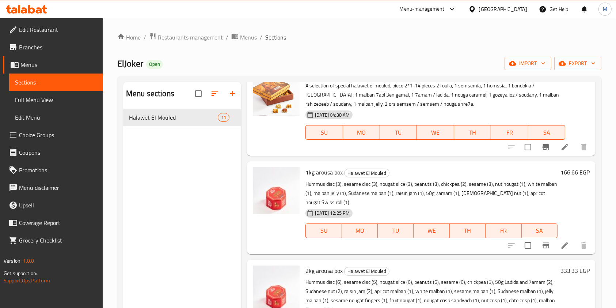
click at [43, 54] on link "Branches" at bounding box center [53, 47] width 100 height 18
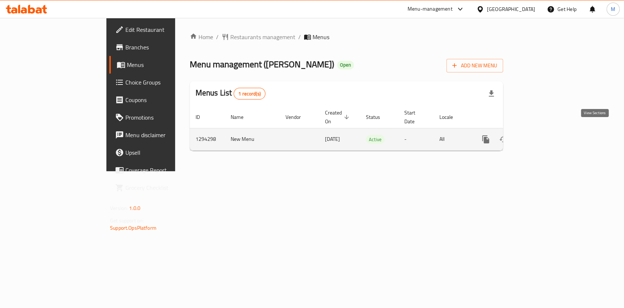
click at [543, 135] on icon "enhanced table" at bounding box center [538, 139] width 9 height 9
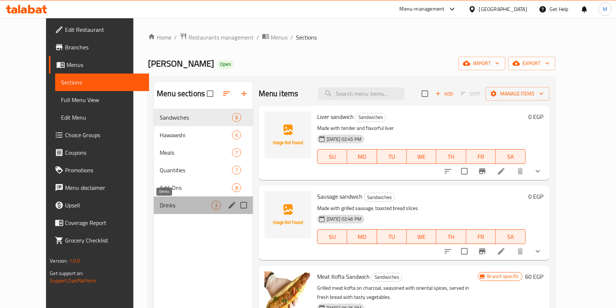
click at [176, 201] on span "Drinks" at bounding box center [186, 205] width 52 height 9
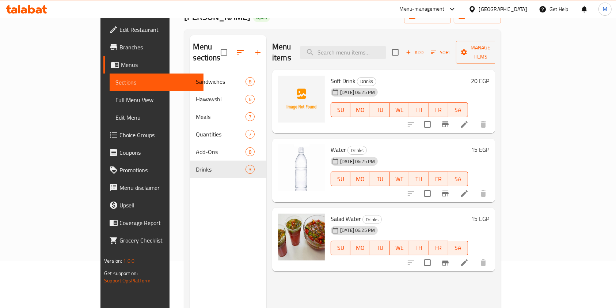
scroll to position [31, 0]
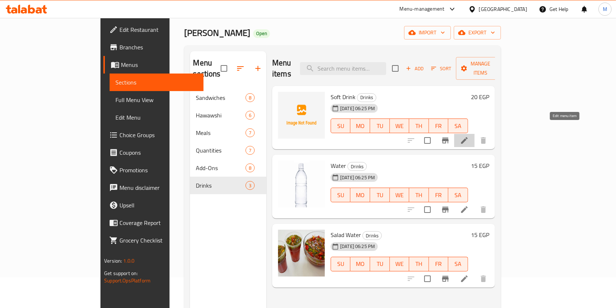
click at [469, 136] on icon at bounding box center [464, 140] width 9 height 9
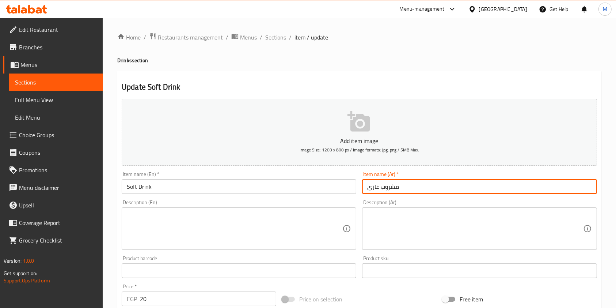
drag, startPoint x: 409, startPoint y: 187, endPoint x: 360, endPoint y: 183, distance: 49.8
click at [360, 183] on div "Item name (Ar)   * مشروب غازی Item name (Ar) *" at bounding box center [479, 183] width 241 height 28
type input "l"
type input "ماكسي كولا"
click at [230, 186] on input "Soft Drink" at bounding box center [239, 186] width 235 height 15
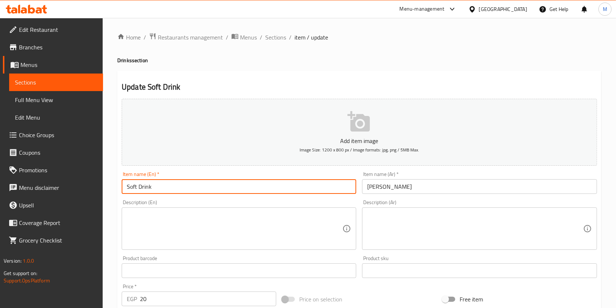
click at [229, 183] on input "Soft Drink" at bounding box center [239, 186] width 235 height 15
type input "S"
type input "ة"
type input "Maxi Cola"
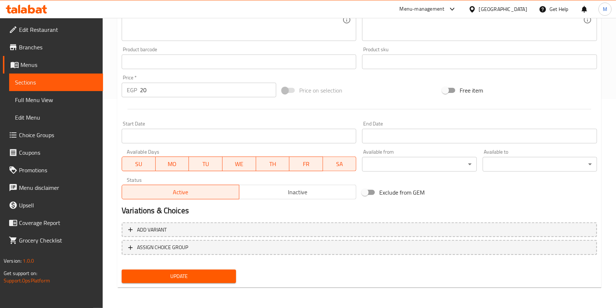
click at [216, 275] on span "Update" at bounding box center [179, 276] width 103 height 9
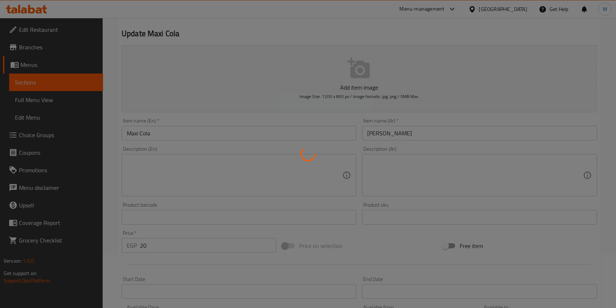
scroll to position [0, 0]
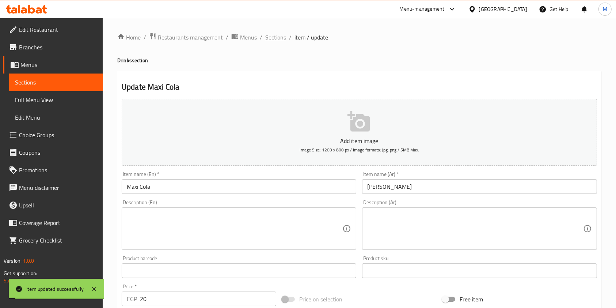
click at [279, 38] on span "Sections" at bounding box center [275, 37] width 21 height 9
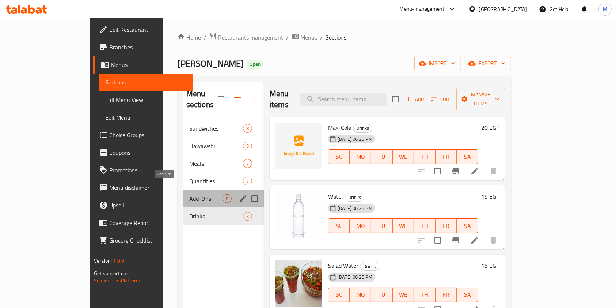
click at [191, 194] on span "Add-Ons" at bounding box center [205, 198] width 33 height 9
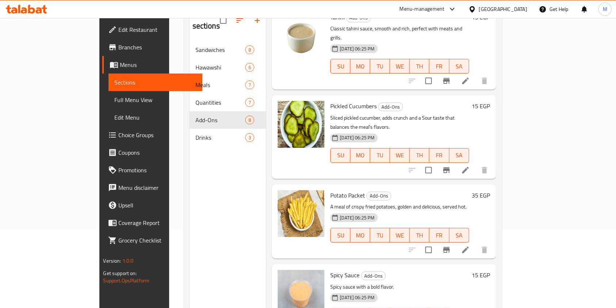
scroll to position [220, 0]
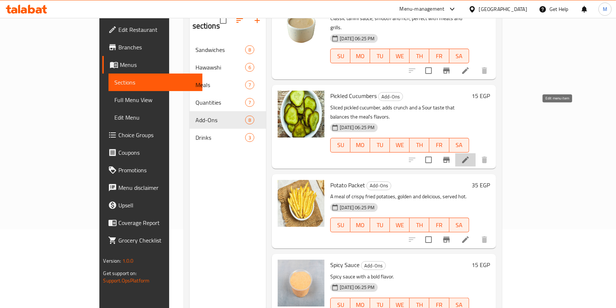
click at [470, 155] on icon at bounding box center [465, 159] width 9 height 9
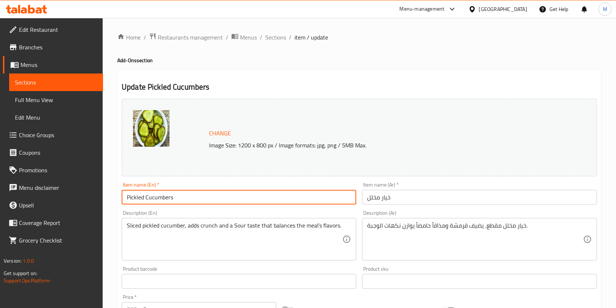
drag, startPoint x: 144, startPoint y: 197, endPoint x: 183, endPoint y: 200, distance: 39.6
click at [183, 200] on input "Pickled Cucumbers" at bounding box center [239, 197] width 235 height 15
type input "Pickled"
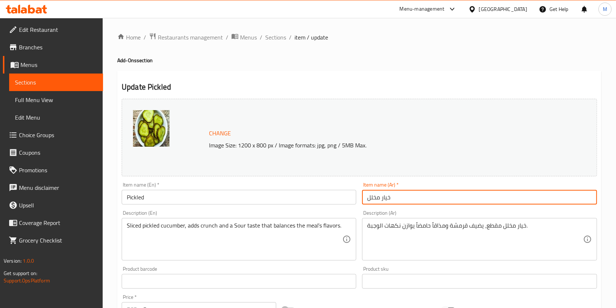
click at [381, 198] on input "خيار مخلل" at bounding box center [479, 197] width 235 height 15
drag, startPoint x: 381, startPoint y: 198, endPoint x: 407, endPoint y: 202, distance: 25.9
click at [407, 202] on input "خيار مخلل" at bounding box center [479, 197] width 235 height 15
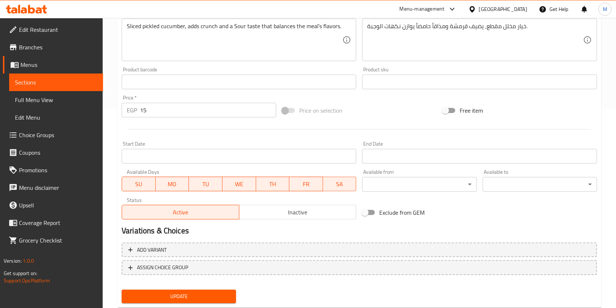
scroll to position [219, 0]
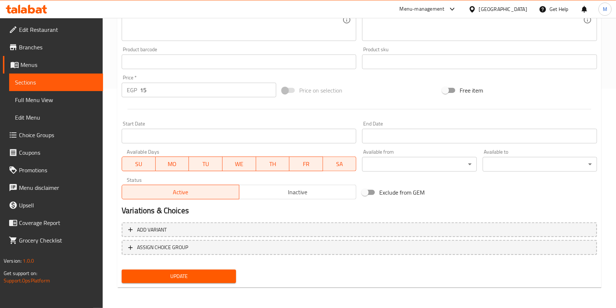
type input "مخلل"
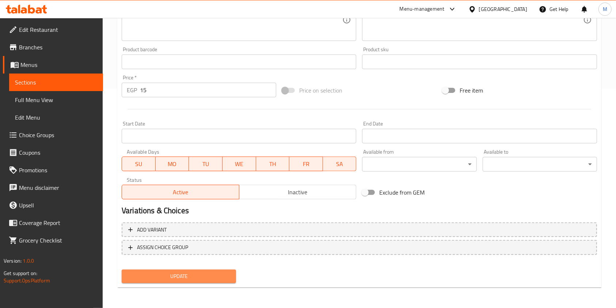
click at [220, 277] on span "Update" at bounding box center [179, 276] width 103 height 9
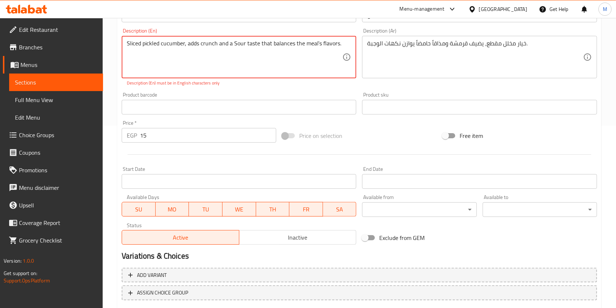
scroll to position [221, 0]
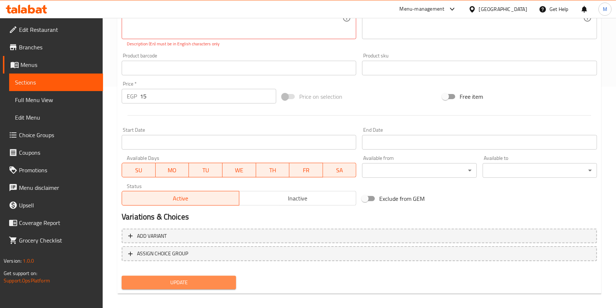
click at [213, 279] on span "Update" at bounding box center [179, 282] width 103 height 9
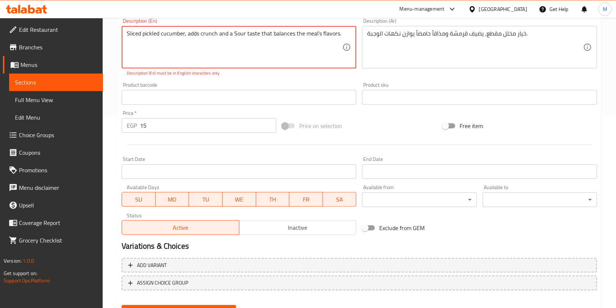
scroll to position [146, 0]
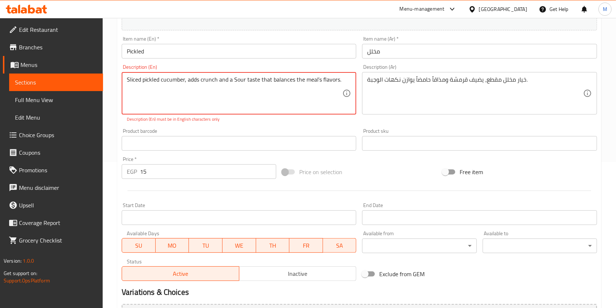
click at [314, 79] on textarea "Sliced pickled cucumber, adds crunch and a Sour taste that balances the meal’s …" at bounding box center [235, 93] width 216 height 35
click at [311, 97] on textarea "Sliced pickled cucumber, adds crunch and a Sour taste that balances the meal’s …" at bounding box center [235, 93] width 216 height 35
click at [317, 80] on textarea "Sliced pickled cucumber, adds crunch and a Sour taste that balances the meal’s …" at bounding box center [235, 93] width 216 height 35
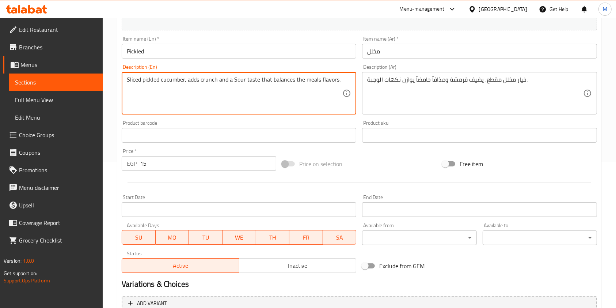
scroll to position [219, 0]
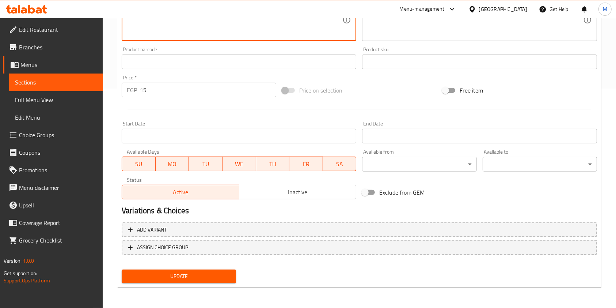
type textarea "Sliced pickled cucumber, adds crunch and a Sour taste that balances the meals f…"
click at [219, 268] on div "Update" at bounding box center [179, 275] width 120 height 19
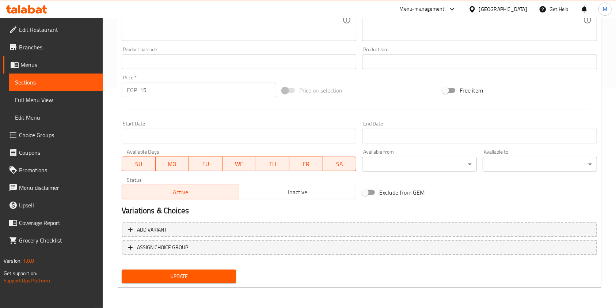
click at [216, 276] on span "Update" at bounding box center [179, 276] width 103 height 9
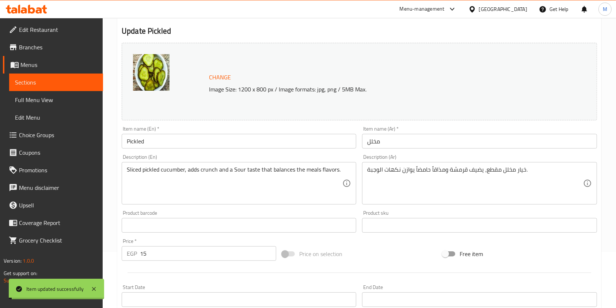
scroll to position [0, 0]
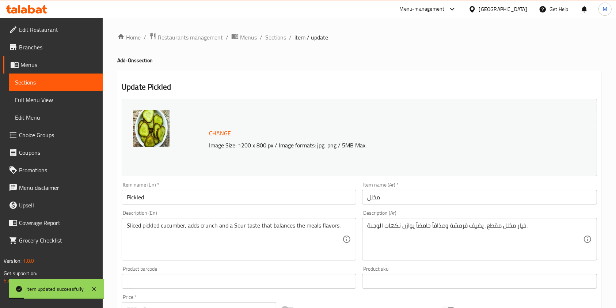
drag, startPoint x: 276, startPoint y: 39, endPoint x: 264, endPoint y: 42, distance: 12.3
click at [276, 39] on span "Sections" at bounding box center [275, 37] width 21 height 9
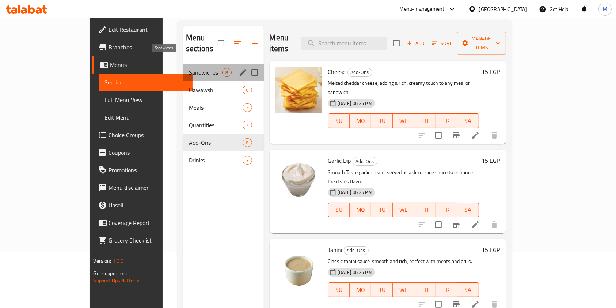
click at [189, 68] on span "Sandwiches" at bounding box center [206, 72] width 34 height 9
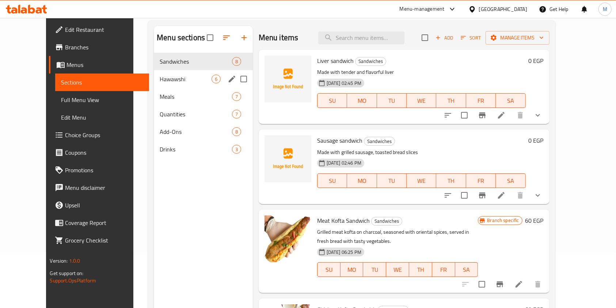
drag, startPoint x: 169, startPoint y: 75, endPoint x: 167, endPoint y: 85, distance: 10.8
click at [169, 76] on span "Hawawshi" at bounding box center [186, 79] width 52 height 9
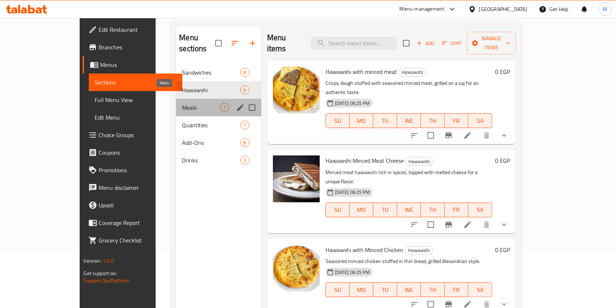
click at [182, 103] on span "Meals" at bounding box center [201, 107] width 38 height 9
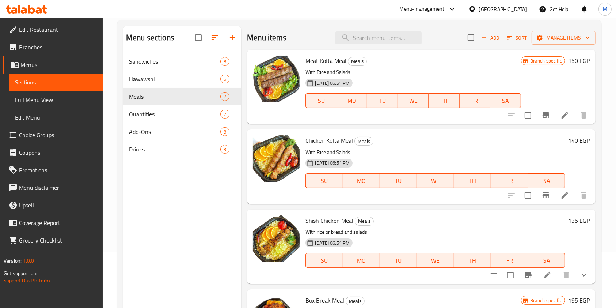
scroll to position [21, 0]
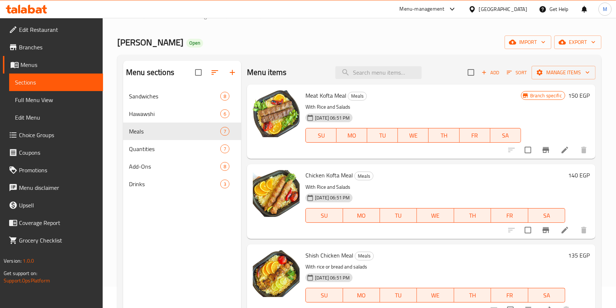
click at [485, 69] on span "Add" at bounding box center [491, 72] width 20 height 8
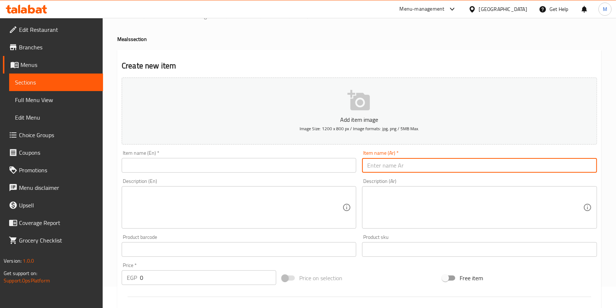
click at [375, 171] on input "text" at bounding box center [479, 165] width 235 height 15
paste input "وجبة كبدة"
type input "وجبة كبدة"
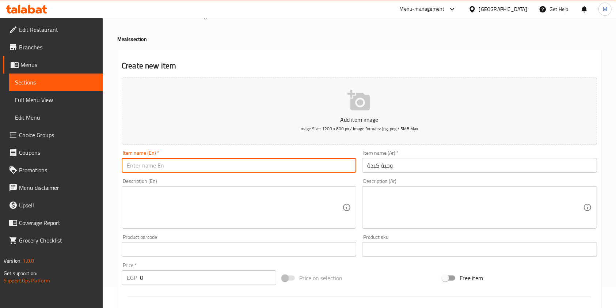
click at [249, 159] on input "text" at bounding box center [239, 165] width 235 height 15
paste input "Liver meal."
type input "Liver meal."
click at [366, 198] on div "Description (Ar)" at bounding box center [479, 207] width 235 height 42
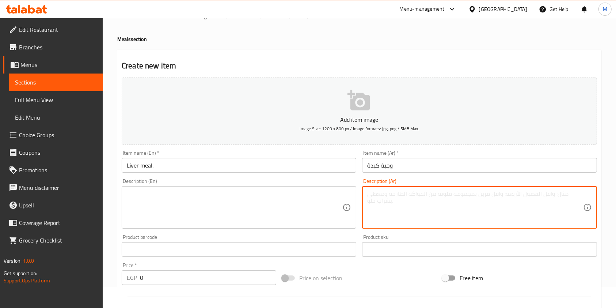
paste textarea "ربع كيلو كبدة مع (الخبز او الرز) + سلطات ومخلل"
type textarea "ربع كيلو كبدة مع (الخبز او الرز) + سلطات ومخلل"
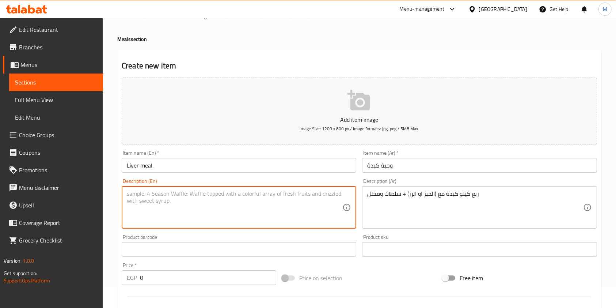
click at [319, 202] on textarea at bounding box center [235, 207] width 216 height 35
paste textarea "A quarter kilo of liver with bread or rice, salads, and pickles."
type textarea "A quarter kilo of liver with bread or rice, salads, and pickles."
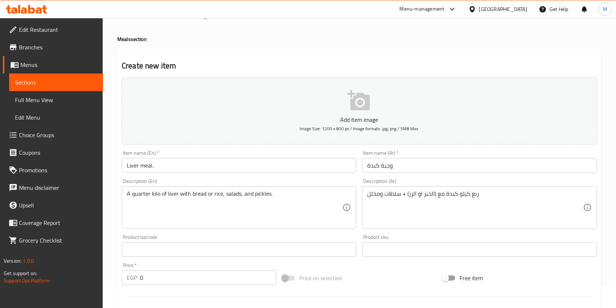
drag, startPoint x: 612, startPoint y: 113, endPoint x: 623, endPoint y: 146, distance: 35.1
click at [616, 146] on html "​ Menu-management Egypt Get Help M Edit Restaurant Branches Menus Sections Full…" at bounding box center [308, 133] width 616 height 308
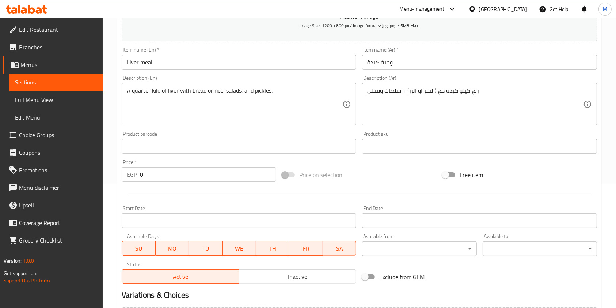
scroll to position [126, 0]
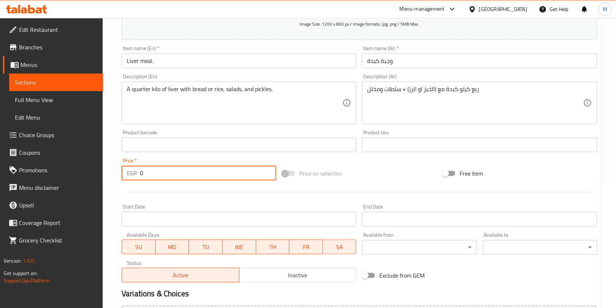
drag, startPoint x: 166, startPoint y: 174, endPoint x: 140, endPoint y: 178, distance: 26.3
click at [140, 178] on input "0" at bounding box center [208, 173] width 136 height 15
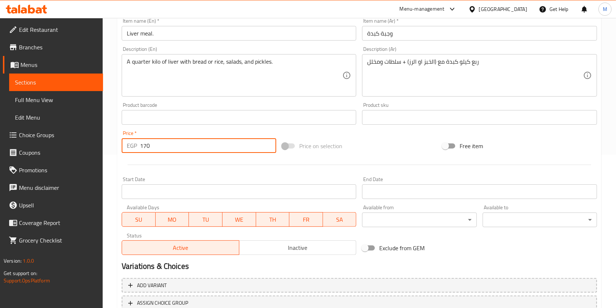
scroll to position [209, 0]
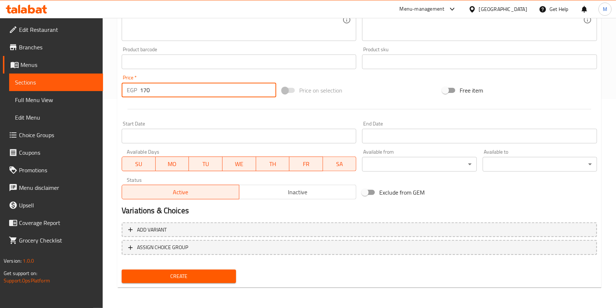
type input "170"
click at [213, 277] on span "Create" at bounding box center [179, 276] width 103 height 9
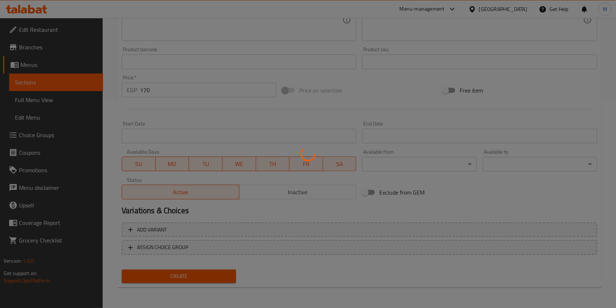
type input "0"
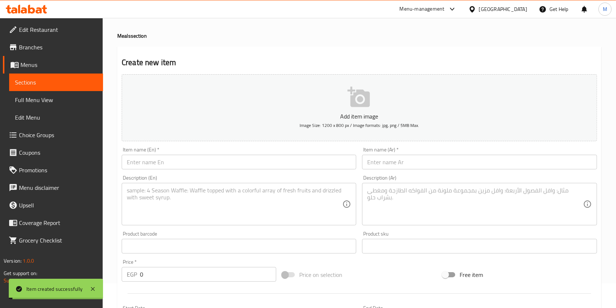
scroll to position [0, 0]
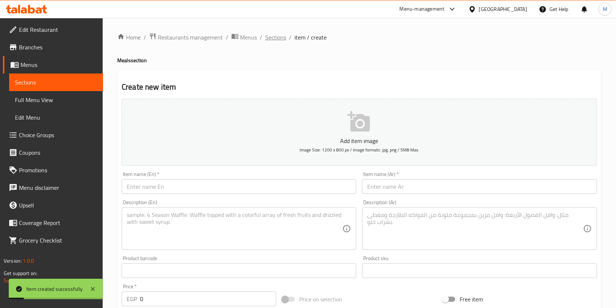
click at [276, 33] on span "Sections" at bounding box center [275, 37] width 21 height 9
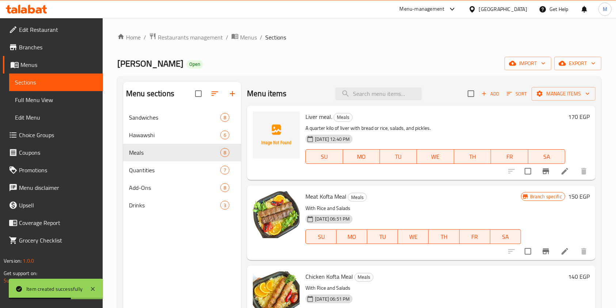
click at [24, 137] on span "Choice Groups" at bounding box center [58, 134] width 78 height 9
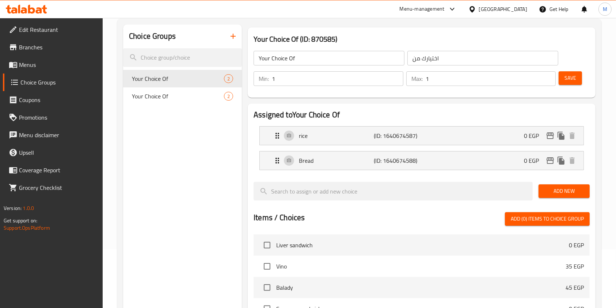
scroll to position [60, 0]
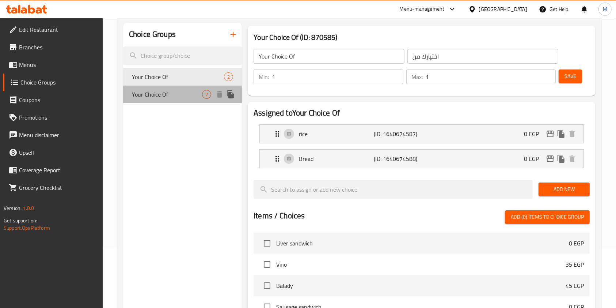
click at [194, 95] on span "Your Choice Of" at bounding box center [167, 94] width 70 height 9
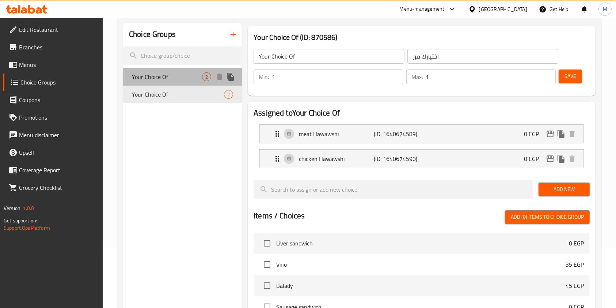
click at [186, 68] on div "Your Choice Of 2" at bounding box center [182, 77] width 119 height 18
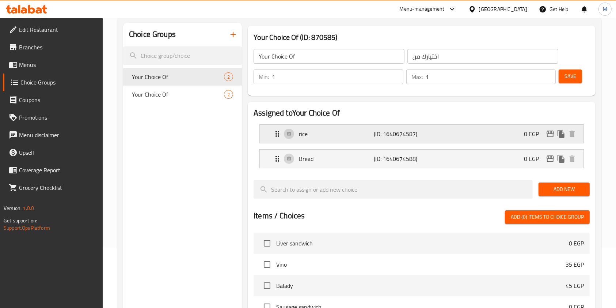
click at [362, 127] on div "rice (ID: 1640674587) 0 EGP" at bounding box center [424, 134] width 302 height 18
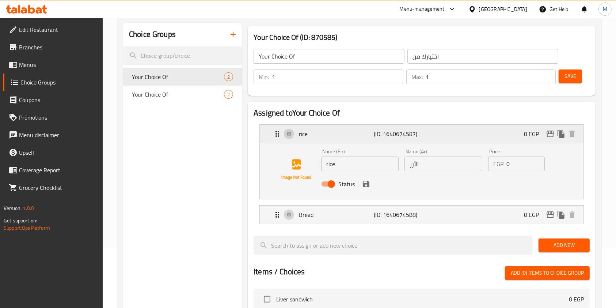
click at [363, 130] on p "rice" at bounding box center [336, 133] width 75 height 9
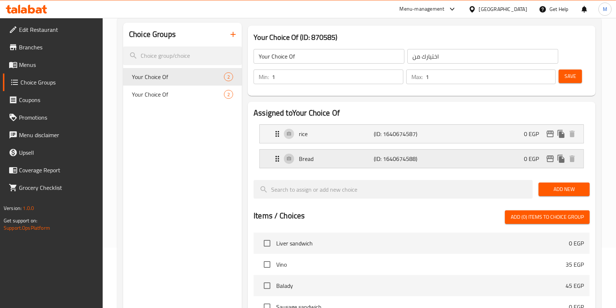
click at [389, 161] on p "(ID: 1640674588)" at bounding box center [399, 158] width 50 height 9
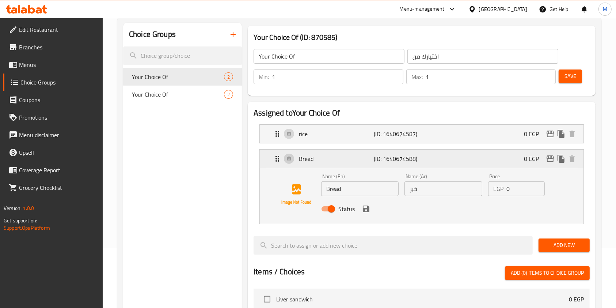
click at [389, 161] on p "(ID: 1640674588)" at bounding box center [399, 158] width 50 height 9
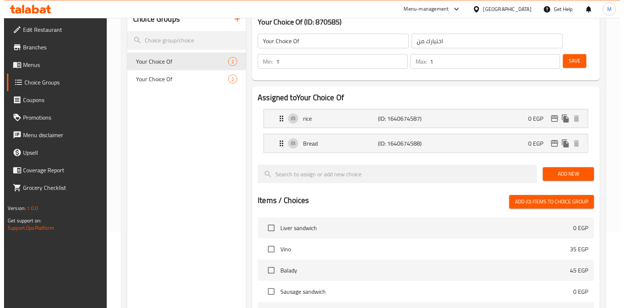
scroll to position [247, 0]
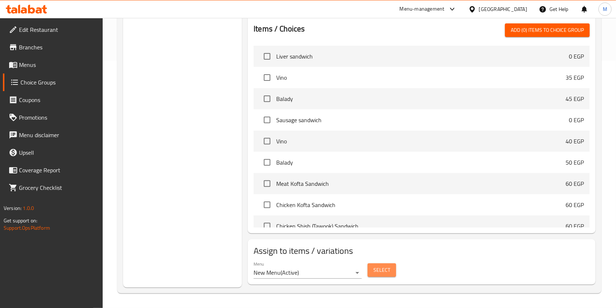
click at [392, 268] on button "Select" at bounding box center [382, 270] width 29 height 14
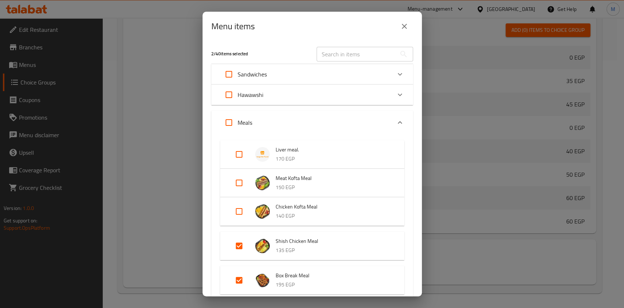
click at [396, 75] on icon "Expand" at bounding box center [400, 74] width 9 height 9
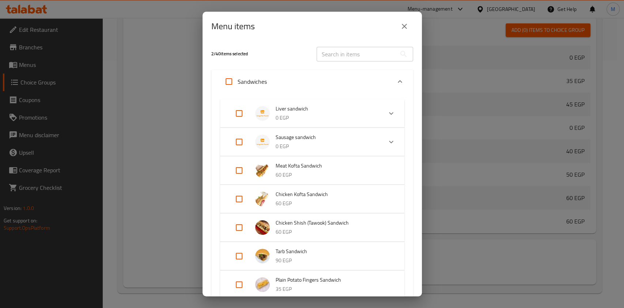
click at [391, 75] on div "Expand" at bounding box center [400, 82] width 18 height 18
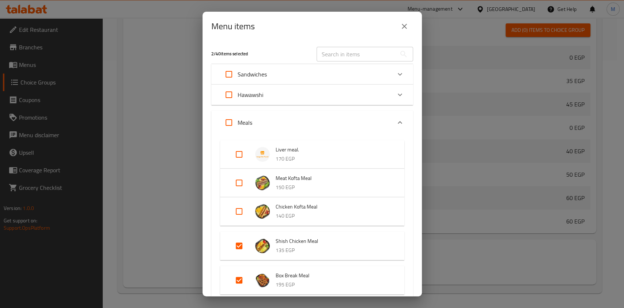
click at [242, 151] on input "Expand" at bounding box center [239, 154] width 18 height 18
checkbox input "true"
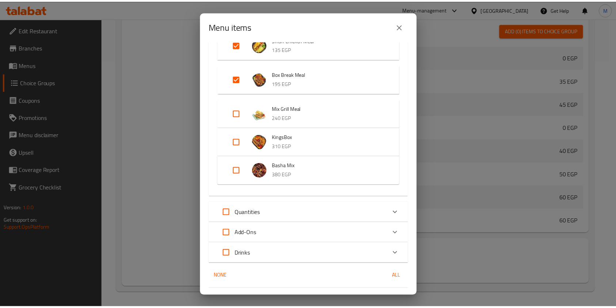
scroll to position [225, 0]
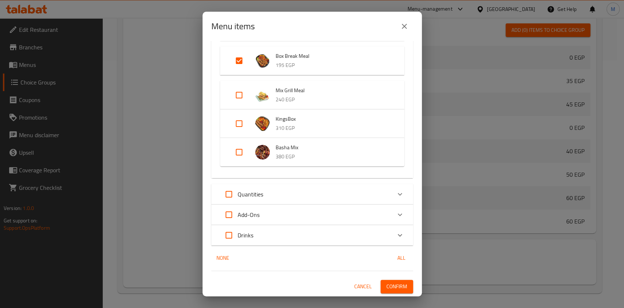
click at [402, 282] on button "Confirm" at bounding box center [397, 287] width 33 height 14
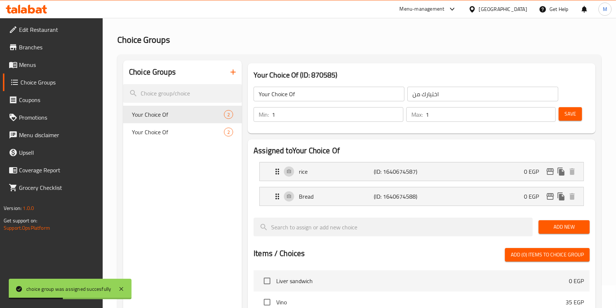
scroll to position [0, 0]
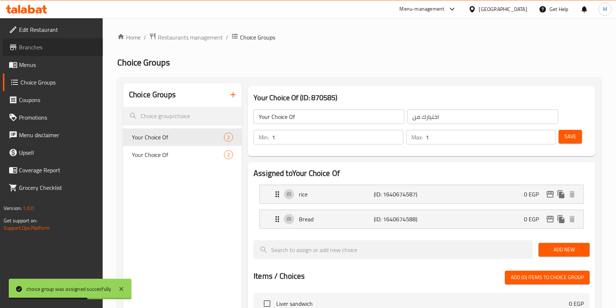
click at [34, 48] on span "Branches" at bounding box center [58, 47] width 78 height 9
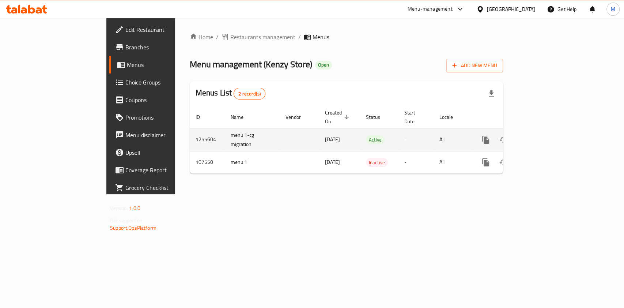
click at [543, 135] on icon "enhanced table" at bounding box center [538, 139] width 9 height 9
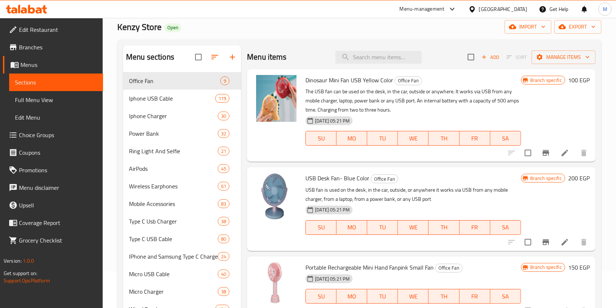
scroll to position [38, 0]
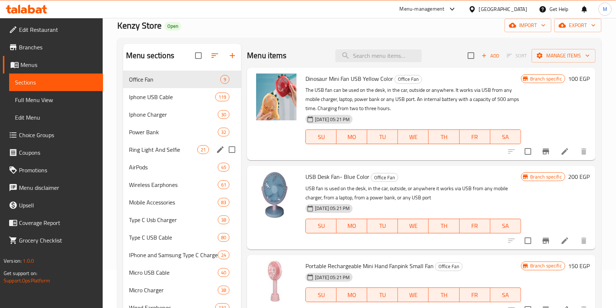
click at [125, 157] on div "Ring Light And Selfie 21" at bounding box center [182, 150] width 118 height 18
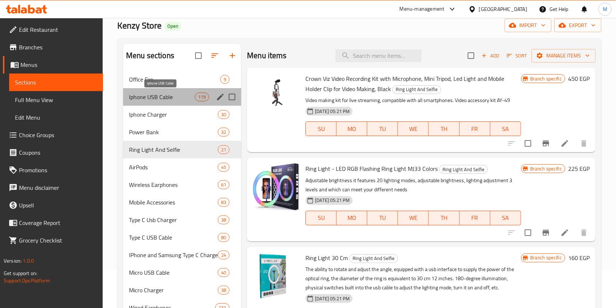
click at [143, 95] on span "Iphone USB Cable" at bounding box center [162, 96] width 66 height 9
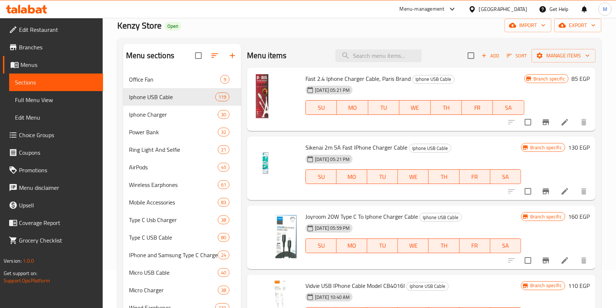
click at [188, 156] on div "Ring Light And Selfie 21" at bounding box center [182, 150] width 118 height 18
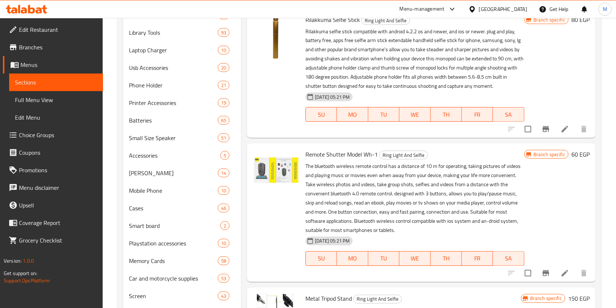
scroll to position [842, 0]
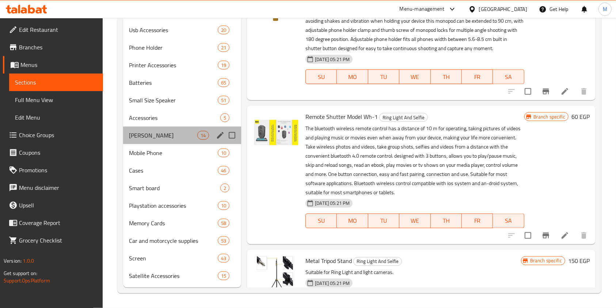
click at [198, 131] on div "[PERSON_NAME] 14" at bounding box center [182, 135] width 118 height 18
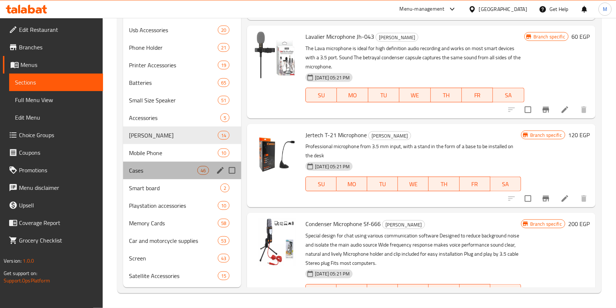
click at [173, 177] on div "Cases 46" at bounding box center [182, 171] width 118 height 18
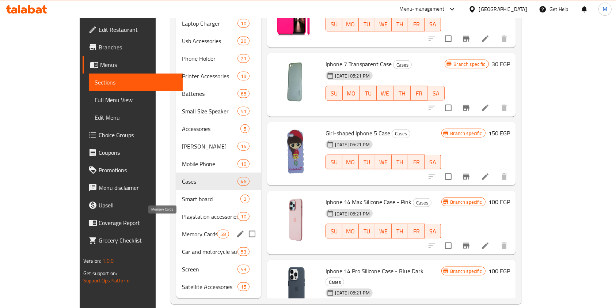
click at [182, 230] on span "Memory Cards" at bounding box center [199, 234] width 35 height 9
click at [178, 260] on div "Screen 43" at bounding box center [218, 269] width 85 height 18
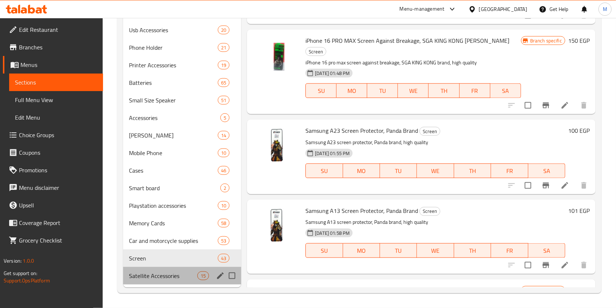
click at [179, 267] on div "Satellite Accessories 15" at bounding box center [182, 276] width 118 height 18
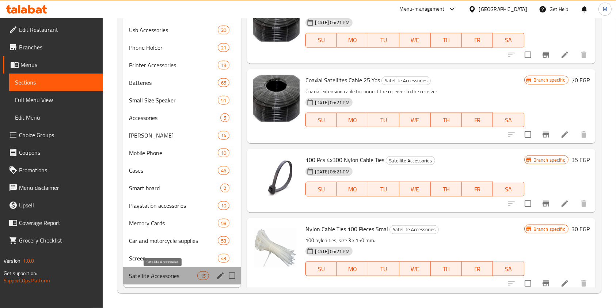
click at [180, 277] on span "Satellite Accessories" at bounding box center [163, 275] width 68 height 9
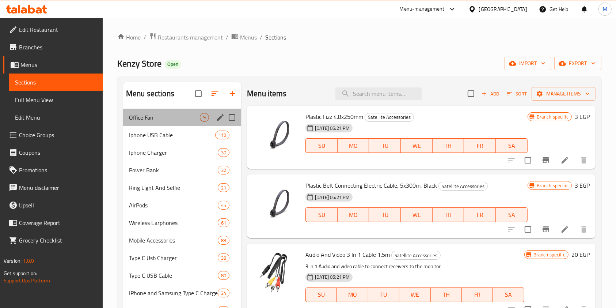
click at [186, 111] on div "Office Fan 9" at bounding box center [182, 118] width 118 height 18
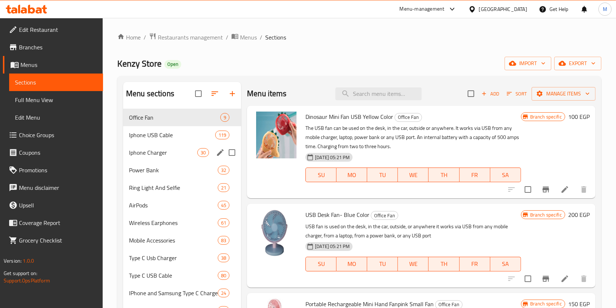
click at [190, 154] on span "Iphone Charger" at bounding box center [163, 152] width 68 height 9
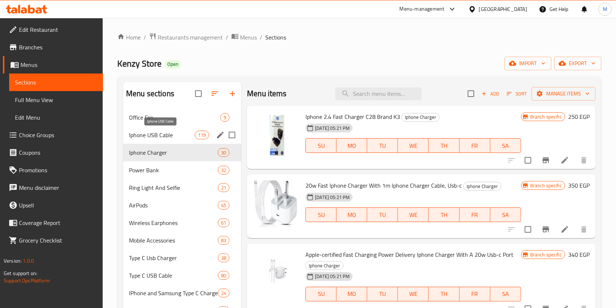
click at [181, 136] on span "Iphone USB Cable" at bounding box center [162, 134] width 66 height 9
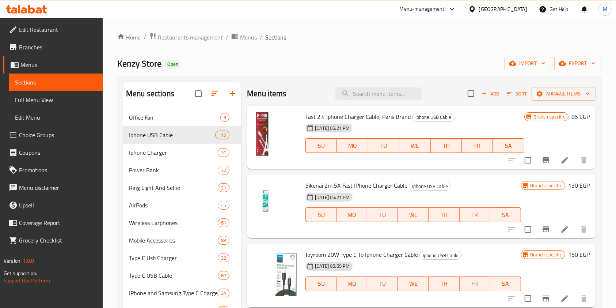
click at [34, 9] on icon at bounding box center [31, 9] width 7 height 9
